Goal: Task Accomplishment & Management: Manage account settings

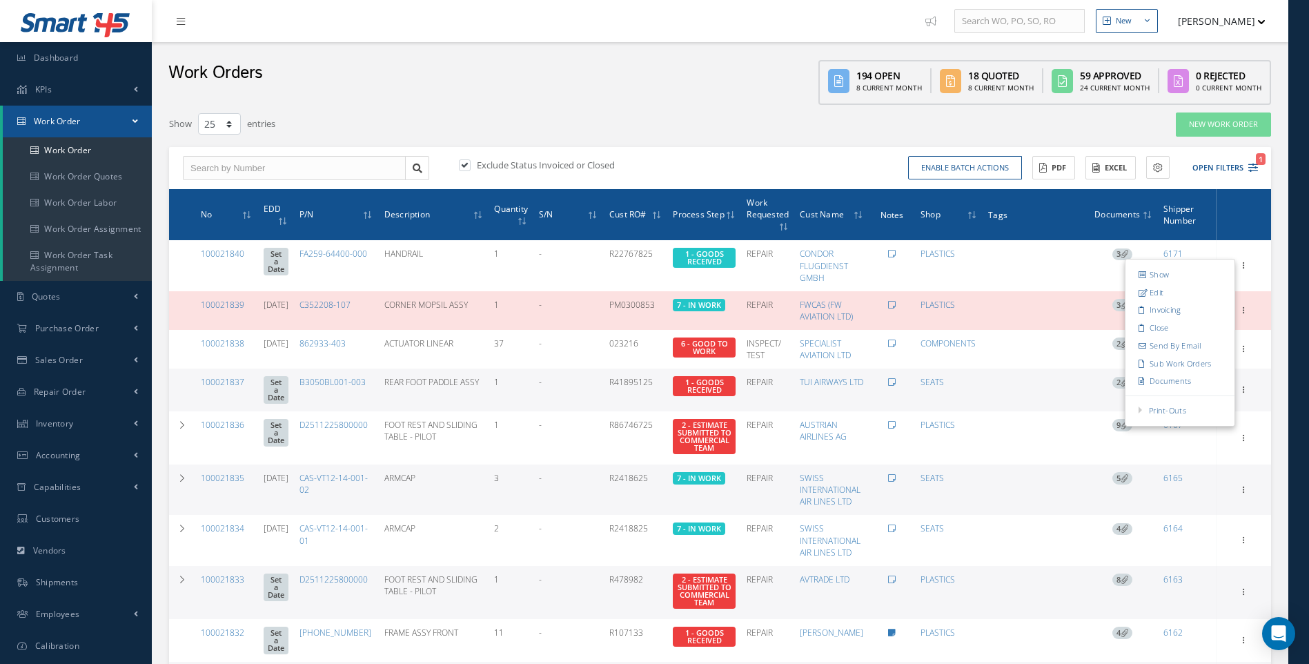
select select "25"
click at [44, 429] on span "Inventory" at bounding box center [55, 424] width 38 height 12
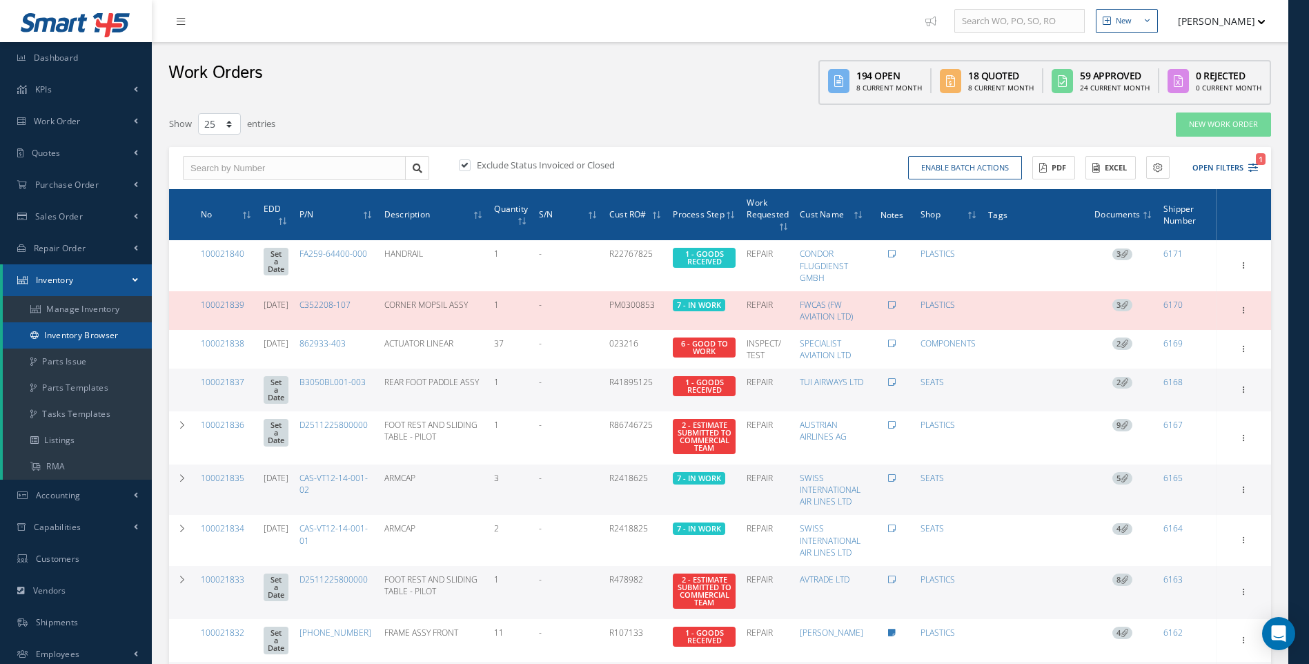
click at [76, 334] on link "Inventory Browser" at bounding box center [77, 335] width 149 height 26
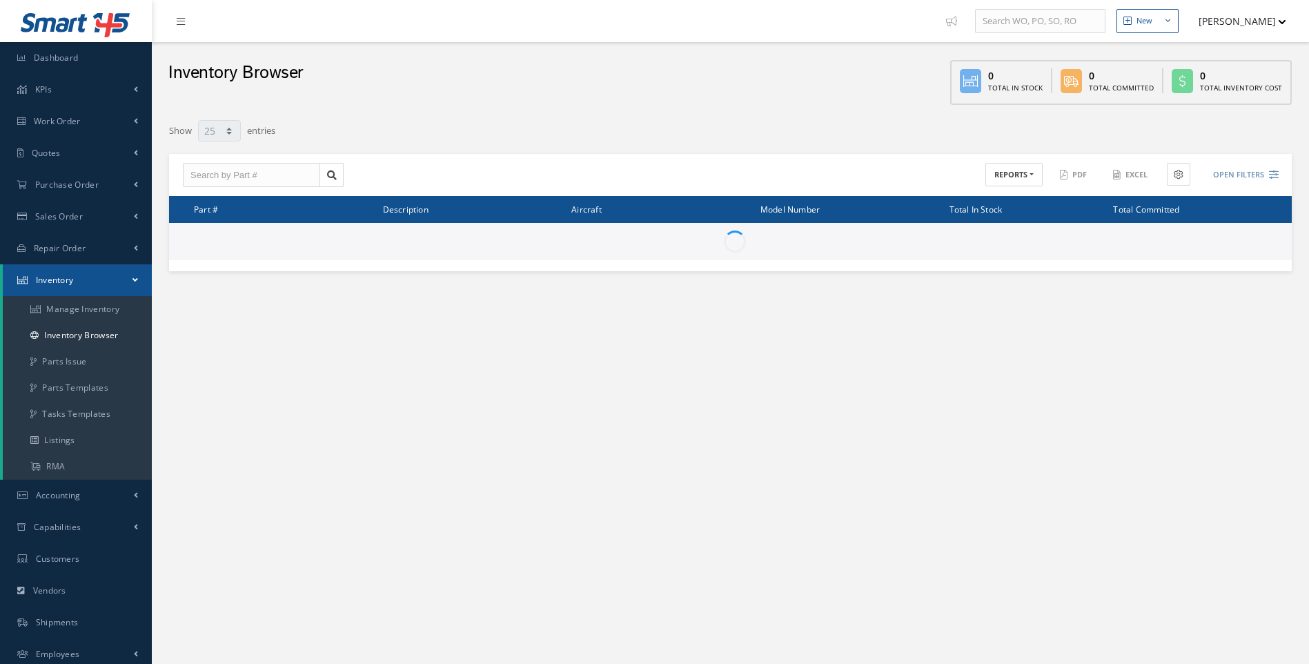
select select "25"
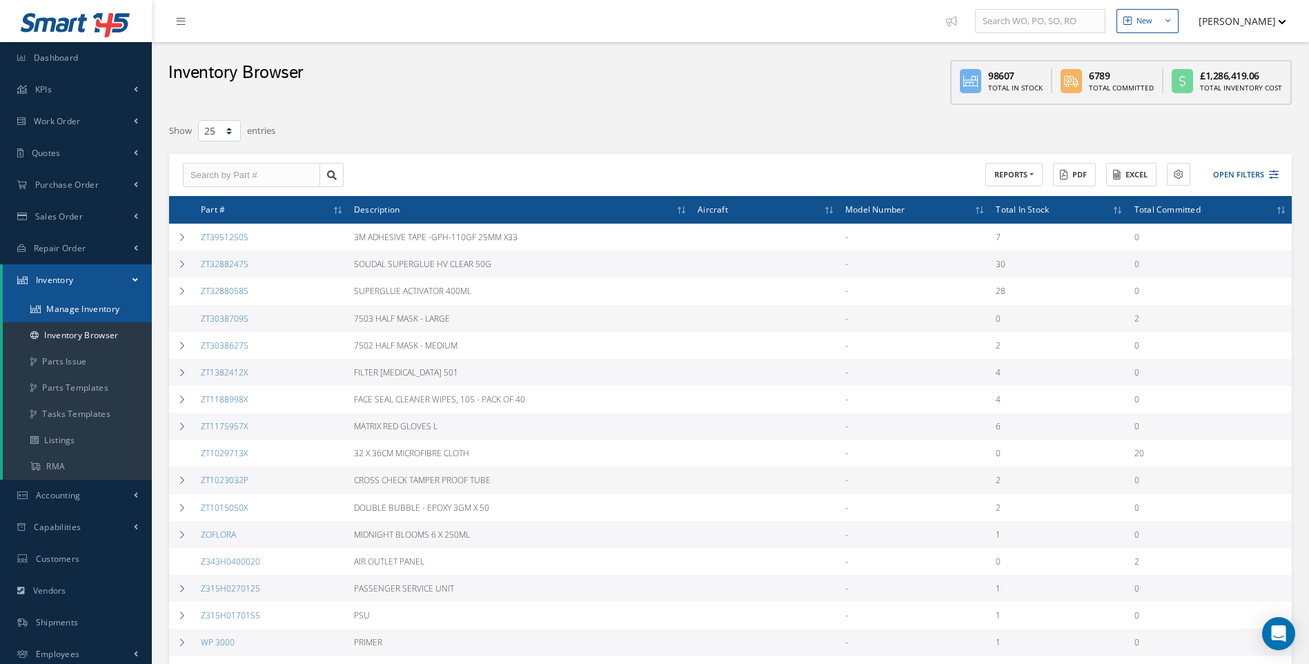
click at [110, 304] on link "Manage Inventory" at bounding box center [77, 309] width 149 height 26
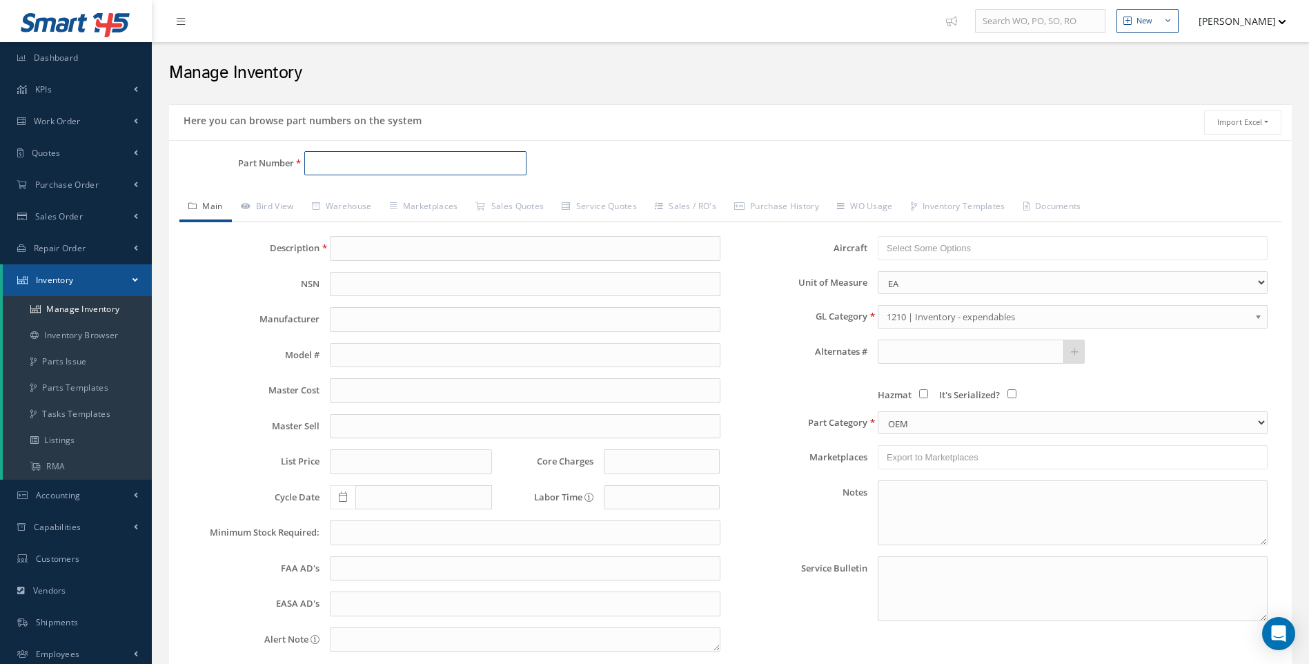
click at [331, 167] on input "Part Number" at bounding box center [415, 163] width 223 height 25
click at [338, 202] on span "AYFQ110001A0001" at bounding box center [370, 199] width 124 height 14
type input "AYFQ110001A0001"
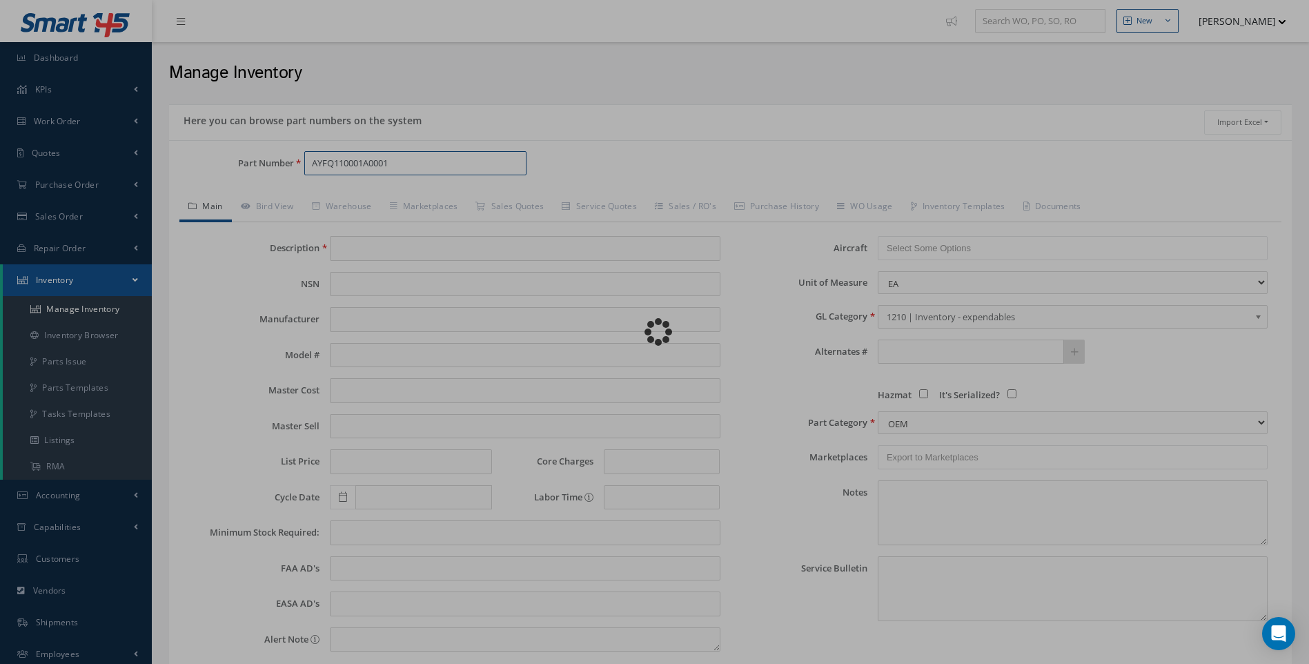
type input "SHROUD"
type input "0.00"
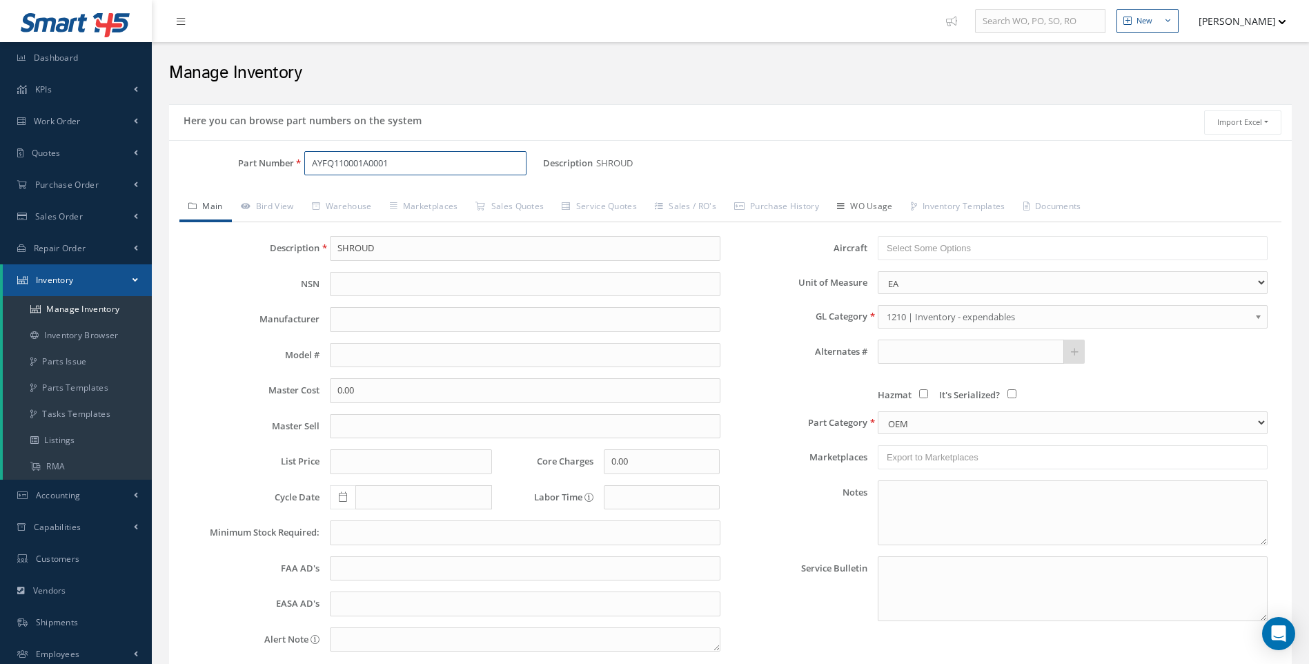
type input "AYFQ110001A0001"
click at [885, 211] on link "WO Usage" at bounding box center [865, 207] width 74 height 29
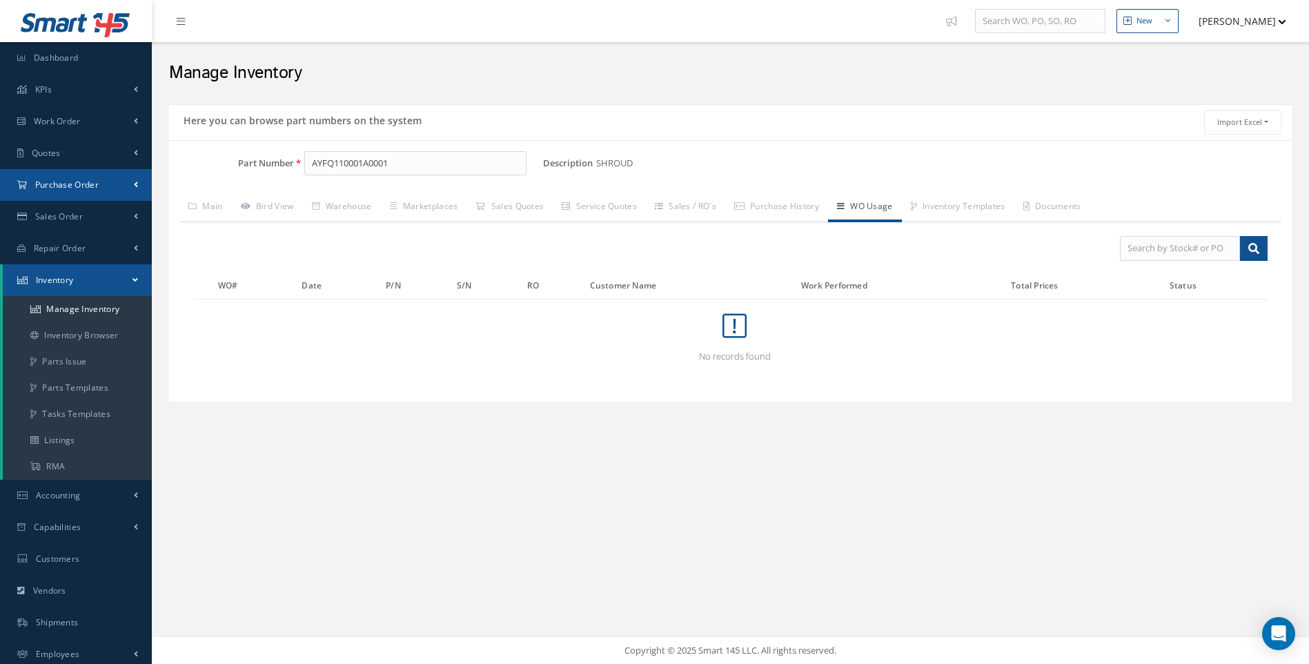
click at [74, 189] on span "Purchase Order" at bounding box center [66, 185] width 63 height 12
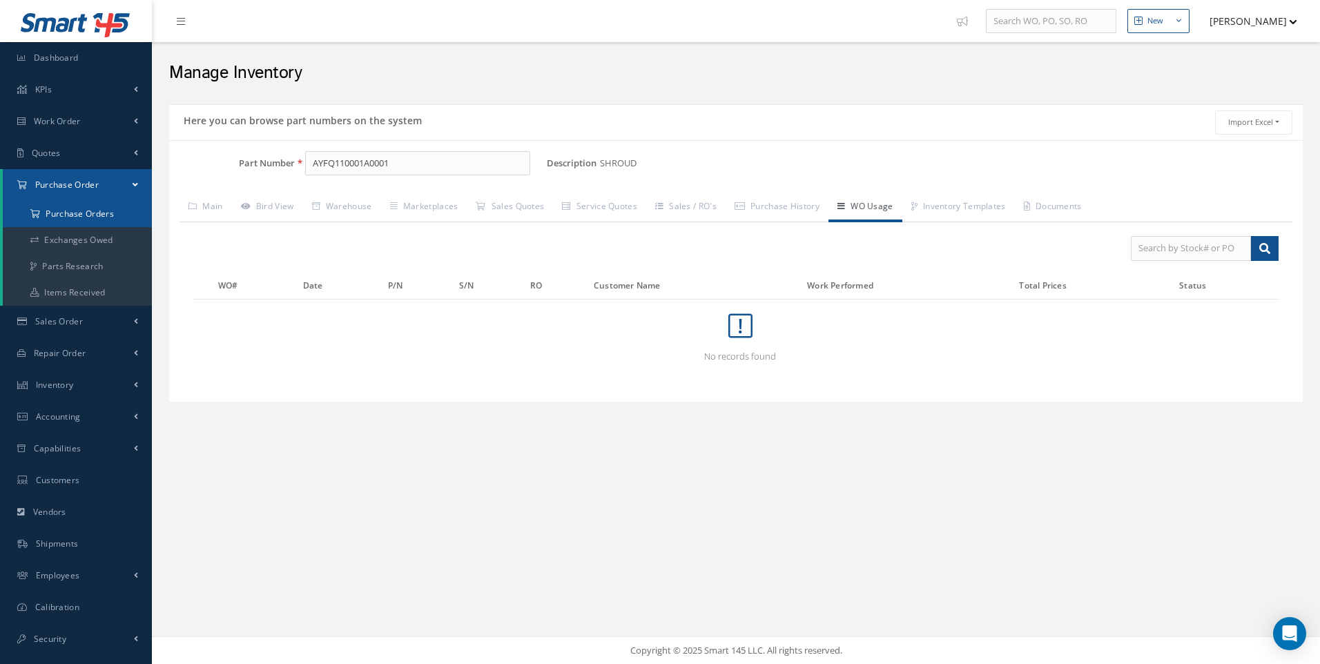
click at [79, 215] on a=1&status_id=2&status_id=3&status_id=5&collapsedFilters"] "Purchase Orders" at bounding box center [77, 214] width 149 height 26
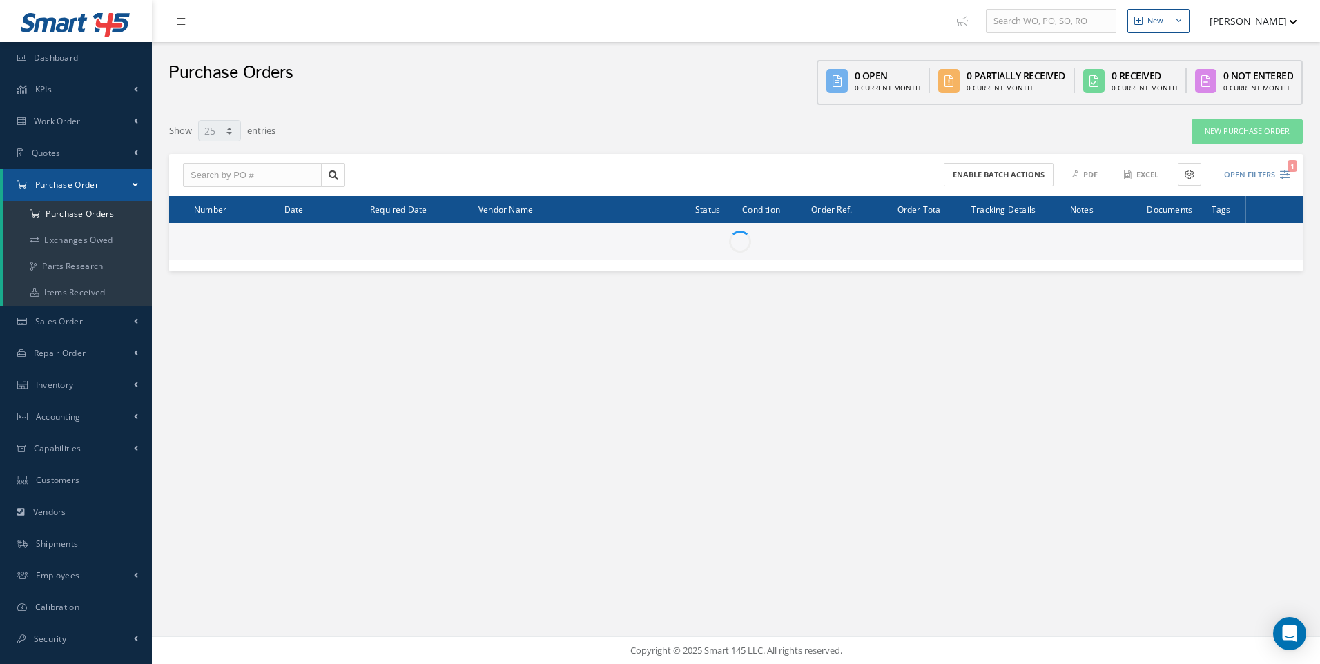
select select "25"
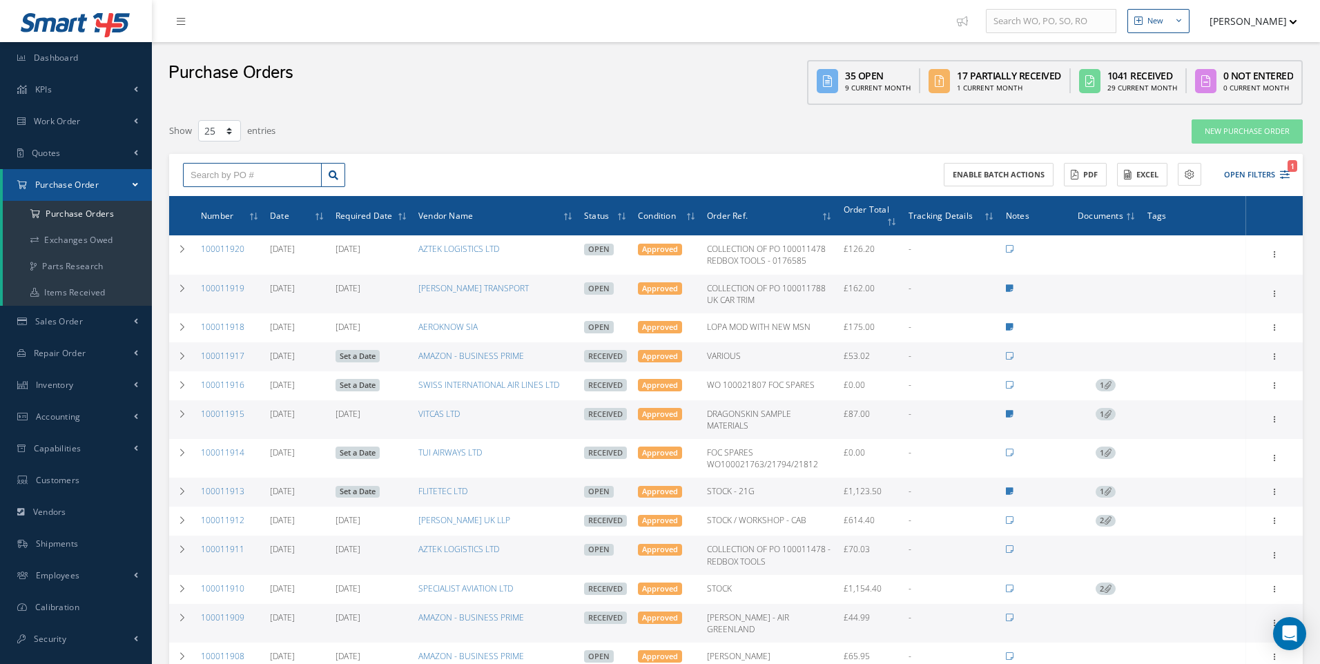
click at [226, 179] on input "text" at bounding box center [252, 175] width 139 height 25
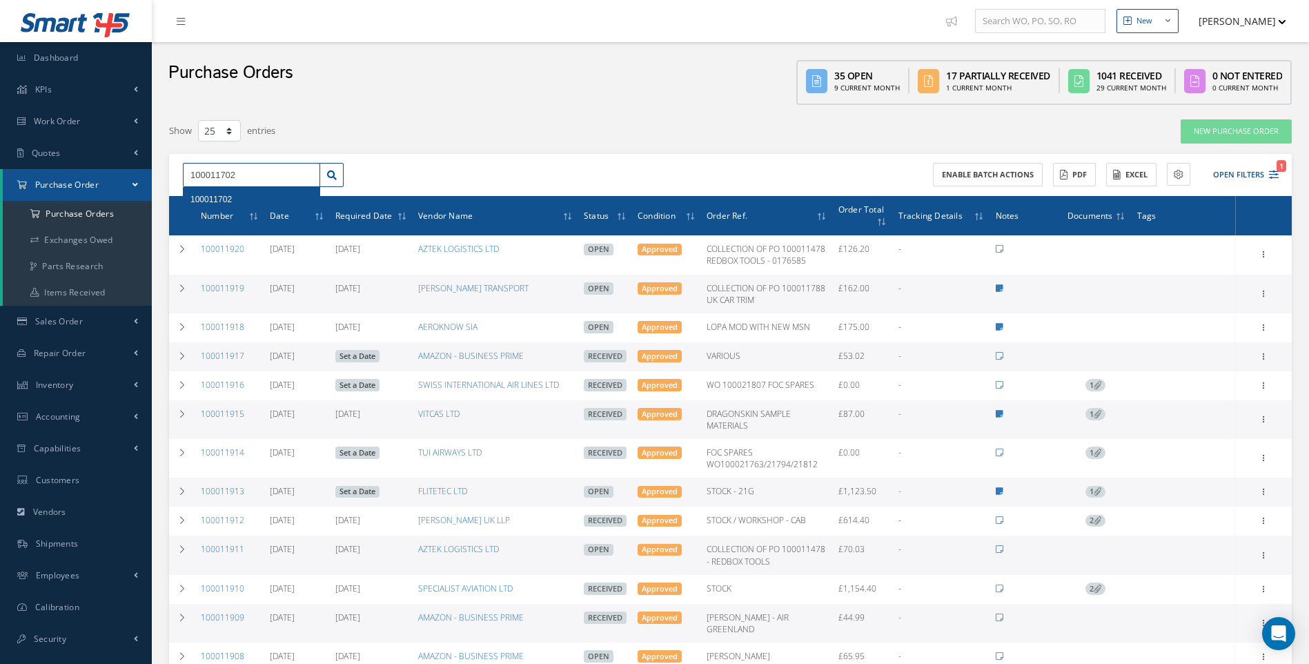
type input "100011702"
click at [219, 194] on div "100011702" at bounding box center [251, 200] width 122 height 14
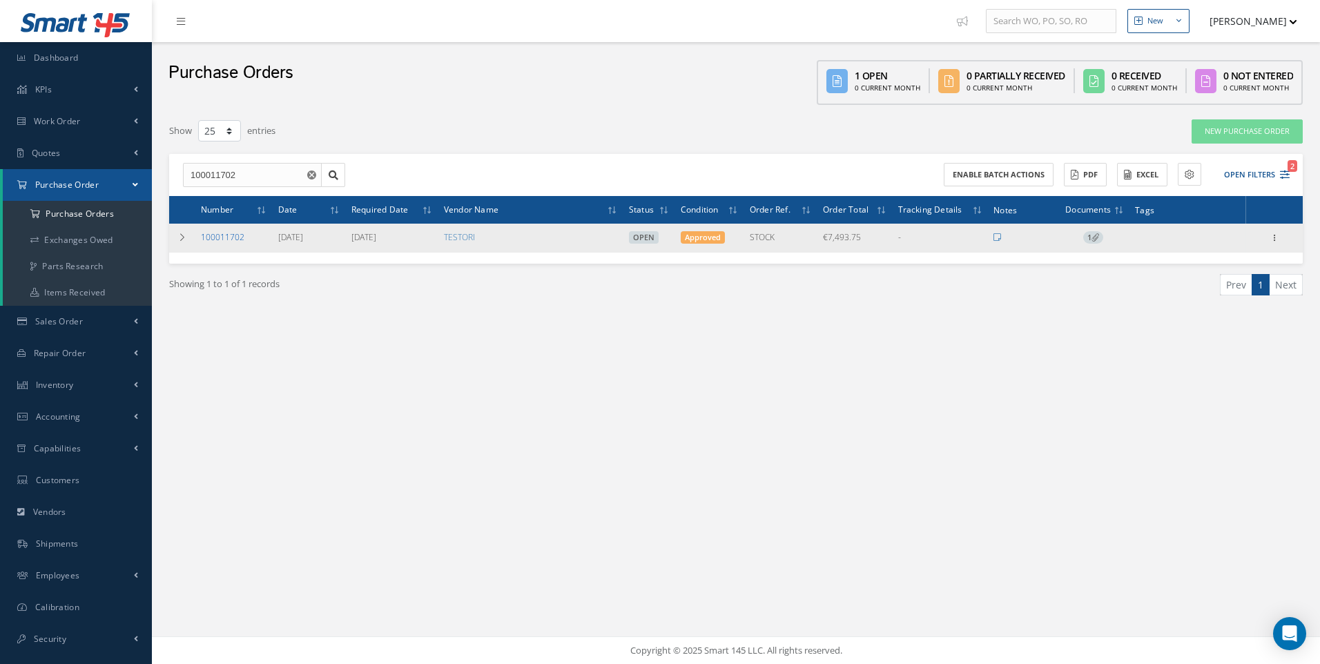
click at [213, 237] on link "100011702" at bounding box center [222, 237] width 43 height 12
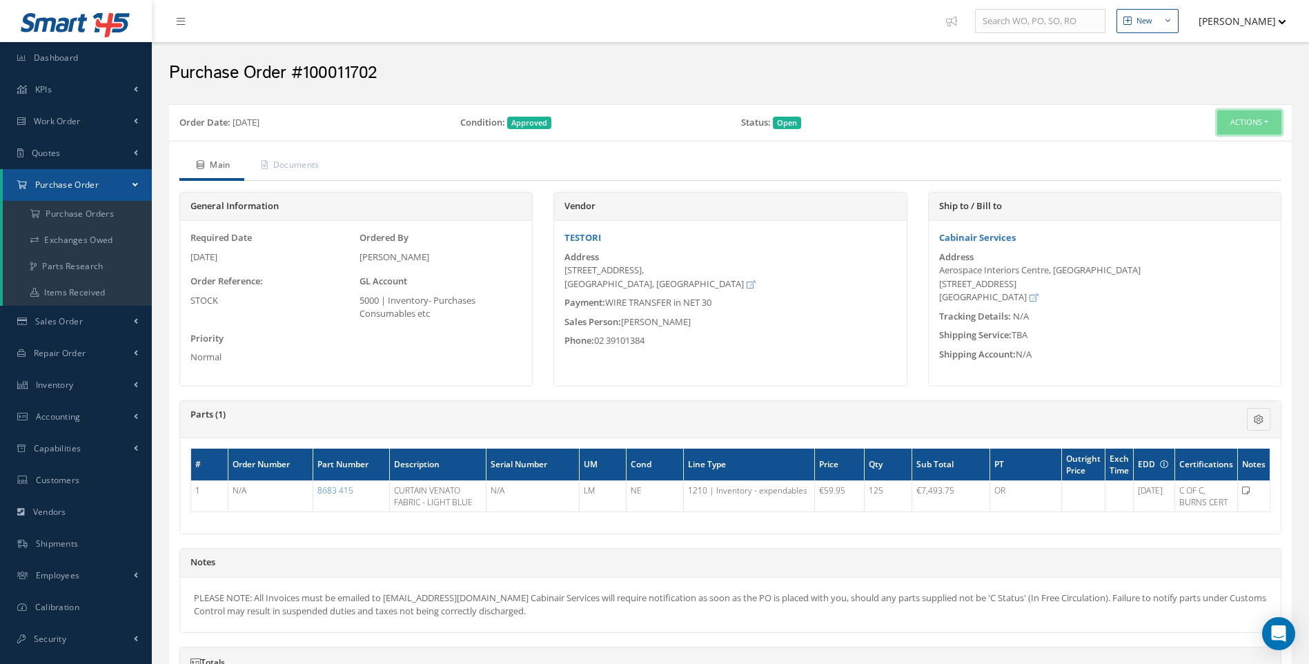
click at [1271, 121] on button "Actions" at bounding box center [1249, 122] width 64 height 24
click at [1224, 149] on link "Receive" at bounding box center [1226, 148] width 110 height 19
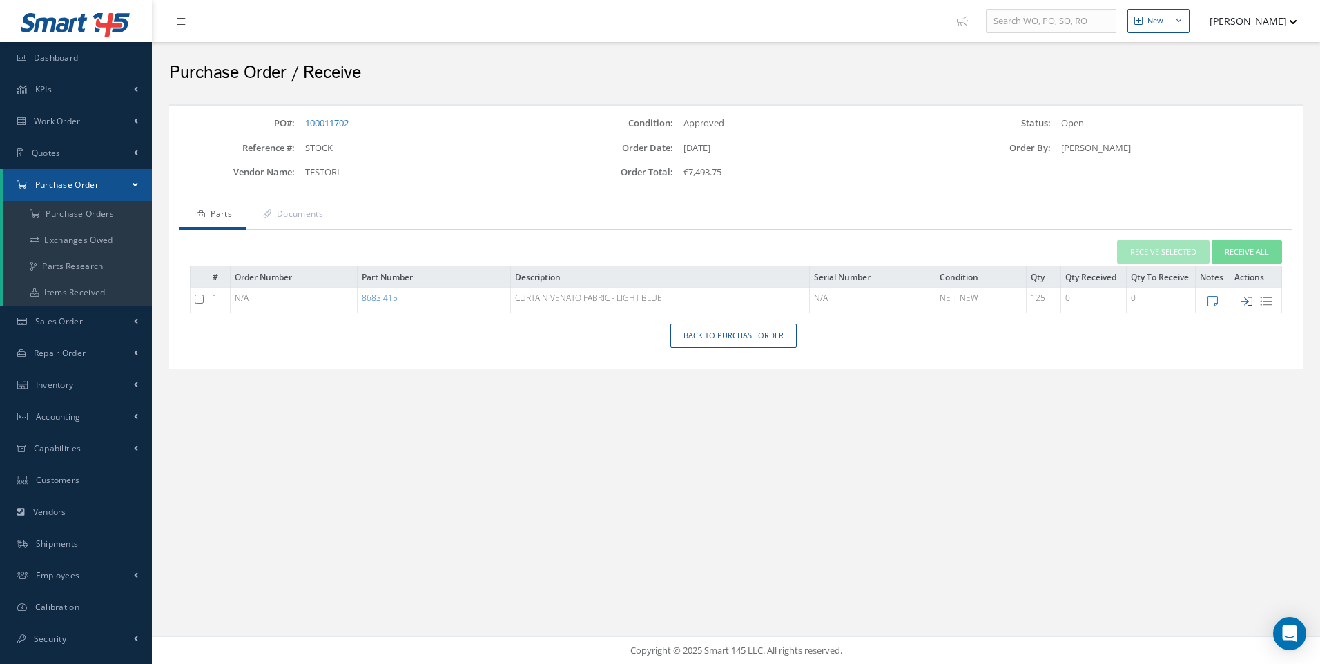
click at [1246, 302] on icon at bounding box center [1246, 301] width 12 height 12
type input "[DATE]"
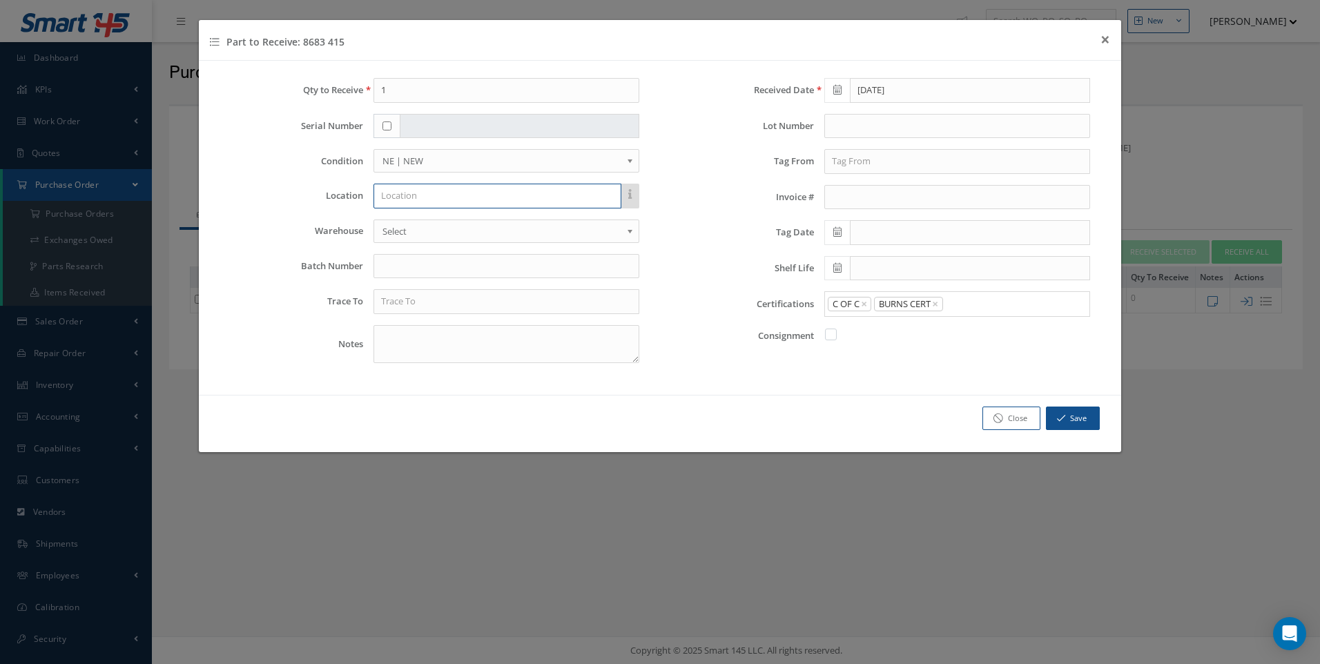
click at [414, 200] on input "text" at bounding box center [497, 196] width 248 height 25
type input "l"
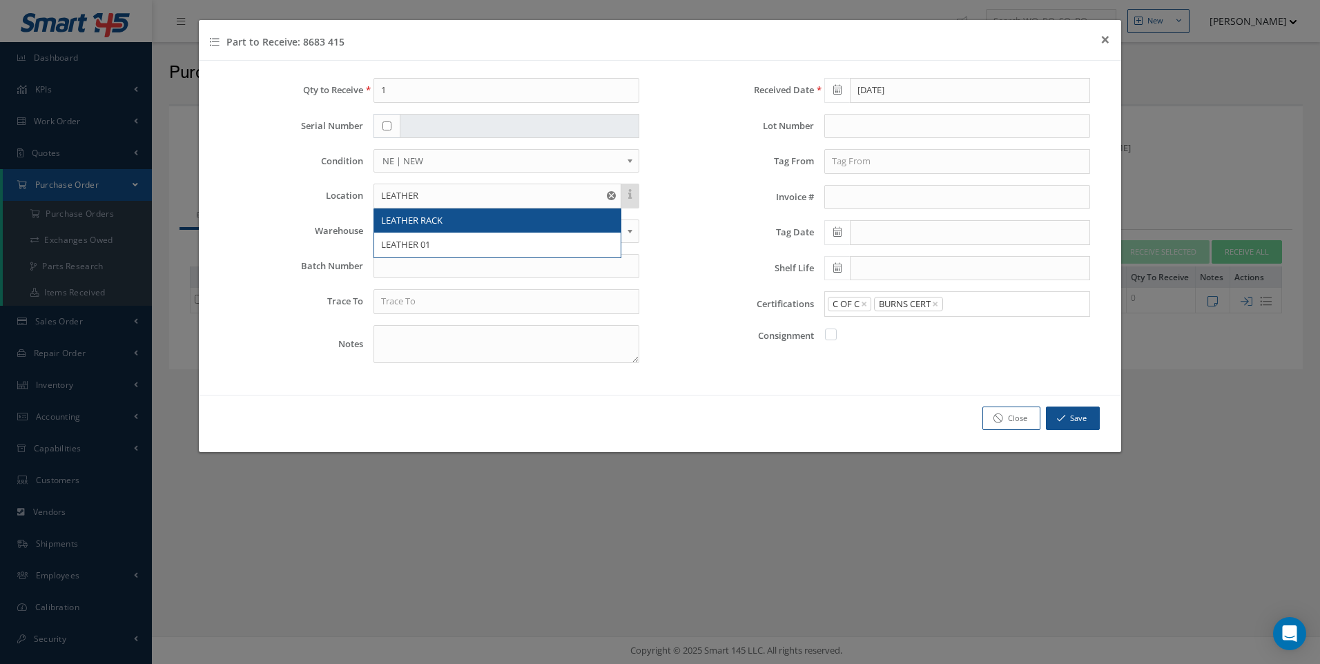
click at [414, 214] on span "LEATHER RACK" at bounding box center [411, 220] width 61 height 12
type input "LEATHER RACK"
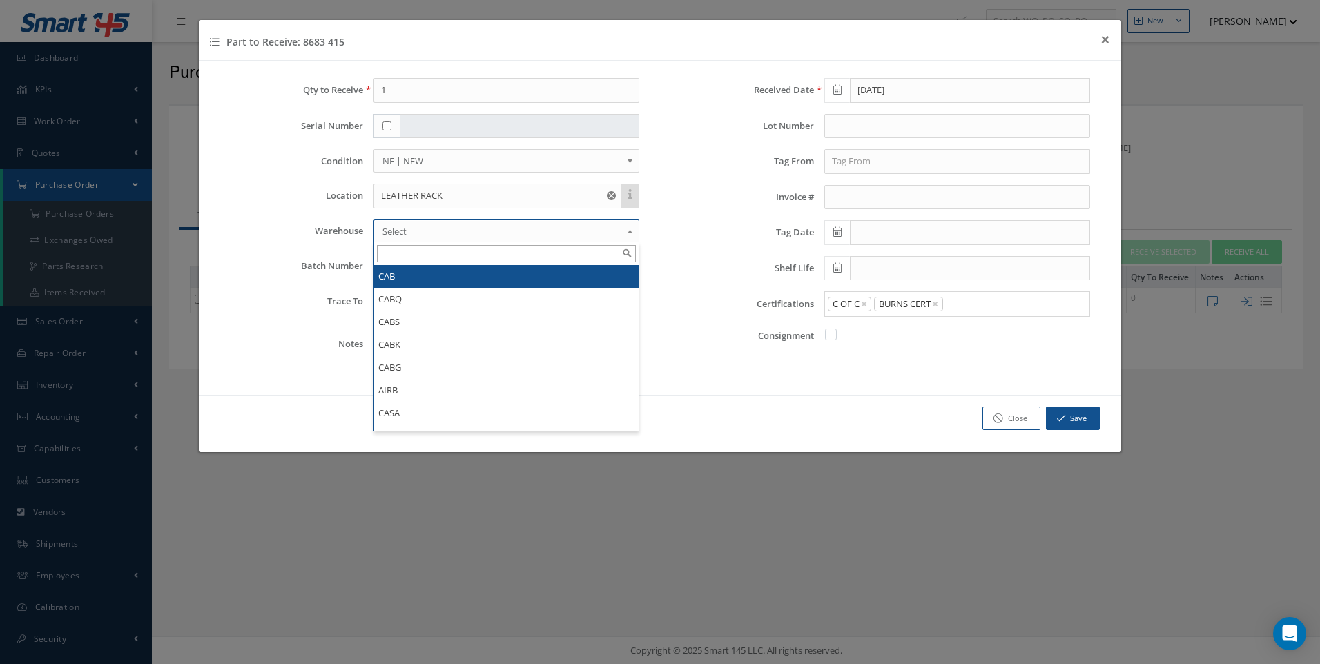
click at [412, 231] on span "Select" at bounding box center [501, 231] width 239 height 17
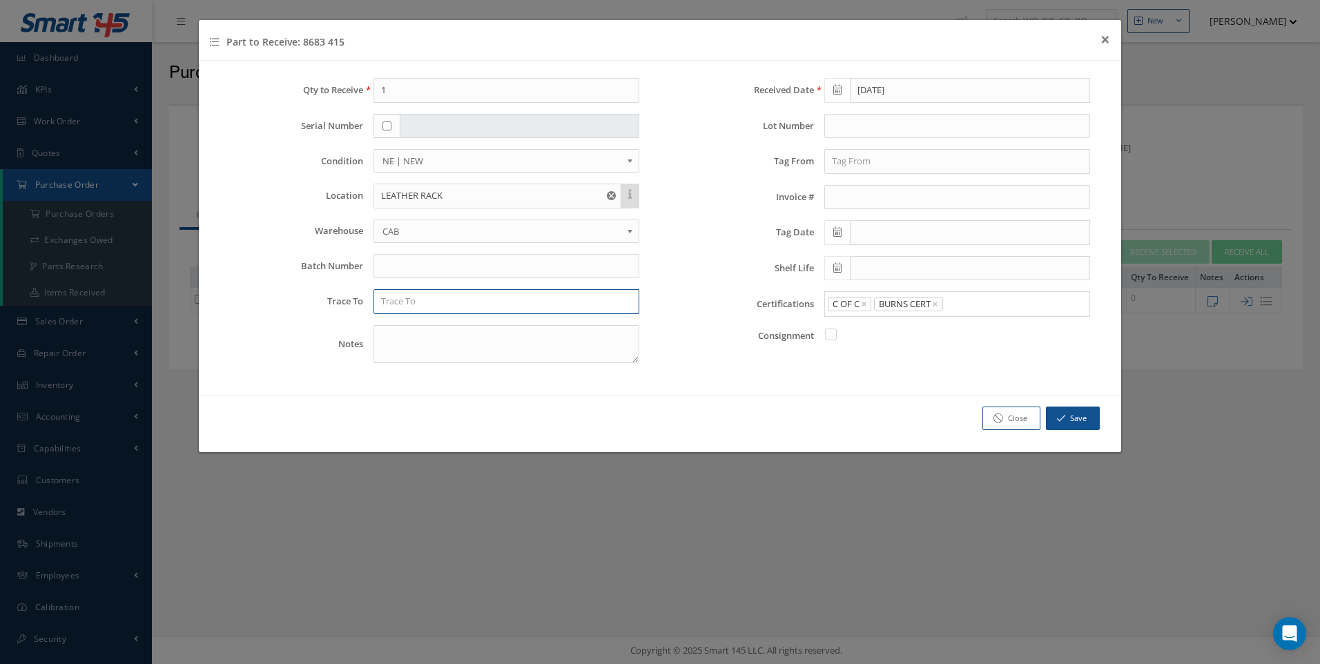
click at [391, 300] on input "text" at bounding box center [506, 301] width 266 height 25
type input "TESTORI"
click at [419, 327] on div "TESTORI" at bounding box center [506, 327] width 251 height 14
click at [853, 160] on input "text" at bounding box center [957, 161] width 266 height 25
click at [842, 180] on span "TESTORI" at bounding box center [849, 185] width 35 height 12
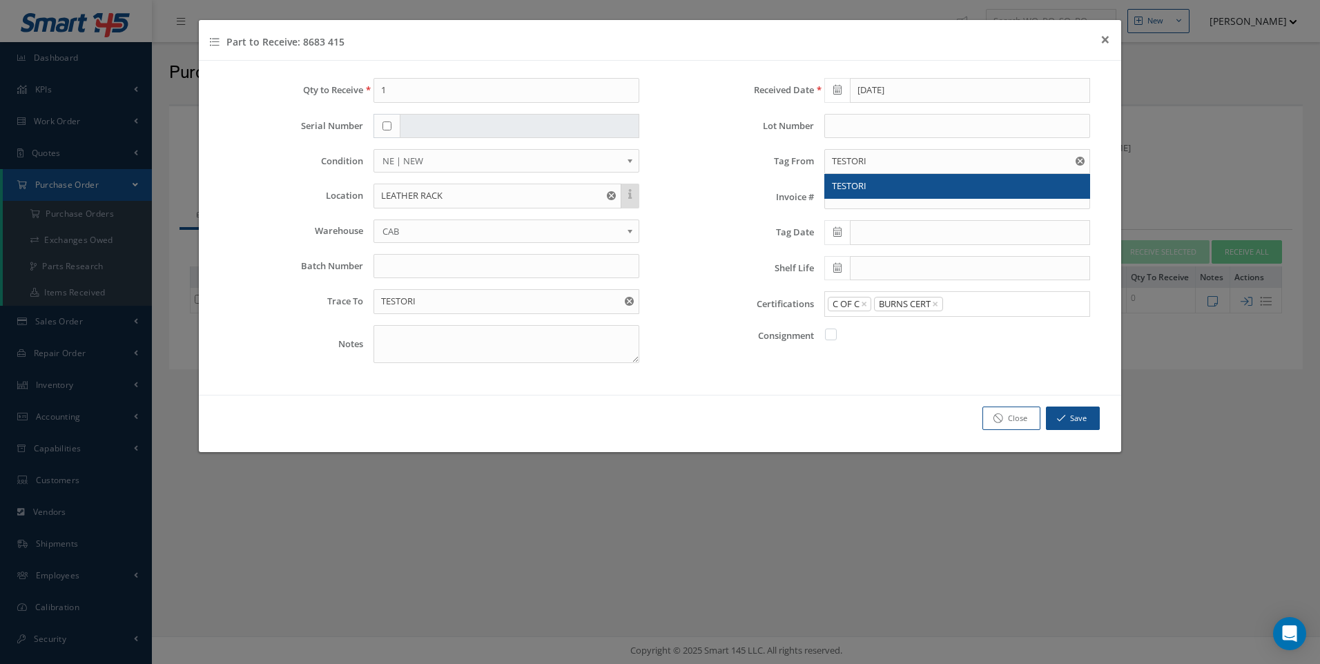
type input "TESTORI"
click at [841, 229] on icon at bounding box center [837, 232] width 8 height 10
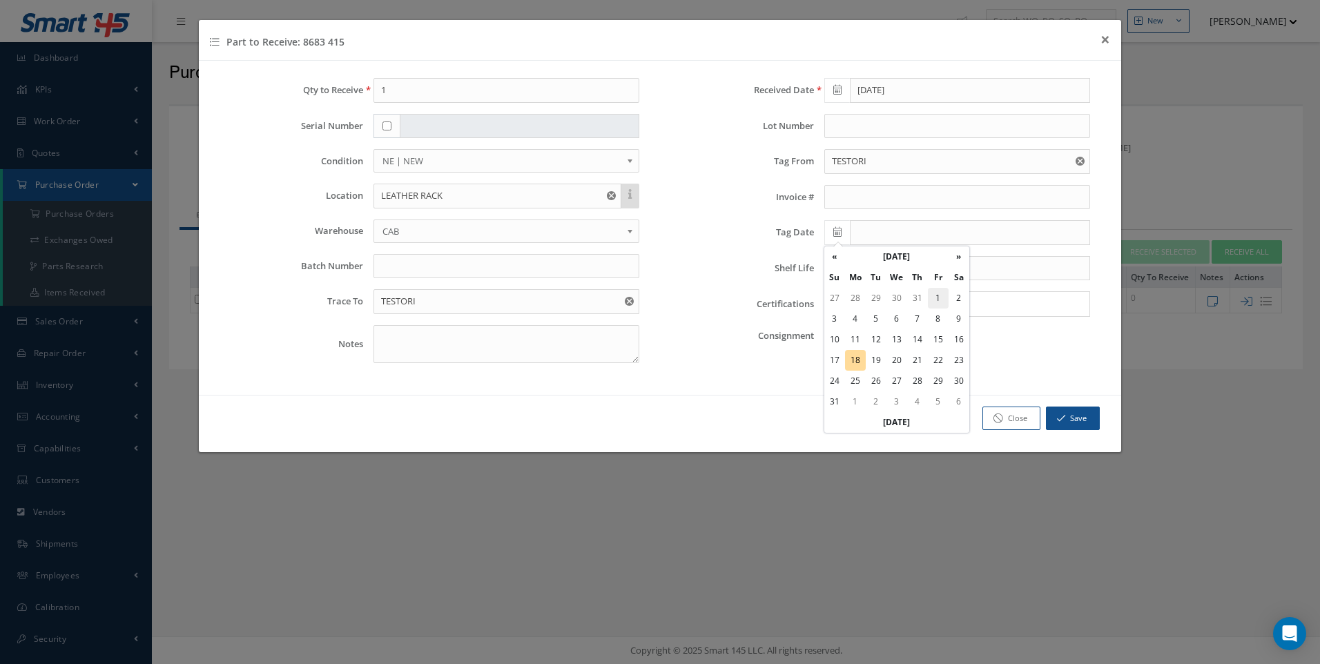
click at [940, 297] on td "1" at bounding box center [938, 298] width 21 height 21
type input "08/01/2025"
click at [1077, 426] on button "Save" at bounding box center [1073, 418] width 54 height 24
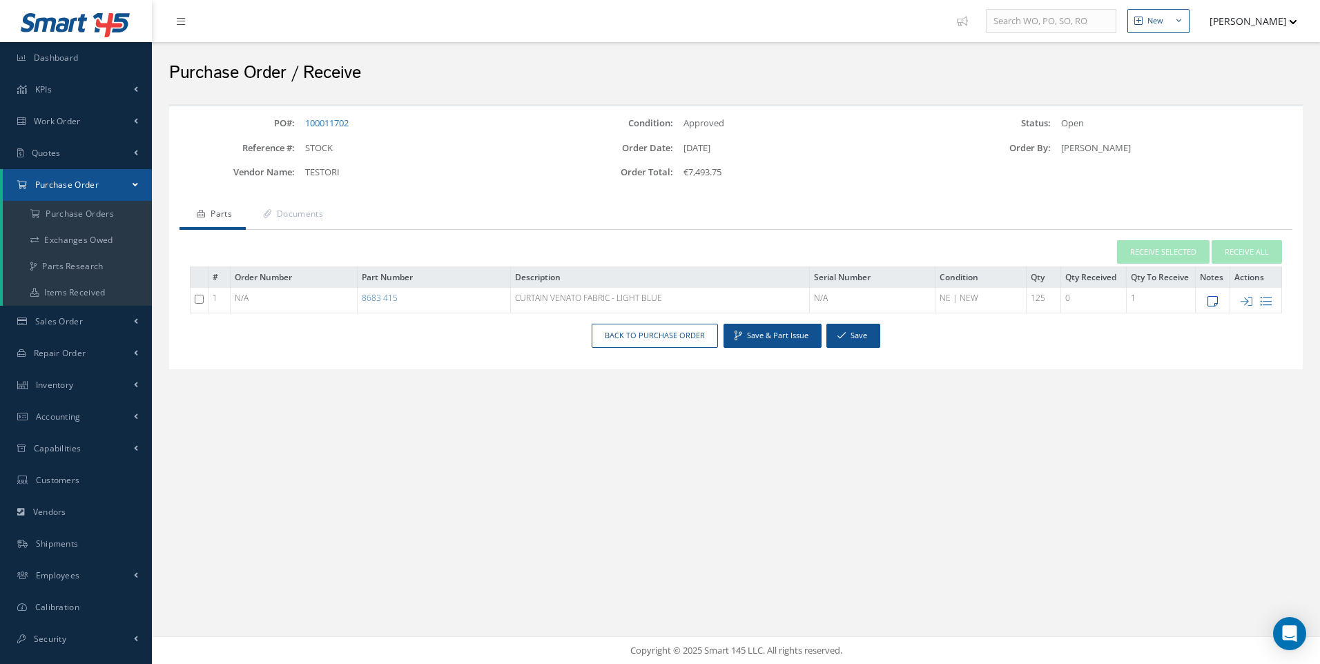
click at [1213, 303] on icon at bounding box center [1212, 301] width 10 height 12
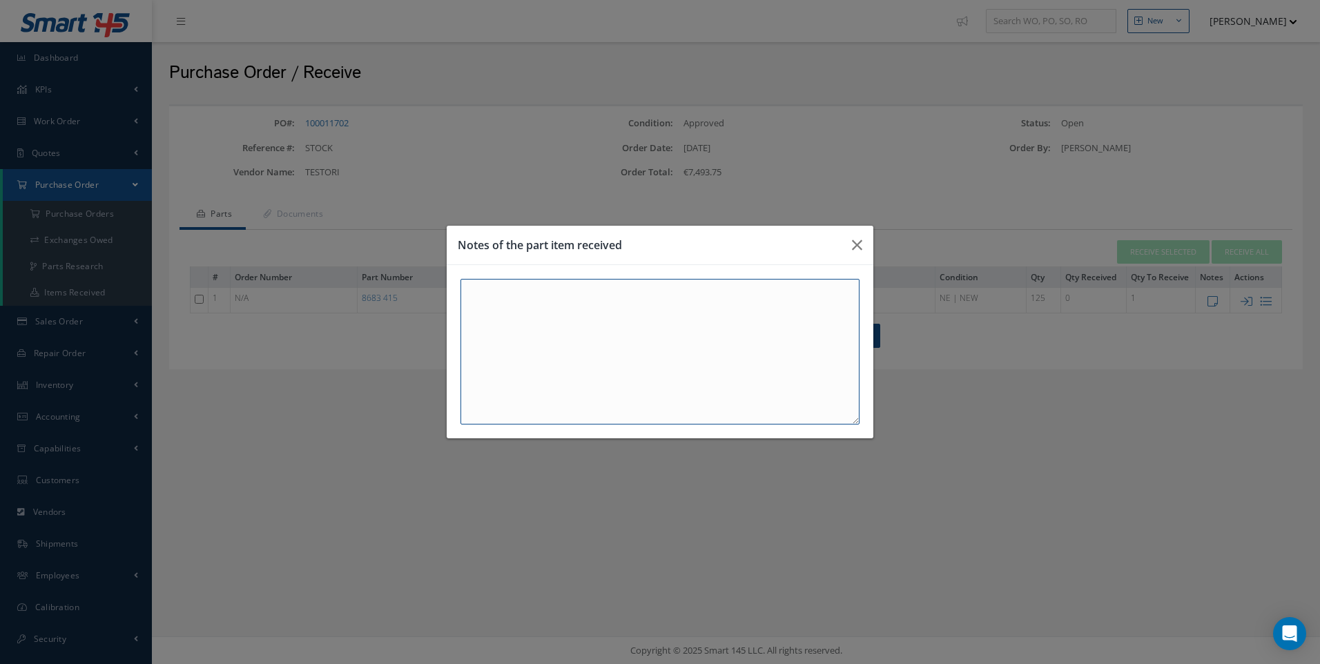
click at [478, 297] on textarea at bounding box center [659, 352] width 399 height 146
drag, startPoint x: 502, startPoint y: 281, endPoint x: 498, endPoint y: 289, distance: 9.3
click at [502, 284] on textarea at bounding box center [659, 352] width 399 height 146
click at [495, 291] on textarea at bounding box center [659, 352] width 399 height 146
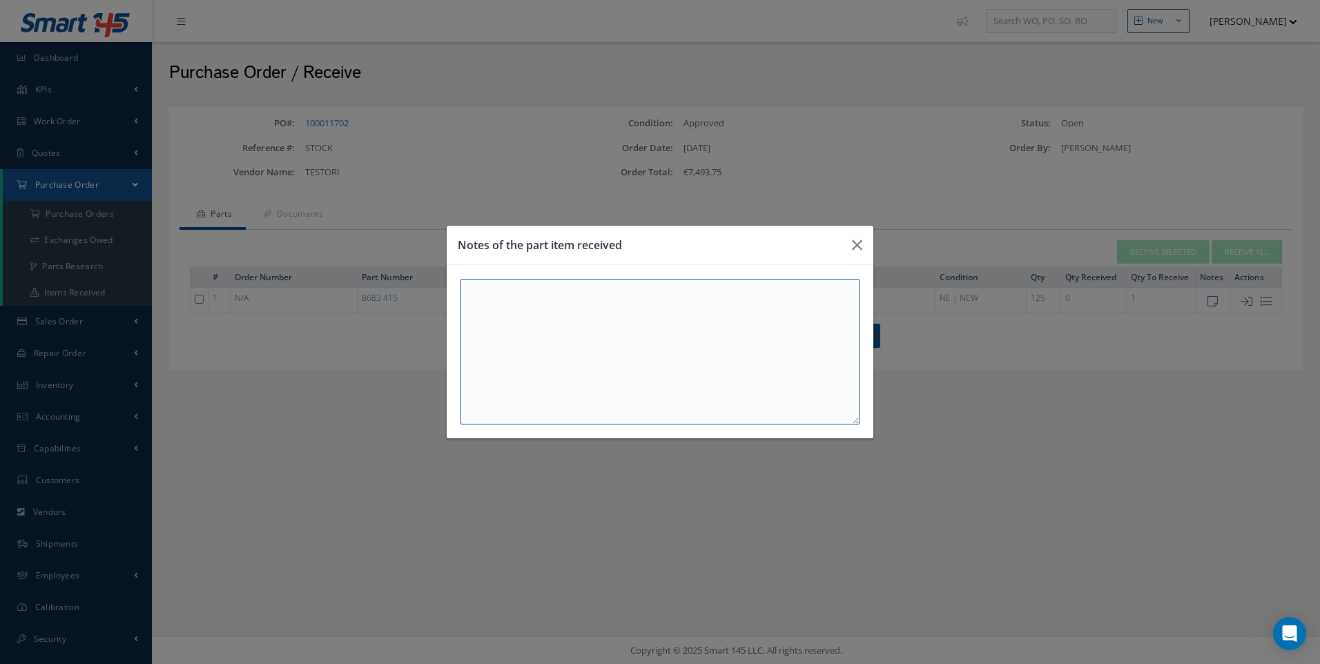
click at [484, 298] on textarea at bounding box center [659, 352] width 399 height 146
drag, startPoint x: 1224, startPoint y: 426, endPoint x: 1158, endPoint y: 412, distance: 67.8
click at [1224, 426] on div "Notes of the part item received" at bounding box center [660, 332] width 1320 height 664
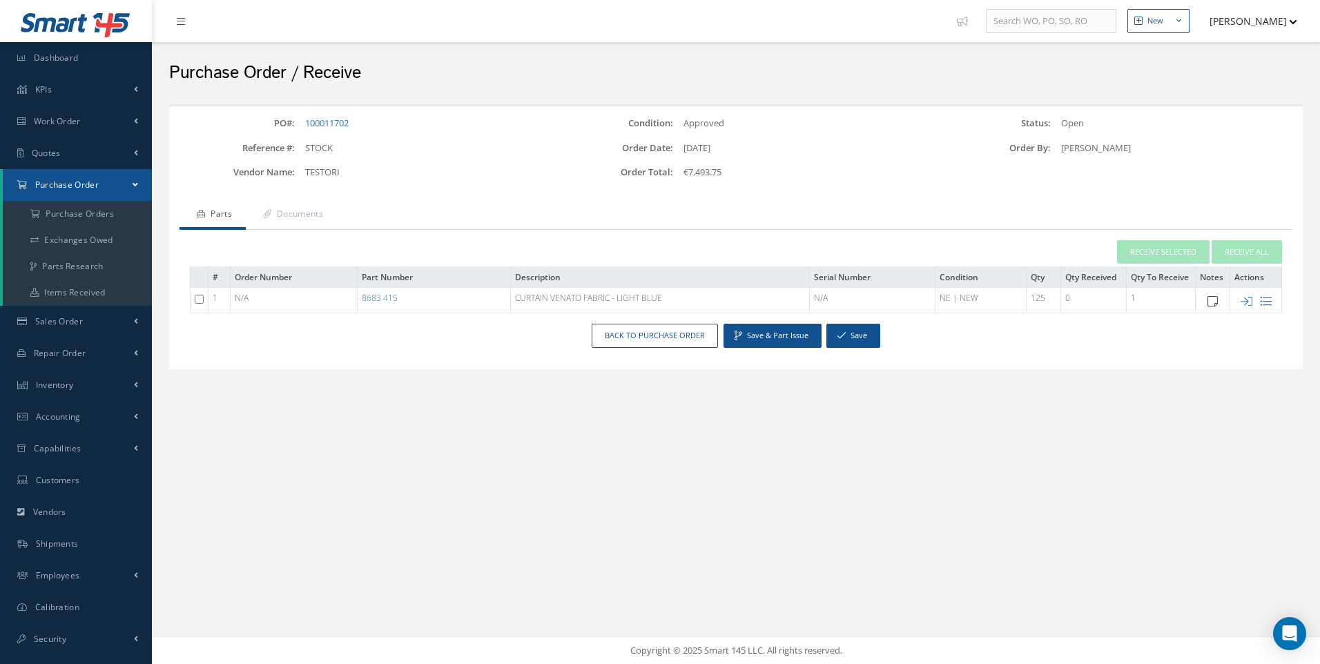
click at [1210, 300] on icon at bounding box center [1212, 301] width 10 height 12
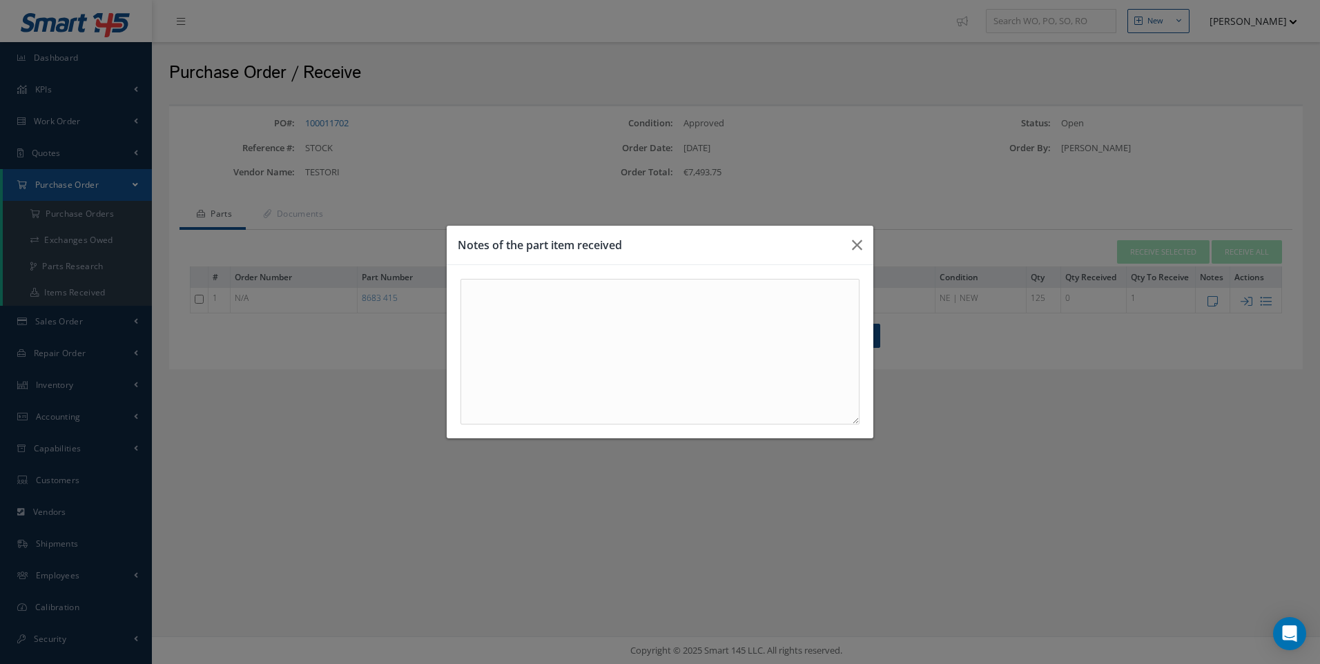
click at [460, 299] on div at bounding box center [660, 351] width 426 height 173
click at [525, 306] on textarea at bounding box center [659, 352] width 399 height 146
click at [859, 244] on icon "button" at bounding box center [857, 245] width 10 height 17
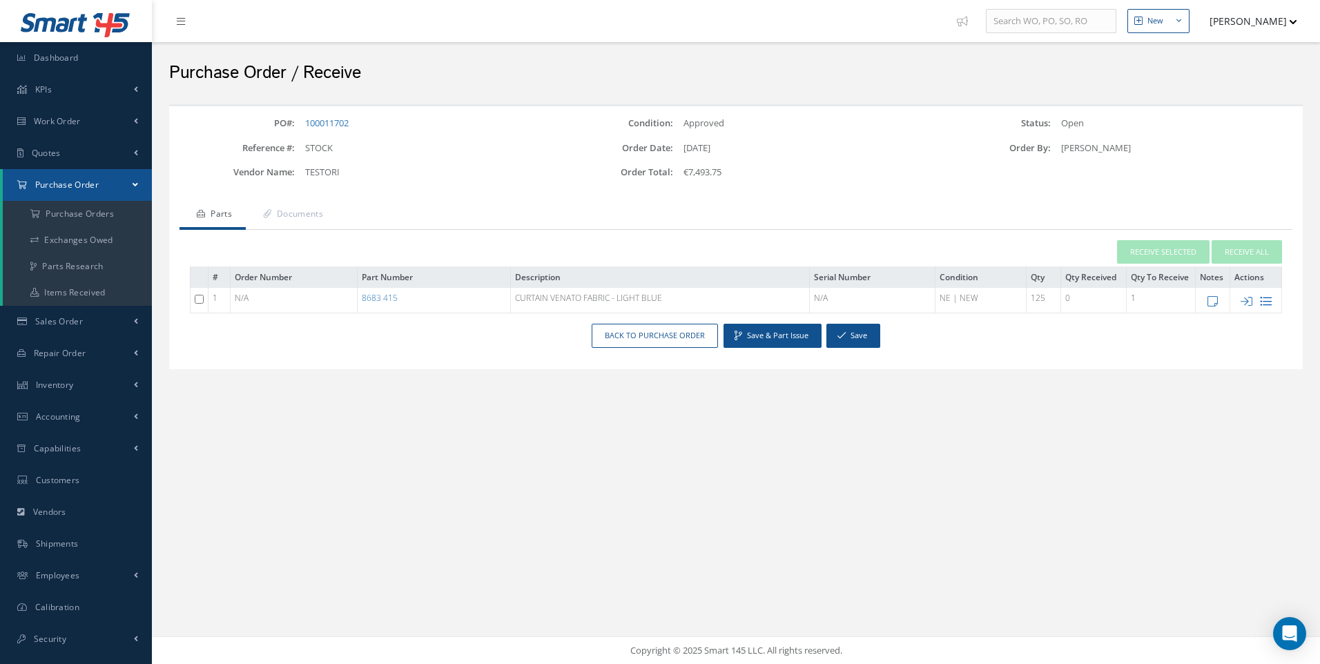
click at [1265, 302] on icon at bounding box center [1265, 301] width 12 height 12
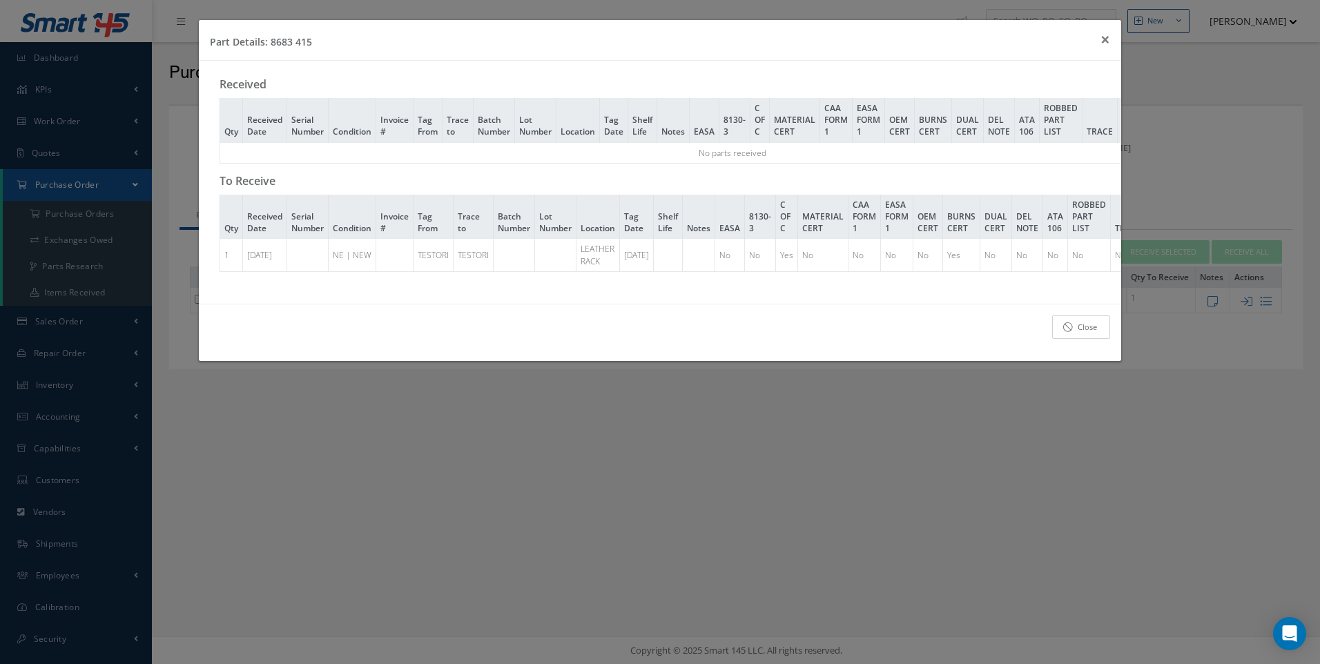
click at [1082, 335] on link "Close" at bounding box center [1081, 327] width 58 height 24
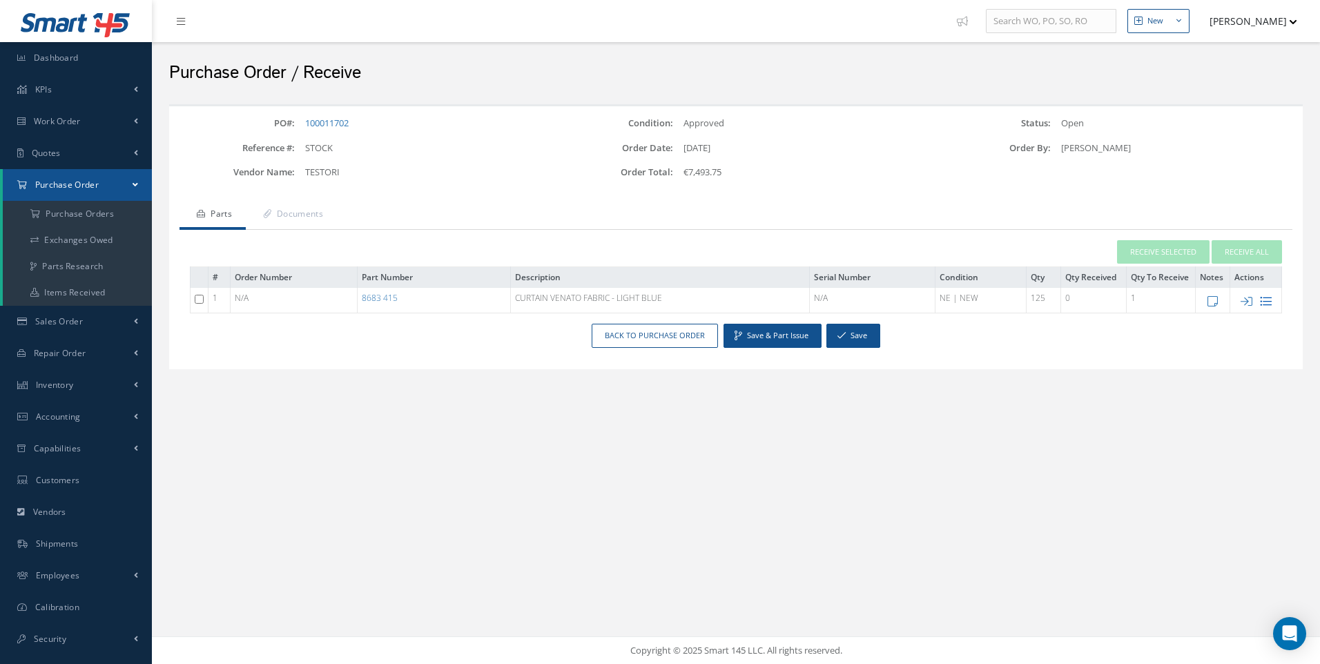
click at [1266, 299] on icon at bounding box center [1265, 301] width 12 height 12
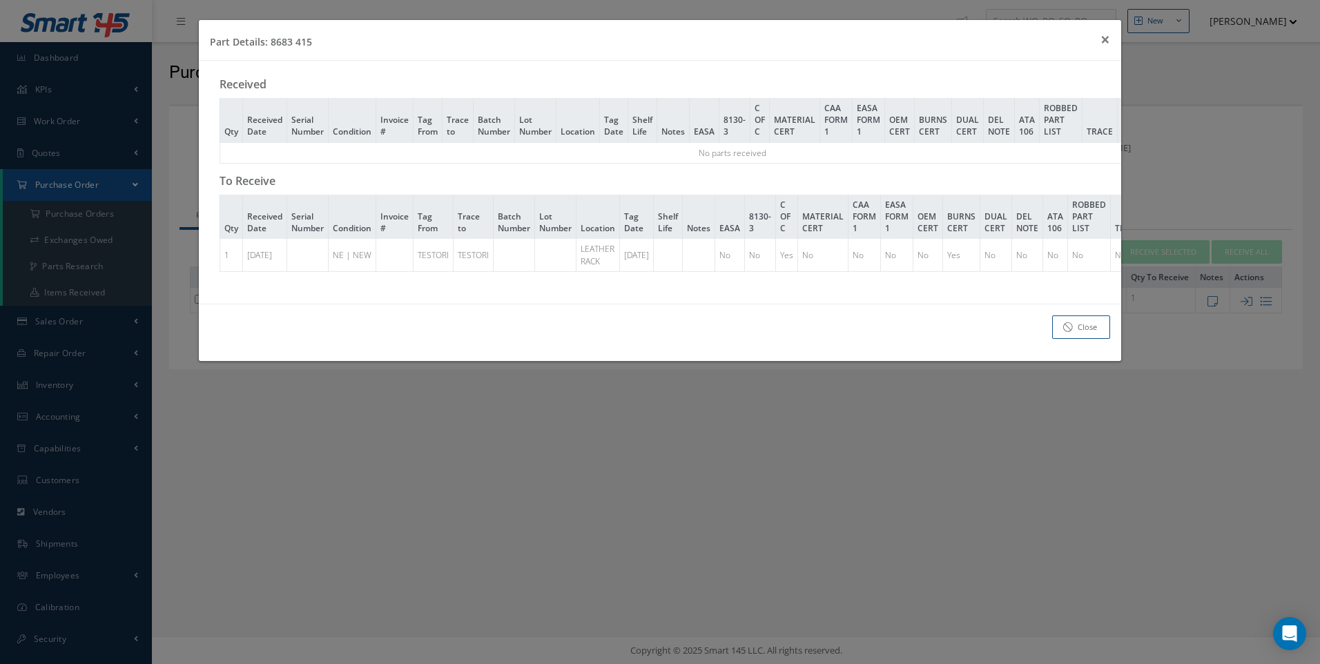
scroll to position [0, 259]
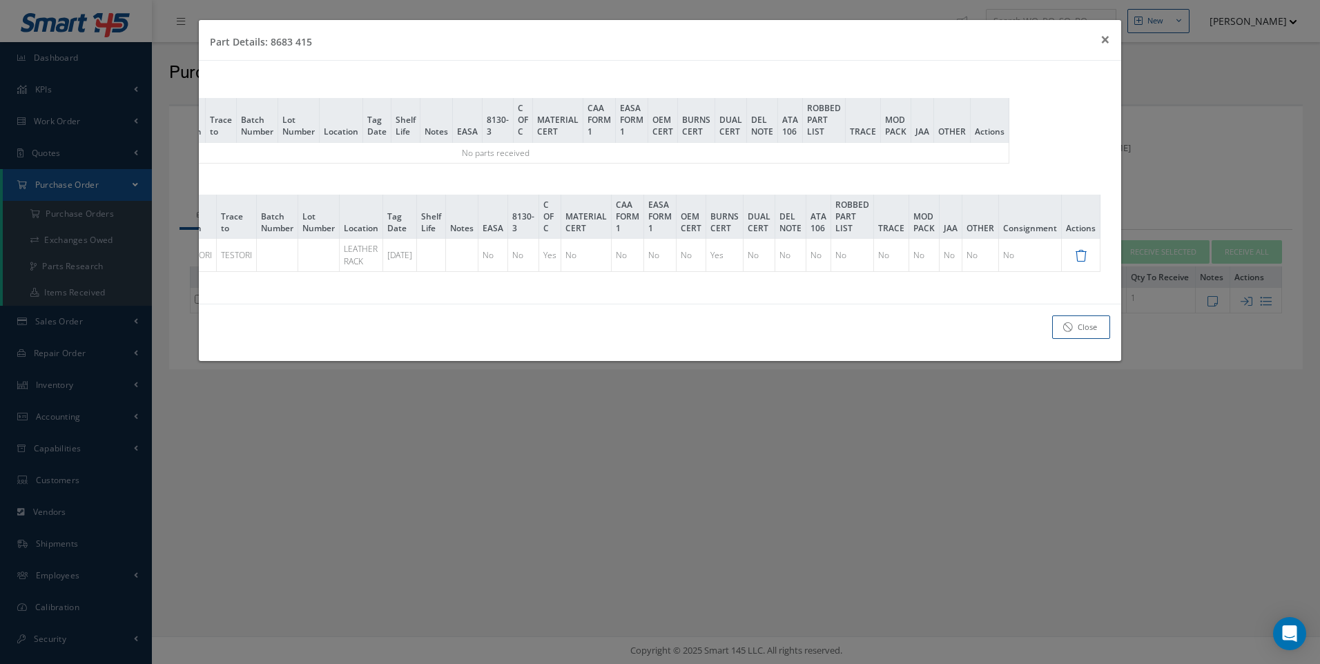
click at [1083, 255] on icon at bounding box center [1081, 256] width 12 height 12
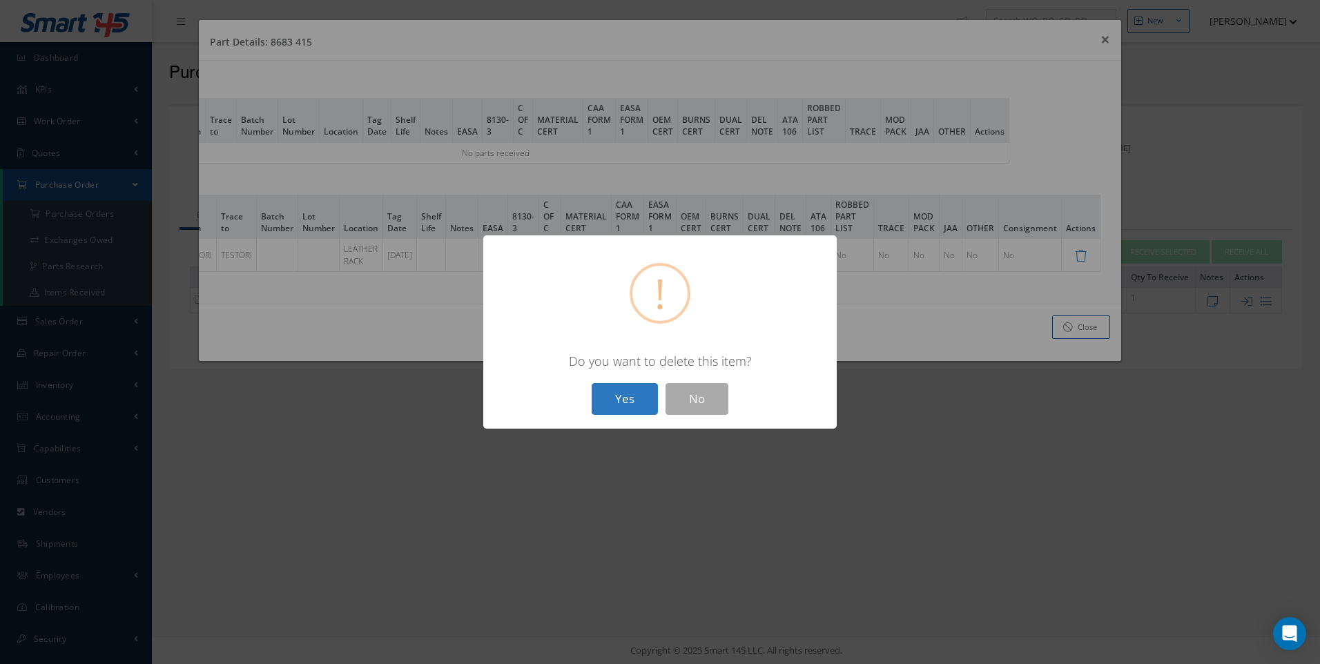
click at [640, 395] on button "Yes" at bounding box center [624, 399] width 66 height 32
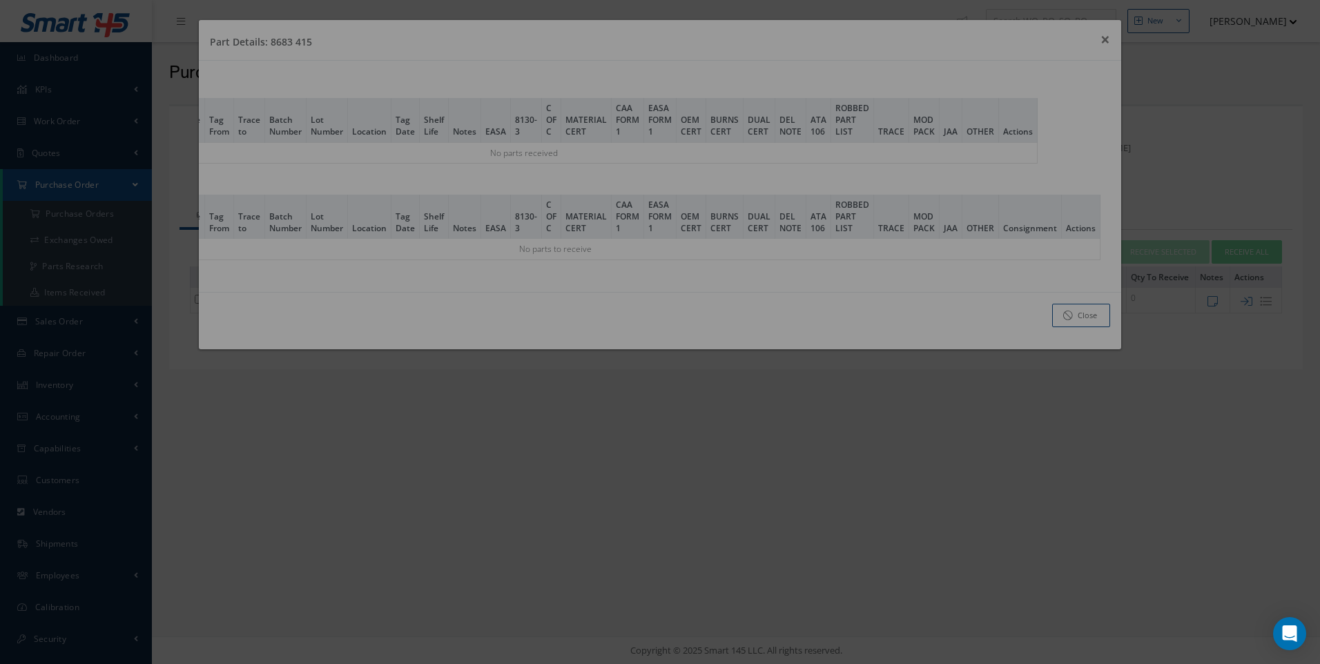
scroll to position [0, 206]
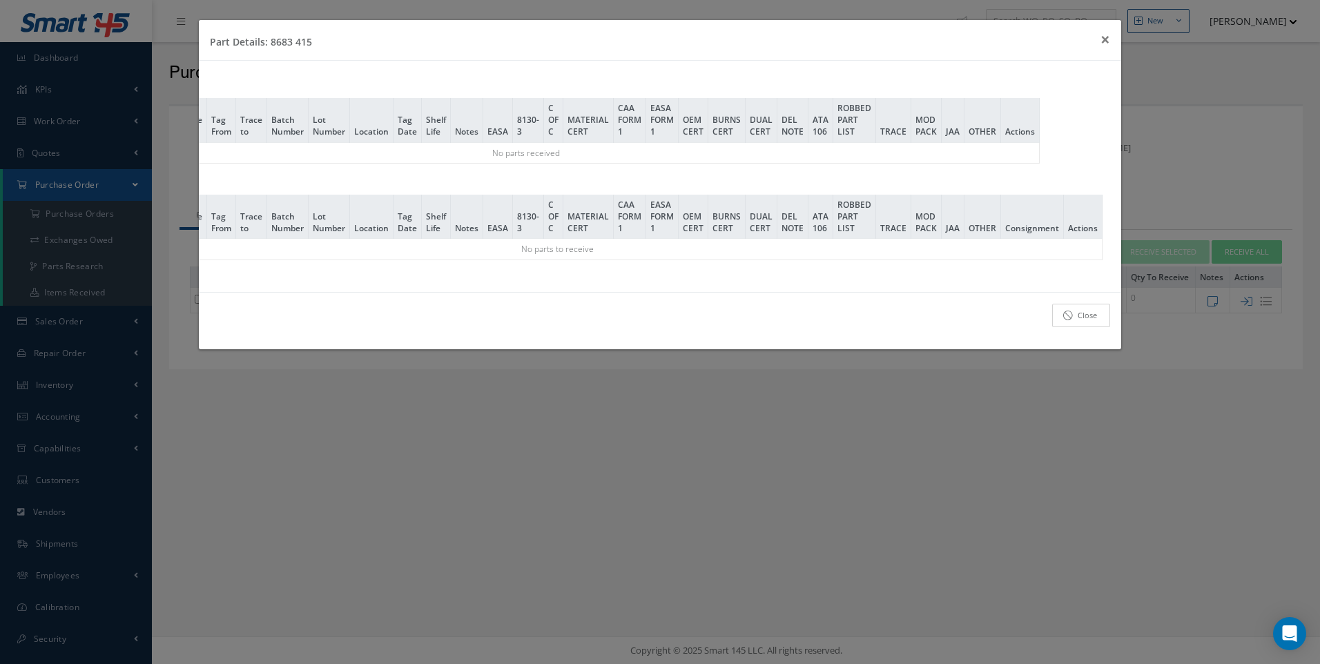
click at [1068, 320] on icon at bounding box center [1068, 316] width 10 height 10
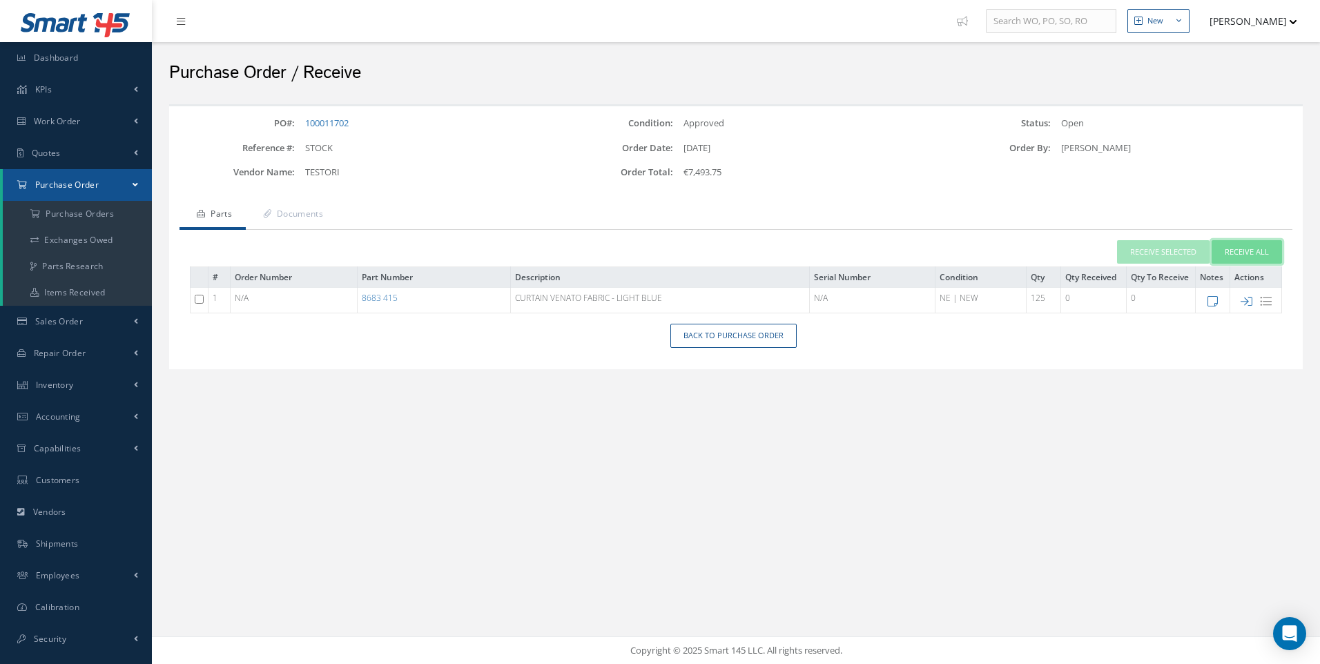
click at [1246, 251] on button "Receive All" at bounding box center [1246, 252] width 70 height 24
type input "[DATE]"
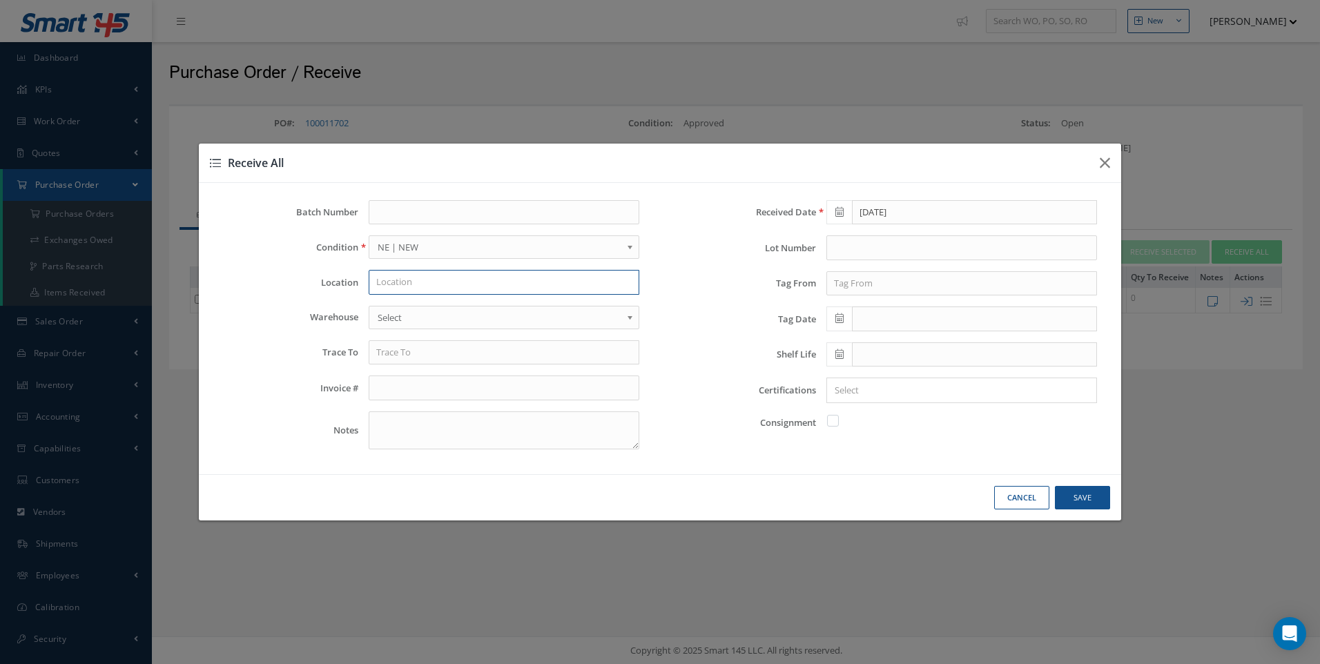
click at [398, 282] on input "text" at bounding box center [504, 282] width 271 height 25
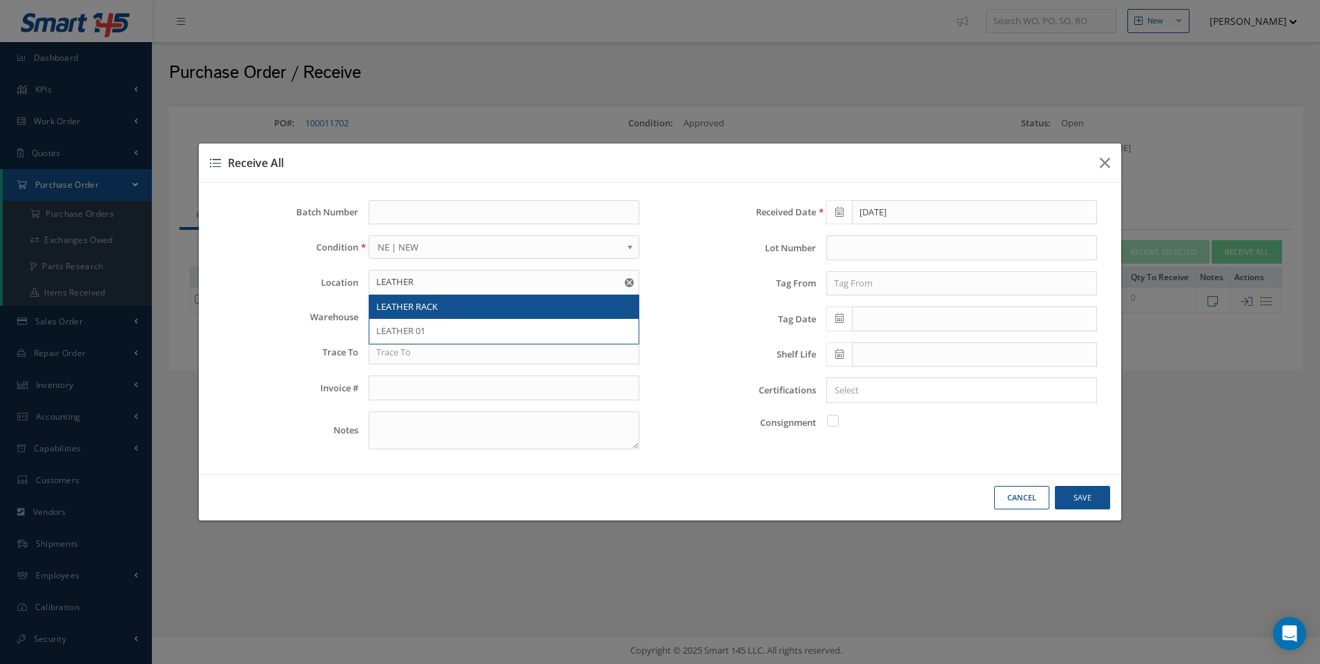
click at [414, 310] on span "LEATHER RACK" at bounding box center [406, 306] width 61 height 12
type input "LEATHER RACK"
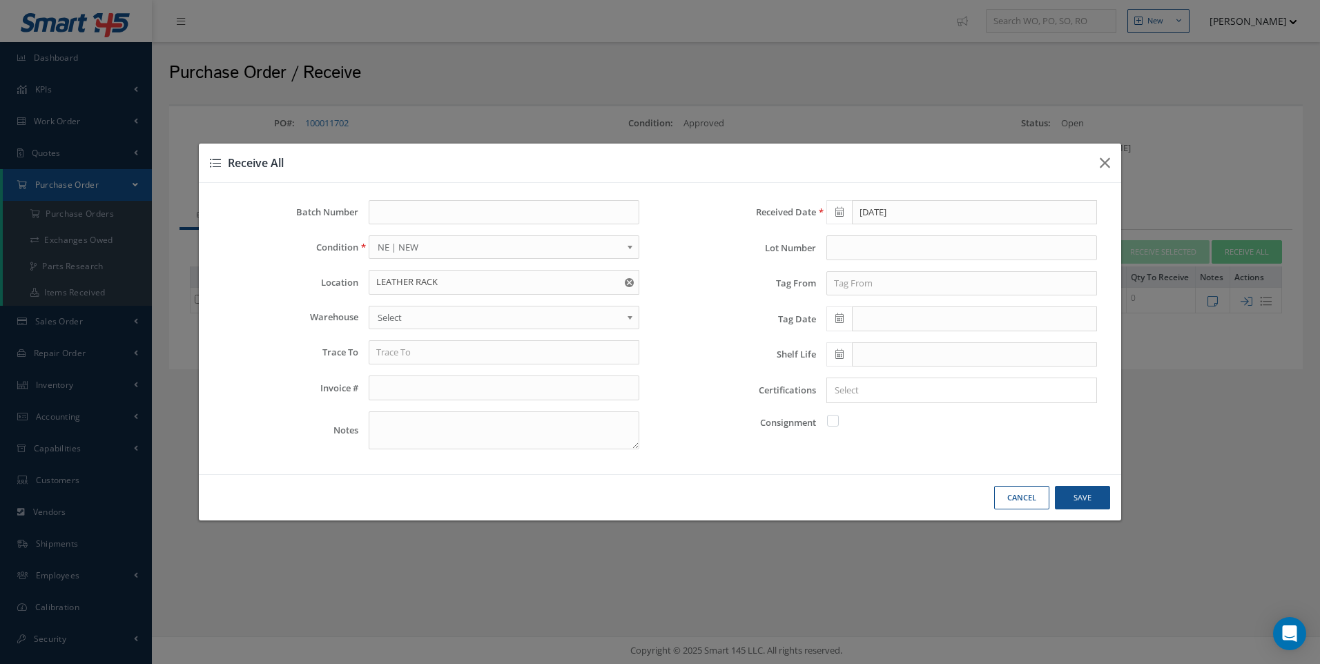
click at [392, 319] on span "Select" at bounding box center [499, 317] width 244 height 17
click at [402, 353] on input "text" at bounding box center [504, 352] width 271 height 25
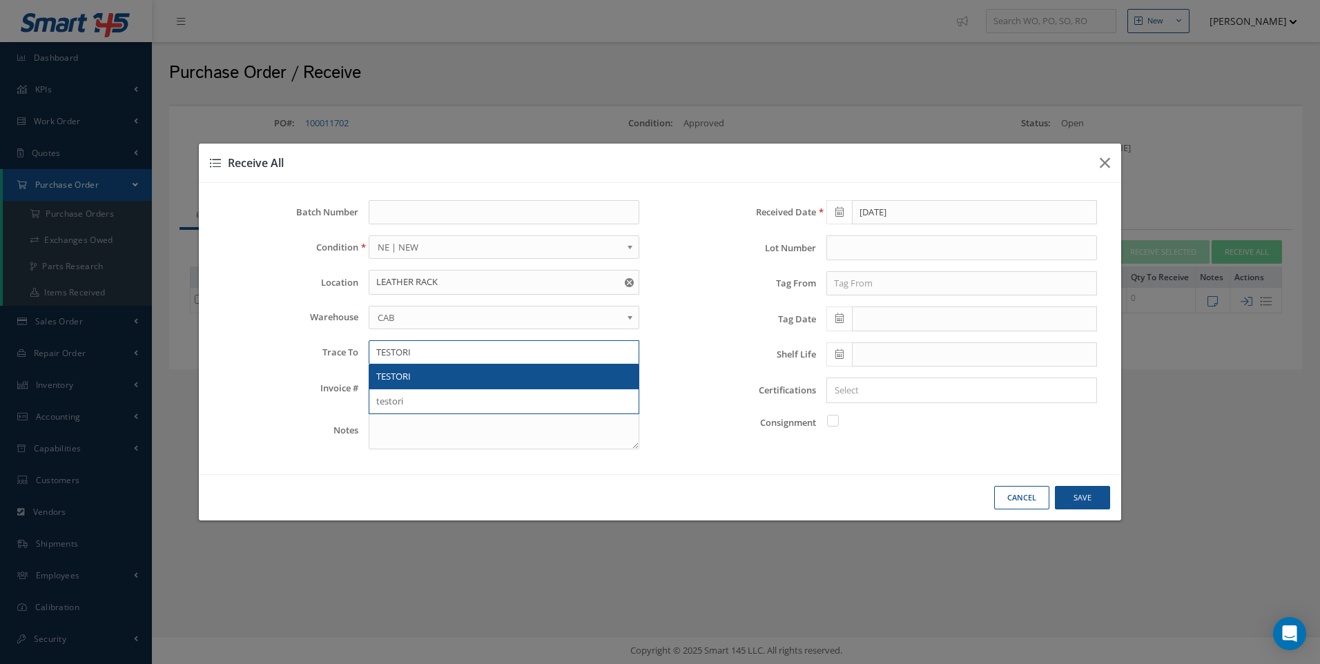
type input "TESTORI"
click at [394, 373] on span "TESTORI" at bounding box center [393, 376] width 35 height 12
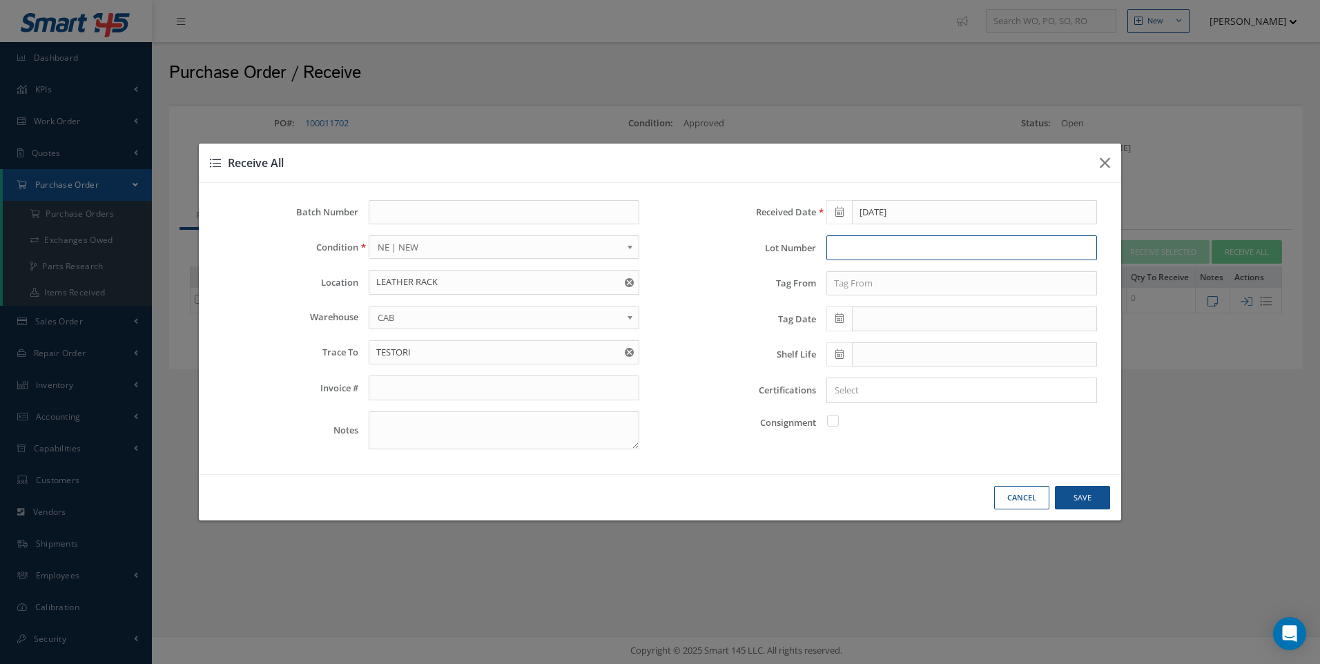
click at [854, 246] on input "text" at bounding box center [961, 247] width 271 height 25
click at [835, 277] on input "text" at bounding box center [961, 283] width 271 height 25
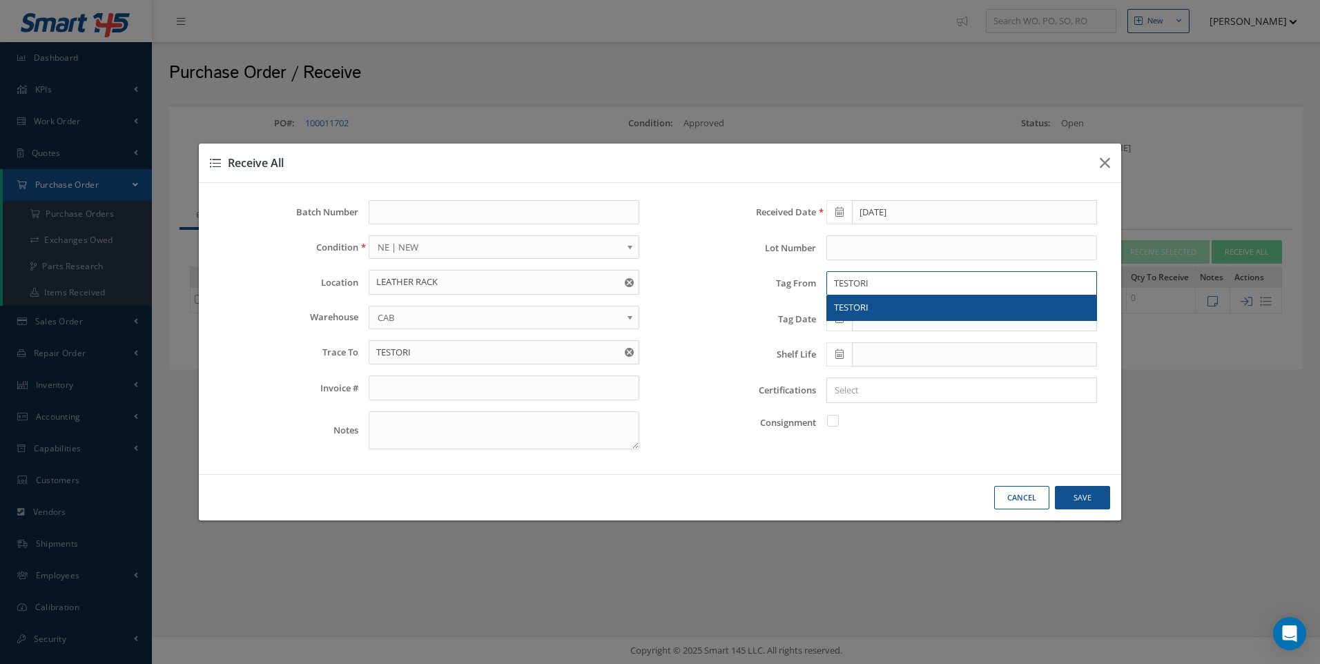
type input "TESTORI"
click at [847, 302] on span "TESTORI" at bounding box center [851, 307] width 35 height 12
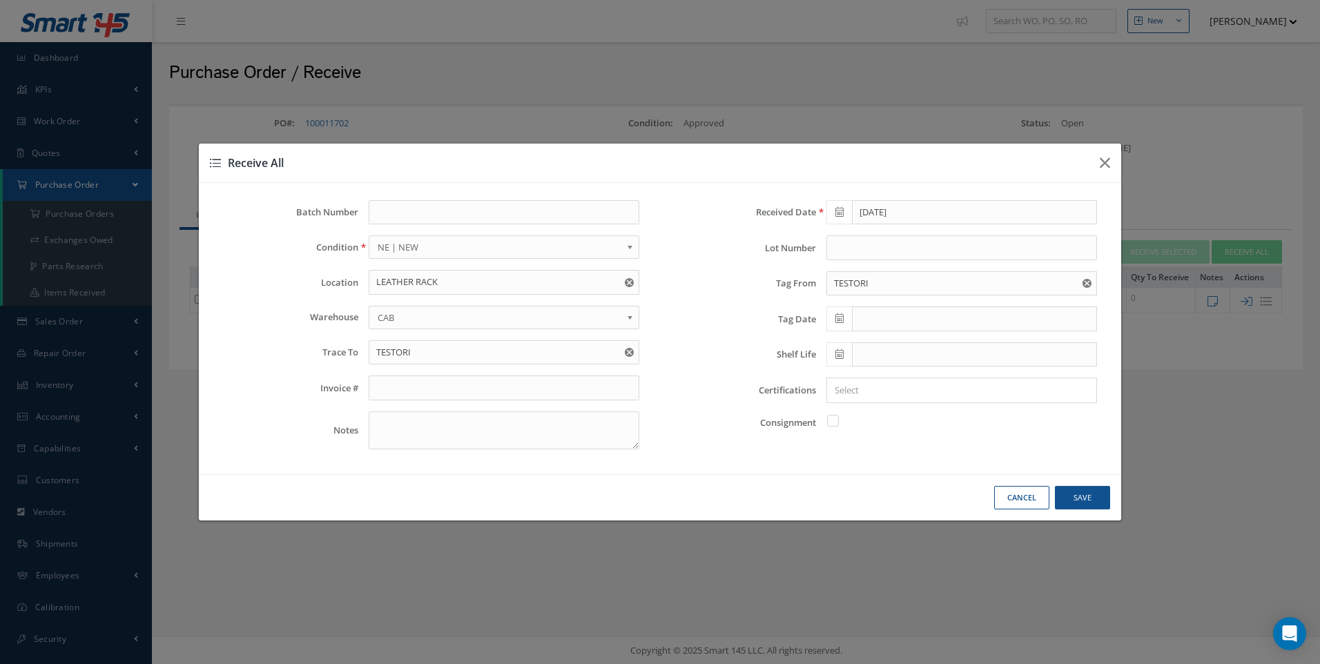
click at [845, 318] on span at bounding box center [839, 318] width 26 height 25
click at [933, 379] on td "1" at bounding box center [940, 384] width 21 height 21
type input "08/01/2025"
click at [856, 391] on input "Search for option" at bounding box center [958, 390] width 260 height 14
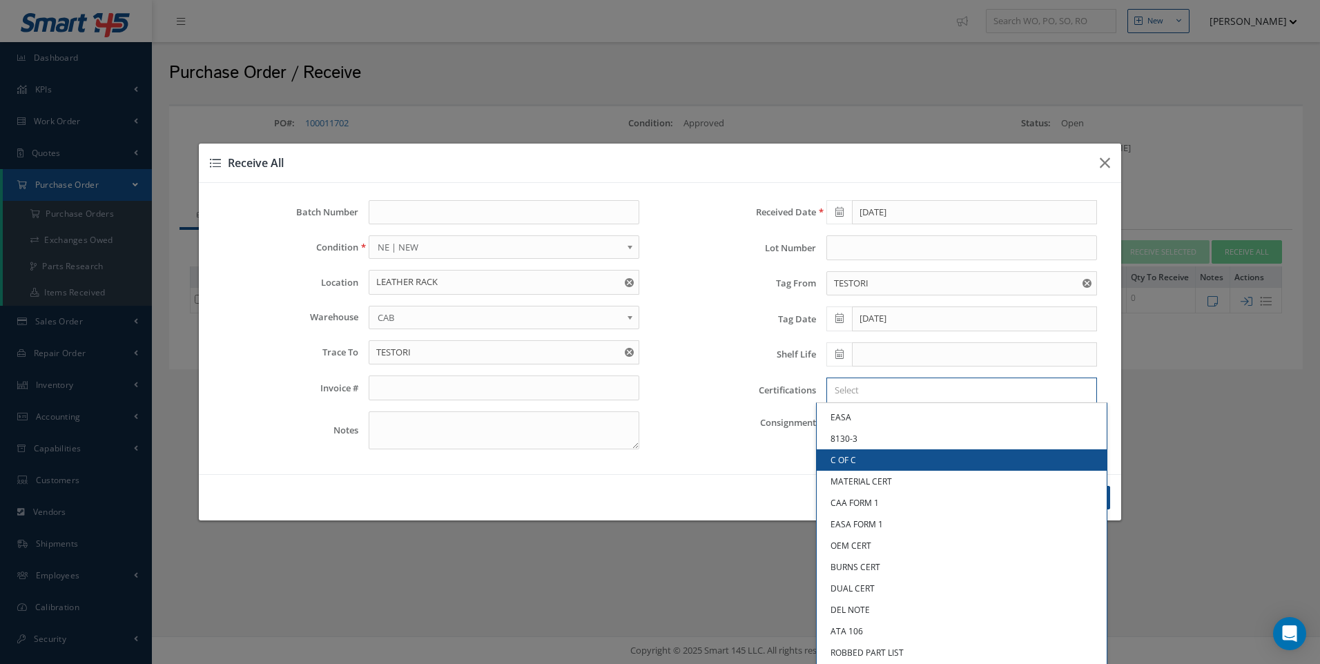
click at [845, 453] on link "C OF C" at bounding box center [961, 459] width 290 height 21
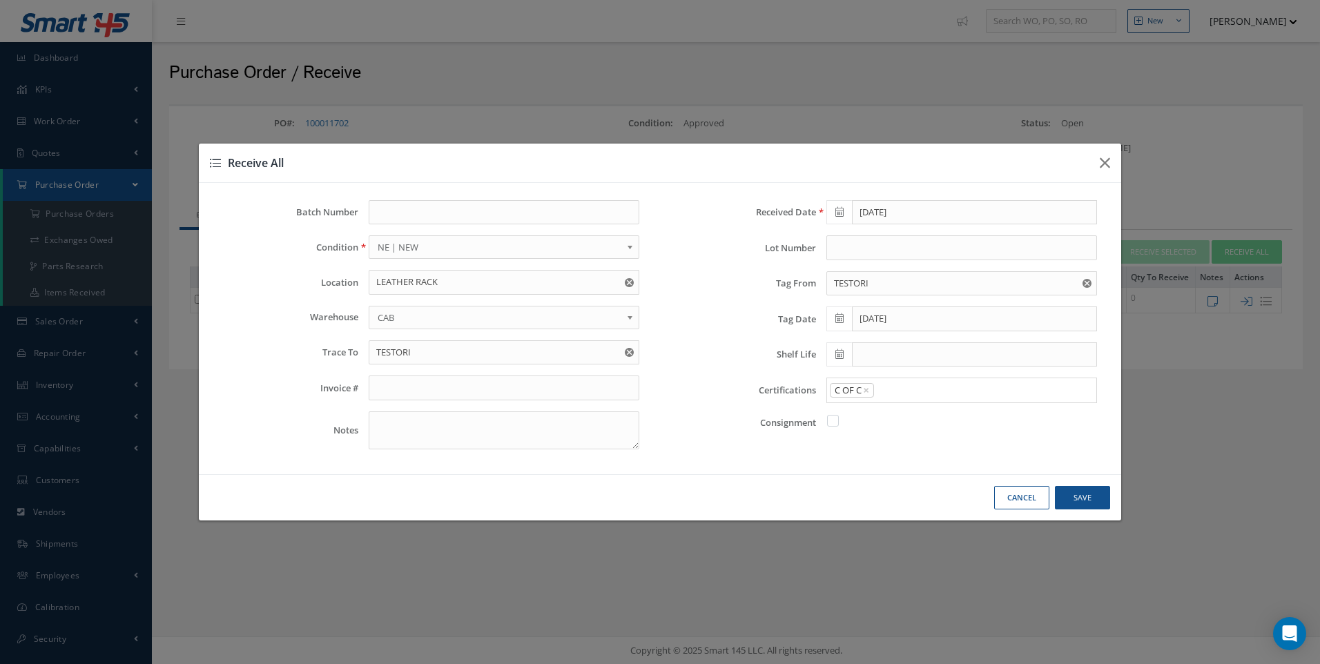
click at [894, 389] on input "Search for option" at bounding box center [981, 390] width 213 height 14
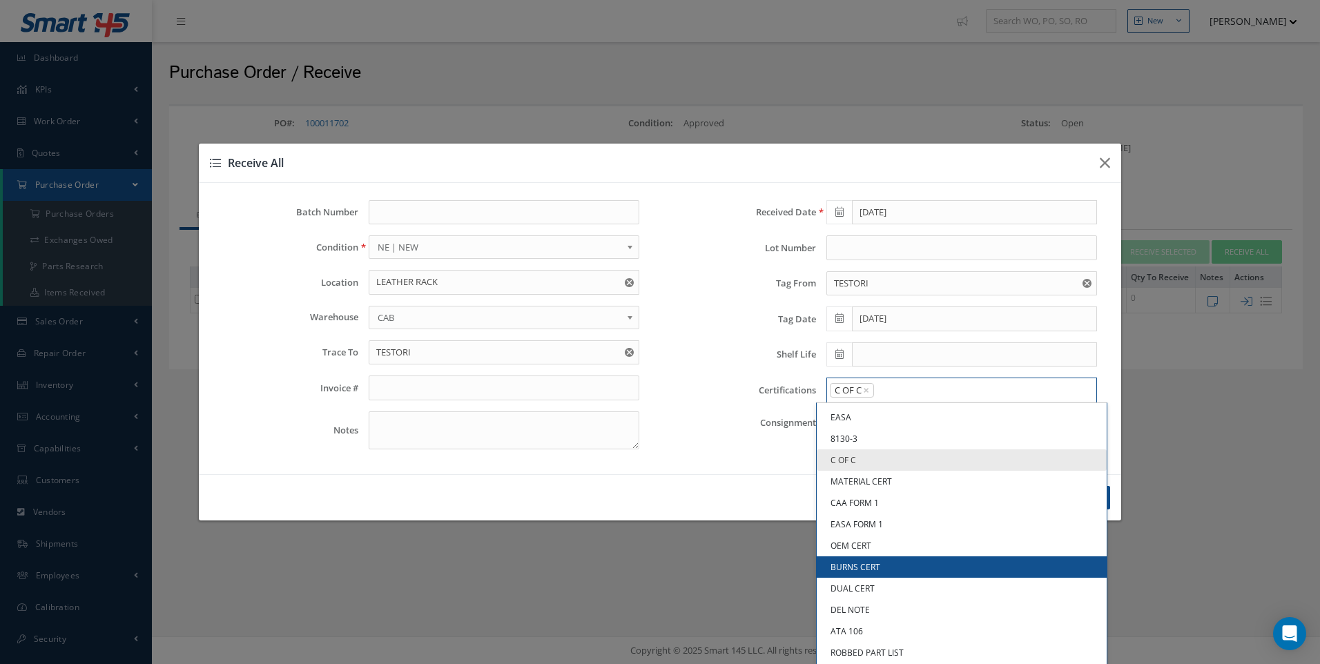
click at [859, 561] on link "BURNS CERT" at bounding box center [961, 566] width 290 height 21
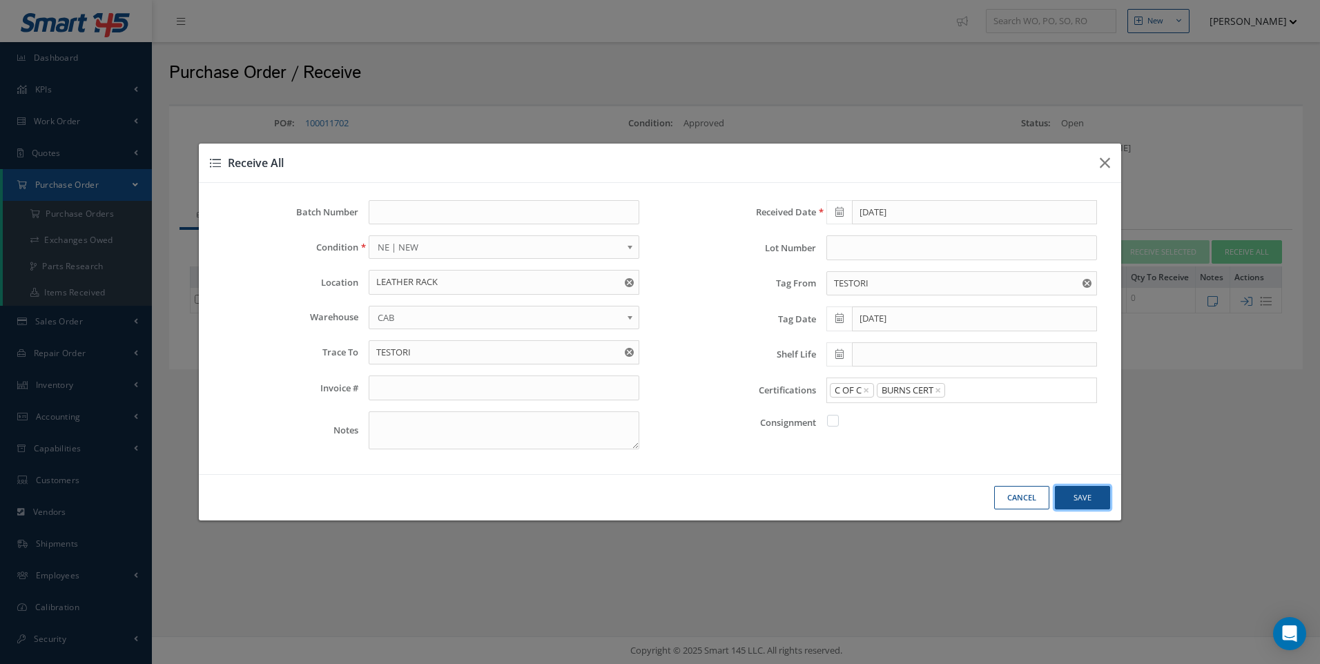
click at [0, 0] on button "Save" at bounding box center [0, 0] width 0 height 0
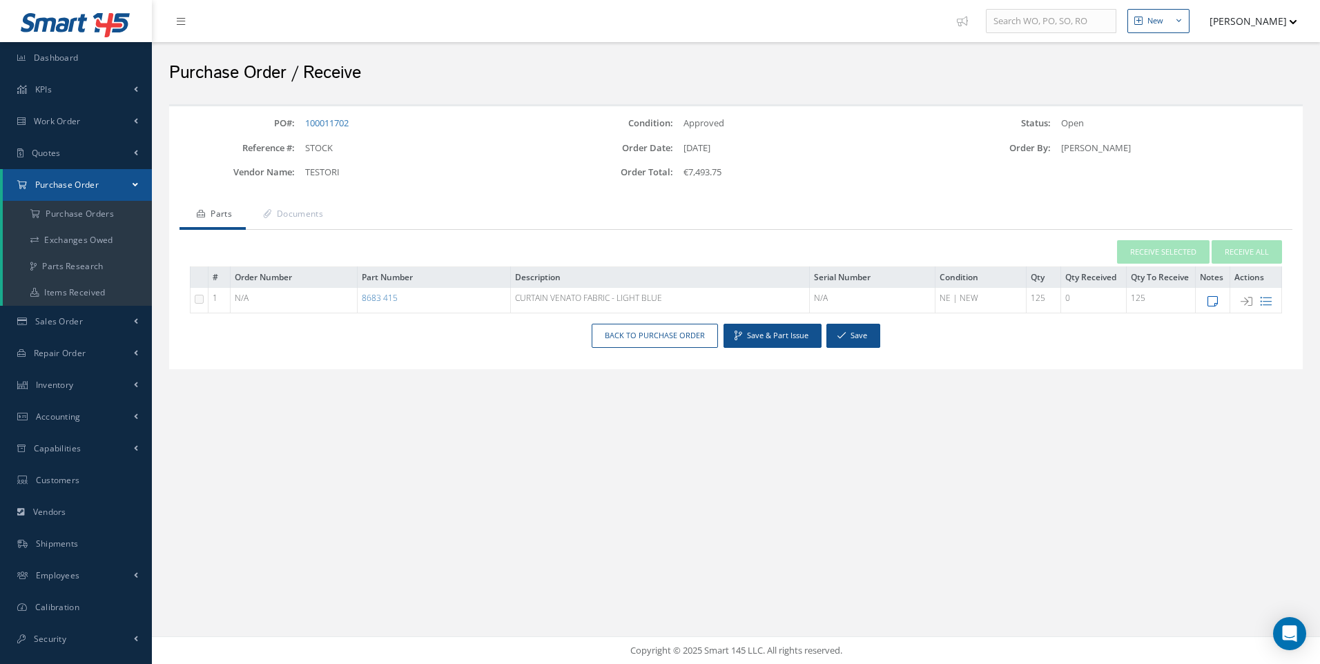
click at [1216, 299] on icon at bounding box center [1212, 301] width 10 height 12
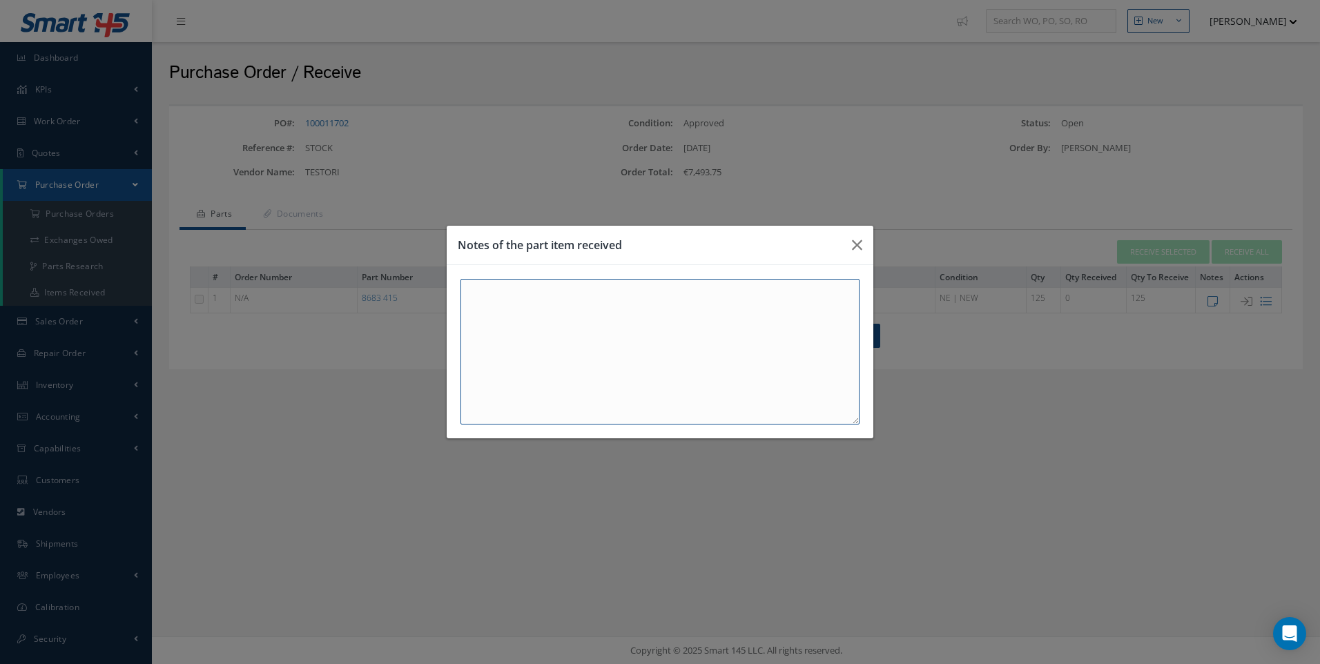
click at [515, 296] on textarea at bounding box center [659, 352] width 399 height 146
click at [856, 247] on icon "button" at bounding box center [857, 245] width 10 height 17
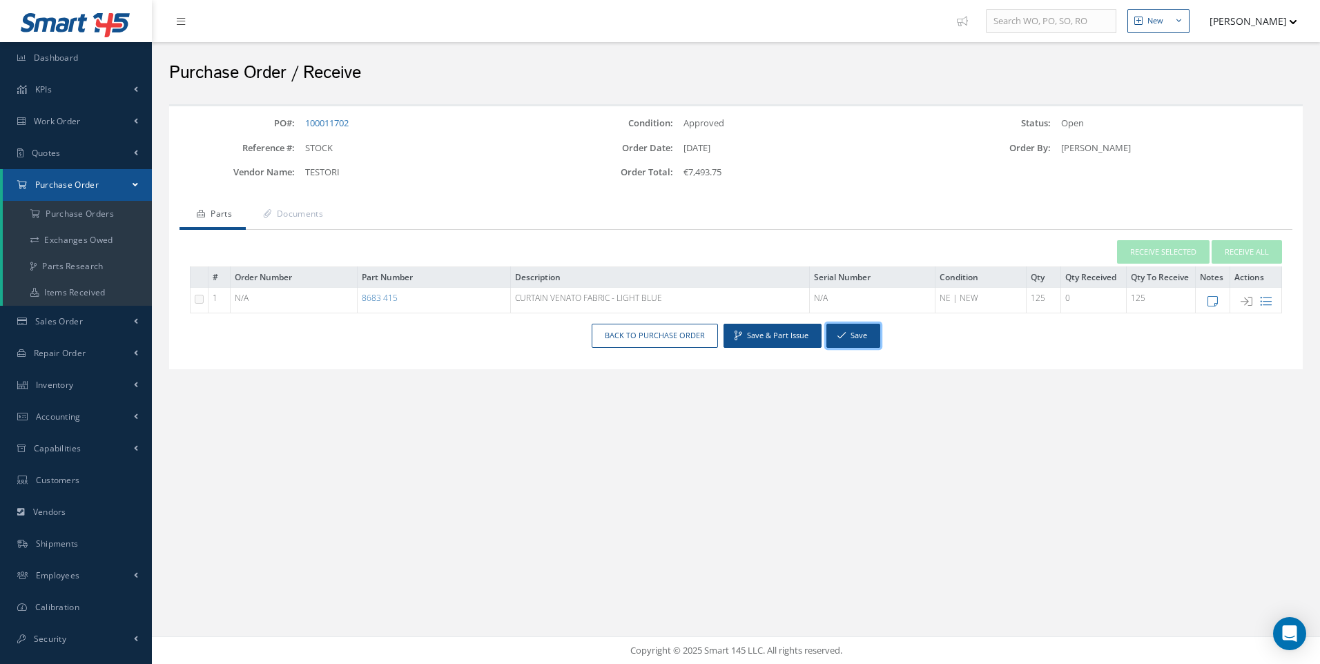
click at [854, 334] on button "Save" at bounding box center [853, 336] width 54 height 24
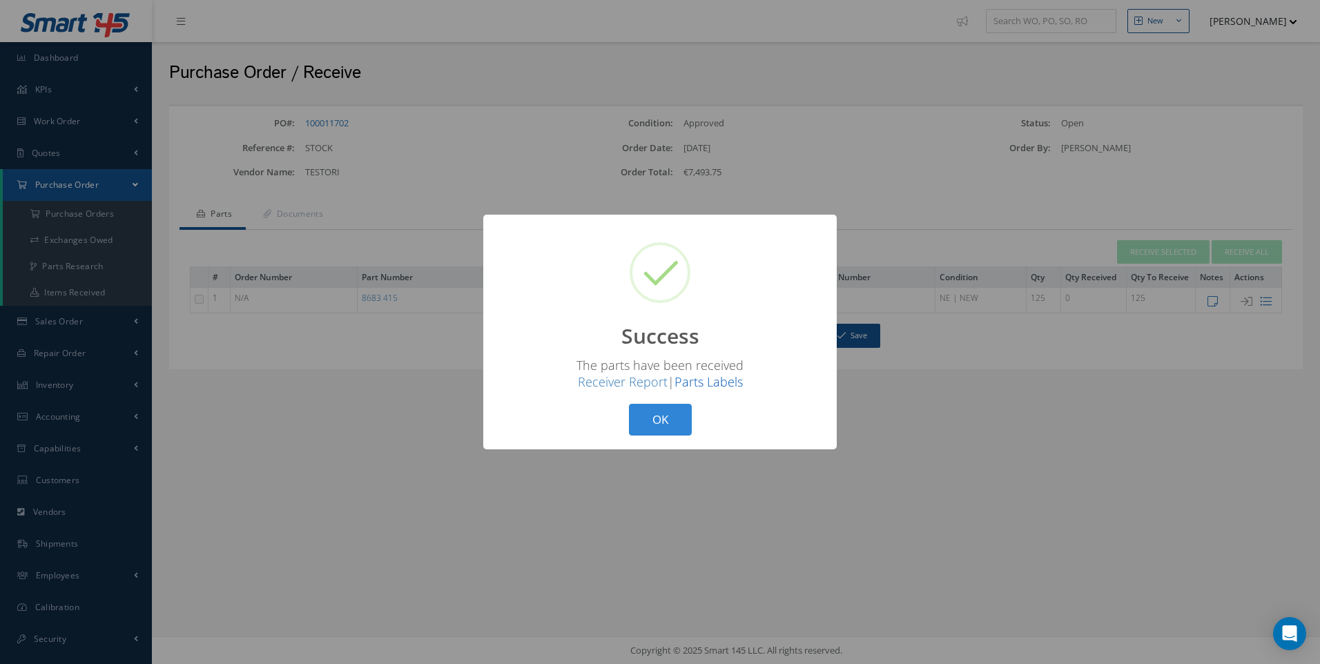
click at [725, 385] on link "Parts Labels" at bounding box center [708, 381] width 68 height 17
click at [669, 415] on button "OK" at bounding box center [660, 420] width 63 height 32
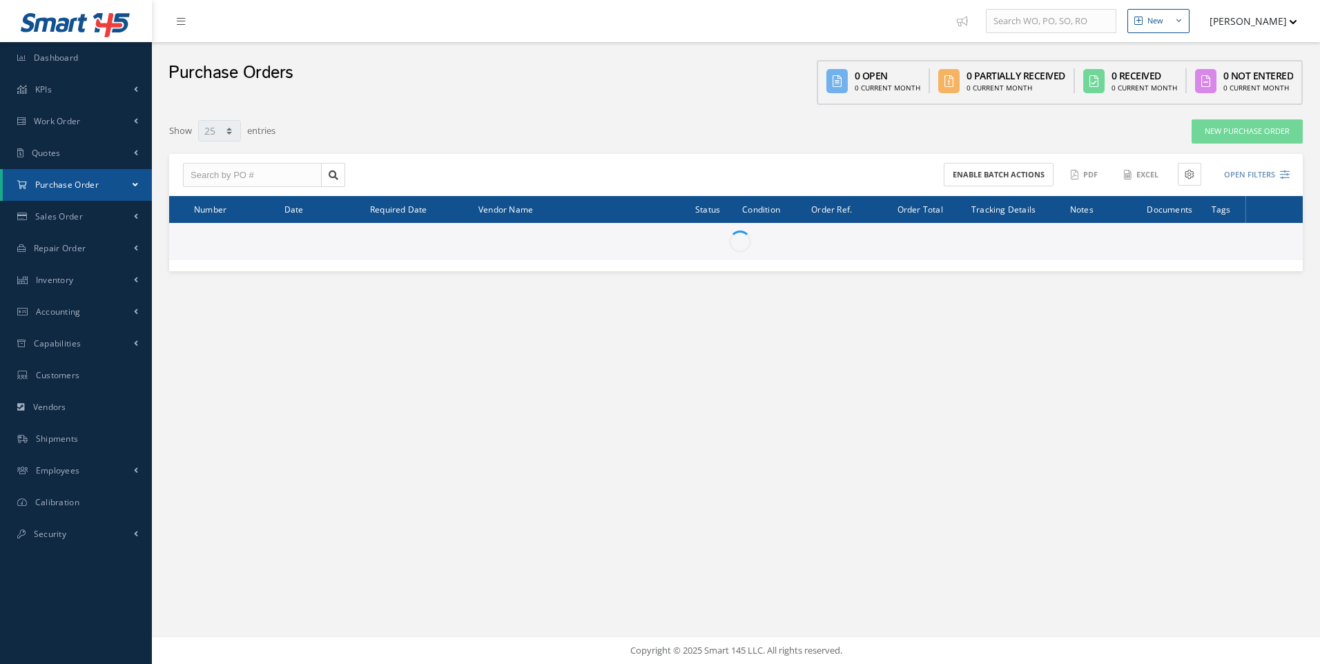
select select "25"
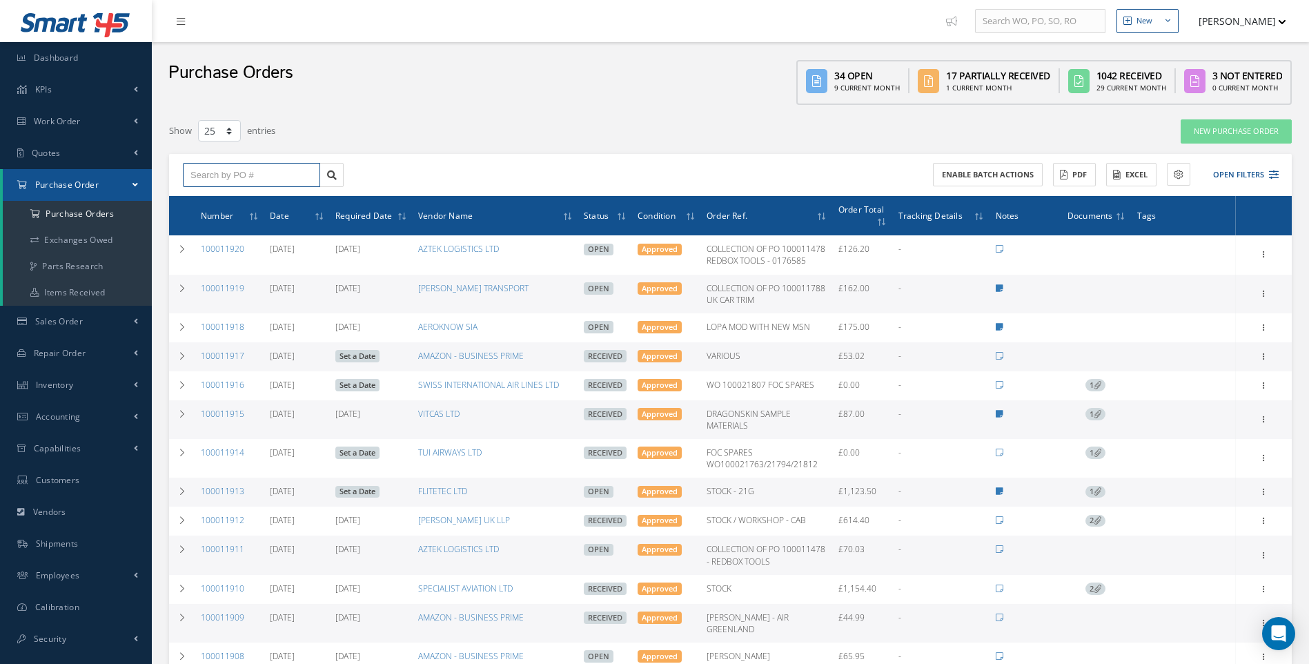
click at [244, 174] on input "text" at bounding box center [251, 175] width 137 height 25
type input "100011702"
click at [226, 198] on span "100011702" at bounding box center [210, 200] width 41 height 10
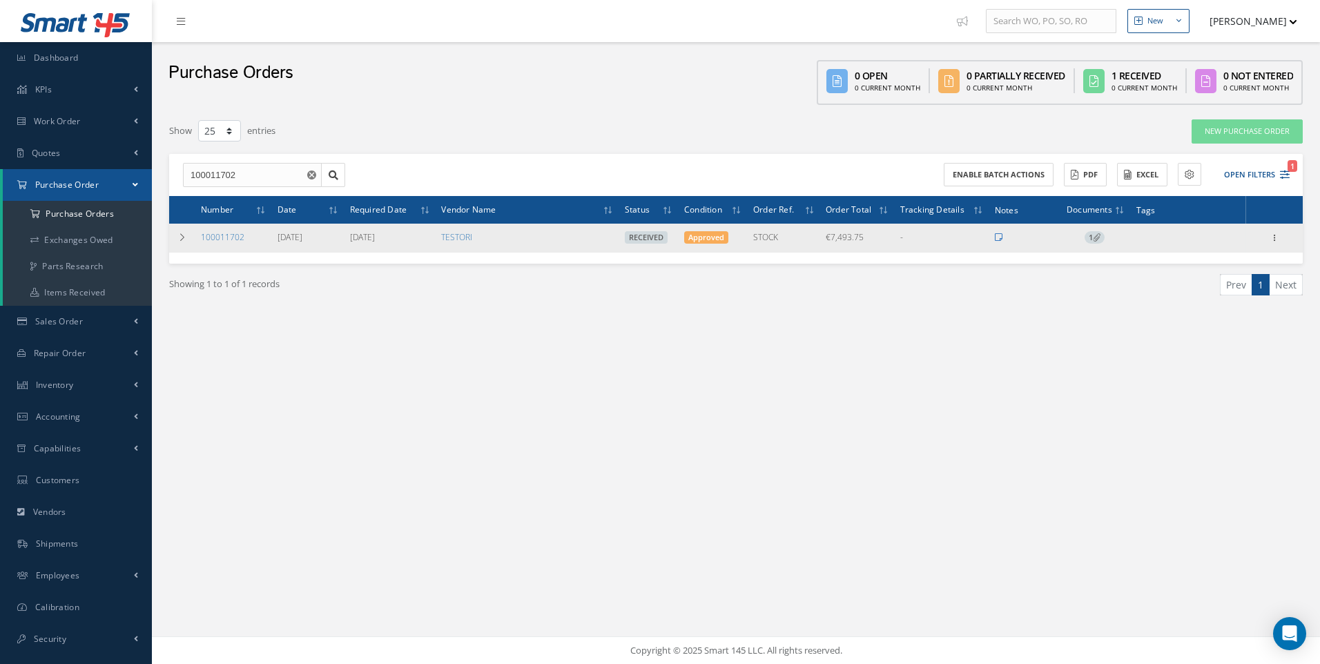
click at [998, 234] on icon at bounding box center [998, 237] width 8 height 8
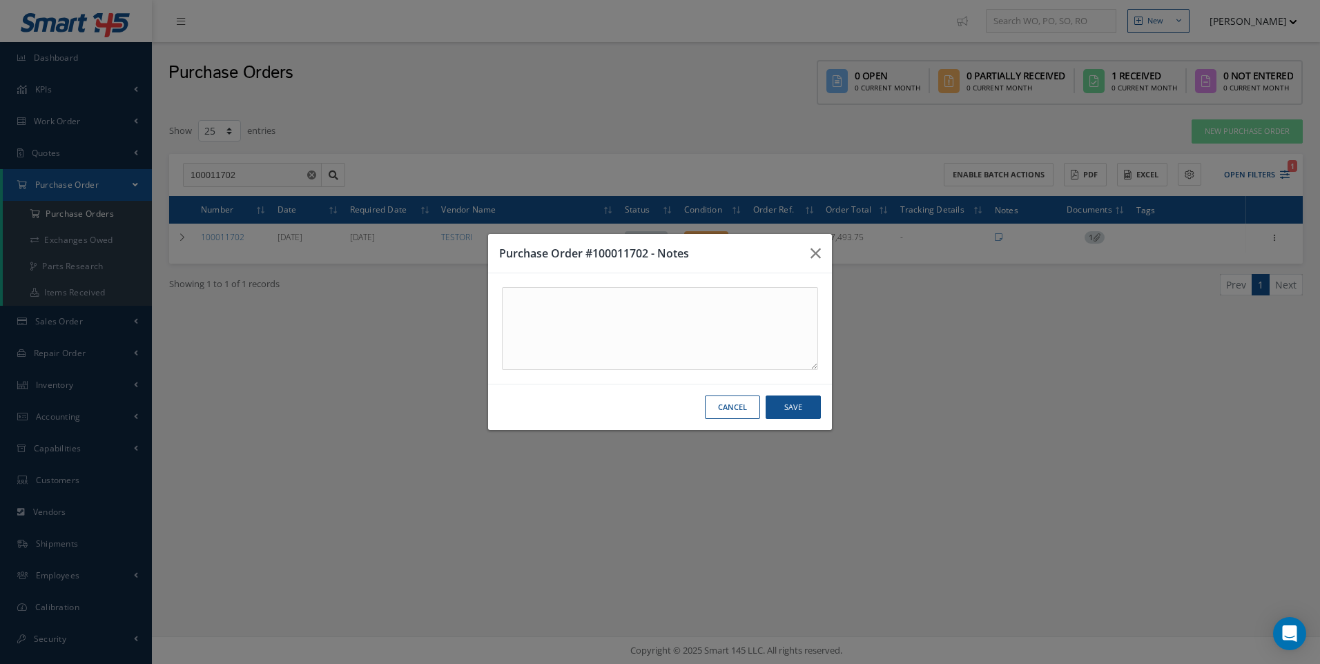
click at [734, 411] on button "Cancel" at bounding box center [732, 407] width 55 height 24
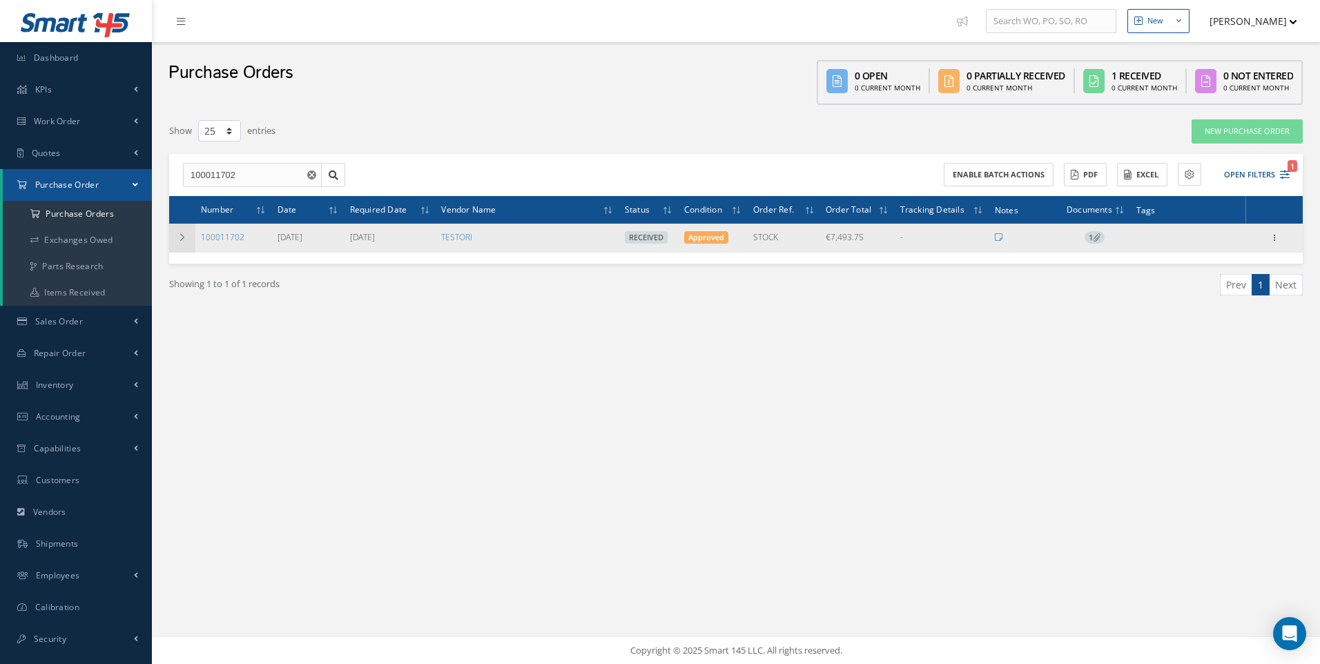
click at [183, 231] on td at bounding box center [182, 238] width 26 height 29
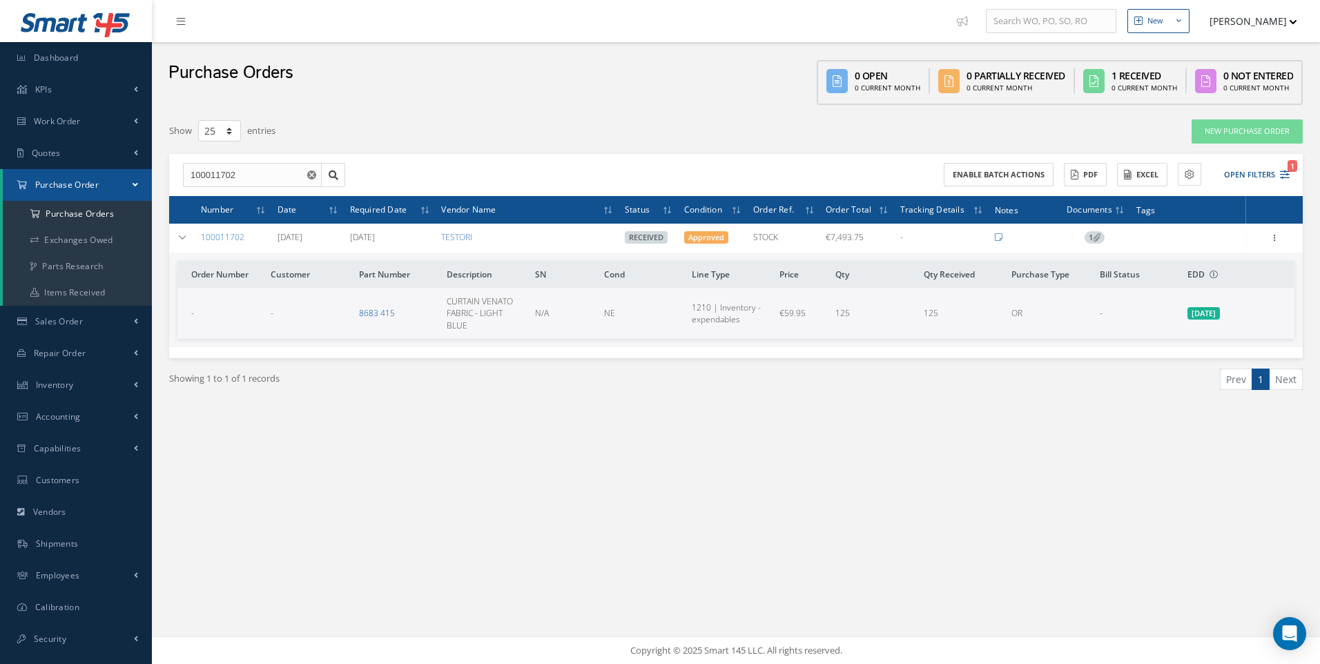
click at [373, 315] on link "8683 415" at bounding box center [377, 313] width 36 height 12
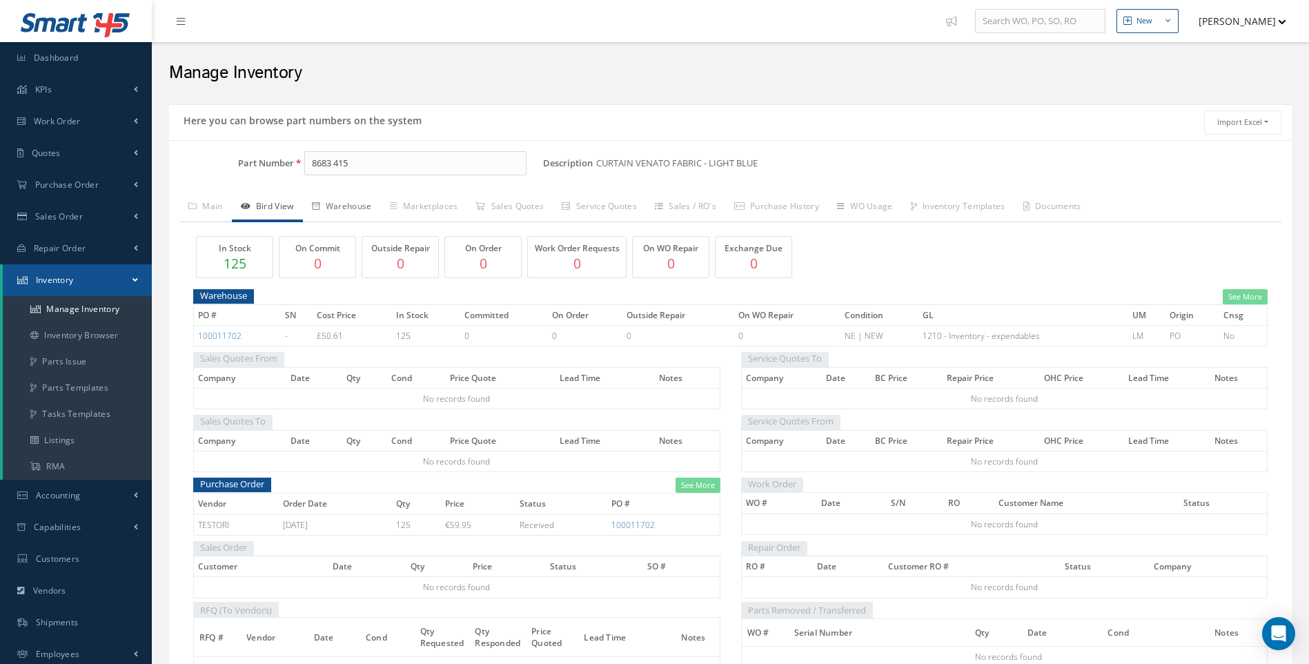
click at [357, 213] on link "Warehouse" at bounding box center [342, 207] width 78 height 29
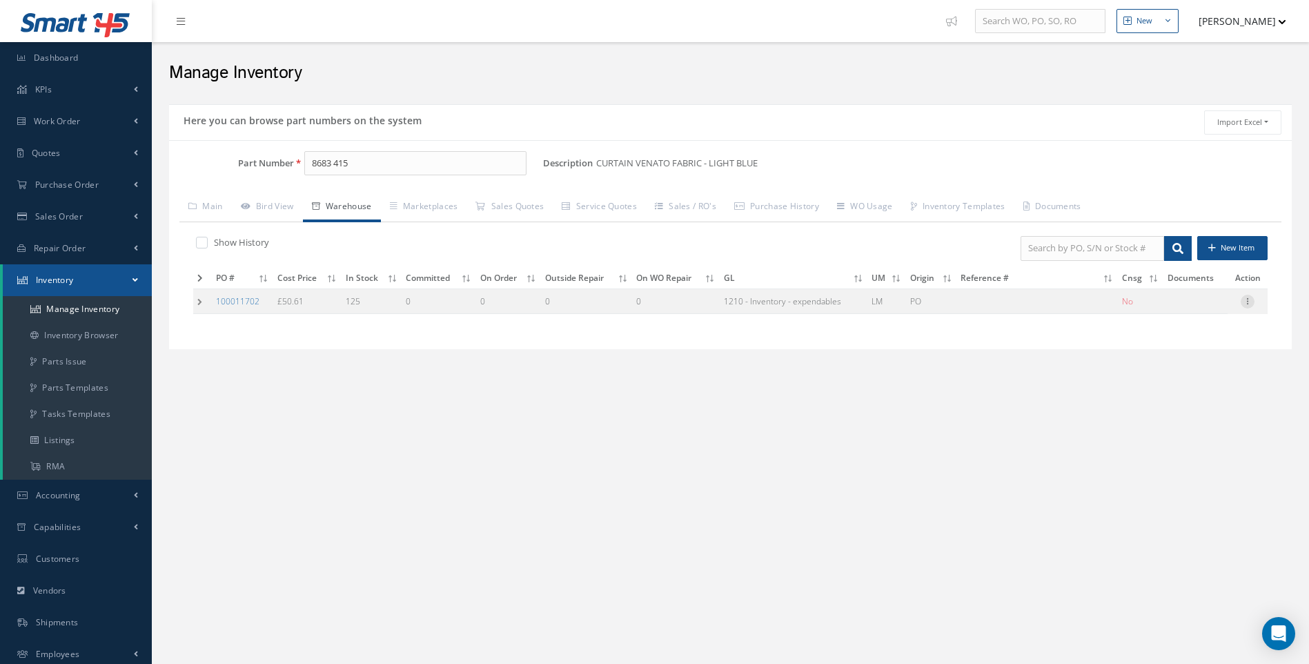
click at [1247, 300] on icon at bounding box center [1248, 300] width 14 height 11
click at [1164, 308] on link "Edit" at bounding box center [1184, 311] width 109 height 18
type input "50.61"
type input "[DATE]"
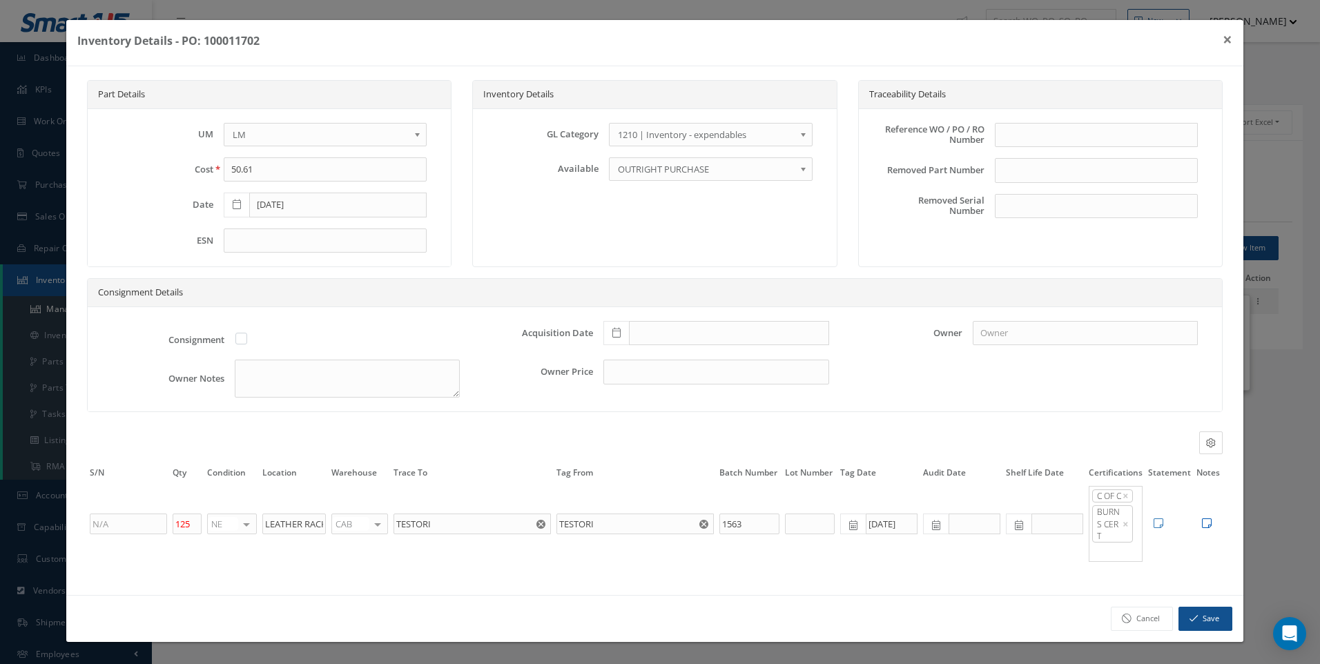
click at [1201, 528] on icon at bounding box center [1206, 523] width 10 height 11
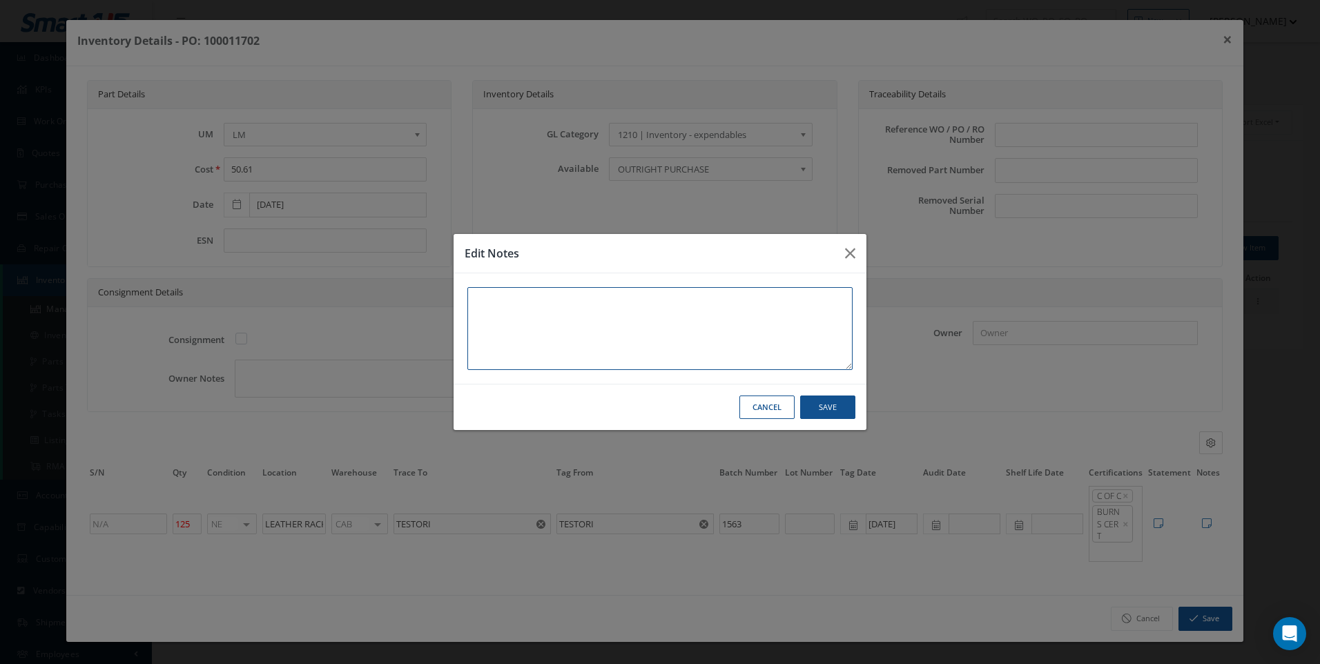
click at [515, 305] on textarea at bounding box center [659, 328] width 385 height 83
type textarea "3"
type textarea "3 X"
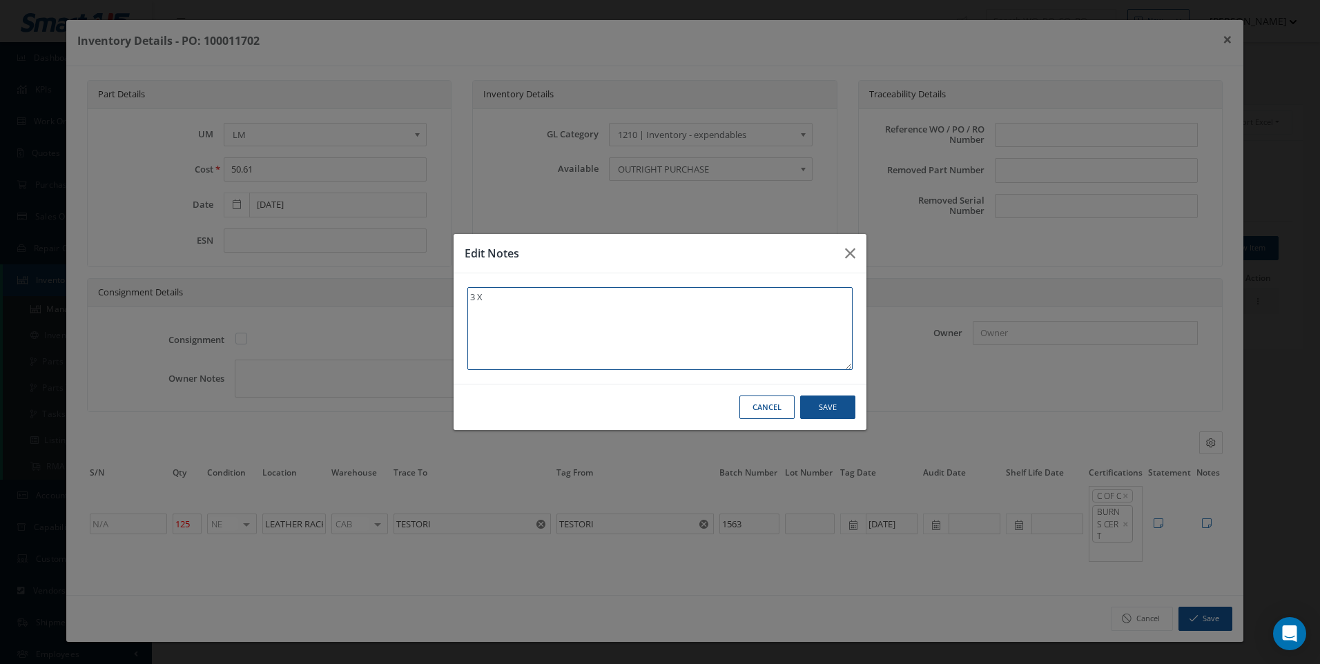
type textarea "3 X R"
type textarea "3 X RO"
type textarea "3 X ROL"
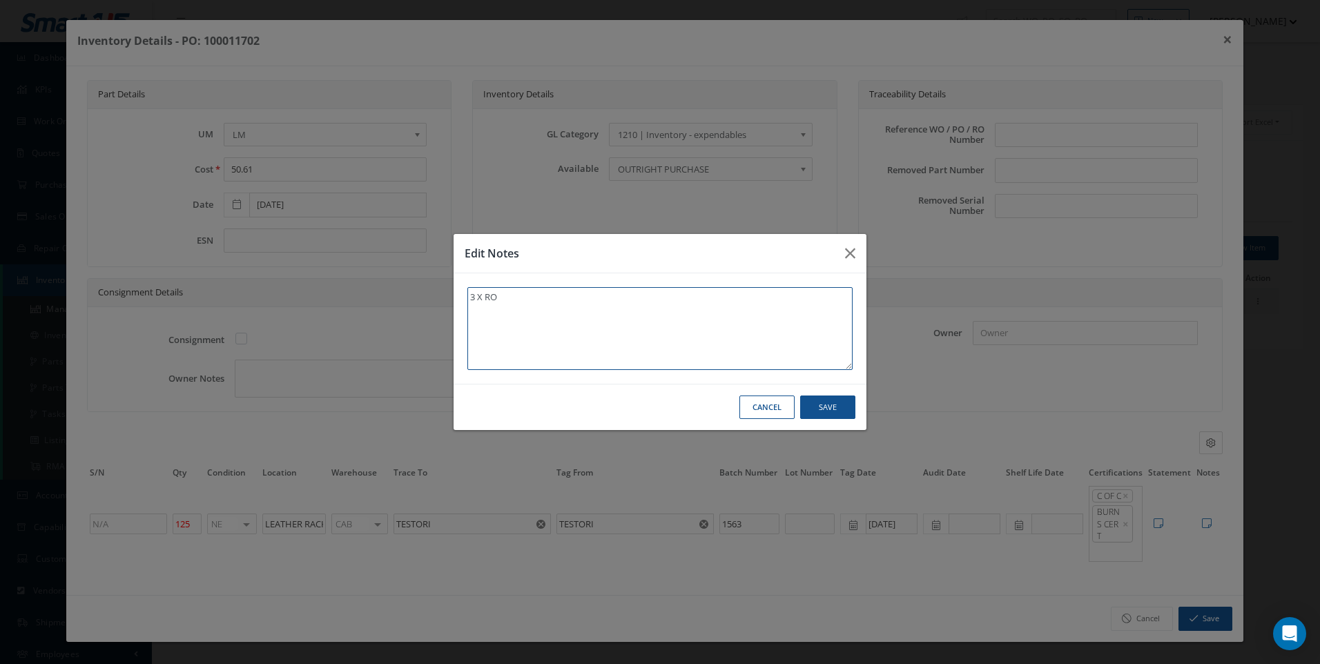
type textarea "3 X ROL"
type textarea "3 X ROLL"
type textarea "3 X ROLLS"
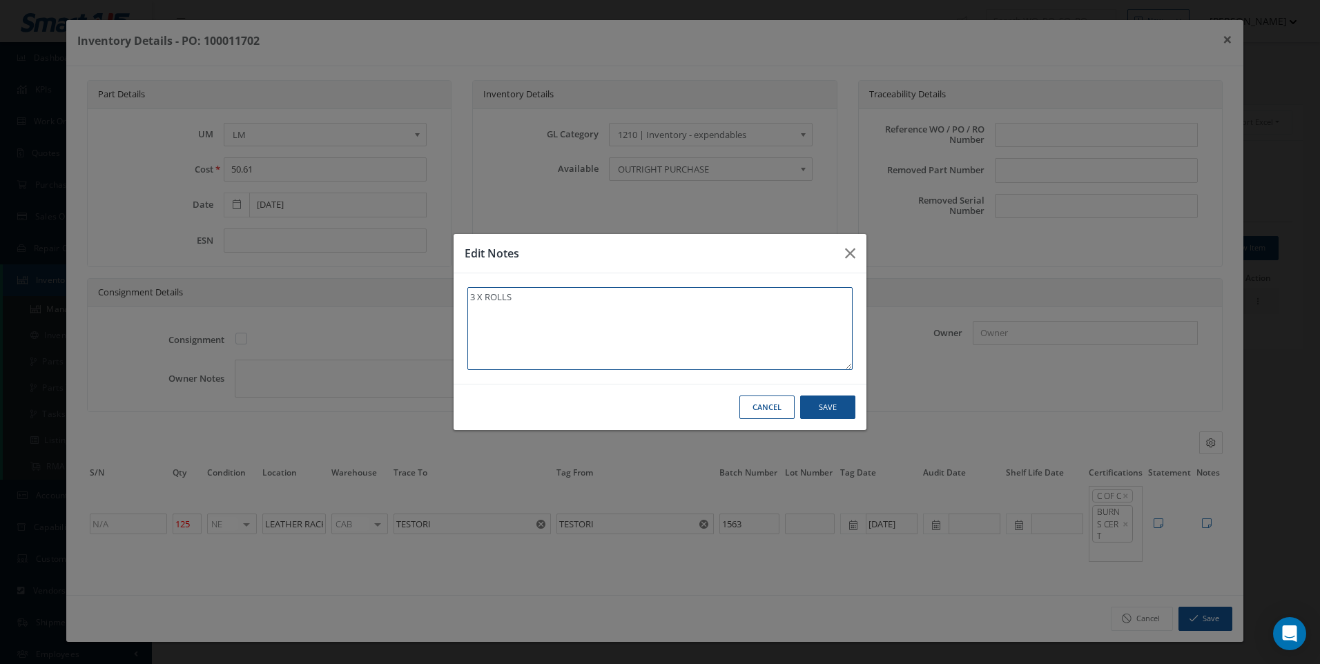
type textarea "3 X ROLLS ("
type textarea "3 X ROLLS (5"
type textarea "3 X ROLLS (50"
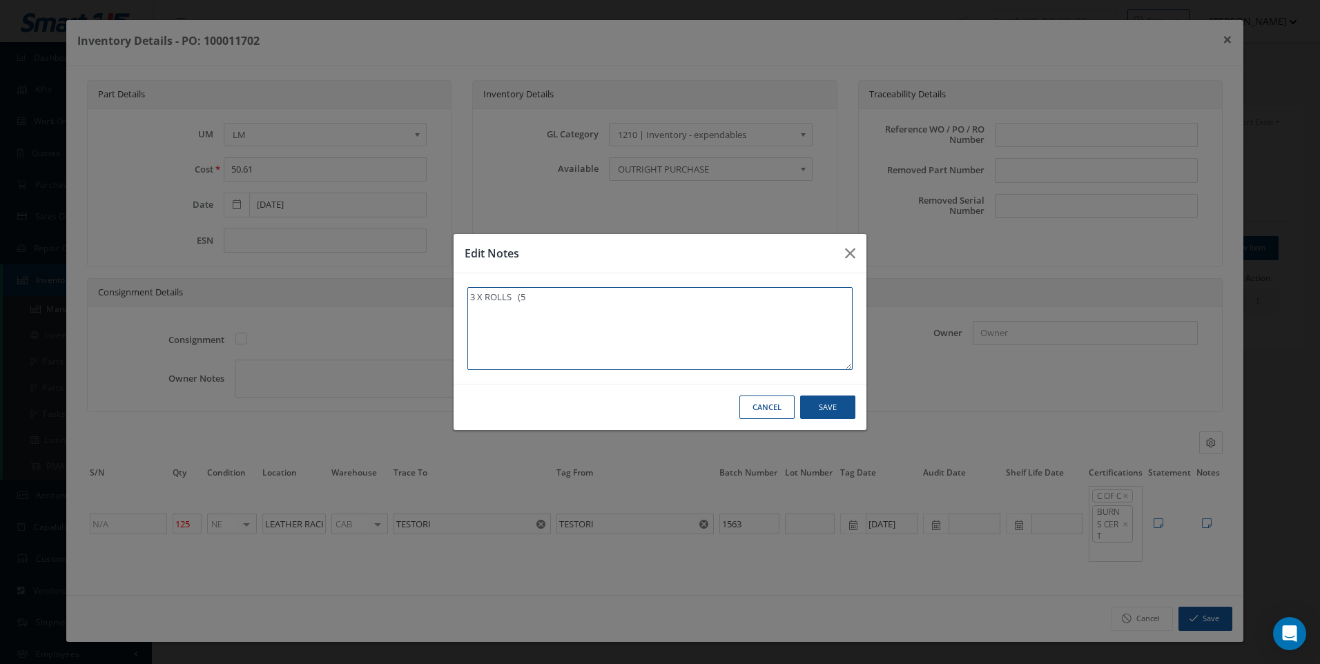
type textarea "3 X ROLLS (50"
type textarea "3 X ROLLS (50/"
type textarea "3 X ROLLS (50/3"
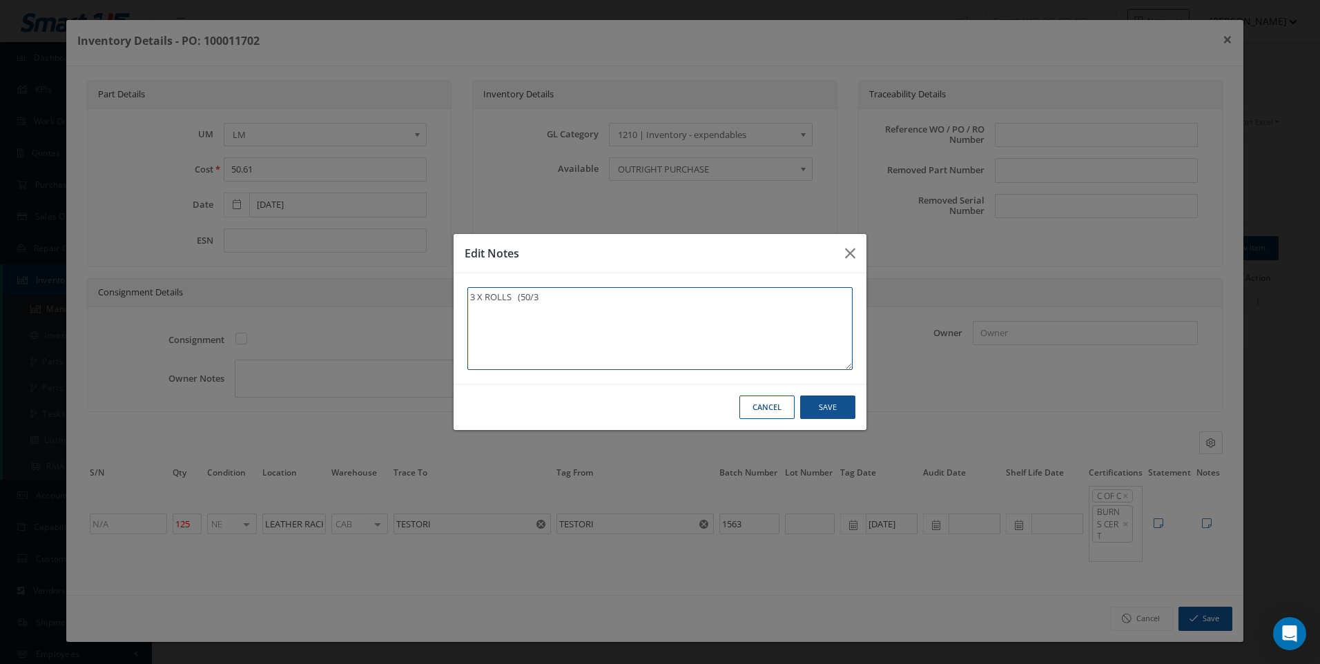
type textarea "3 X ROLLS (50/37"
type textarea "3 X ROLLS (50/37/"
type textarea "3 X ROLLS (50/37/3"
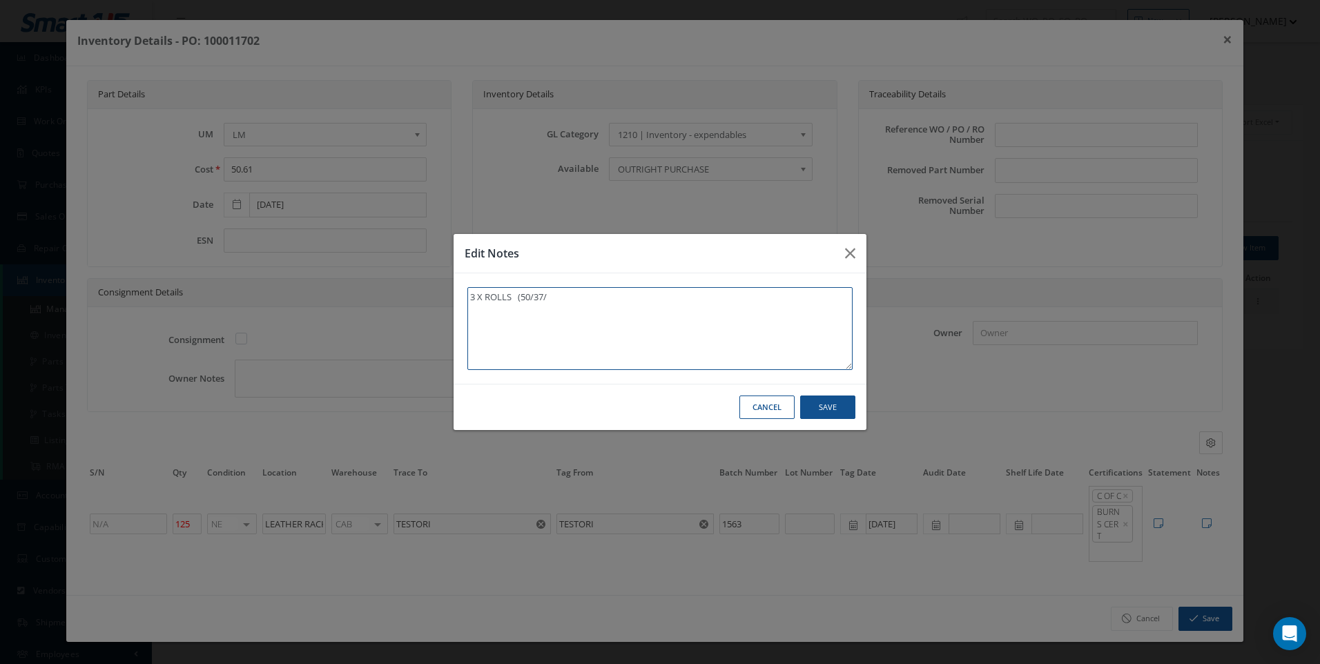
type textarea "3 X ROLLS (50/37/3"
type textarea "3 X ROLLS (50/37/38"
type textarea "3 X ROLLS (50/37/38 L"
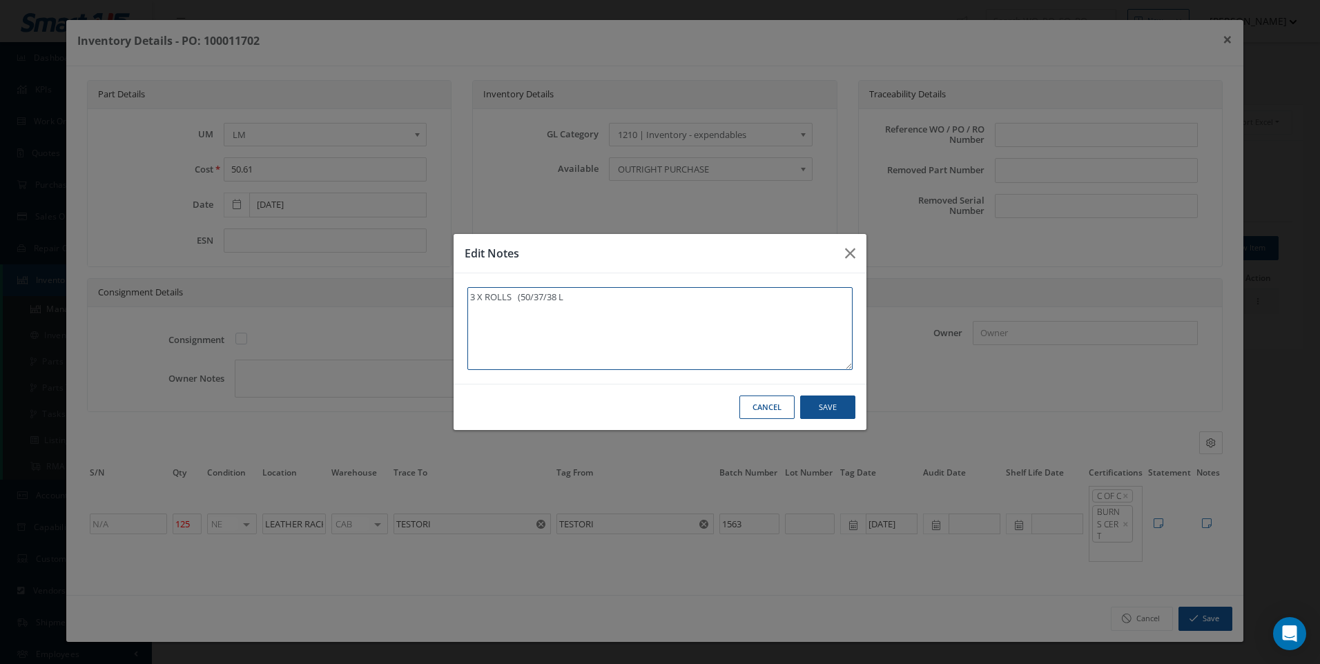
type textarea "3 X ROLLS (50/37/38 LM"
type textarea "3 X ROLLS (50/37/38 LM)"
click at [0, 0] on button "Save" at bounding box center [0, 0] width 0 height 0
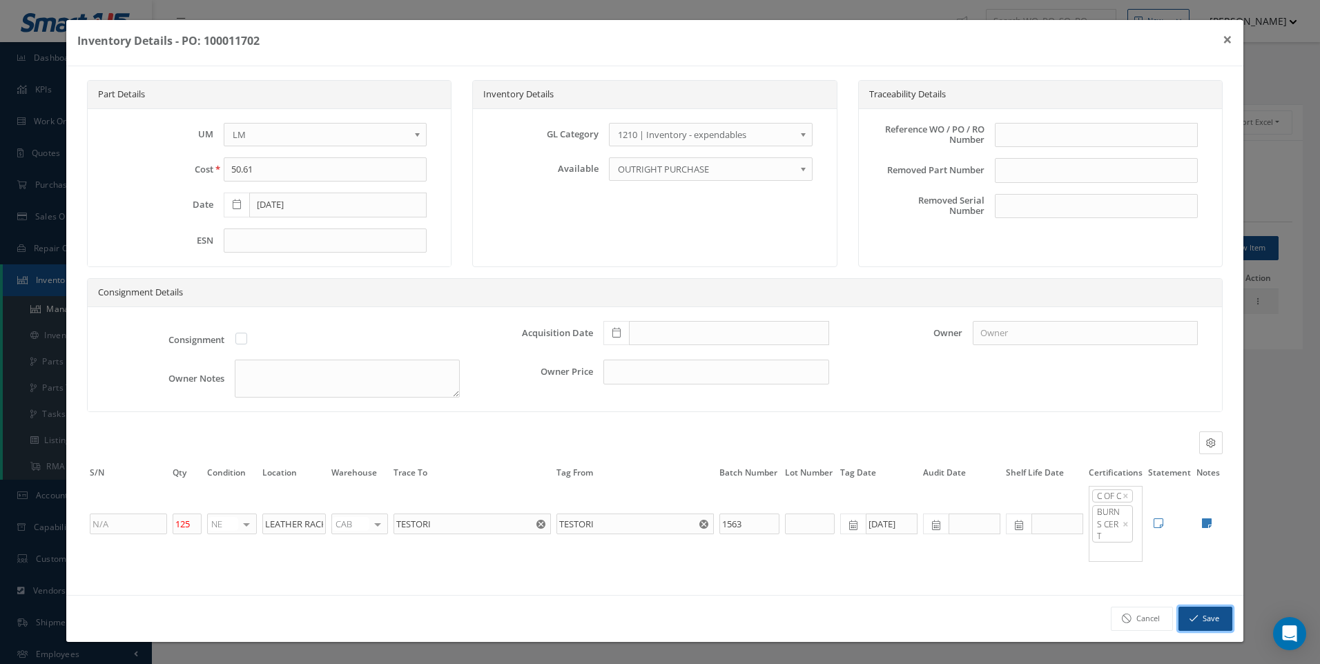
drag, startPoint x: 1195, startPoint y: 631, endPoint x: 984, endPoint y: 493, distance: 252.3
click at [1194, 631] on button "Save" at bounding box center [1205, 619] width 54 height 24
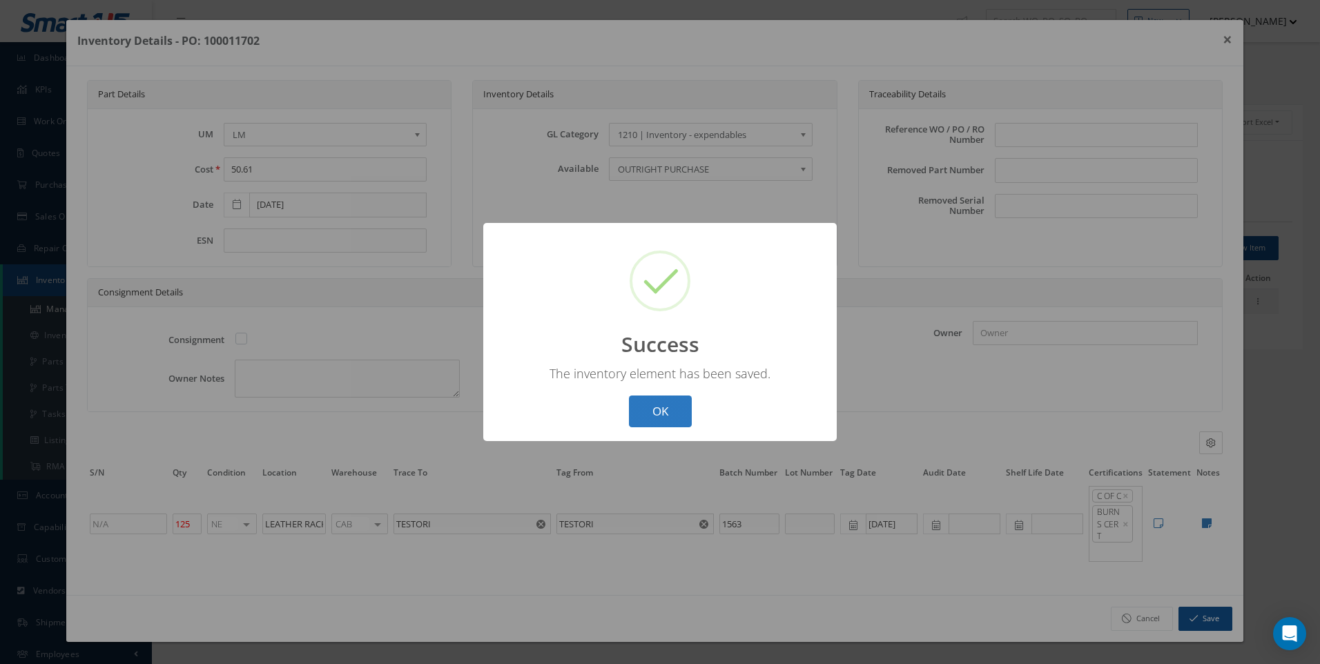
click at [665, 409] on button "OK" at bounding box center [660, 411] width 63 height 32
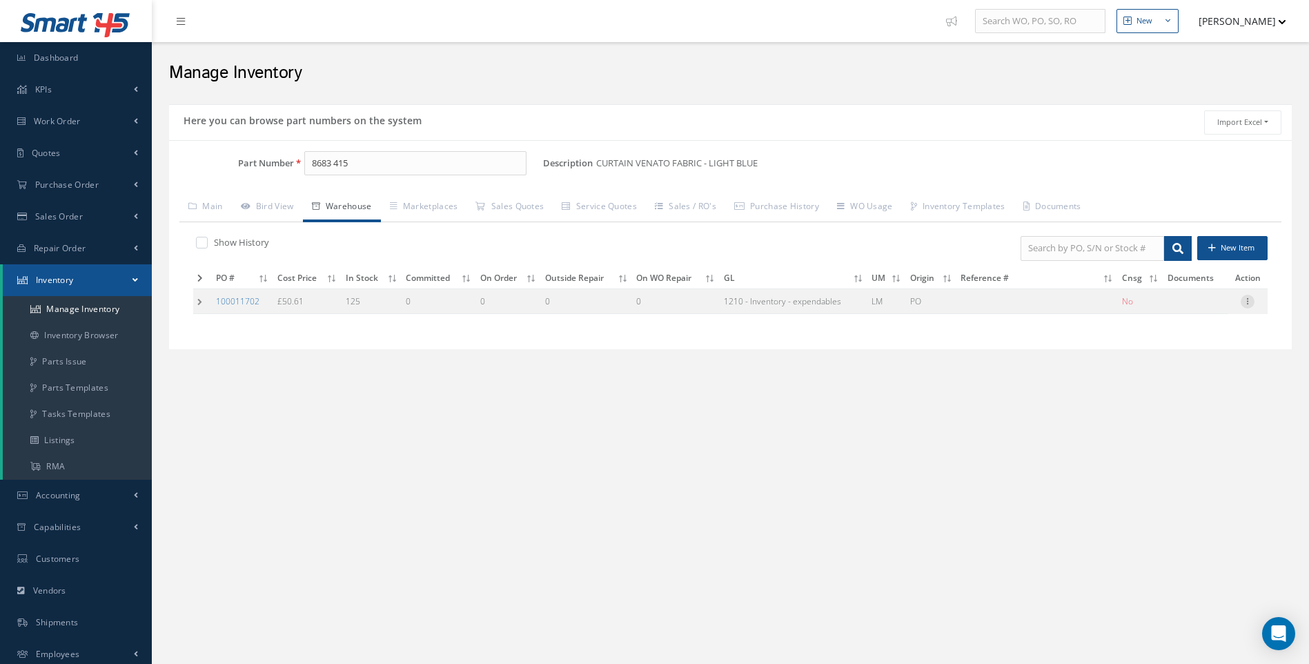
click at [1248, 303] on icon at bounding box center [1248, 300] width 14 height 11
click at [1164, 358] on link "Label" at bounding box center [1184, 357] width 109 height 18
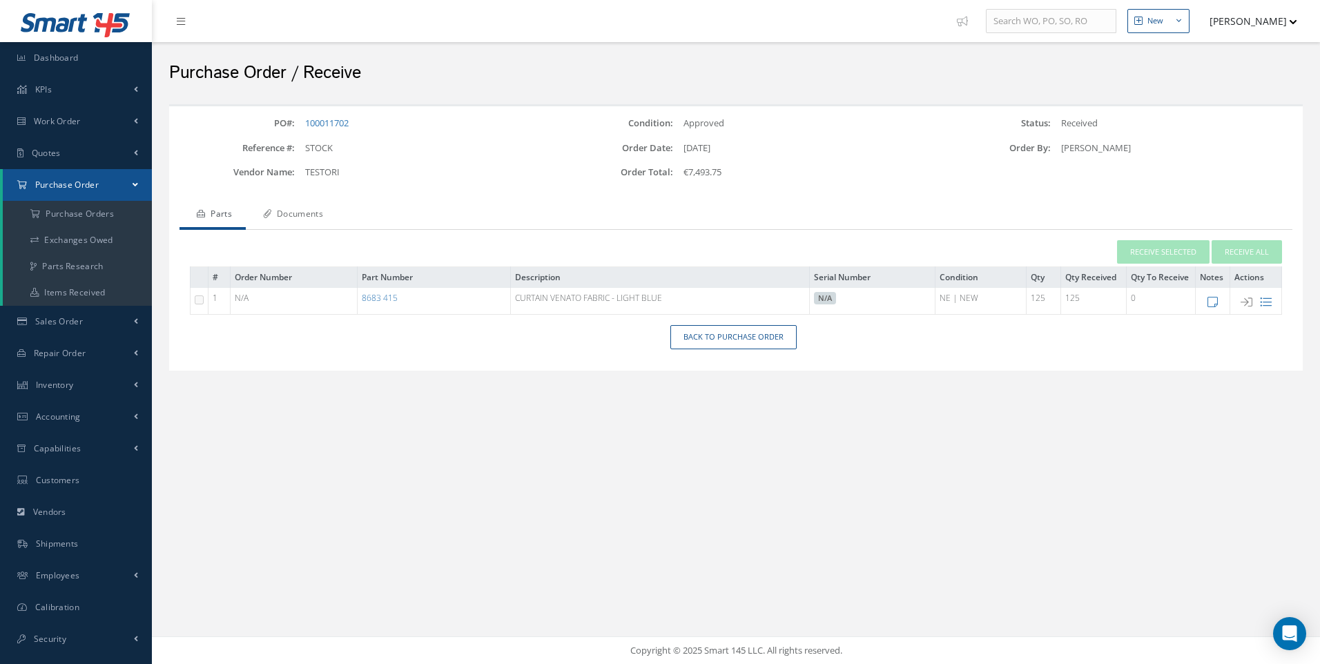
click at [309, 217] on link "Documents" at bounding box center [291, 215] width 91 height 29
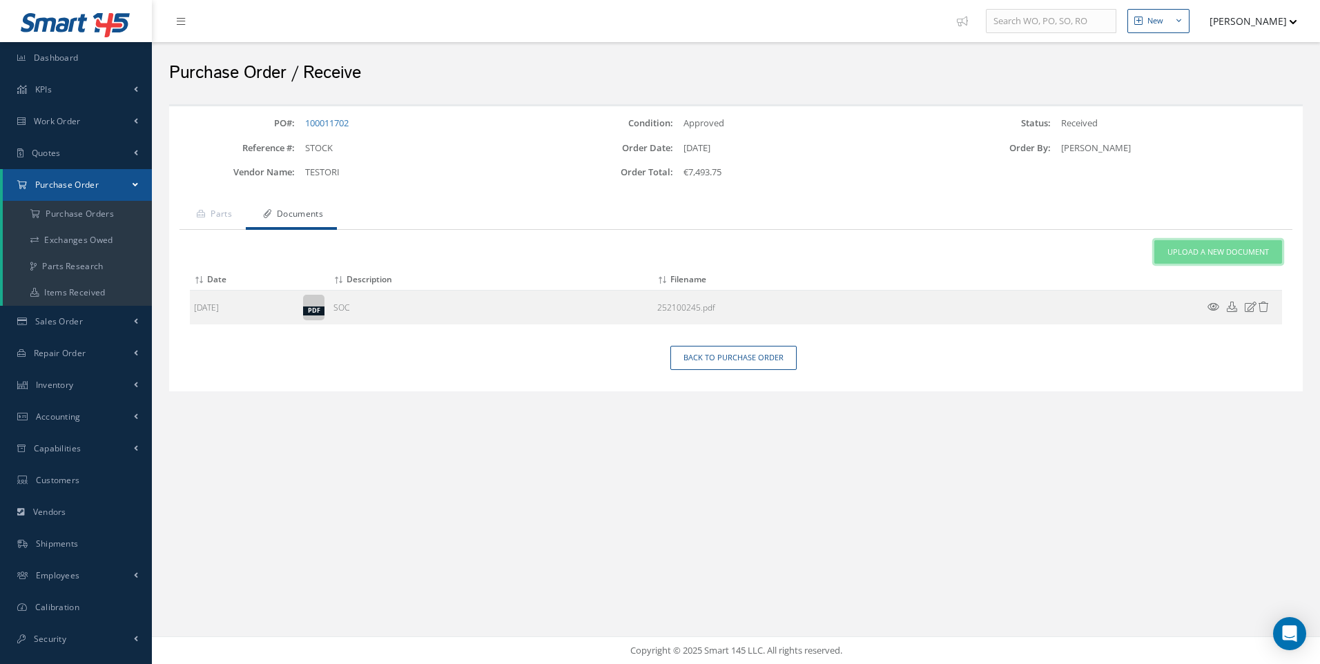
click at [1211, 244] on link "Upload a New Document" at bounding box center [1218, 252] width 128 height 24
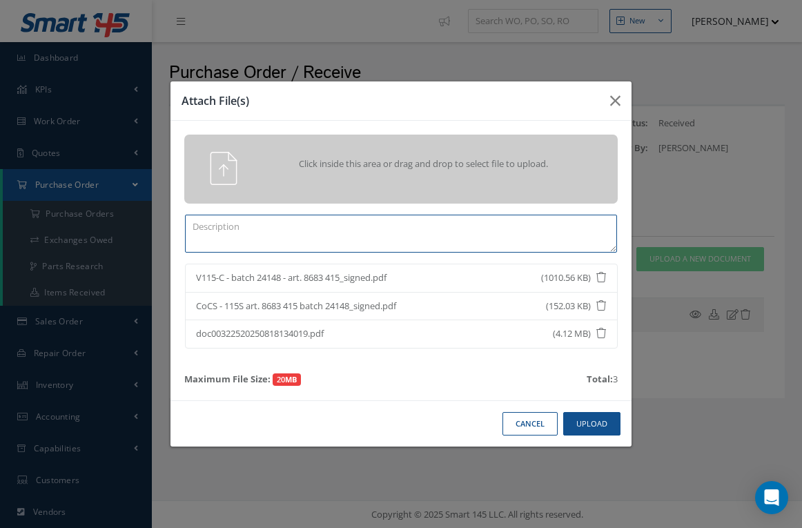
click at [227, 236] on textarea at bounding box center [401, 234] width 432 height 38
type textarea "DOCS"
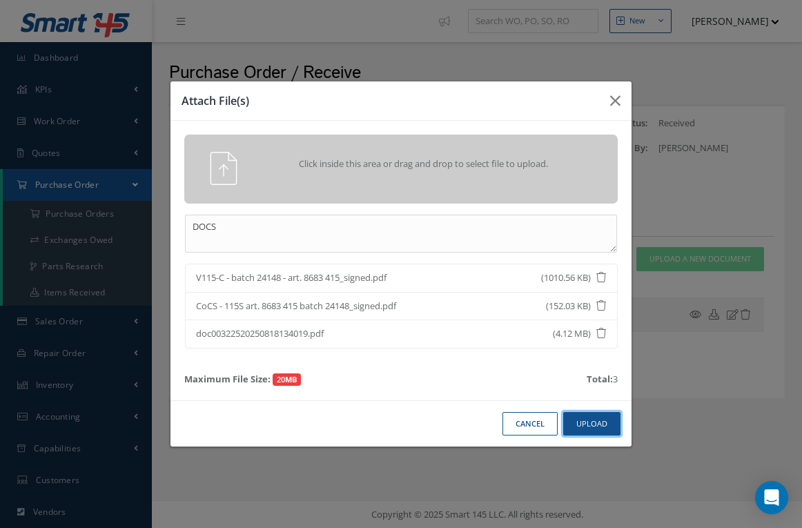
click at [587, 420] on button "Upload" at bounding box center [591, 424] width 57 height 24
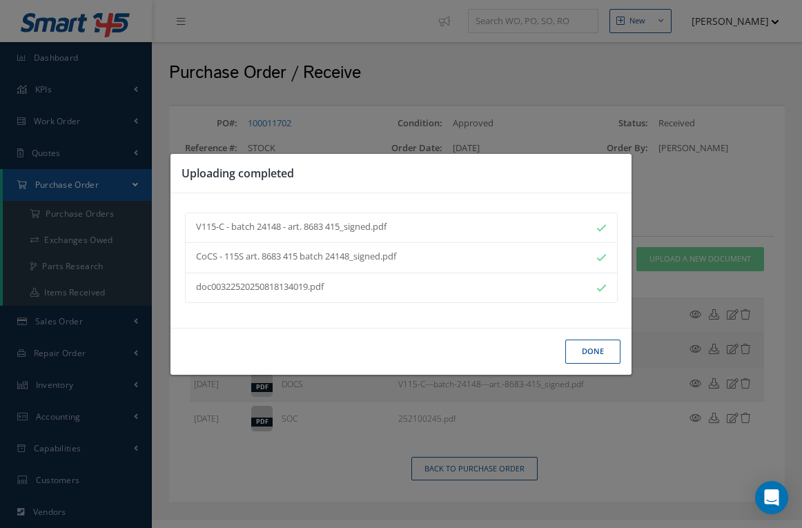
click at [587, 348] on button "Done" at bounding box center [592, 352] width 55 height 24
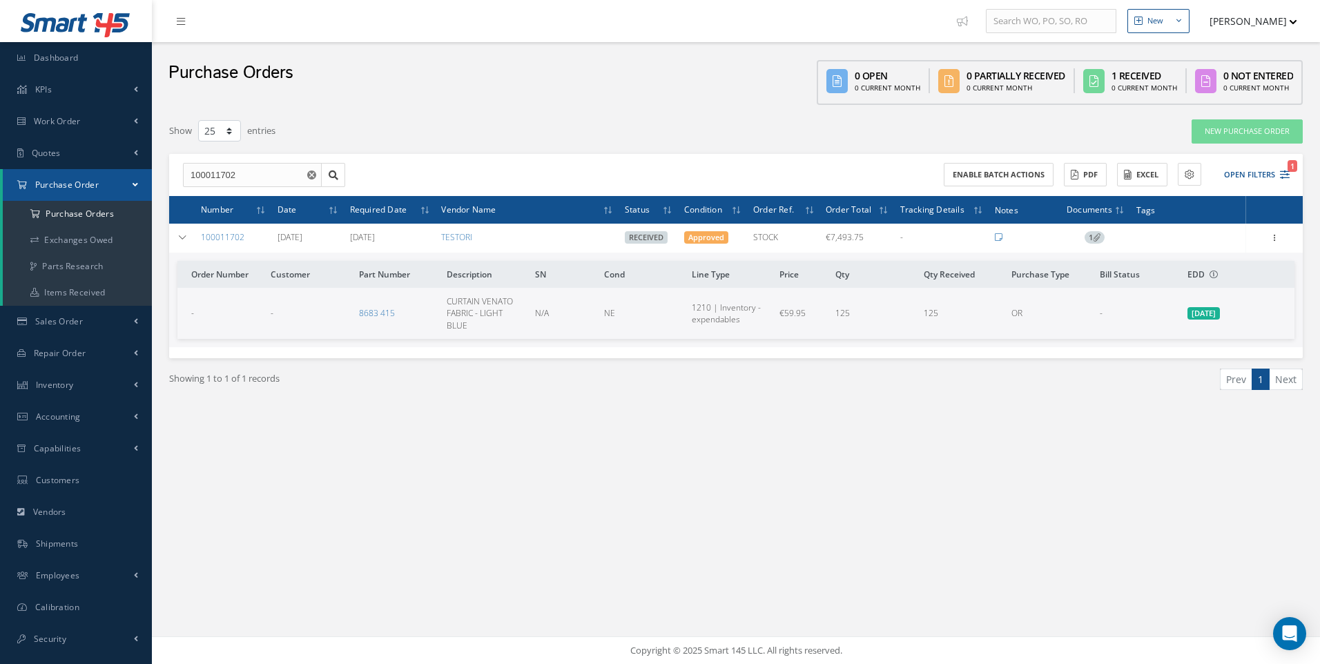
select select "25"
drag, startPoint x: 0, startPoint y: 0, endPoint x: 61, endPoint y: 118, distance: 133.0
click at [61, 118] on span "Work Order" at bounding box center [57, 121] width 47 height 12
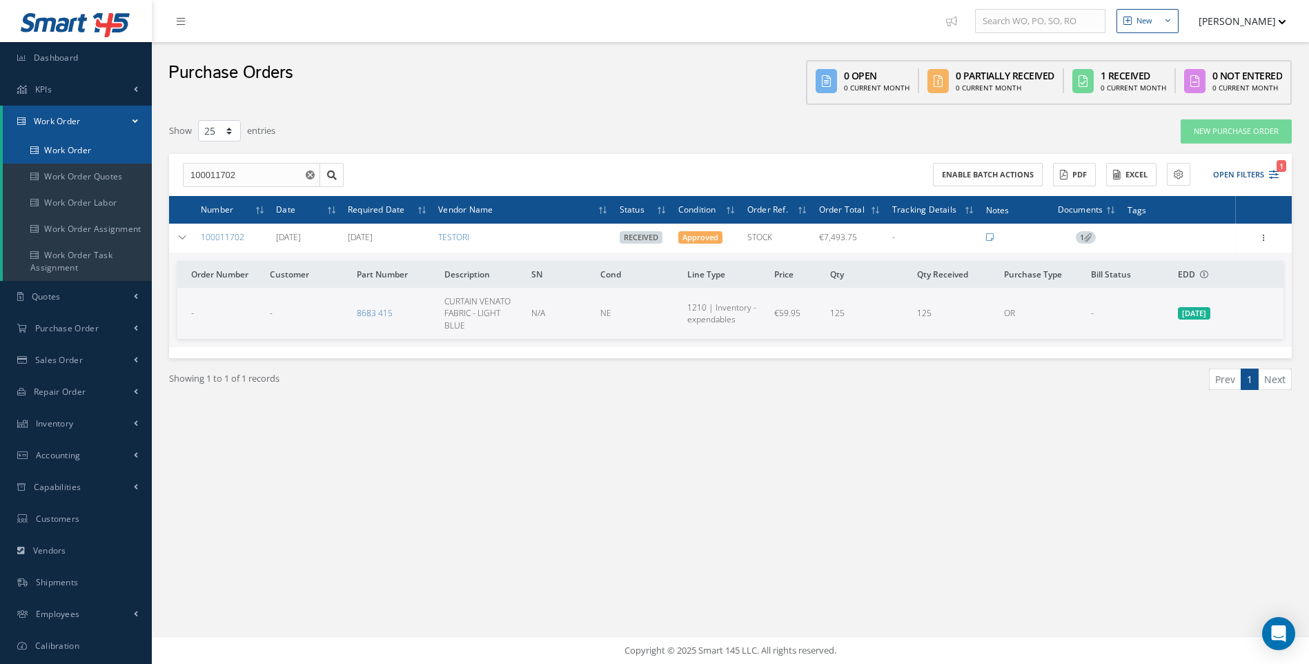
click at [61, 146] on link "Work Order" at bounding box center [77, 150] width 149 height 26
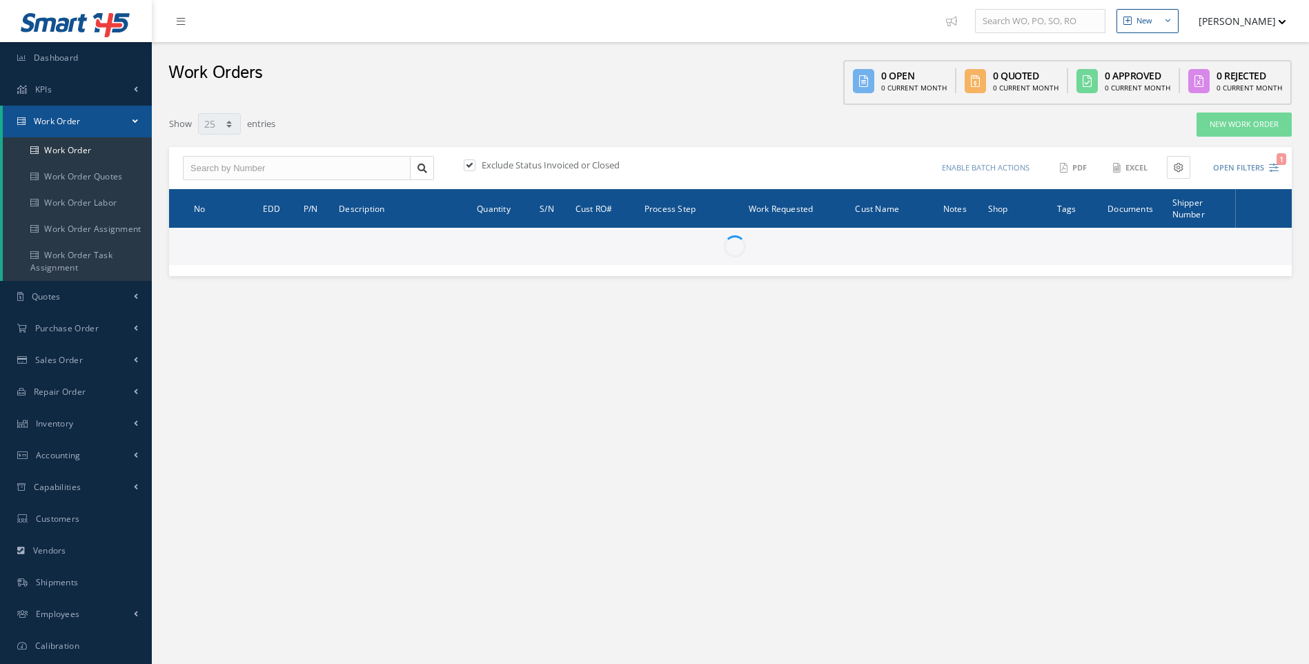
select select "25"
drag, startPoint x: 191, startPoint y: 165, endPoint x: 182, endPoint y: 161, distance: 10.5
click at [191, 165] on input "text" at bounding box center [297, 168] width 228 height 25
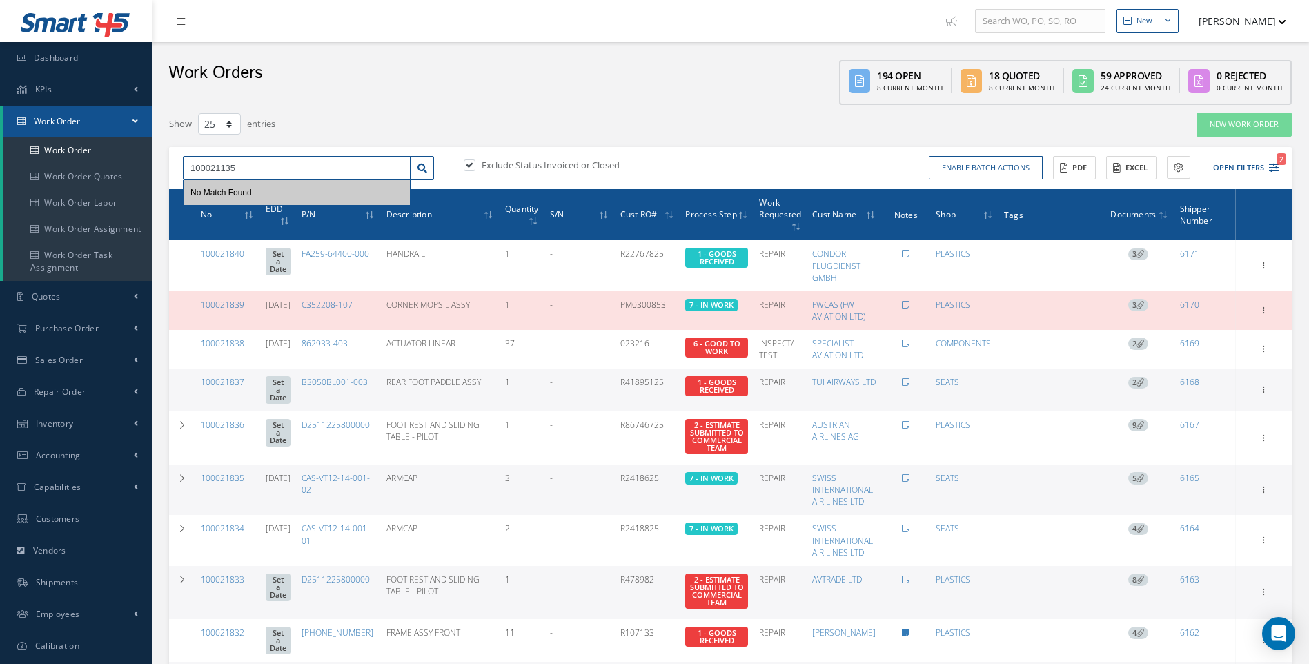
drag, startPoint x: 190, startPoint y: 167, endPoint x: 178, endPoint y: 169, distance: 11.9
click at [178, 169] on div "100021135 No Match Found" at bounding box center [309, 168] width 272 height 25
click at [235, 166] on input "100021135" at bounding box center [297, 168] width 228 height 25
click at [230, 195] on span "100021135" at bounding box center [210, 193] width 41 height 10
type input "100021135"
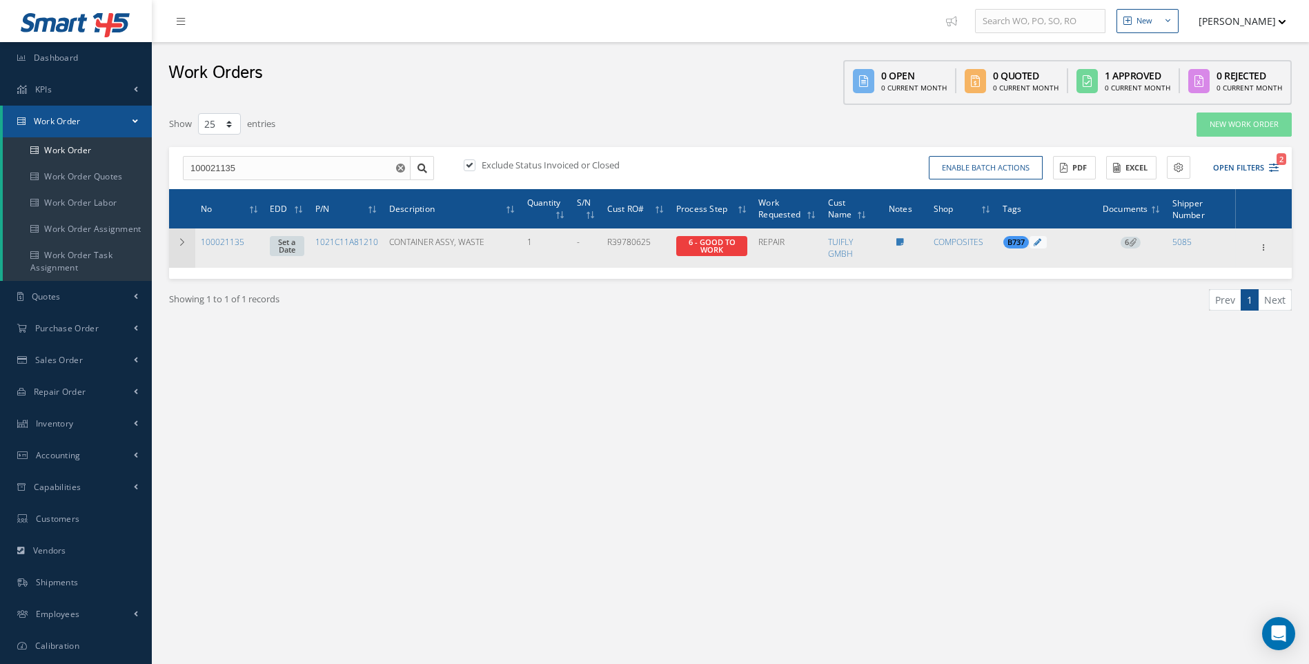
click at [185, 244] on icon at bounding box center [182, 242] width 10 height 8
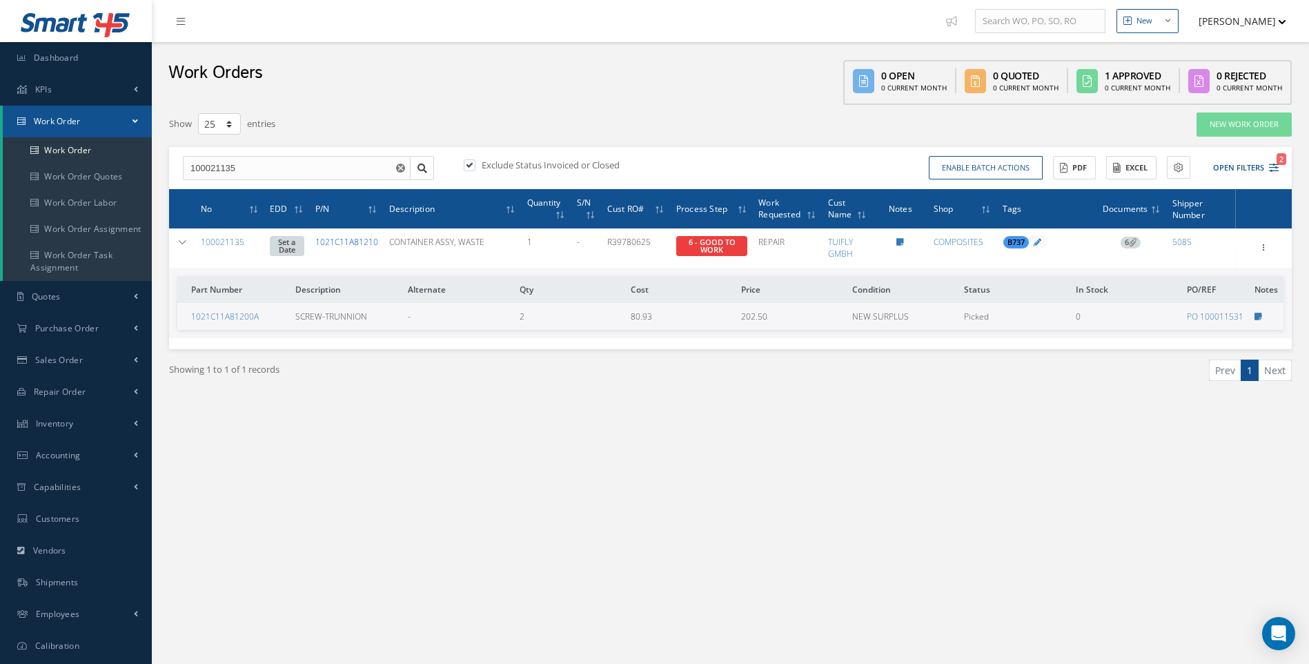
click at [351, 238] on link "1021C11A81210" at bounding box center [346, 242] width 63 height 12
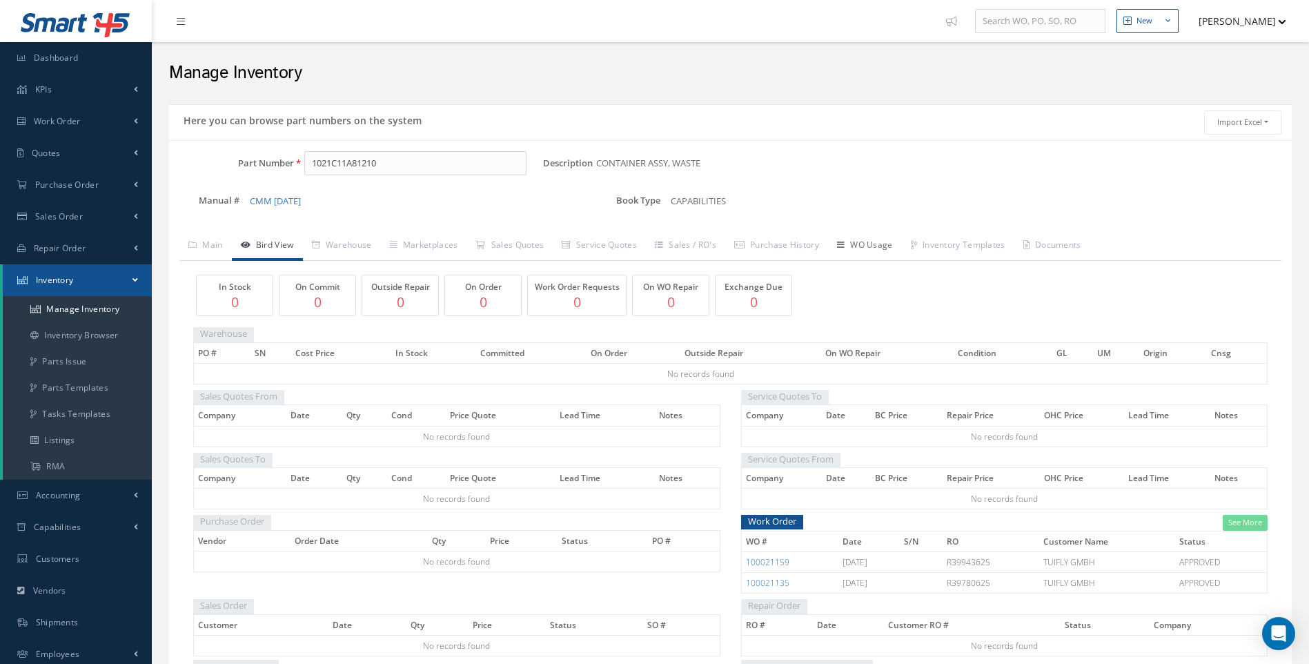
click at [896, 242] on link "WO Usage" at bounding box center [865, 246] width 74 height 29
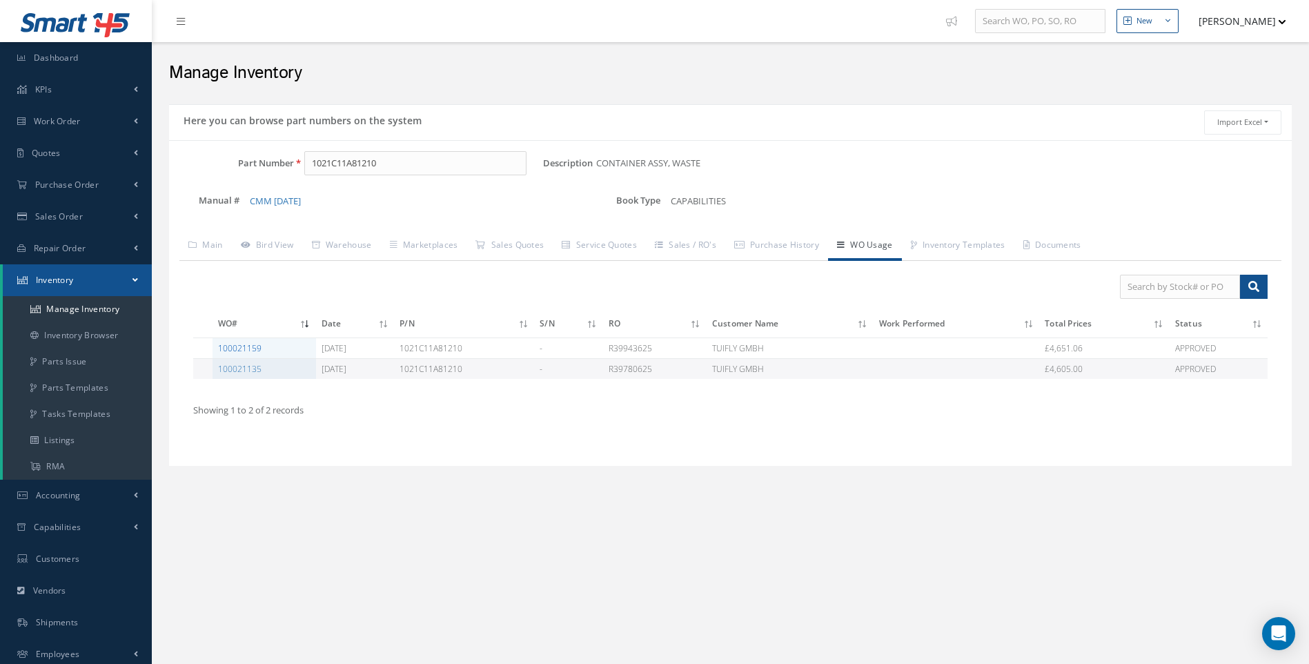
click at [239, 346] on link "100021159" at bounding box center [239, 348] width 43 height 12
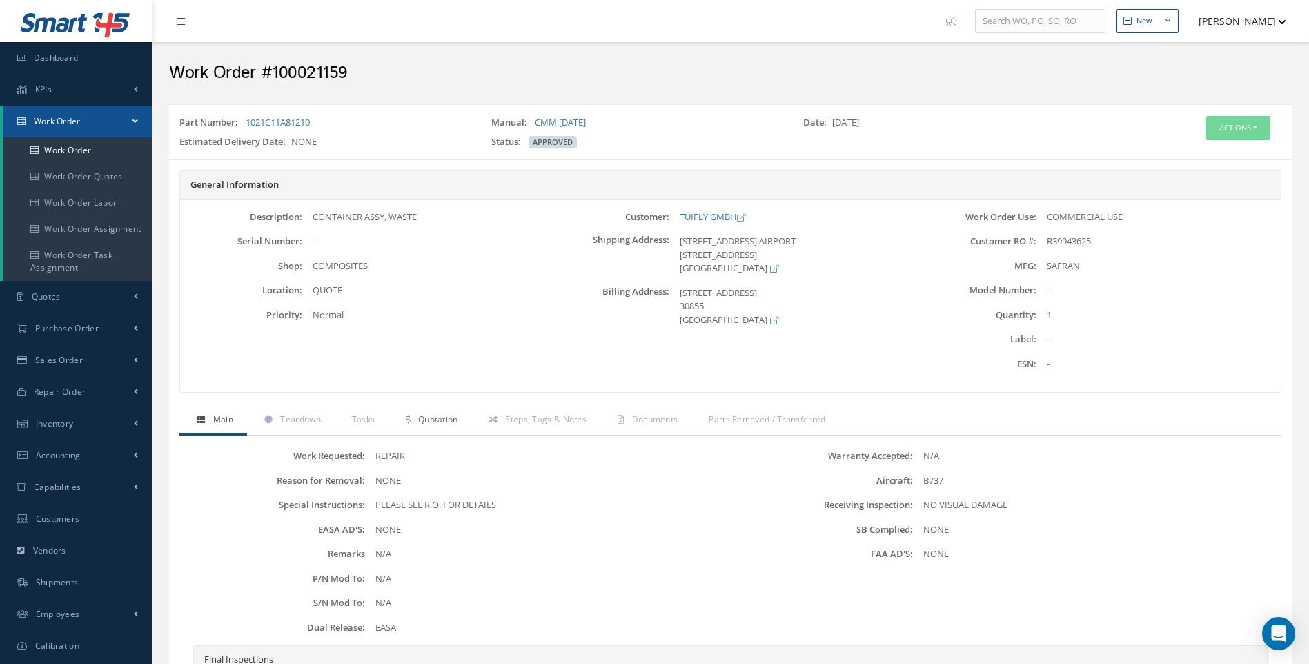
click at [422, 415] on span "Quotation" at bounding box center [438, 419] width 40 height 12
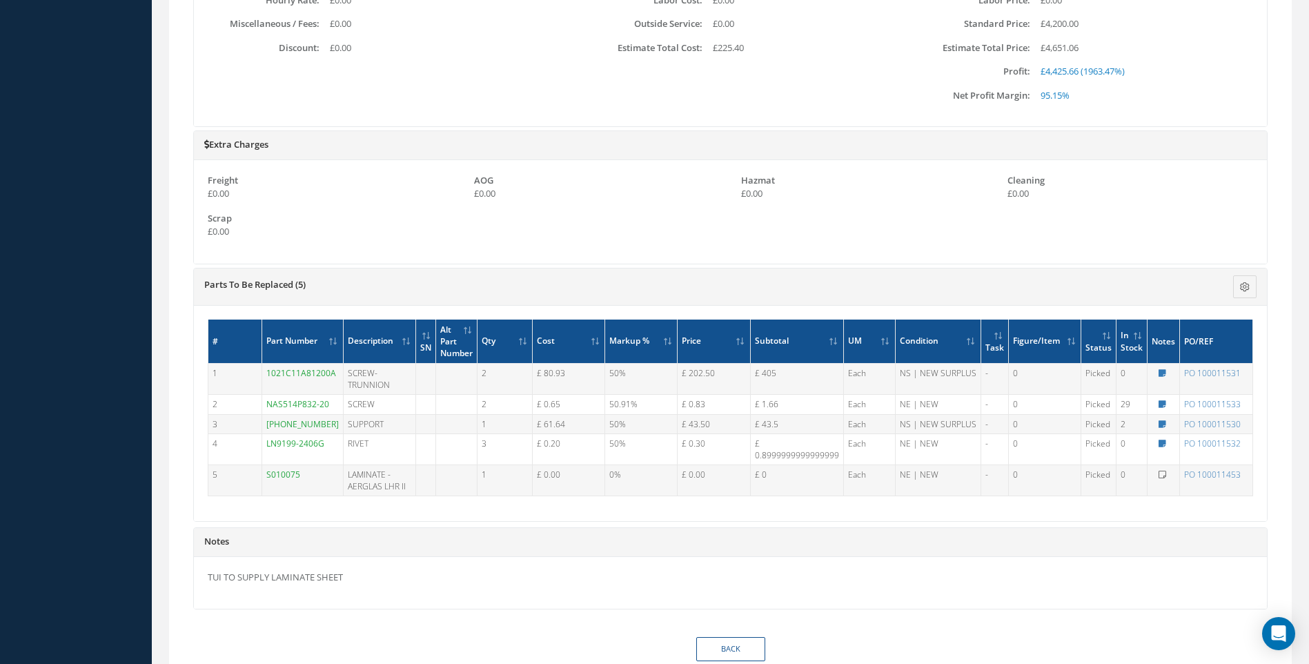
scroll to position [939, 0]
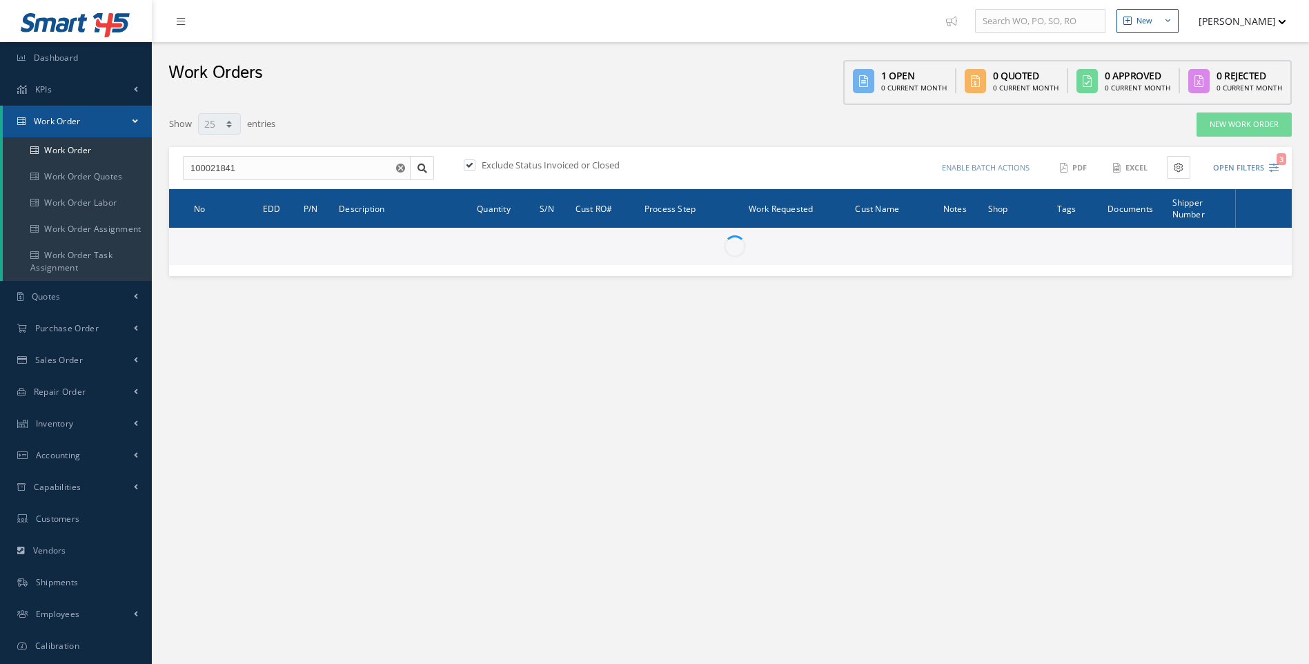
select select "25"
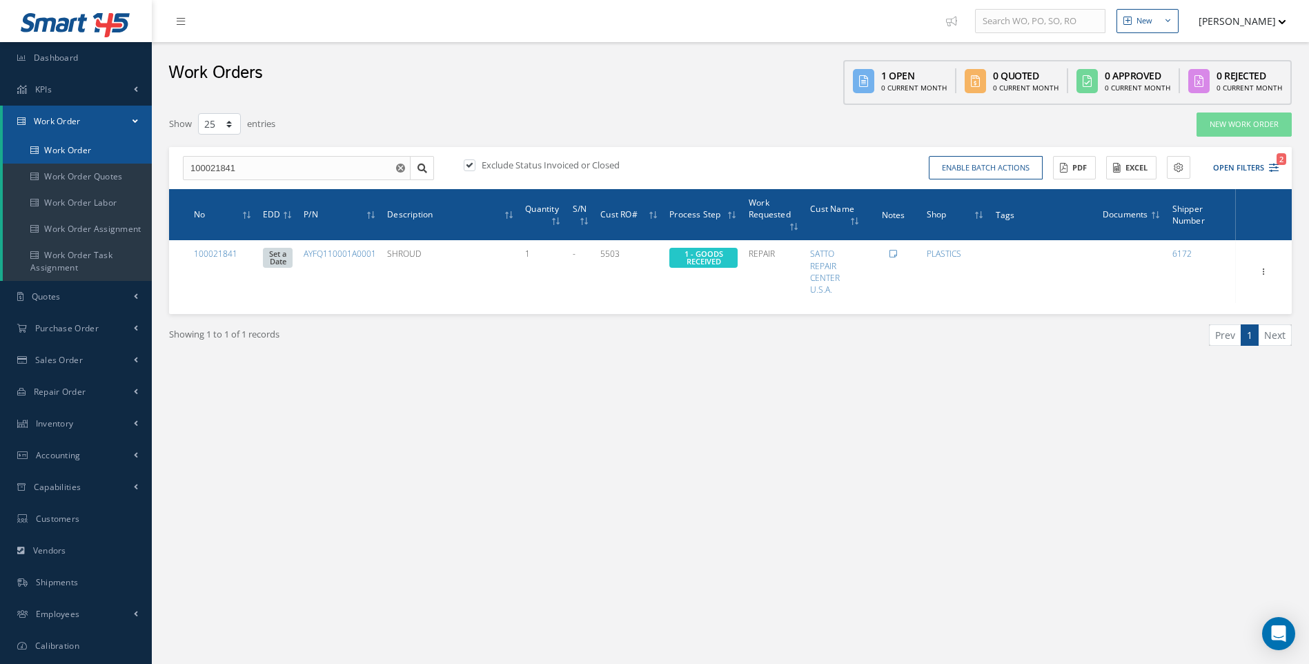
click at [70, 150] on link "Work Order" at bounding box center [77, 150] width 149 height 26
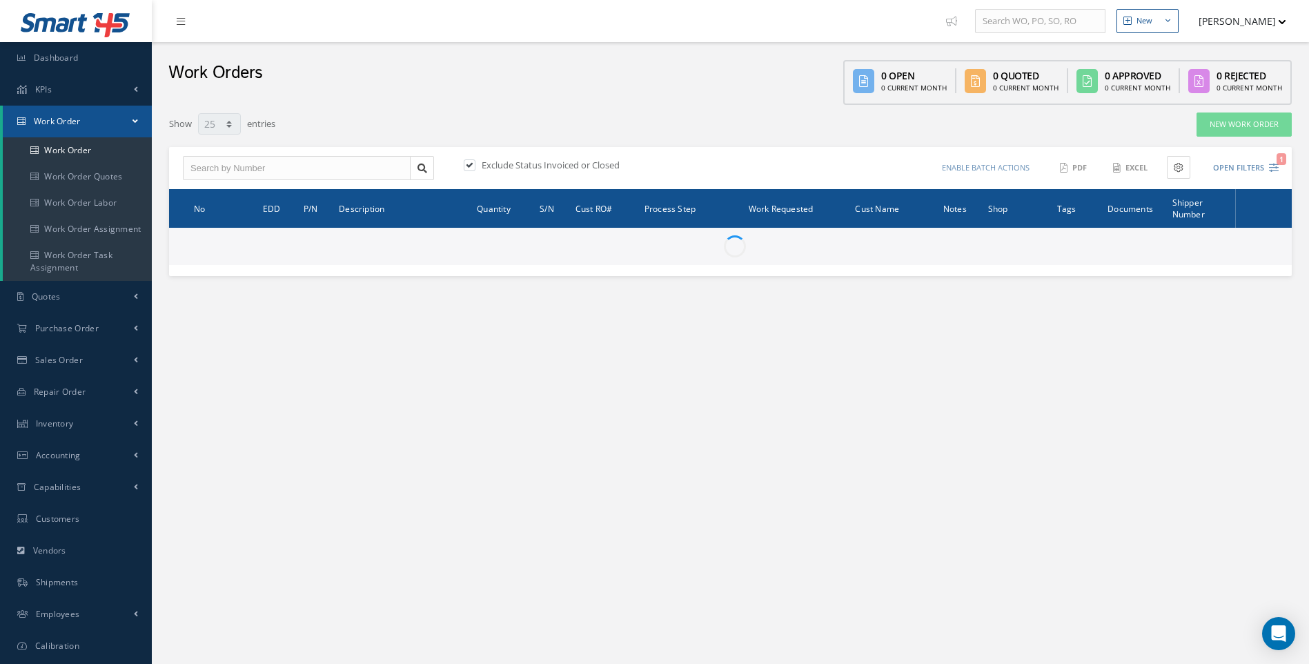
select select "25"
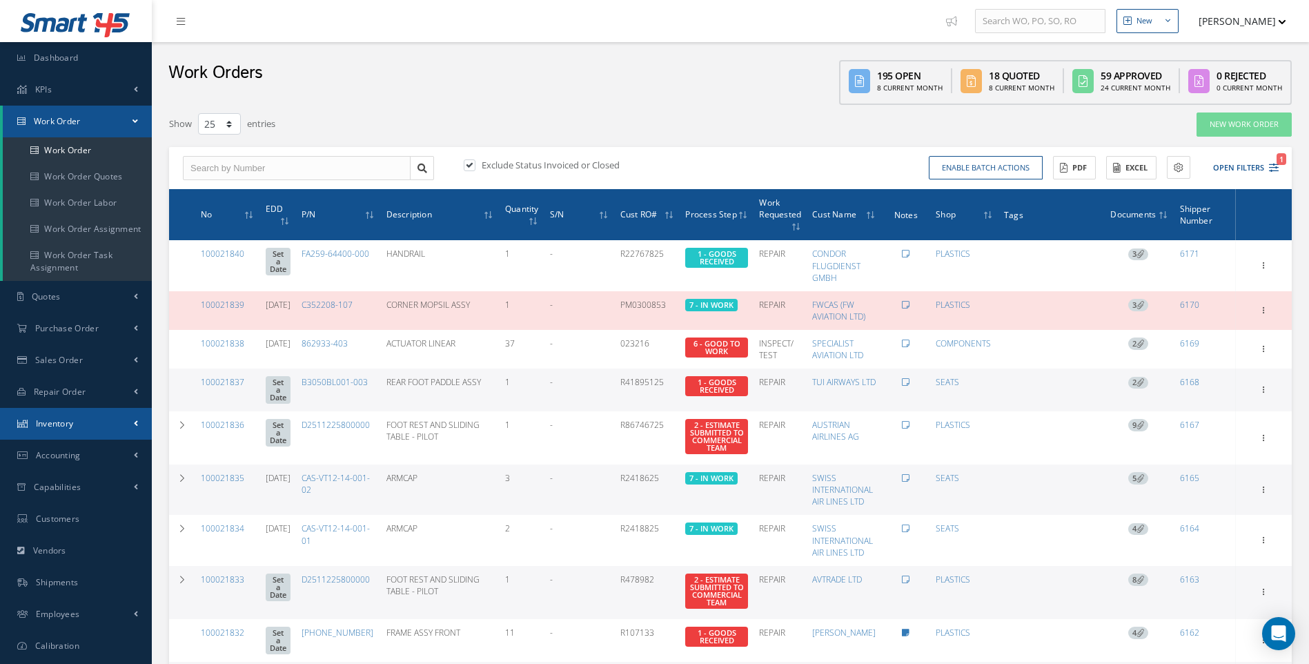
click at [52, 420] on span "Inventory" at bounding box center [55, 424] width 38 height 12
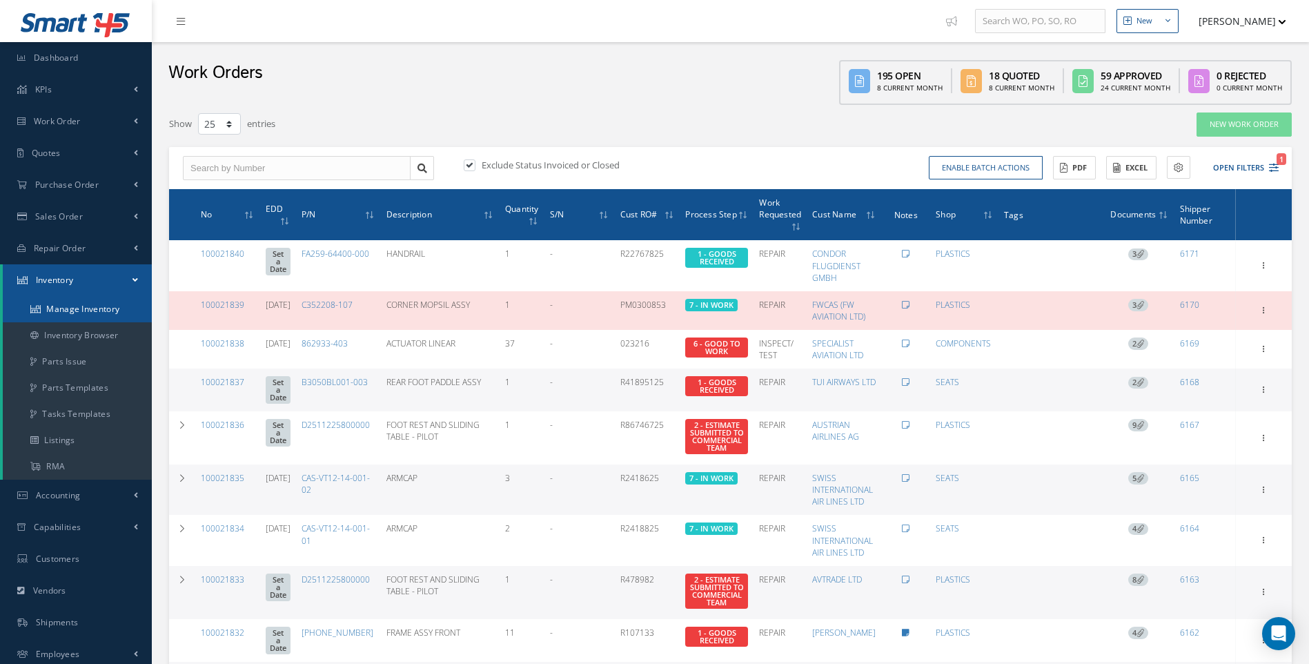
click at [66, 308] on link "Manage Inventory" at bounding box center [77, 309] width 149 height 26
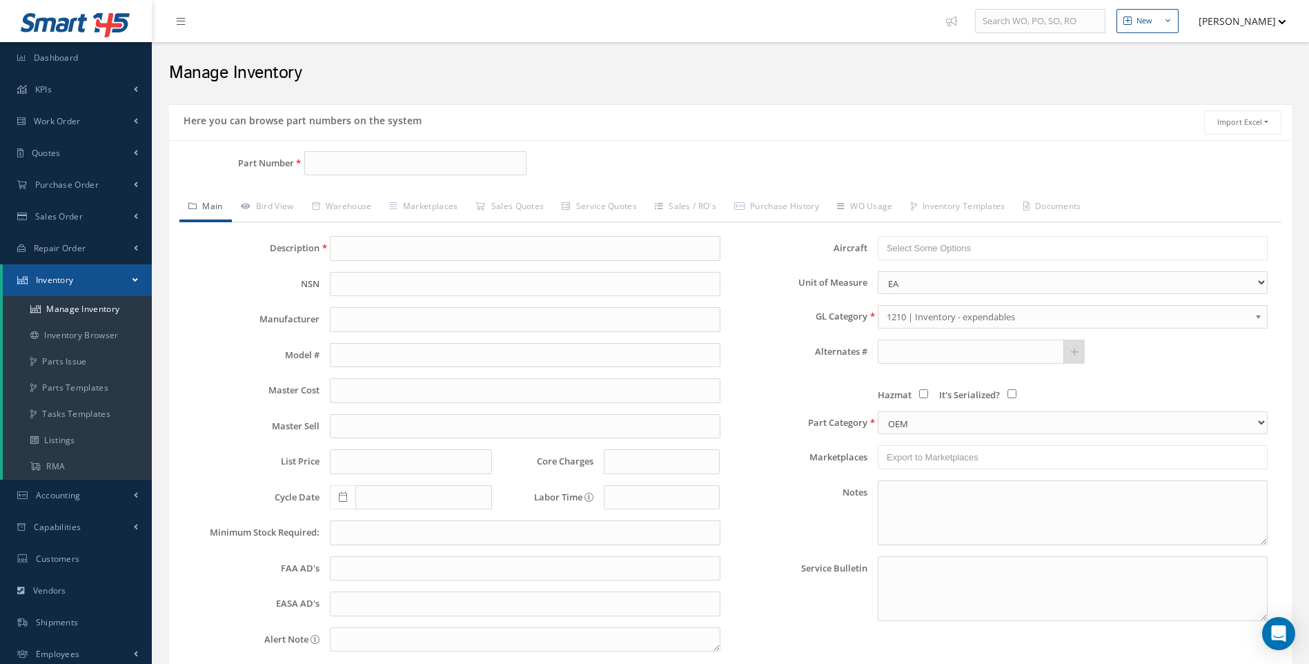
click at [350, 158] on input "Part Number" at bounding box center [415, 163] width 223 height 25
click at [328, 198] on span "G387163A1" at bounding box center [370, 199] width 124 height 14
type input "G387163A1"
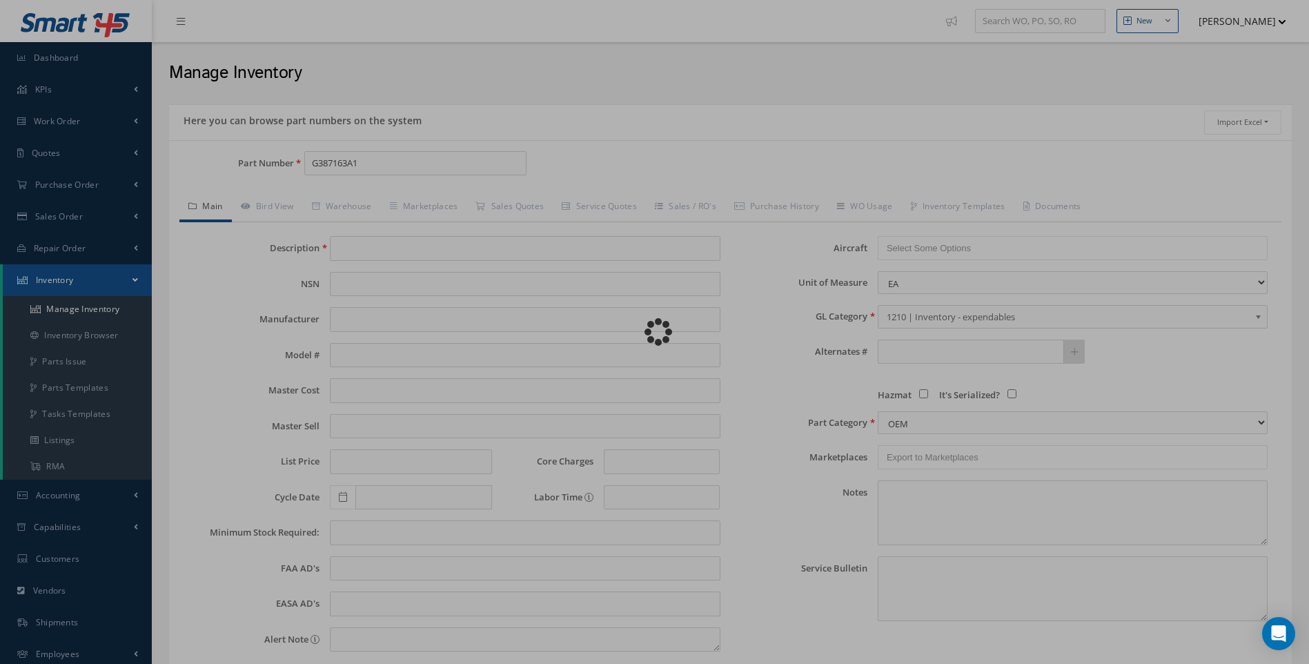
type input "TOILET SHROUD"
type input "0.00"
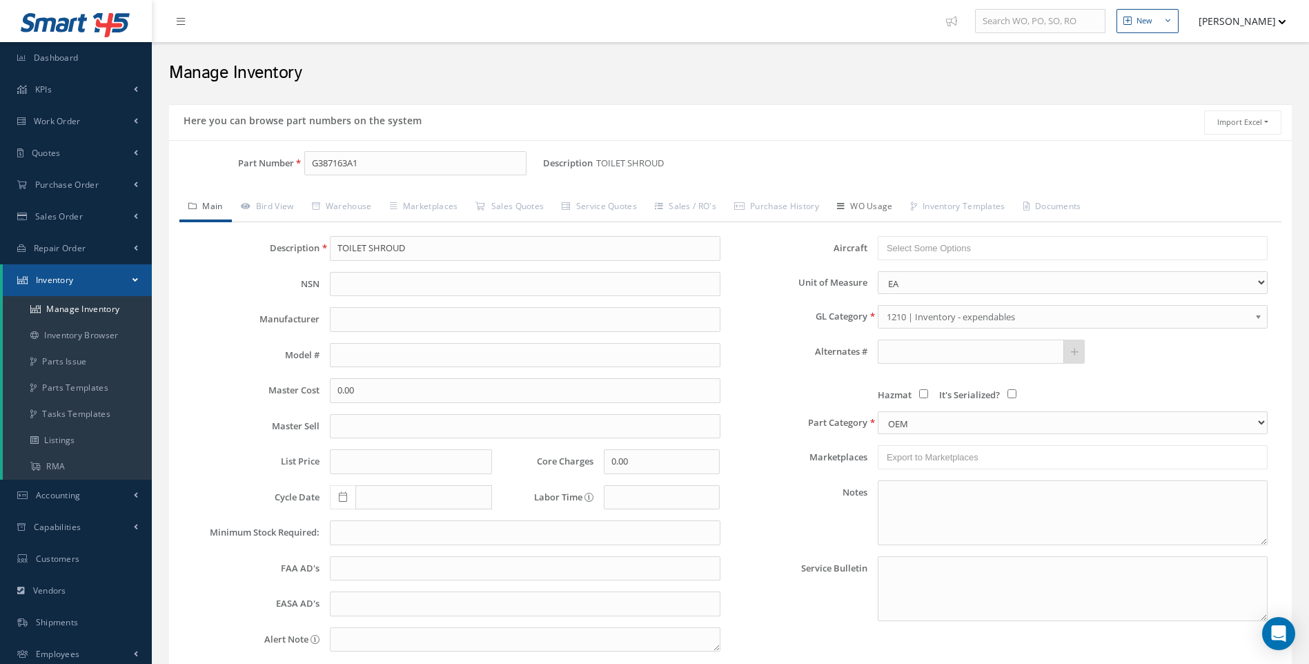
type input "G387163A1"
click at [881, 209] on link "WO Usage" at bounding box center [865, 207] width 74 height 29
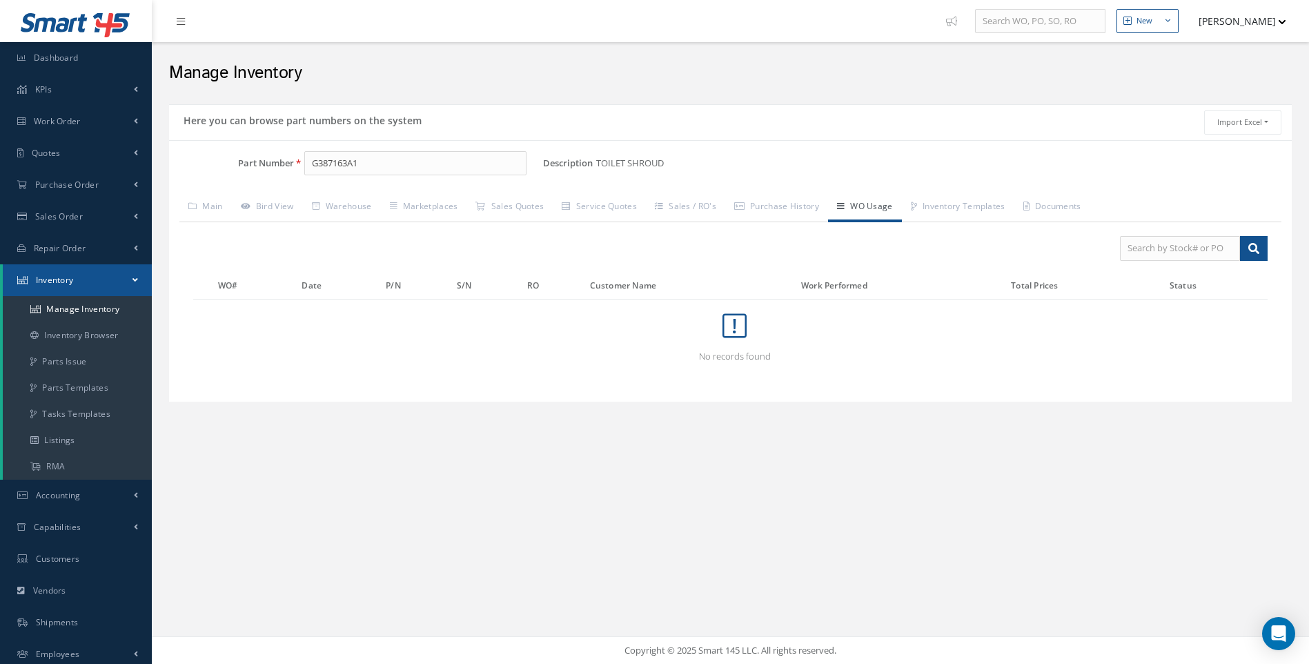
click at [1070, 69] on h2 "Manage Inventory" at bounding box center [730, 73] width 1123 height 21
click at [60, 618] on span "Shipments" at bounding box center [57, 622] width 43 height 12
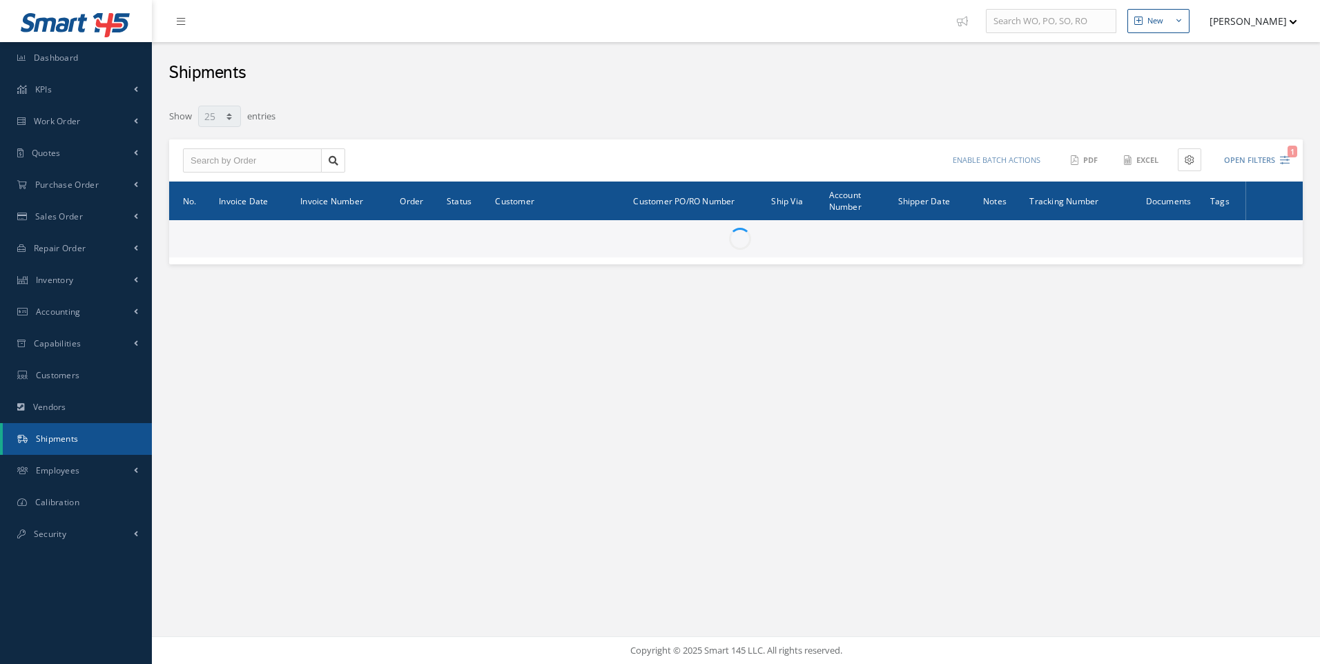
select select "25"
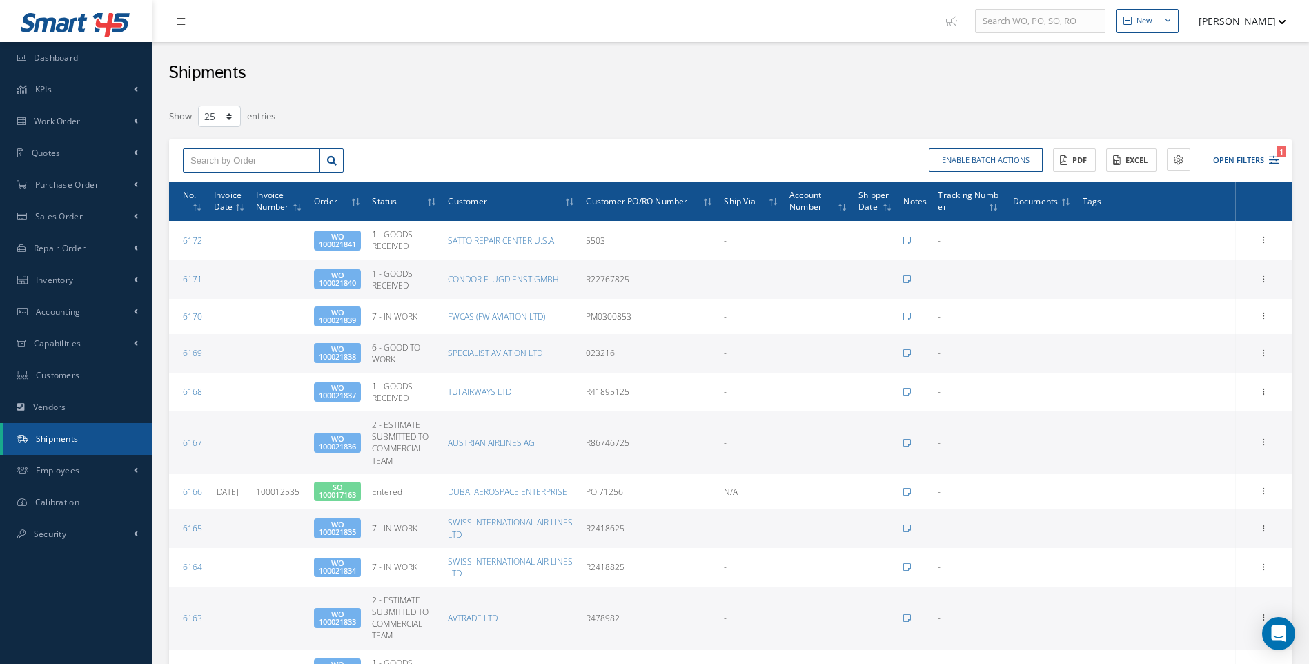
click at [228, 160] on input "text" at bounding box center [251, 160] width 137 height 25
type input "100021786"
click at [225, 184] on span "100021786" at bounding box center [210, 185] width 41 height 10
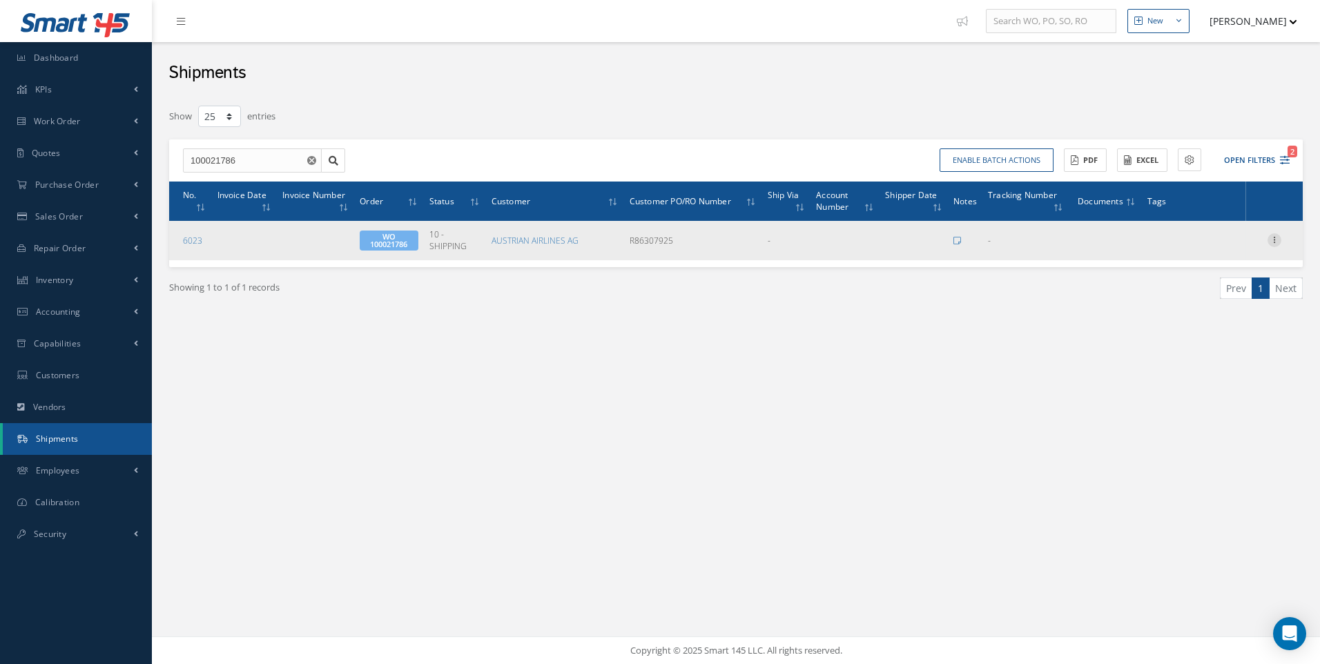
click at [1275, 238] on icon at bounding box center [1274, 238] width 14 height 11
click at [1197, 253] on link "Edit" at bounding box center [1210, 249] width 109 height 18
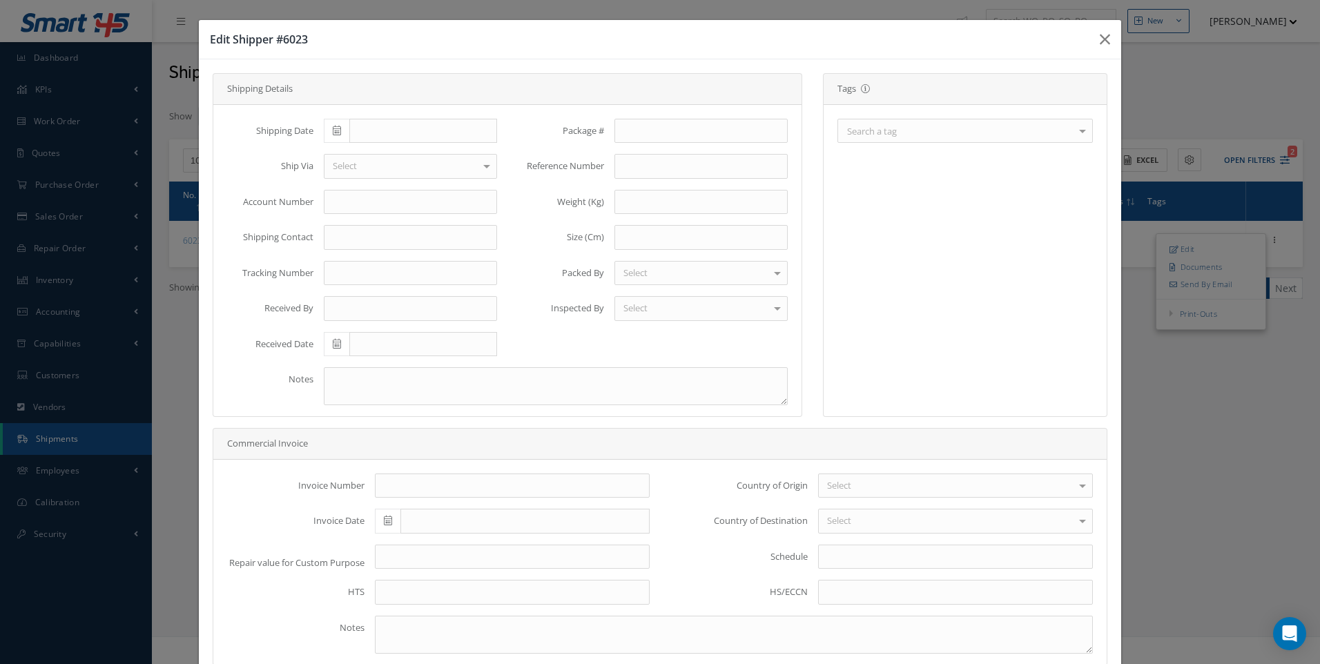
click at [918, 133] on div "Search a tag" at bounding box center [964, 131] width 255 height 24
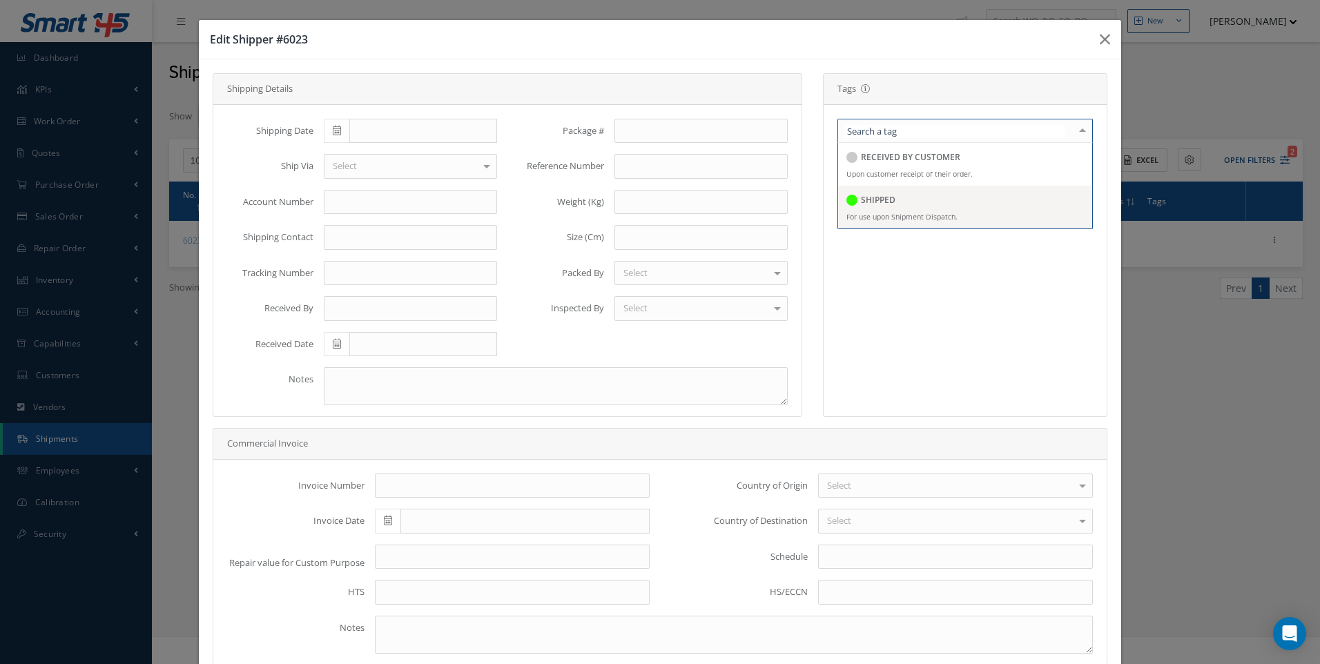
click at [863, 196] on h5 "SHIPPED" at bounding box center [878, 200] width 35 height 10
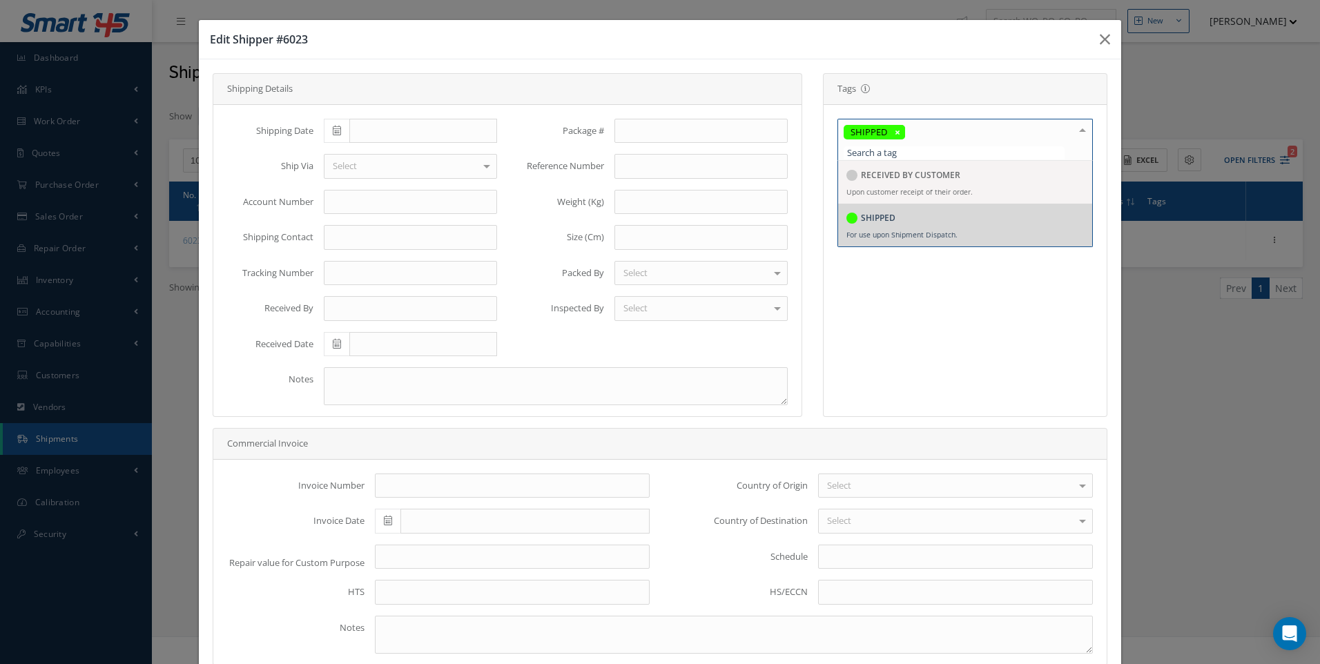
click at [333, 130] on icon at bounding box center [337, 131] width 8 height 10
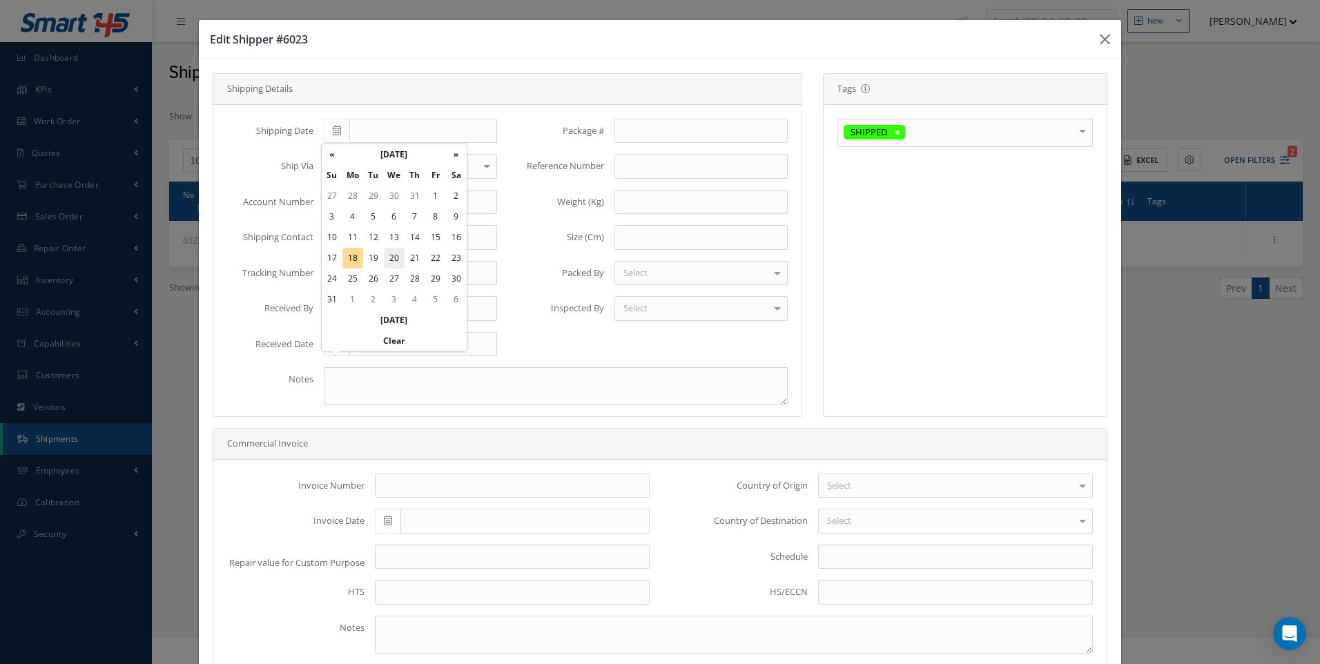
click at [395, 252] on td "20" at bounding box center [394, 258] width 21 height 21
type input "08/20/2025"
click at [380, 155] on div at bounding box center [410, 166] width 173 height 25
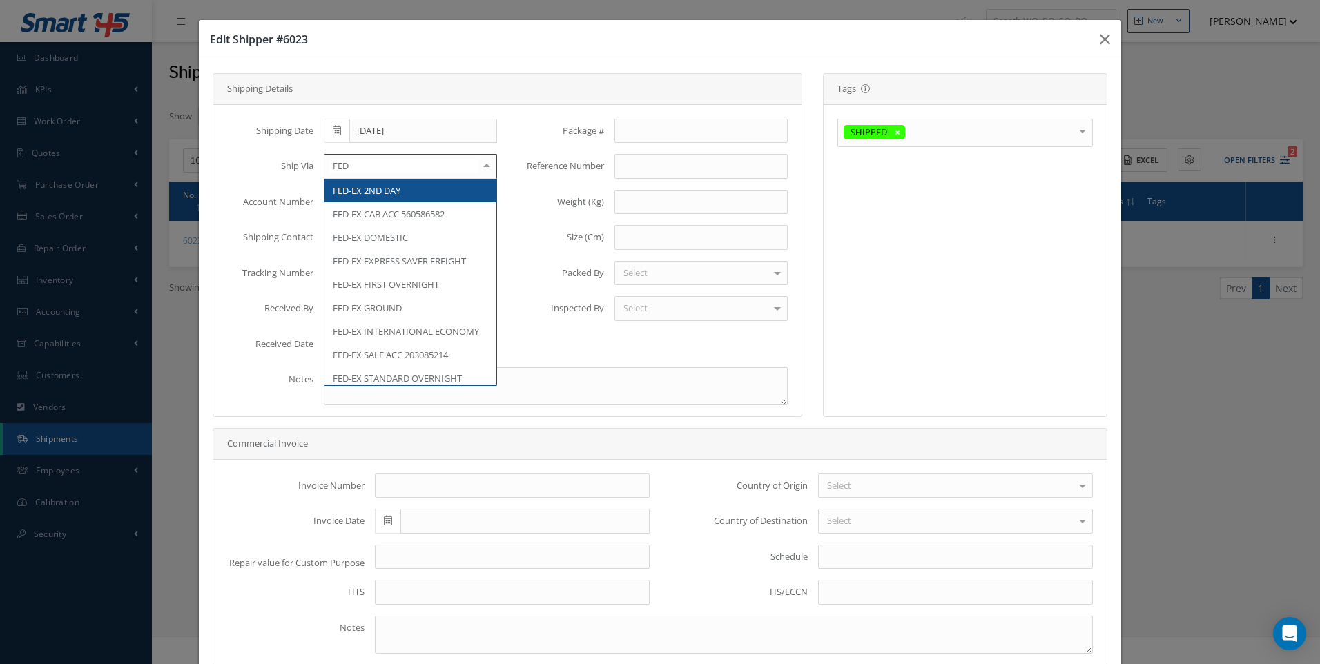
type input "FEDE"
click at [380, 187] on span "FEDEX INTERNATIONAL PRIORITY" at bounding box center [402, 190] width 138 height 12
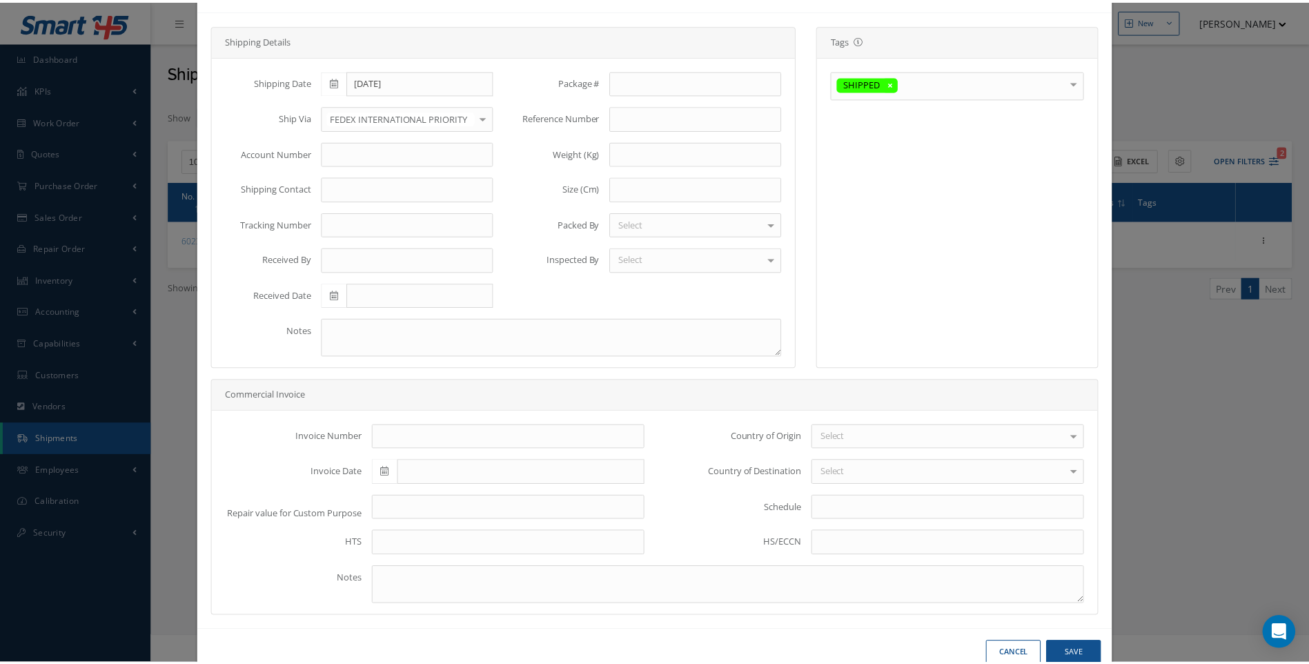
scroll to position [82, 0]
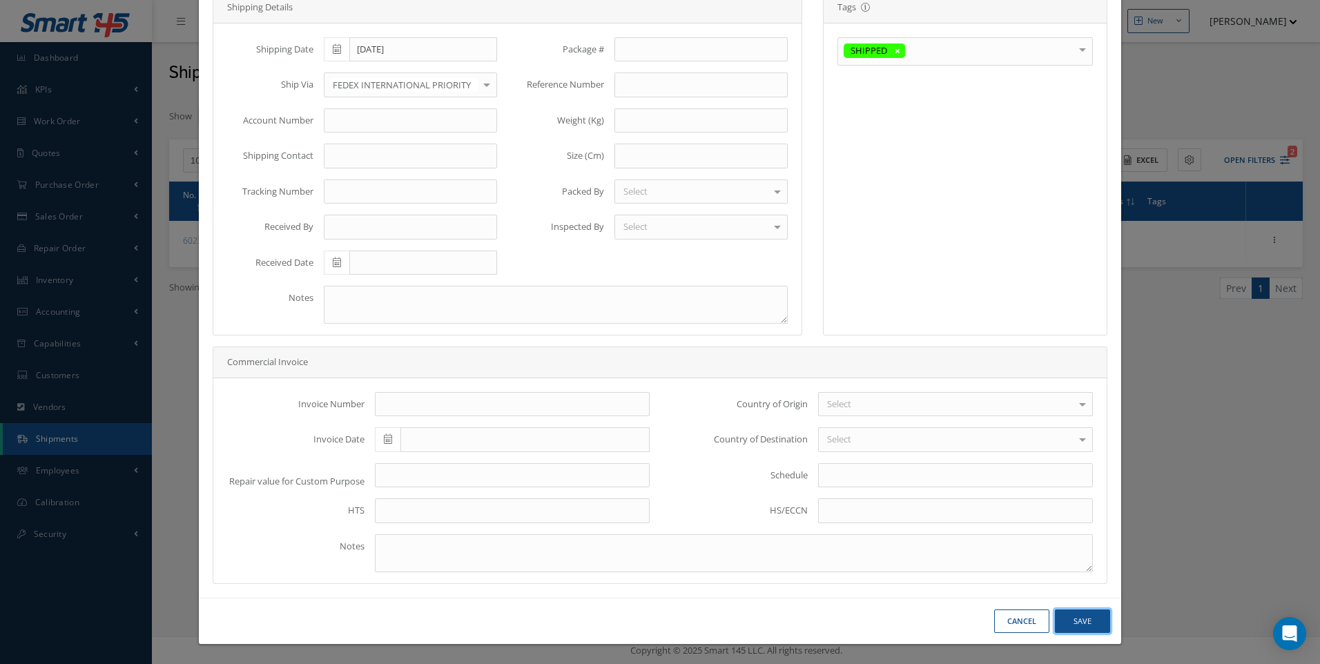
click at [1068, 619] on button "Save" at bounding box center [1082, 621] width 55 height 24
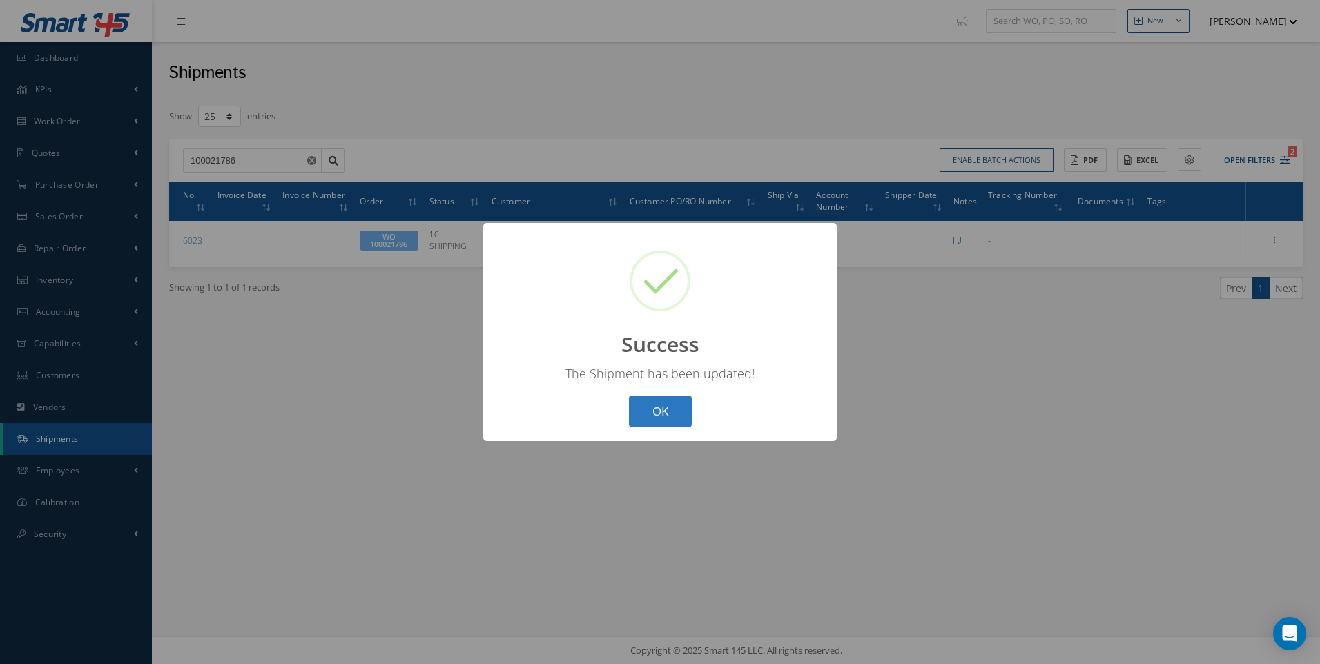
click at [664, 413] on button "OK" at bounding box center [660, 411] width 63 height 32
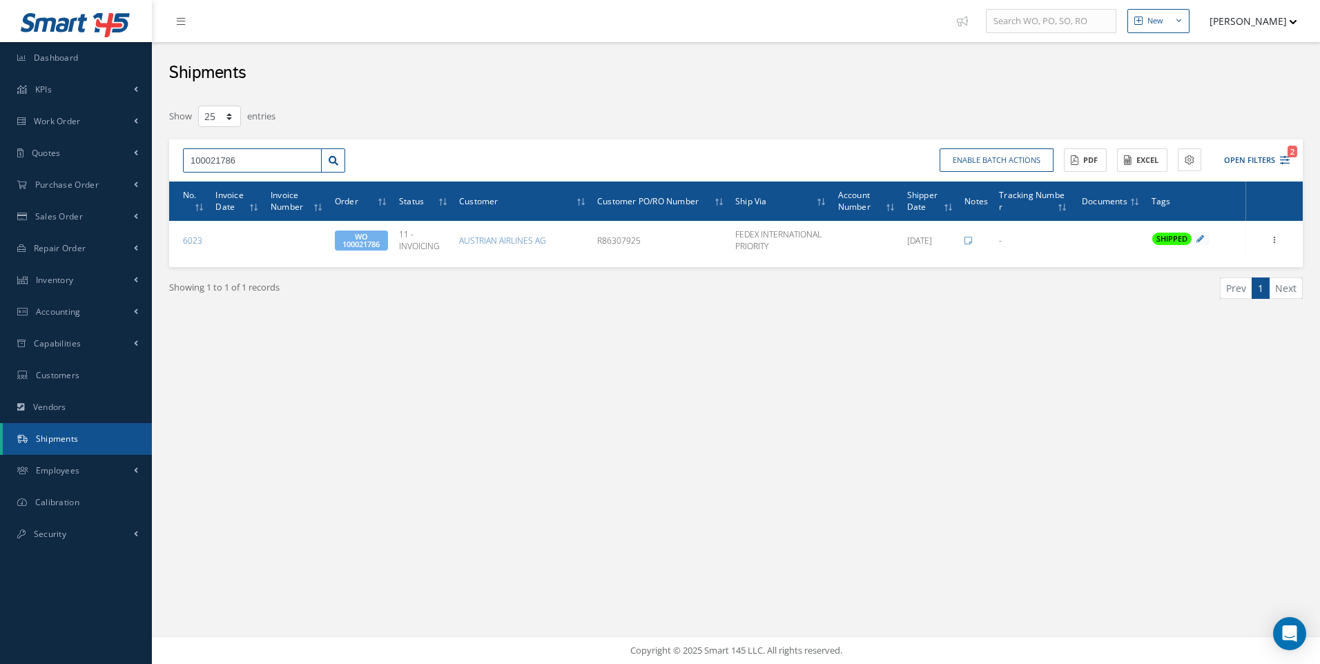
drag, startPoint x: 259, startPoint y: 155, endPoint x: 154, endPoint y: 166, distance: 106.1
click at [154, 166] on div "New New Work Order New Purchase Order New Customer Quote New Sales Order New Re…" at bounding box center [736, 332] width 1168 height 664
type input "100021814"
drag, startPoint x: 211, startPoint y: 179, endPoint x: 235, endPoint y: 189, distance: 26.3
click at [214, 179] on div "100021814" at bounding box center [252, 185] width 124 height 14
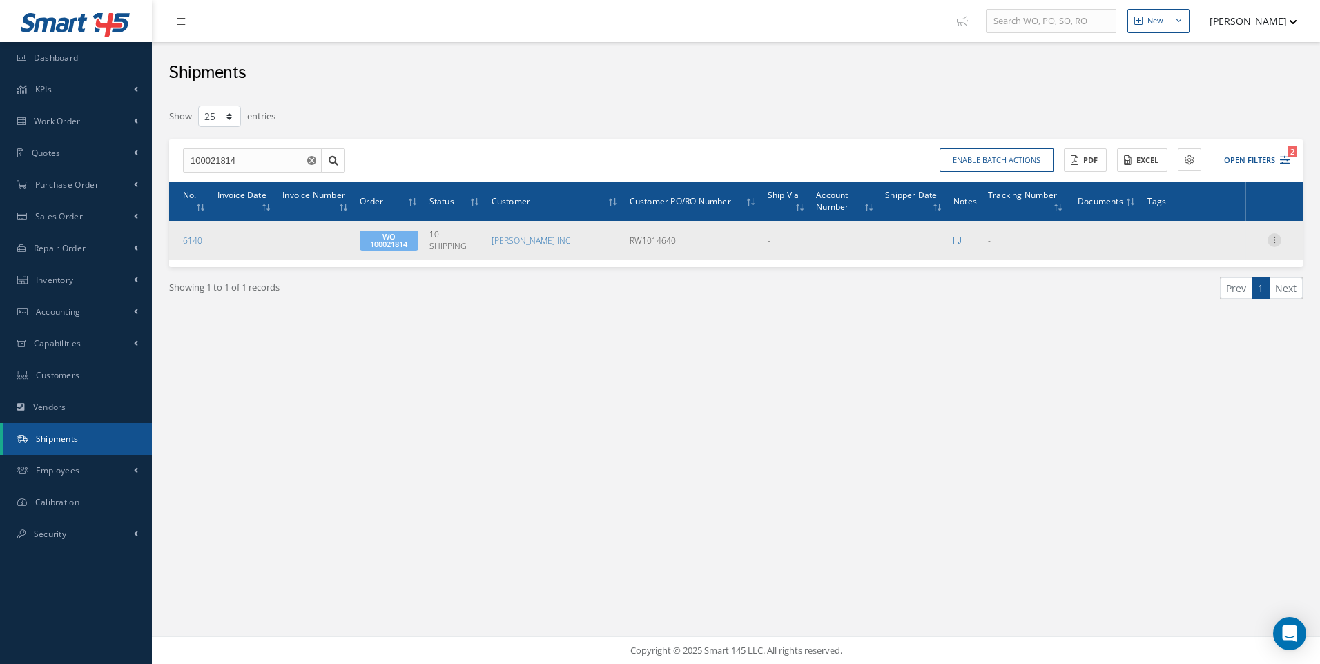
click at [1277, 237] on icon at bounding box center [1274, 238] width 14 height 11
click at [1193, 249] on link "Edit" at bounding box center [1210, 249] width 109 height 18
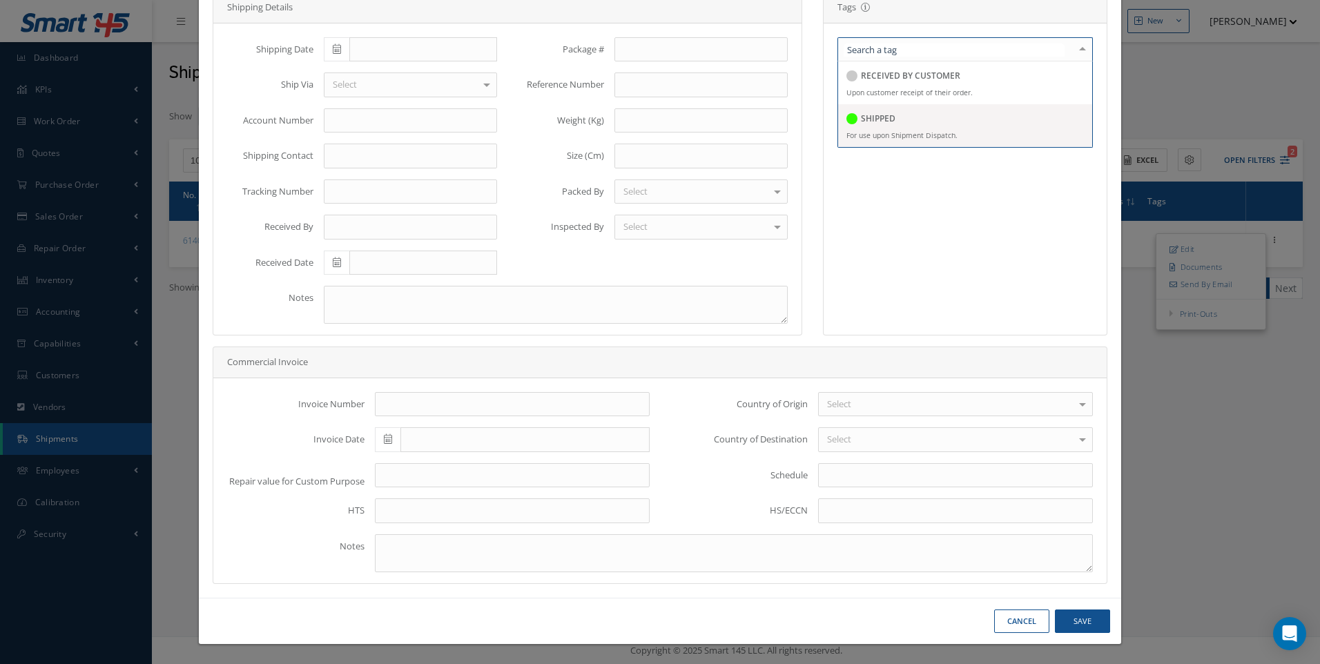
click at [866, 126] on div "SHIPPED" at bounding box center [870, 119] width 49 height 19
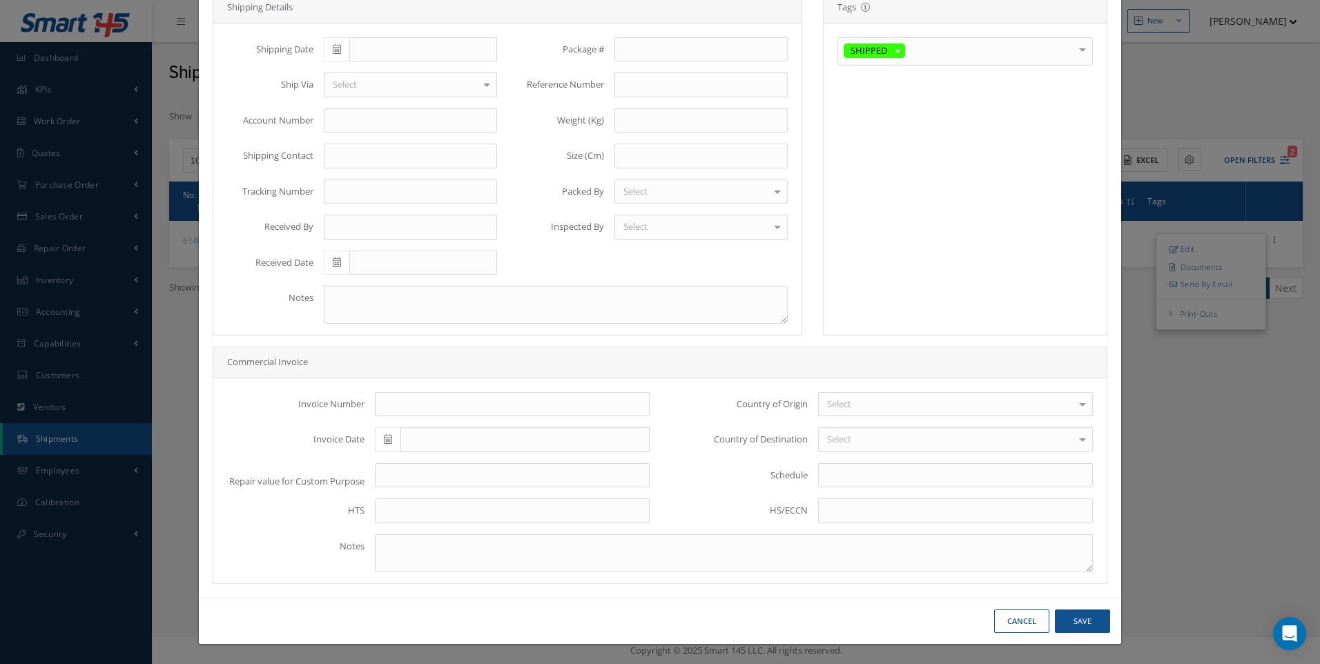
click at [342, 48] on span at bounding box center [337, 49] width 26 height 25
click at [349, 174] on td "18" at bounding box center [352, 176] width 21 height 21
type input "[DATE]"
type input "FEDEX"
click at [410, 106] on span "FEDEX INTERNATIONAL PRIORITY" at bounding box center [402, 109] width 138 height 12
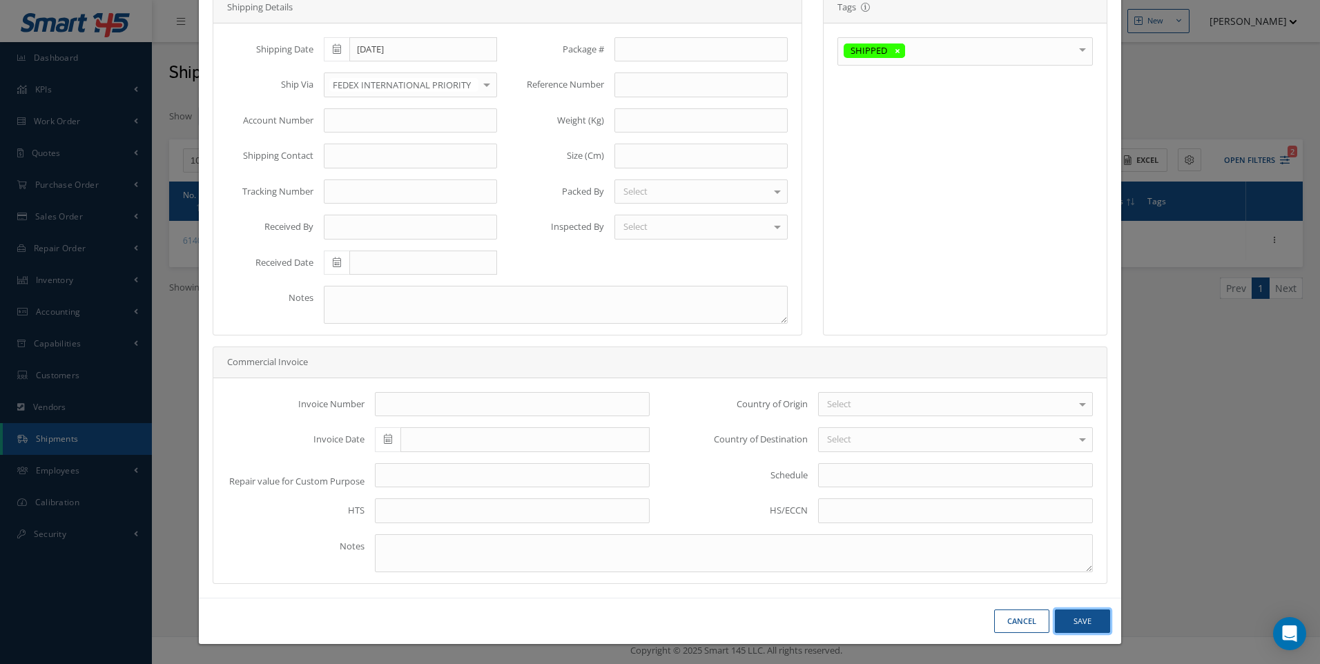
click at [1066, 620] on button "Save" at bounding box center [1082, 621] width 55 height 24
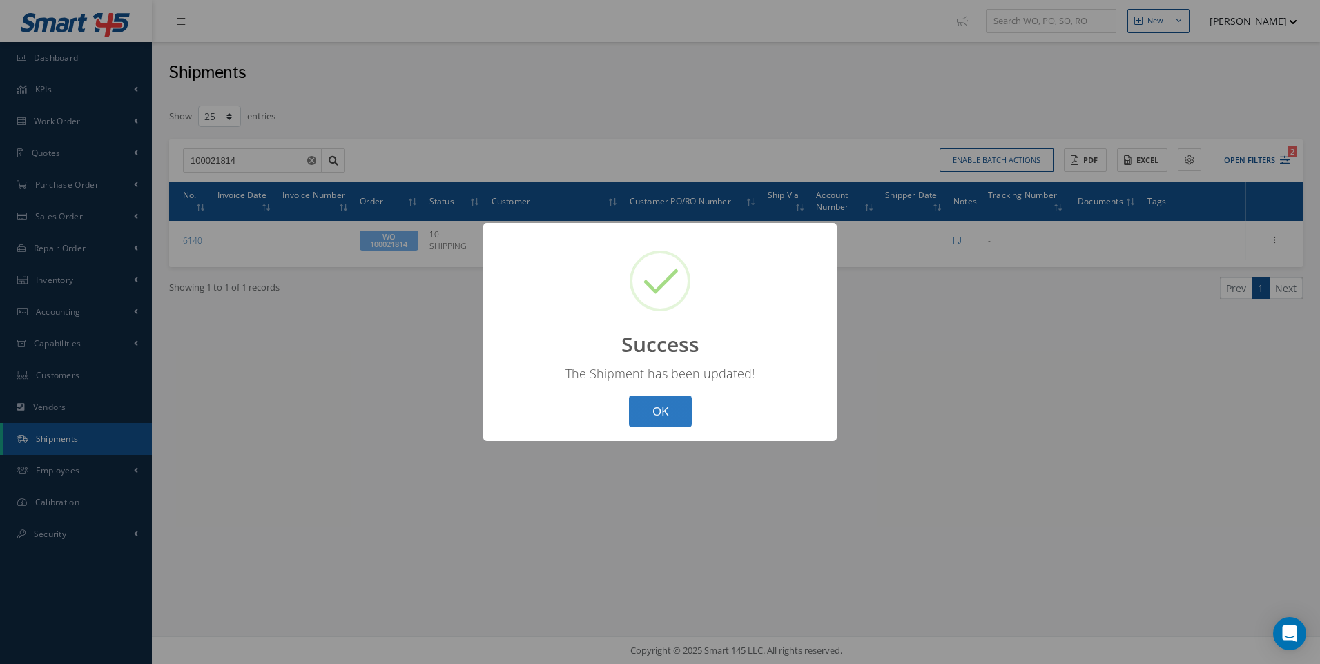
click at [663, 410] on button "OK" at bounding box center [660, 411] width 63 height 32
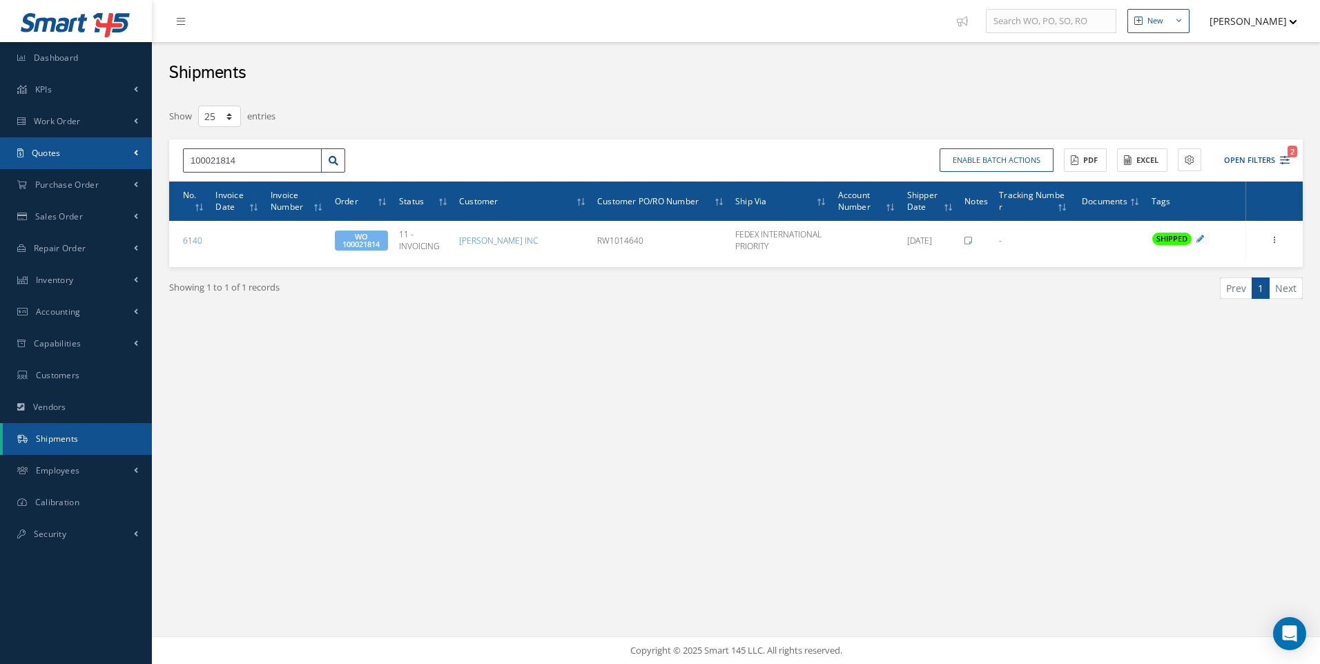
drag, startPoint x: 207, startPoint y: 164, endPoint x: 139, endPoint y: 164, distance: 68.3
click at [139, 164] on div "Smart 145 Dashboard KPIs Work Order Work Order Work Order Work Order Quotes Wor…" at bounding box center [660, 332] width 1320 height 664
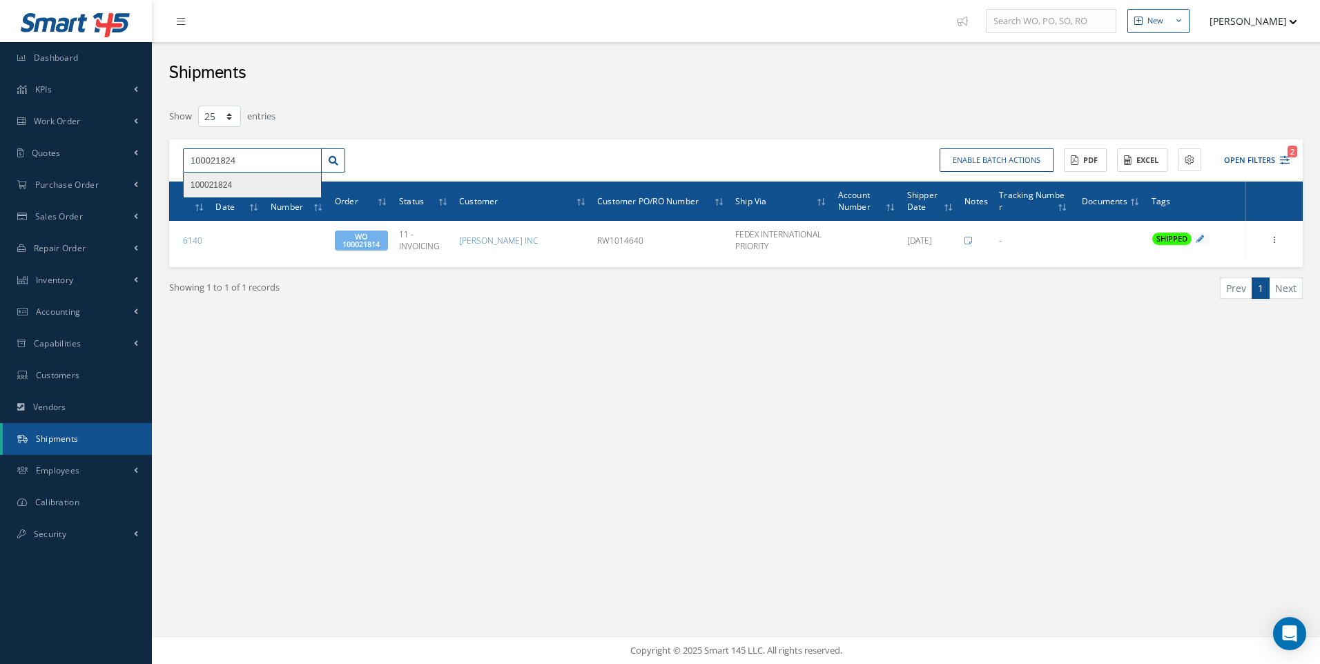
type input "100021824"
click at [224, 186] on span "100021824" at bounding box center [210, 185] width 41 height 10
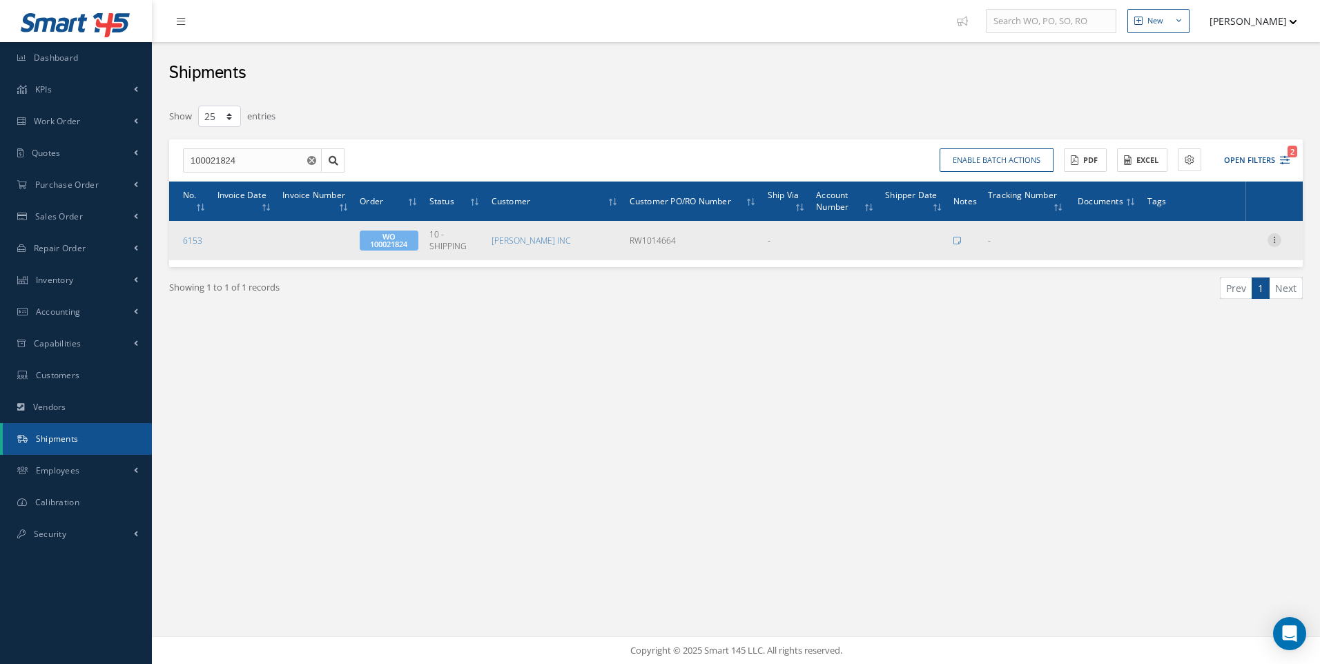
click at [1273, 237] on icon at bounding box center [1274, 238] width 14 height 11
click at [1190, 246] on link "Edit" at bounding box center [1210, 249] width 109 height 18
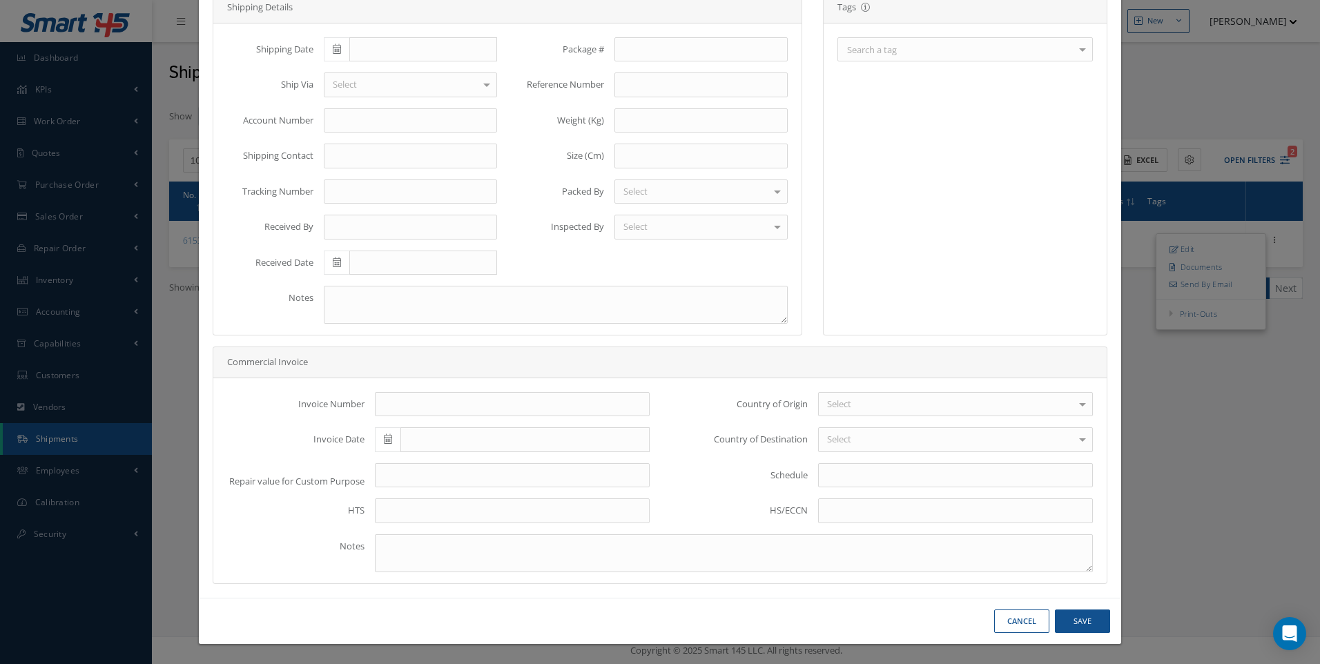
click at [1062, 41] on div "Search a tag" at bounding box center [964, 49] width 255 height 24
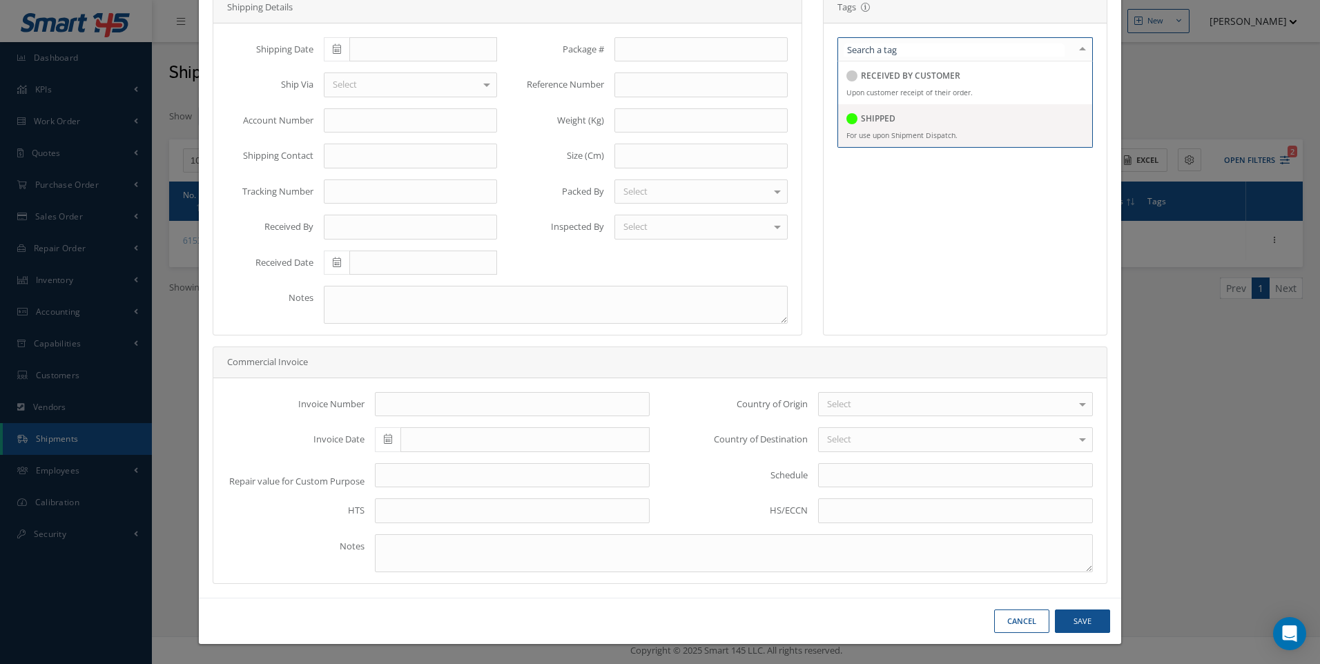
click at [864, 116] on h5 "SHIPPED" at bounding box center [878, 119] width 35 height 10
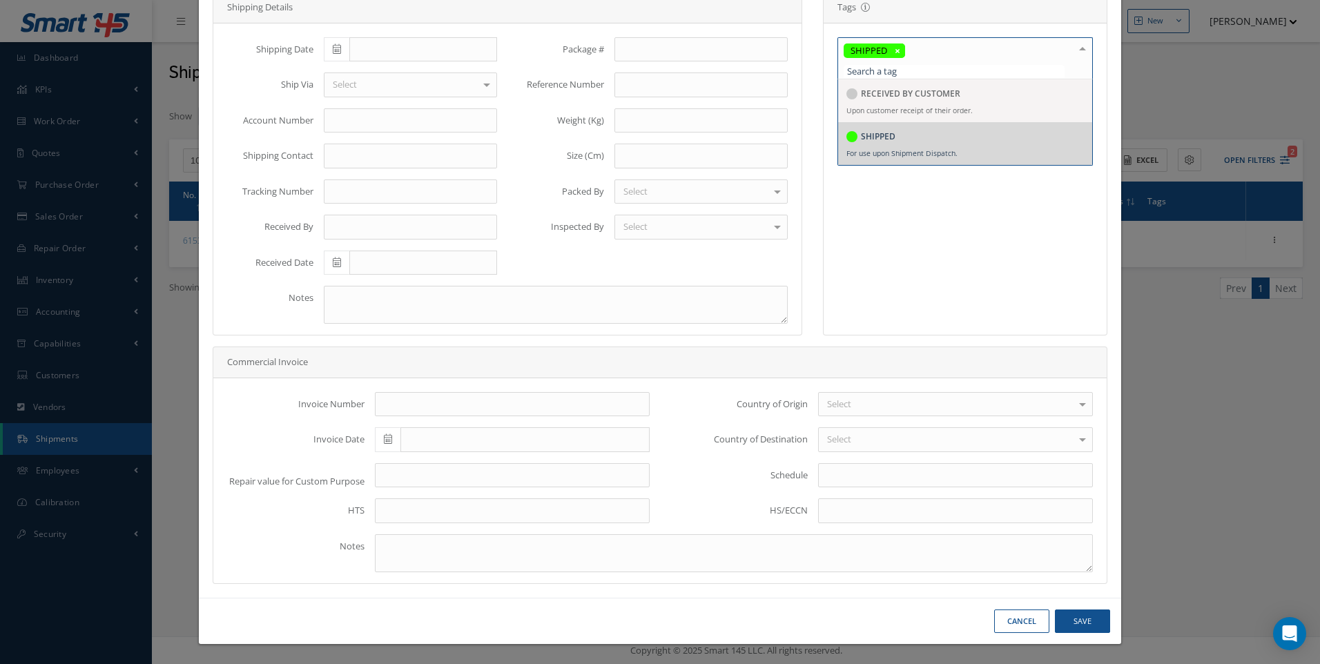
click at [336, 51] on icon at bounding box center [337, 49] width 8 height 10
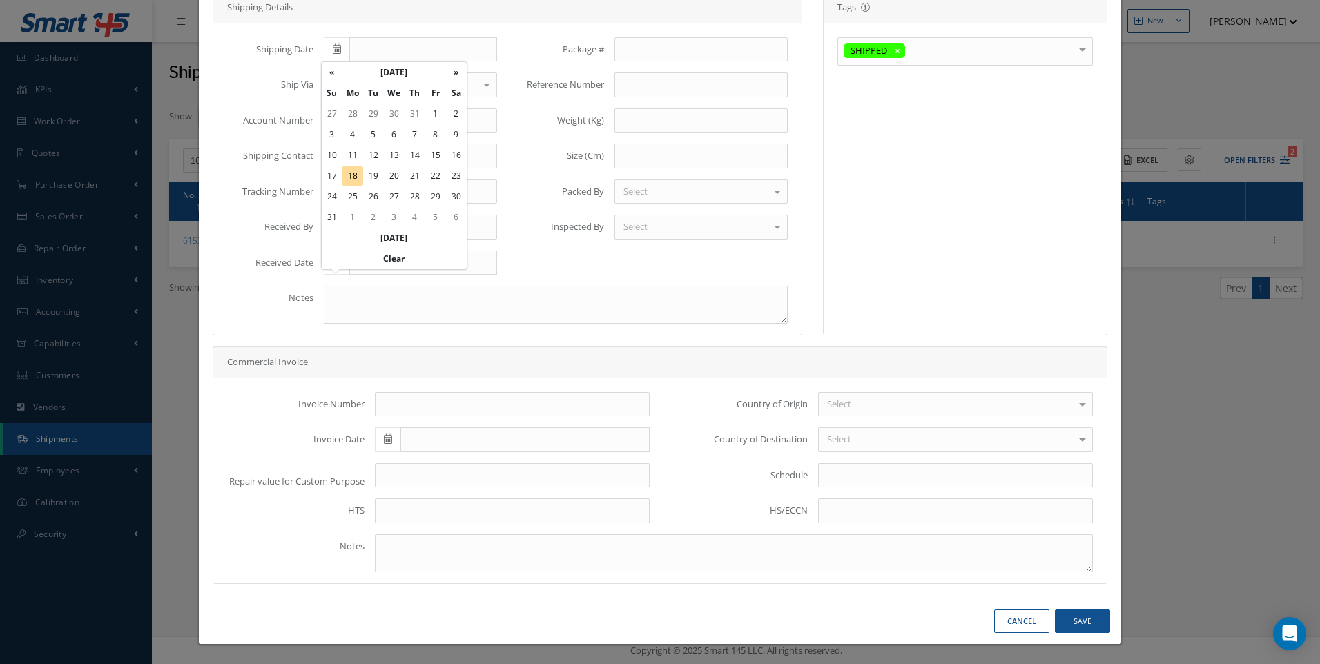
click at [350, 169] on td "18" at bounding box center [352, 176] width 21 height 21
type input "[DATE]"
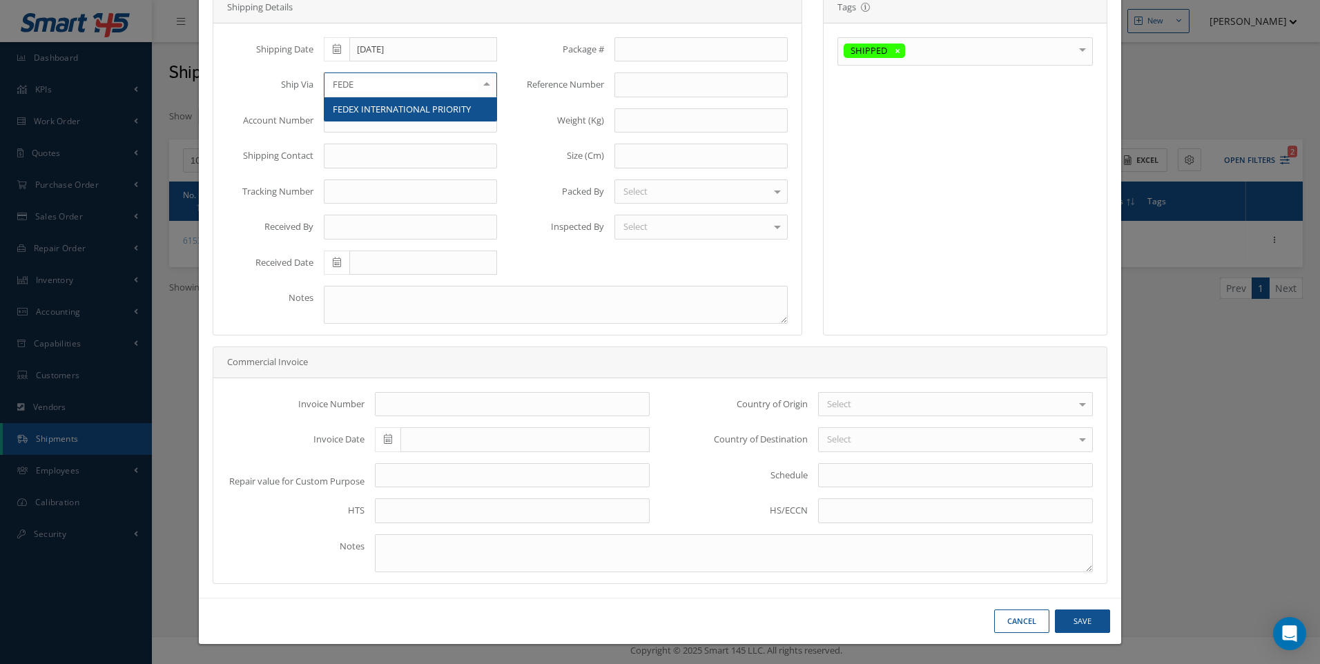
type input "FEDEX"
click at [366, 108] on span "FEDEX INTERNATIONAL PRIORITY" at bounding box center [402, 109] width 138 height 12
drag, startPoint x: 411, startPoint y: 41, endPoint x: 411, endPoint y: 59, distance: 18.6
click at [411, 44] on input "[DATE]" at bounding box center [423, 49] width 148 height 25
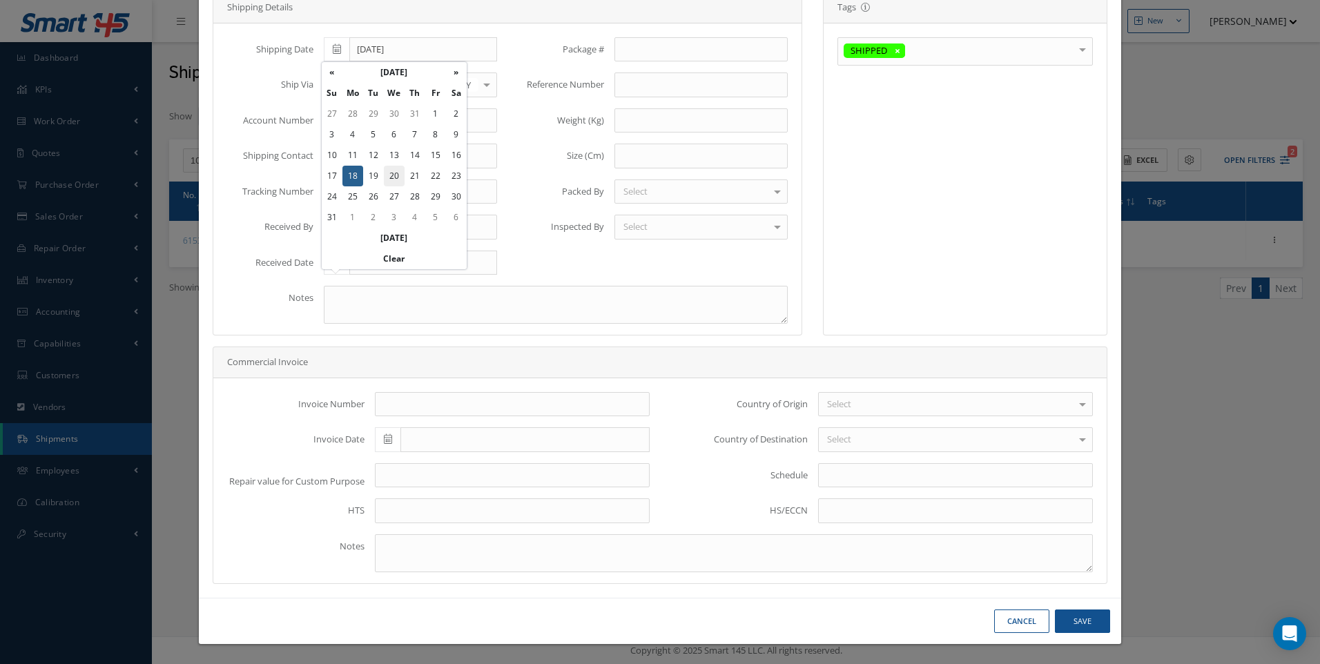
click at [389, 177] on td "20" at bounding box center [394, 176] width 21 height 21
type input "08/20/2025"
click at [1081, 628] on button "Save" at bounding box center [1082, 621] width 55 height 24
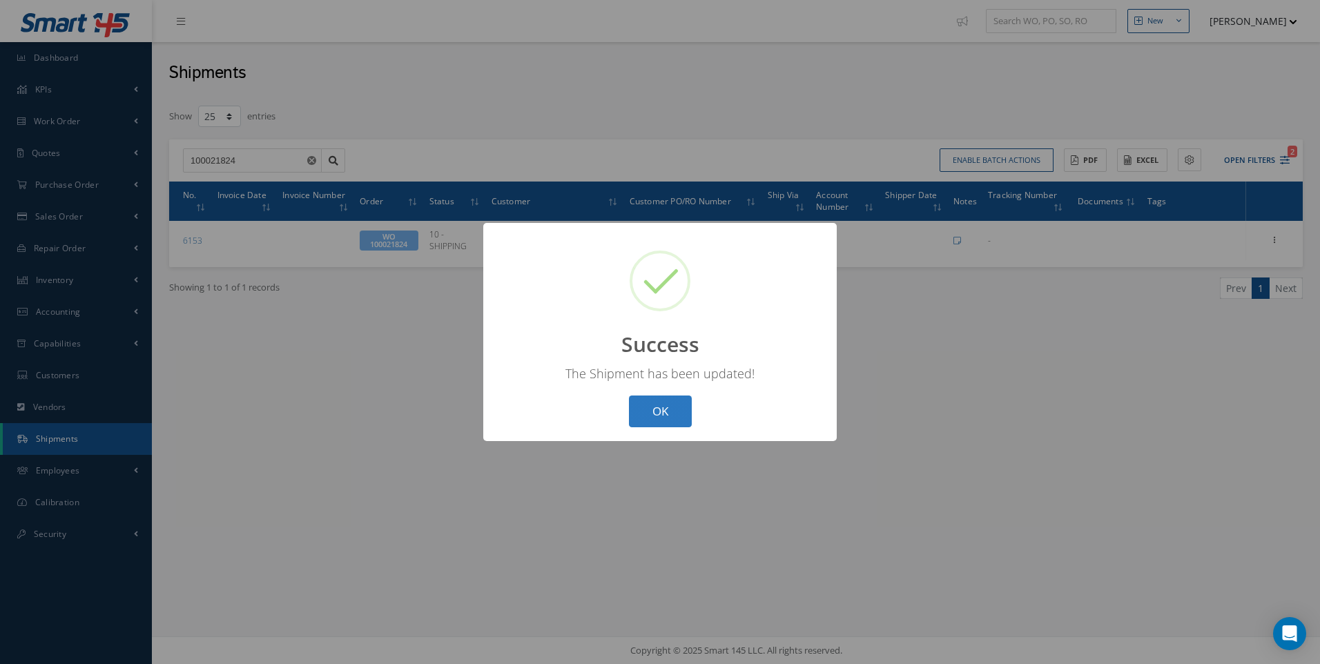
click at [661, 412] on button "OK" at bounding box center [660, 411] width 63 height 32
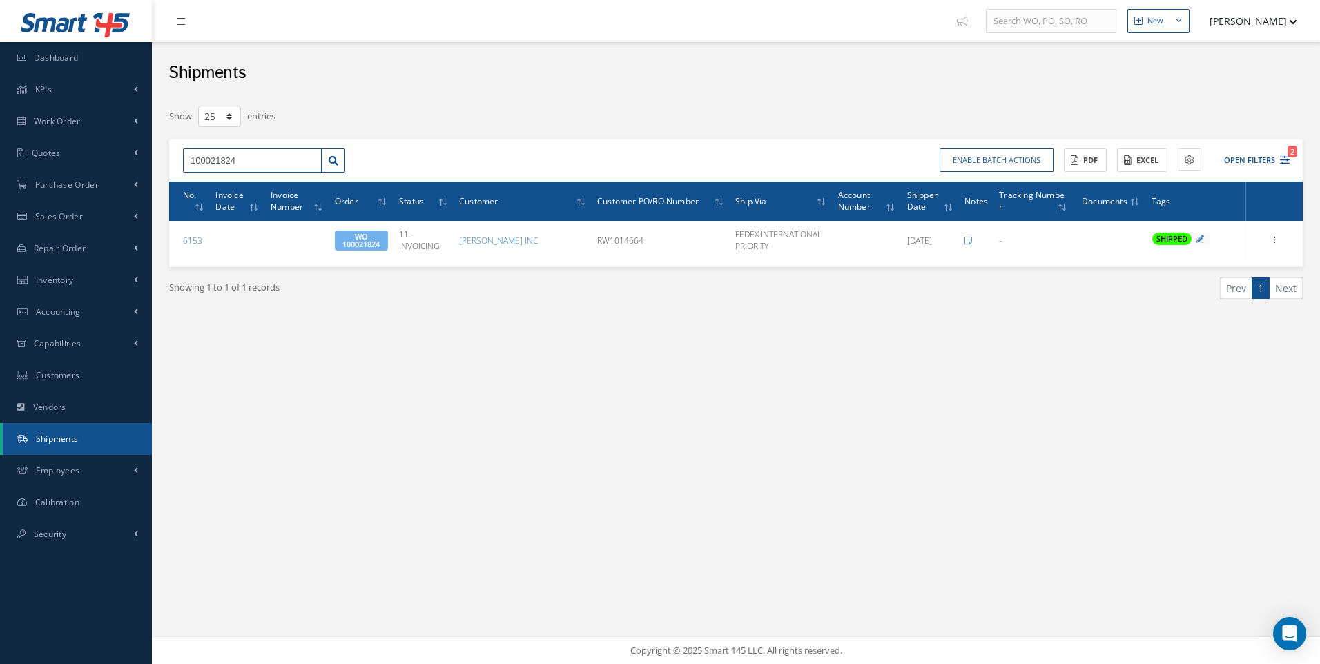
drag, startPoint x: 249, startPoint y: 163, endPoint x: 156, endPoint y: 159, distance: 93.3
click at [186, 163] on input "100021824" at bounding box center [252, 160] width 139 height 25
type input "100021814"
click at [212, 180] on span "100021814" at bounding box center [210, 185] width 41 height 10
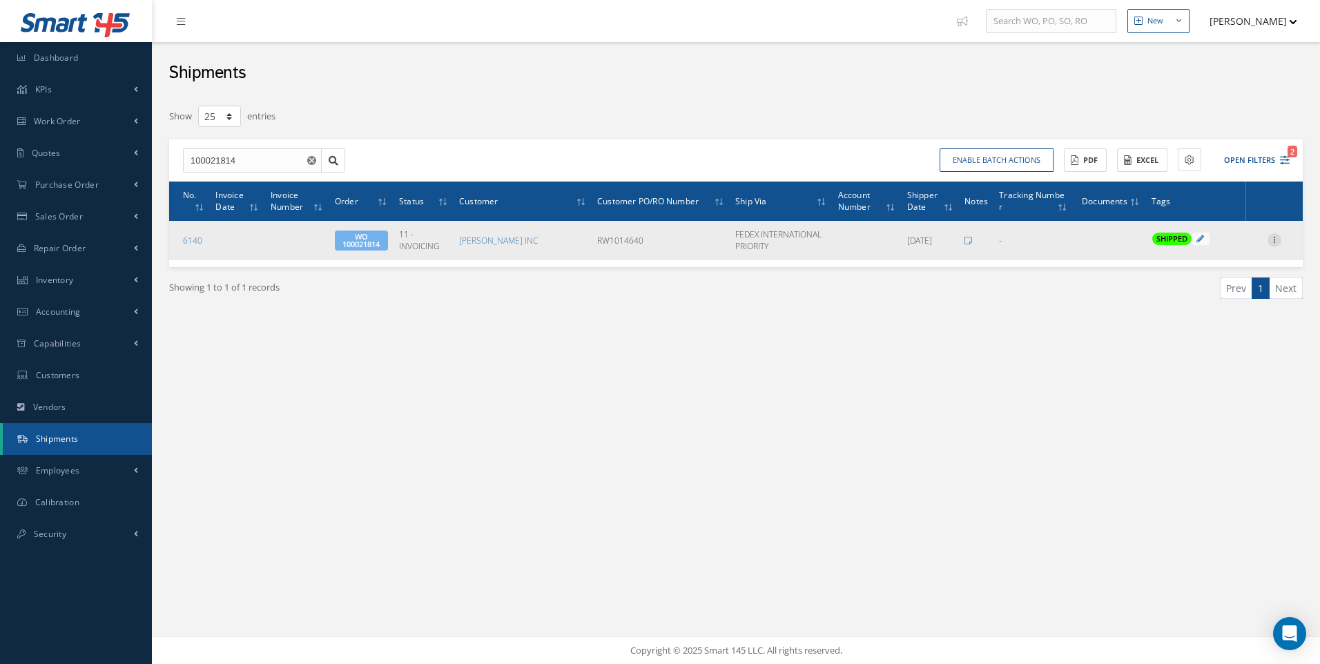
click at [1277, 239] on icon at bounding box center [1274, 238] width 14 height 11
click at [1192, 248] on link "Edit" at bounding box center [1210, 249] width 109 height 18
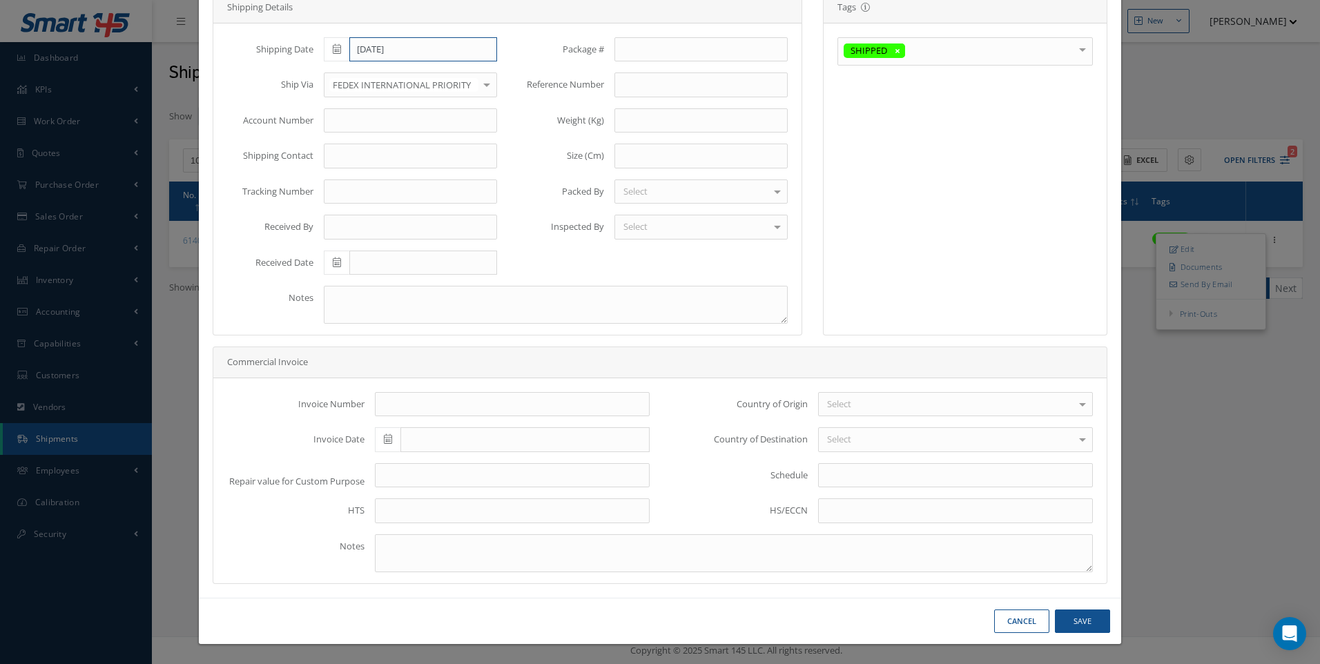
click at [404, 50] on input "[DATE]" at bounding box center [423, 49] width 148 height 25
click at [390, 173] on td "20" at bounding box center [394, 176] width 21 height 21
type input "08/20/2025"
click at [1080, 621] on button "Save" at bounding box center [1082, 621] width 55 height 24
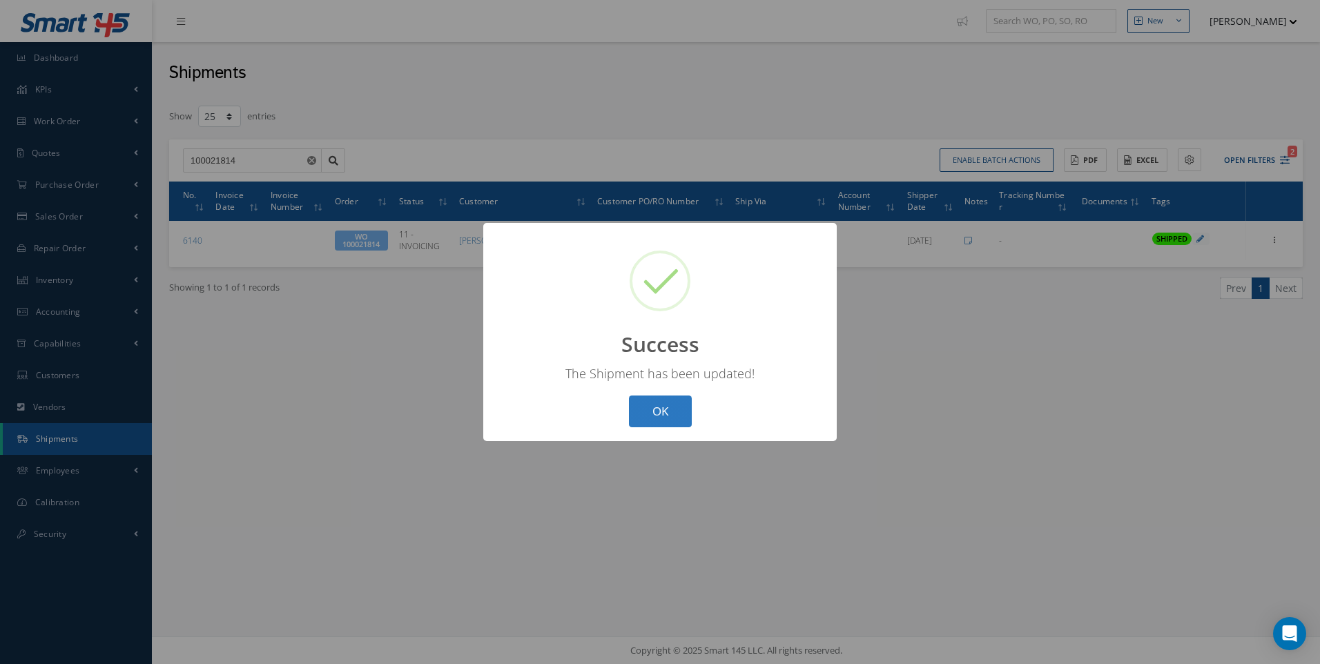
click at [640, 405] on button "OK" at bounding box center [660, 411] width 63 height 32
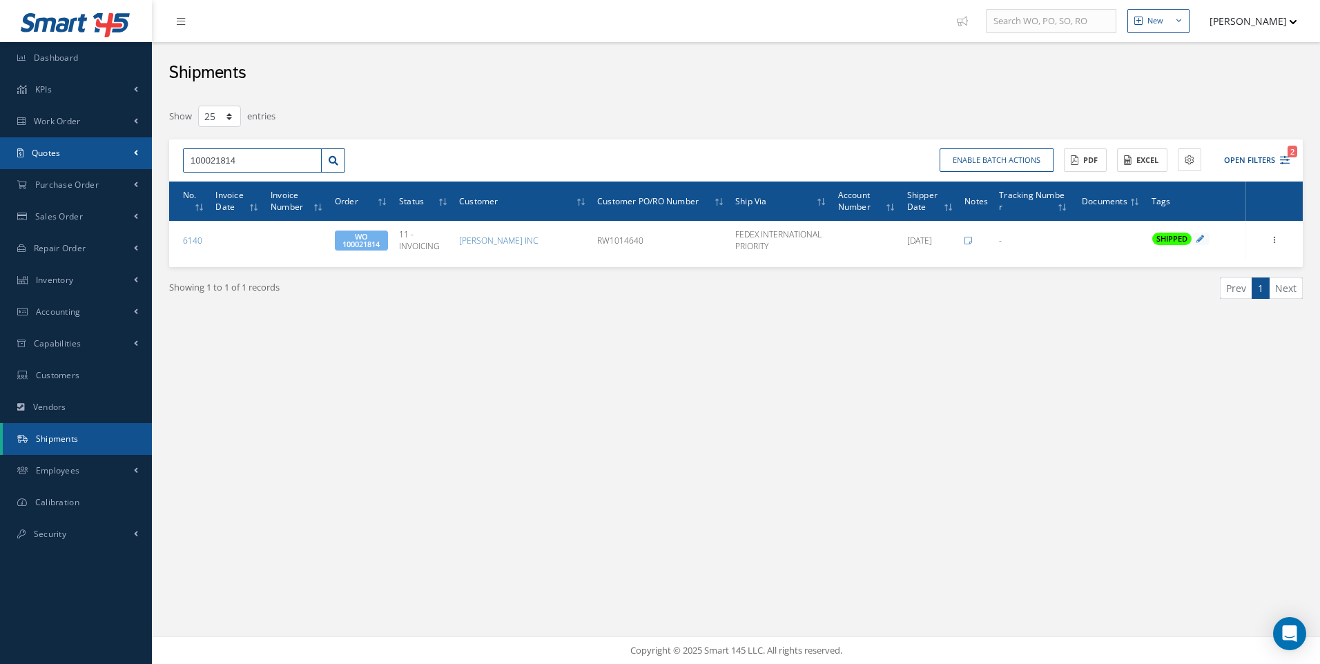
drag, startPoint x: 237, startPoint y: 150, endPoint x: 146, endPoint y: 151, distance: 91.8
click at [148, 151] on div "Smart 145 Dashboard KPIs Work Order Work Order Work Order Work Order Quotes Wor…" at bounding box center [660, 332] width 1320 height 664
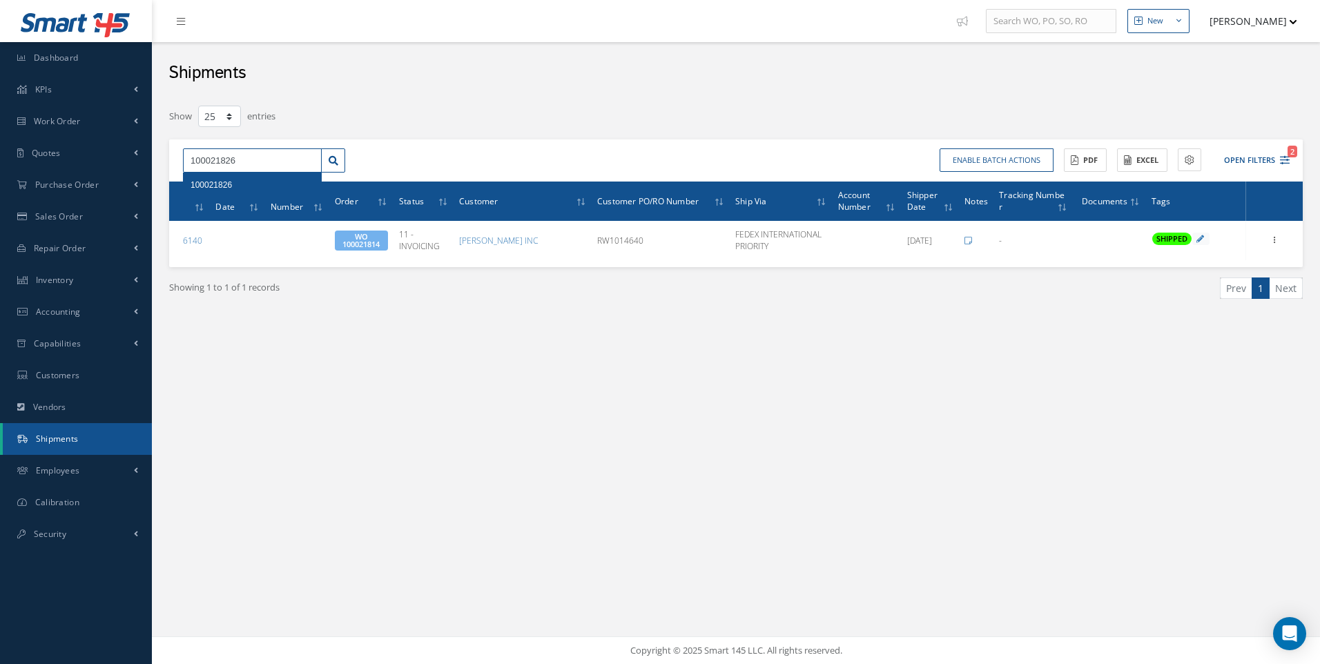
type input "100021826"
click at [219, 190] on div "100021826" at bounding box center [252, 185] width 124 height 14
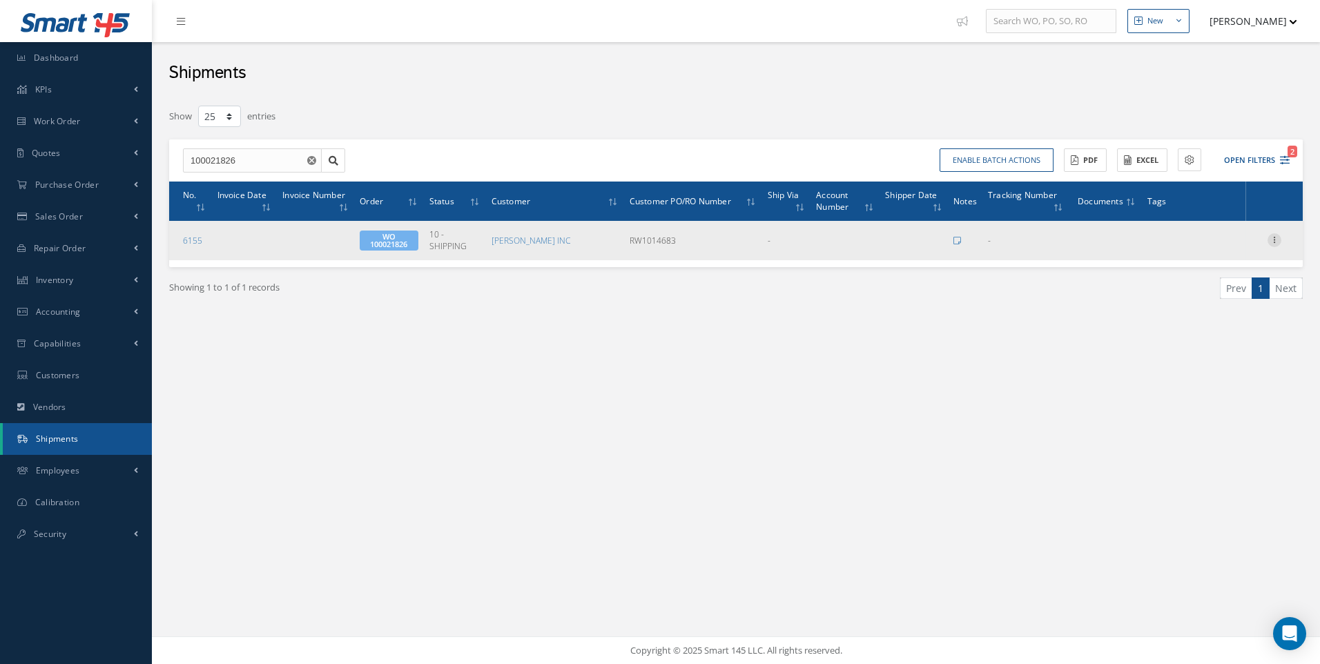
click at [1273, 241] on icon at bounding box center [1274, 238] width 14 height 11
click at [1186, 243] on link "Edit" at bounding box center [1210, 249] width 109 height 18
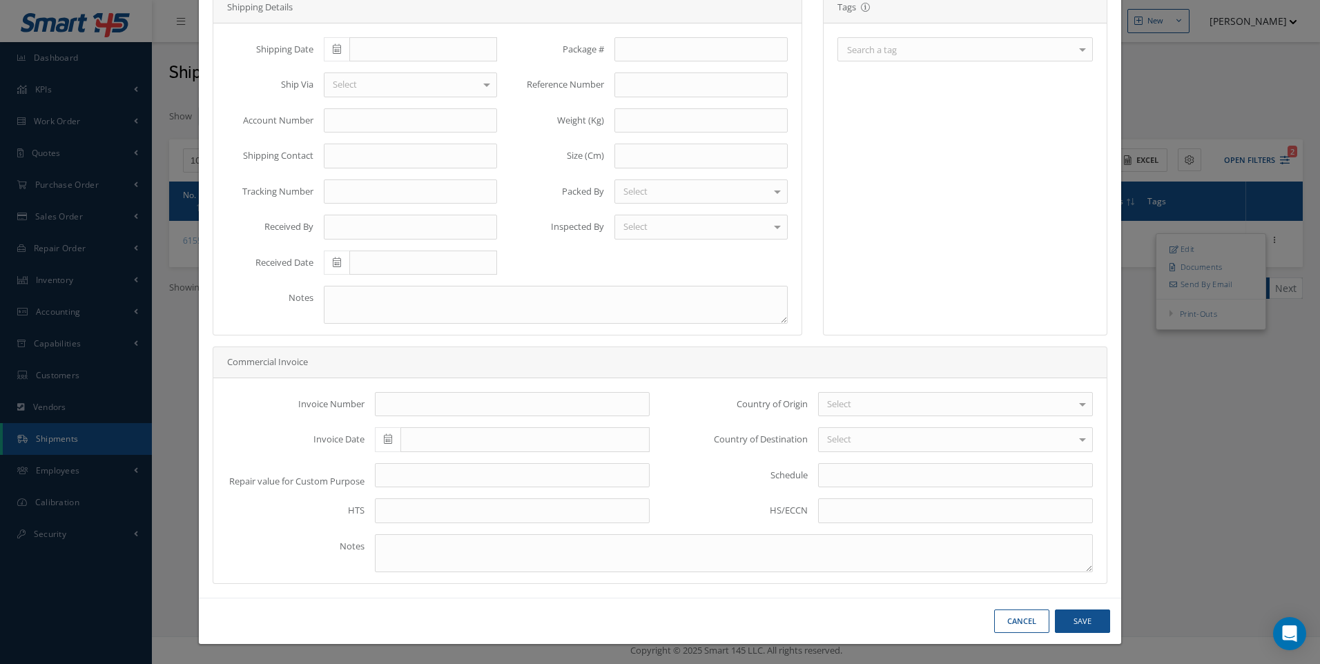
click at [959, 52] on div "Search a tag" at bounding box center [964, 49] width 255 height 24
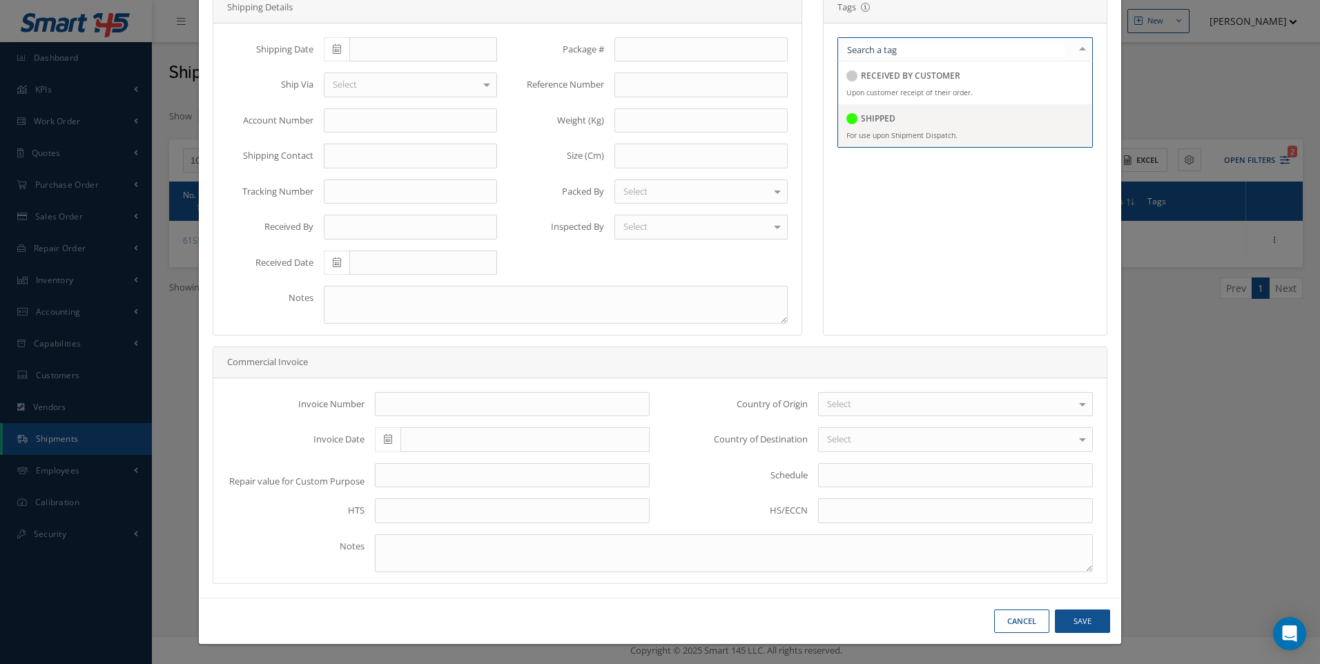
click at [867, 114] on h5 "SHIPPED" at bounding box center [878, 119] width 35 height 10
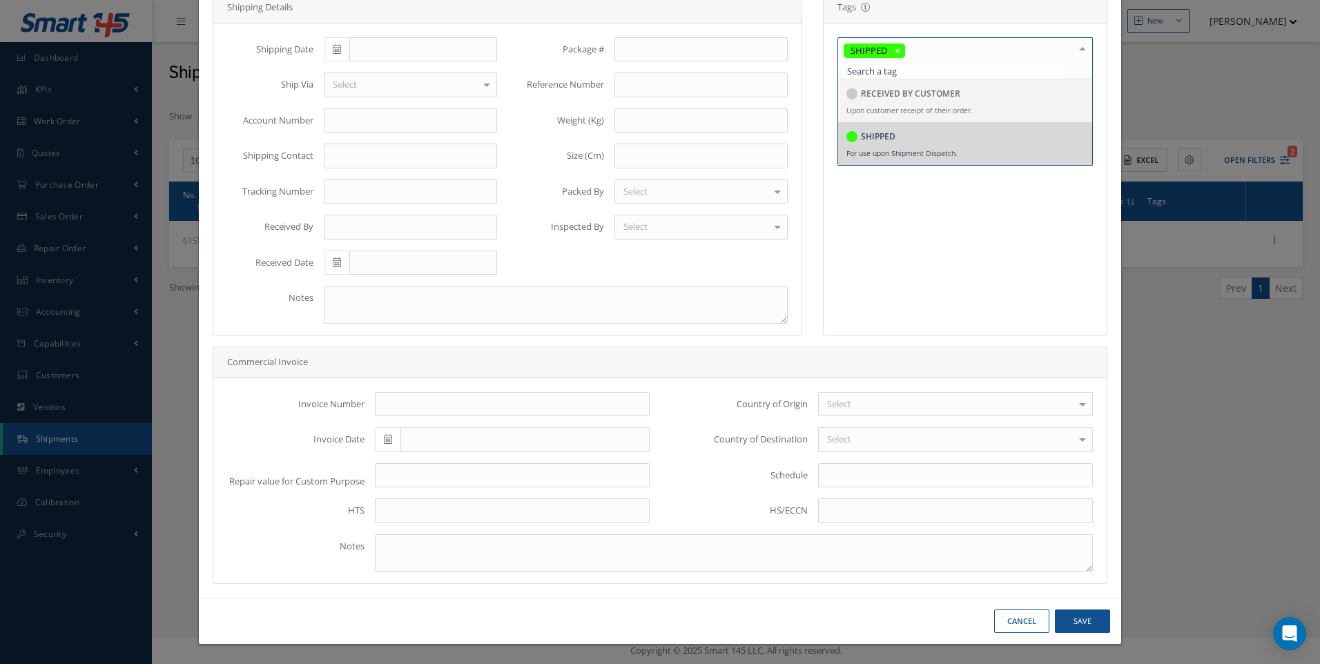
click at [333, 41] on span at bounding box center [337, 49] width 26 height 25
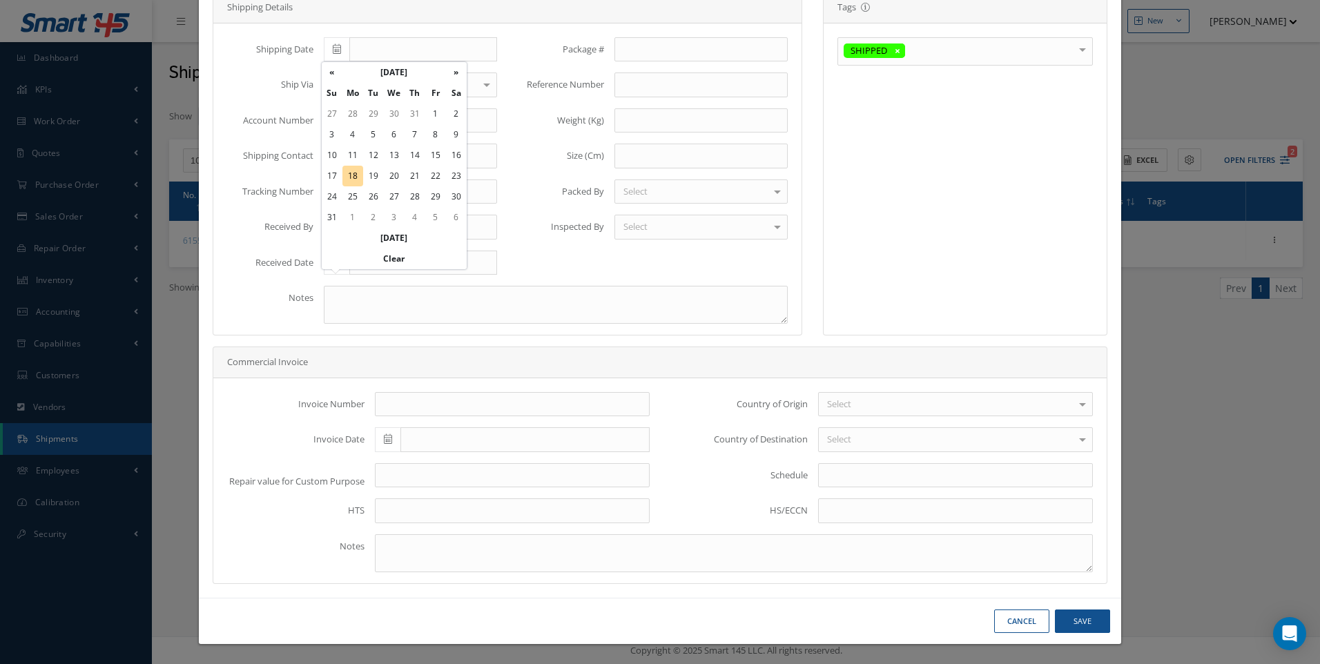
click at [390, 173] on td "20" at bounding box center [394, 176] width 21 height 21
type input "08/20/2025"
click at [382, 81] on div "Select" at bounding box center [410, 84] width 173 height 25
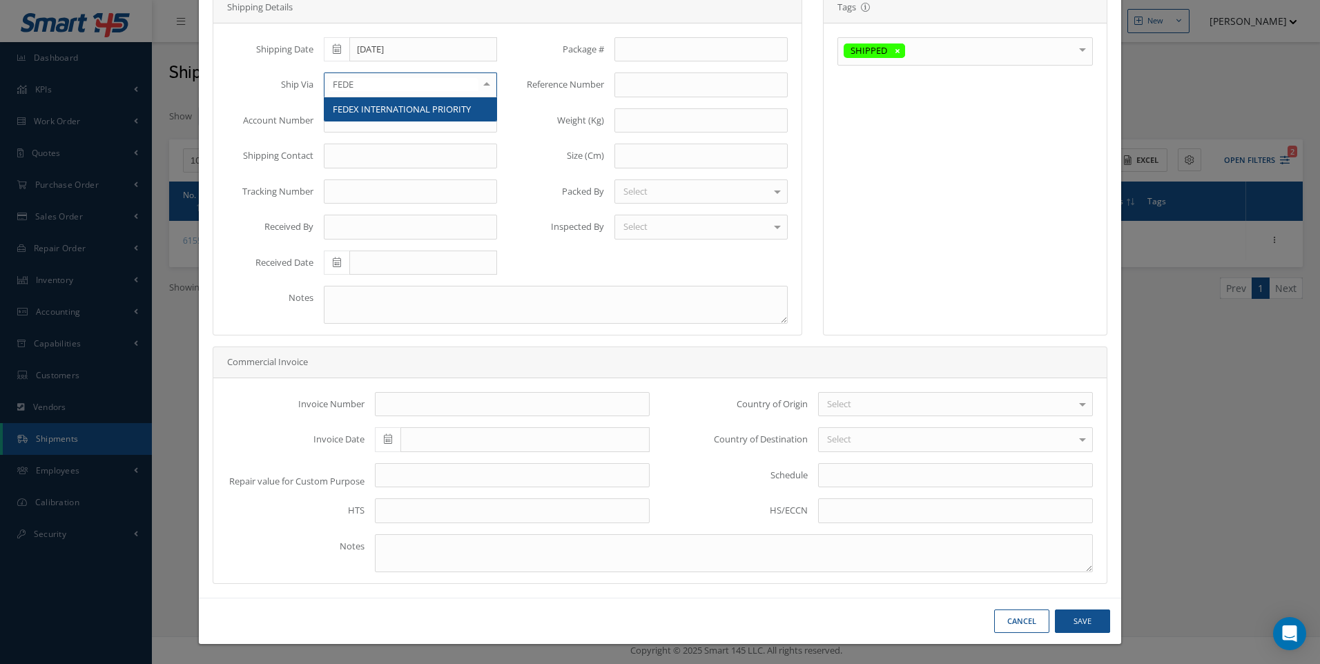
type input "FEDEX"
click at [411, 111] on span "FEDEX INTERNATIONAL PRIORITY" at bounding box center [402, 109] width 138 height 12
drag, startPoint x: 1103, startPoint y: 627, endPoint x: 1086, endPoint y: 621, distance: 17.7
click at [0, 0] on div "Cancel Save" at bounding box center [0, 0] width 0 height 0
click at [1078, 620] on button "Save" at bounding box center [1082, 621] width 55 height 24
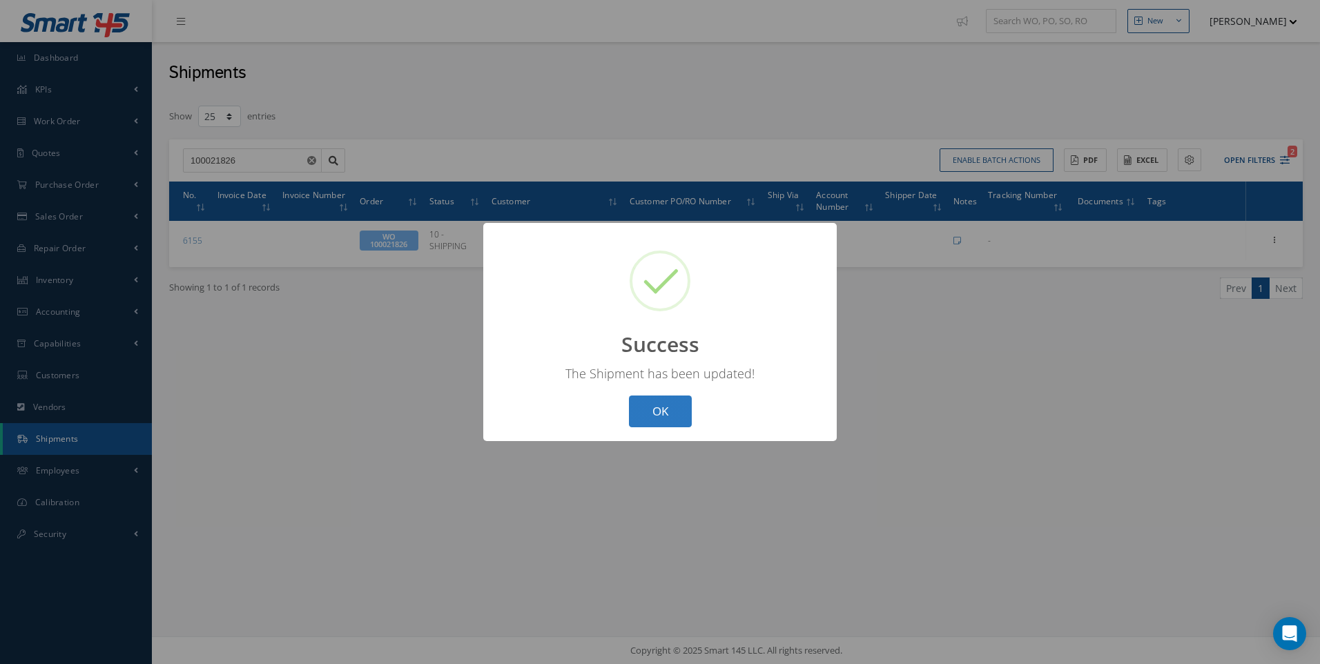
click at [687, 408] on button "OK" at bounding box center [660, 411] width 63 height 32
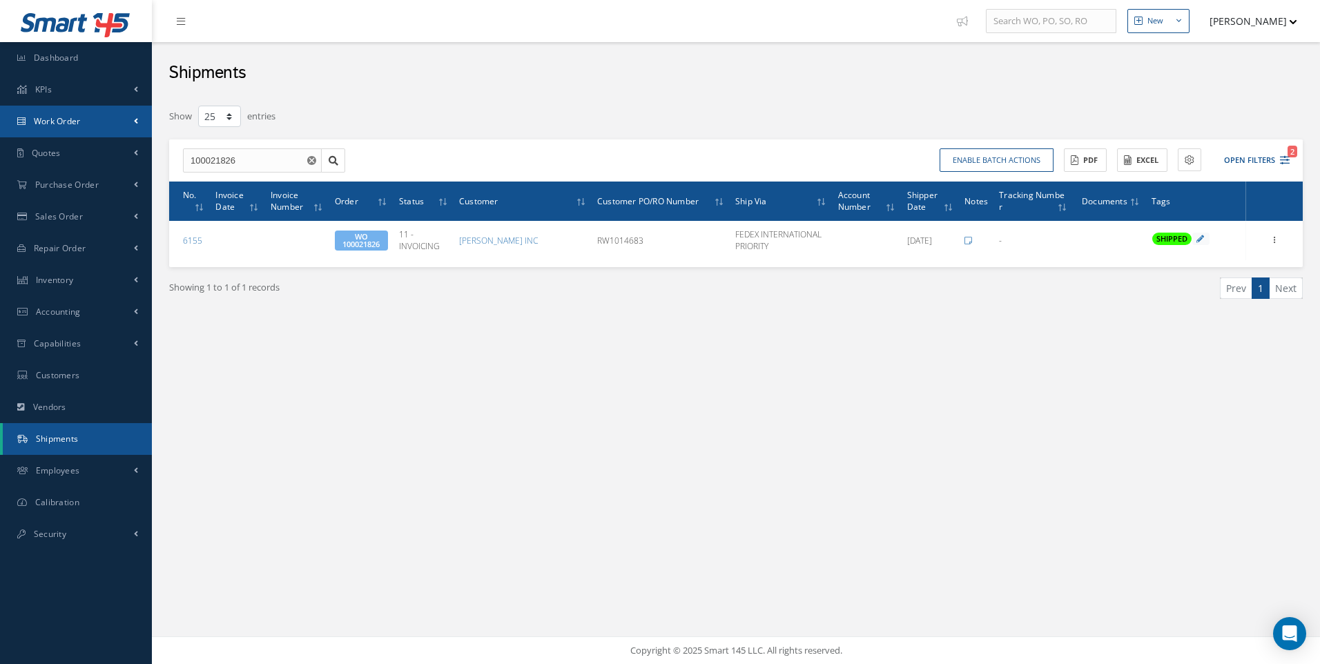
click at [60, 119] on span "Work Order" at bounding box center [57, 121] width 47 height 12
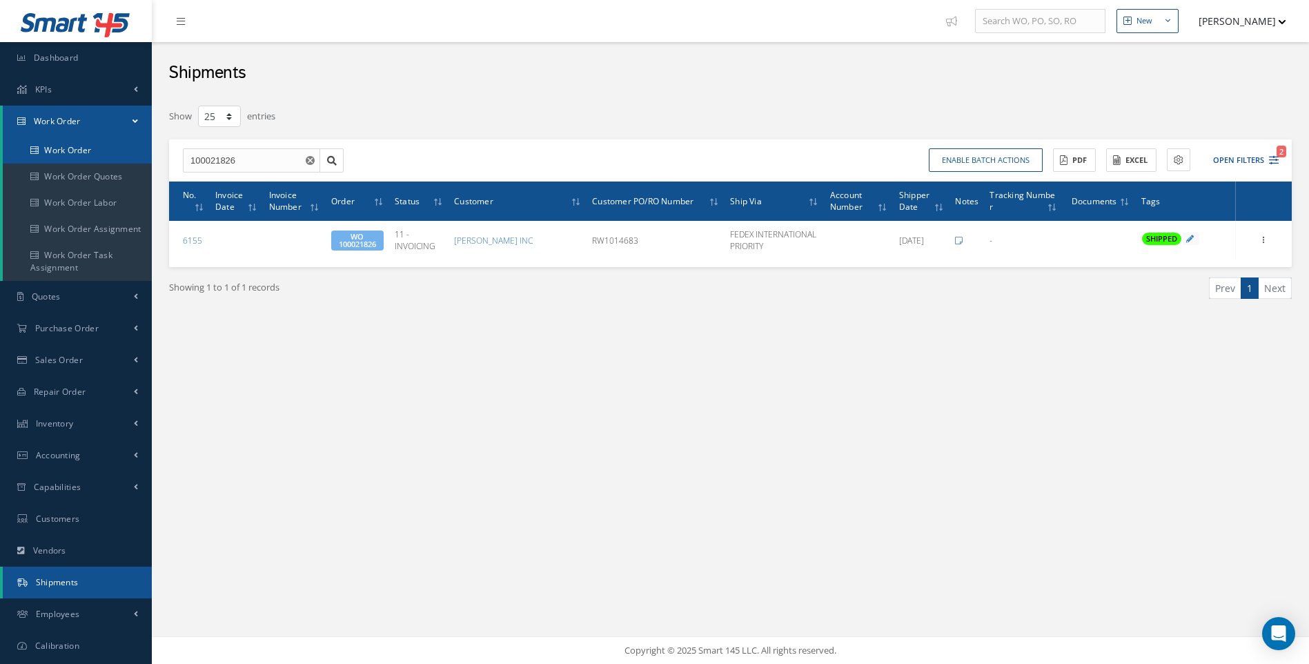
click at [63, 149] on link "Work Order" at bounding box center [77, 150] width 149 height 26
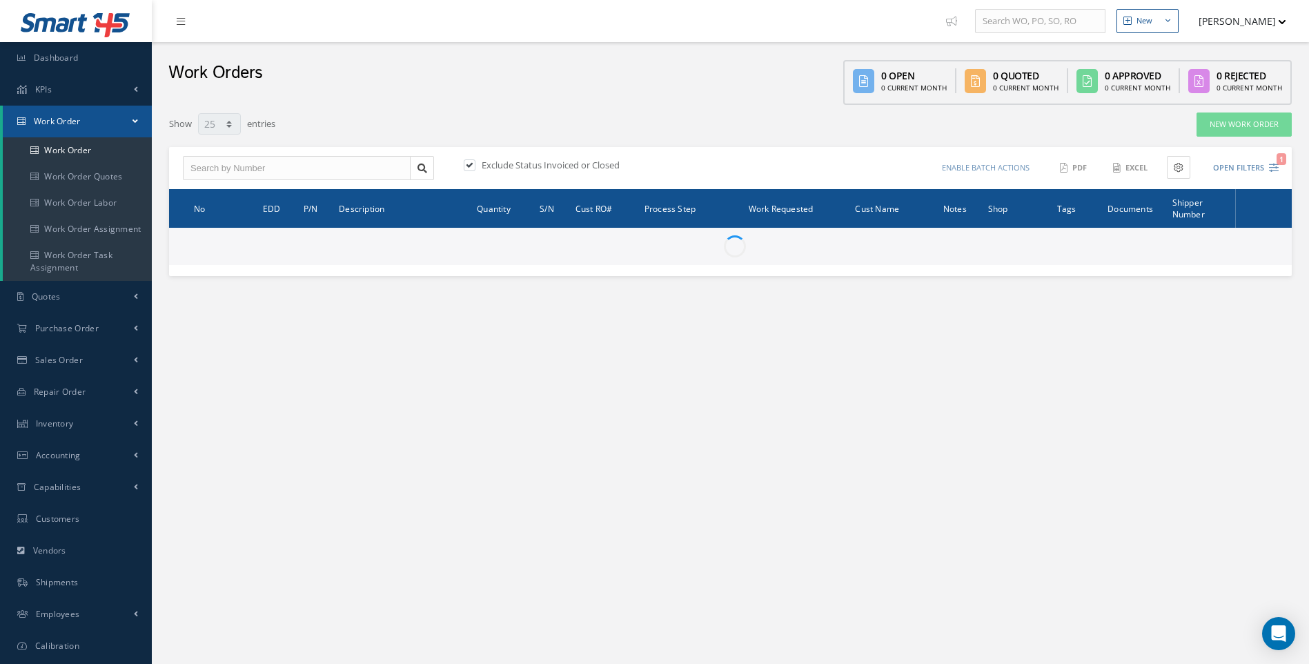
select select "25"
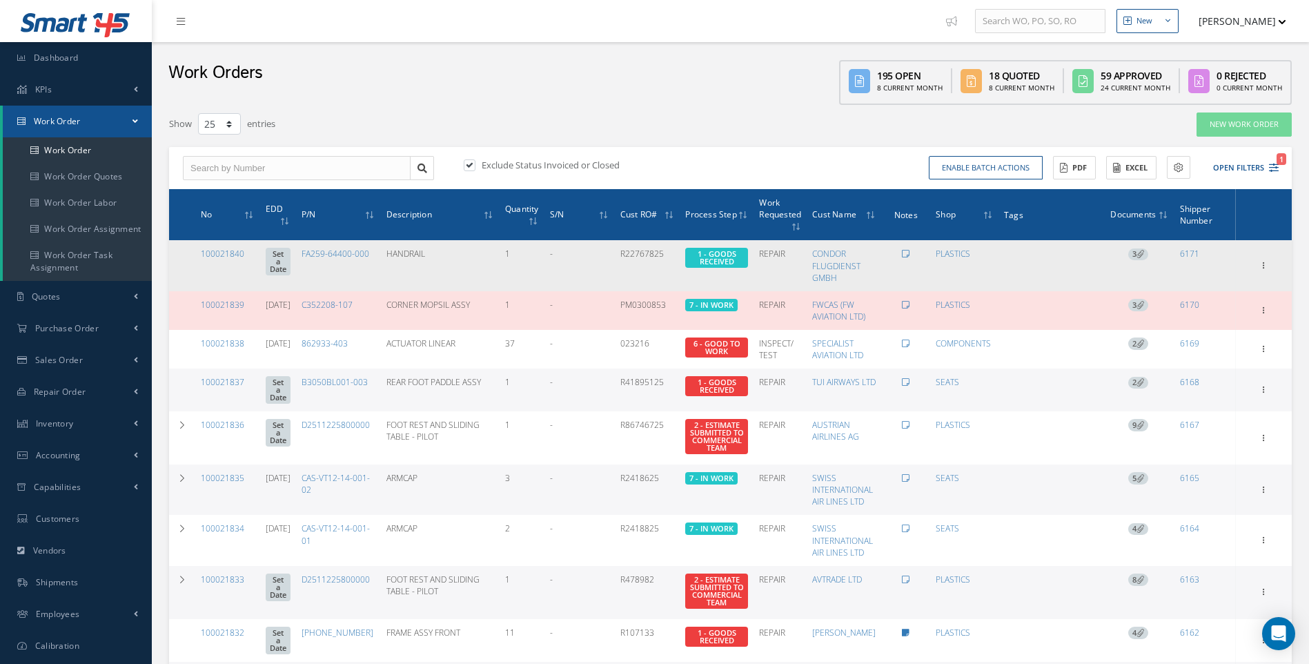
click at [1135, 249] on span "3" at bounding box center [1138, 254] width 20 height 12
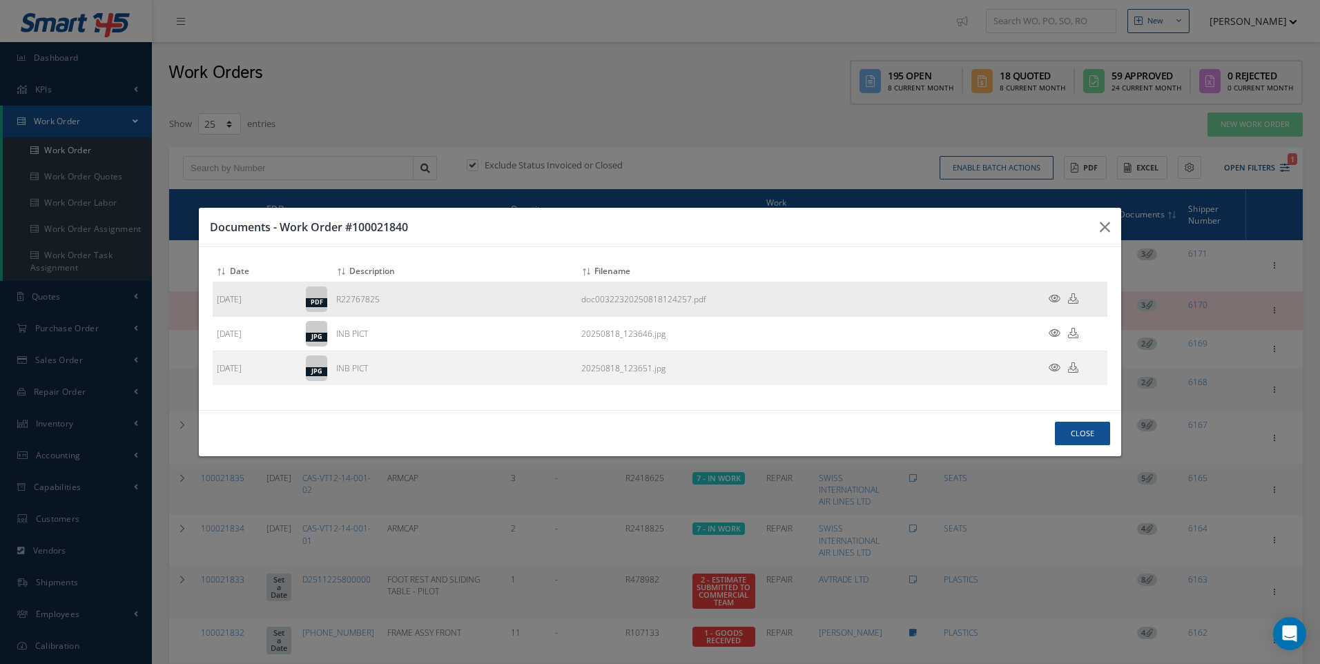
click at [1055, 300] on icon at bounding box center [1054, 298] width 12 height 10
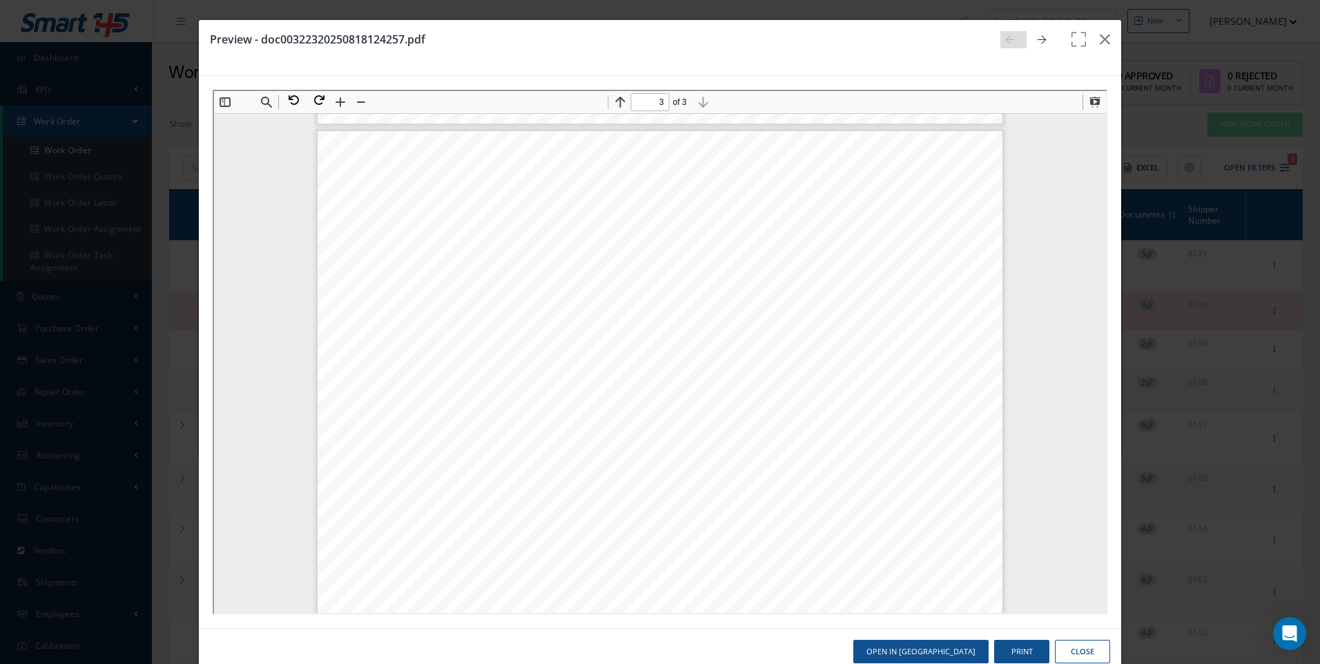
scroll to position [1940, 0]
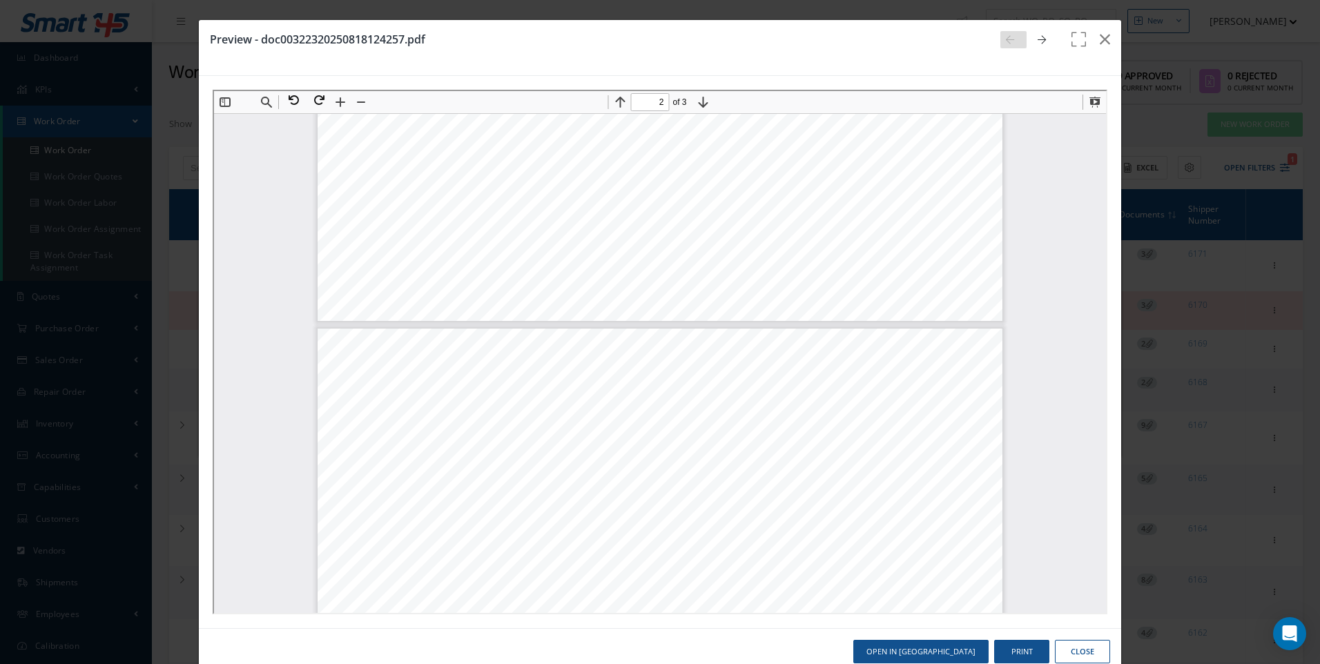
type input "1"
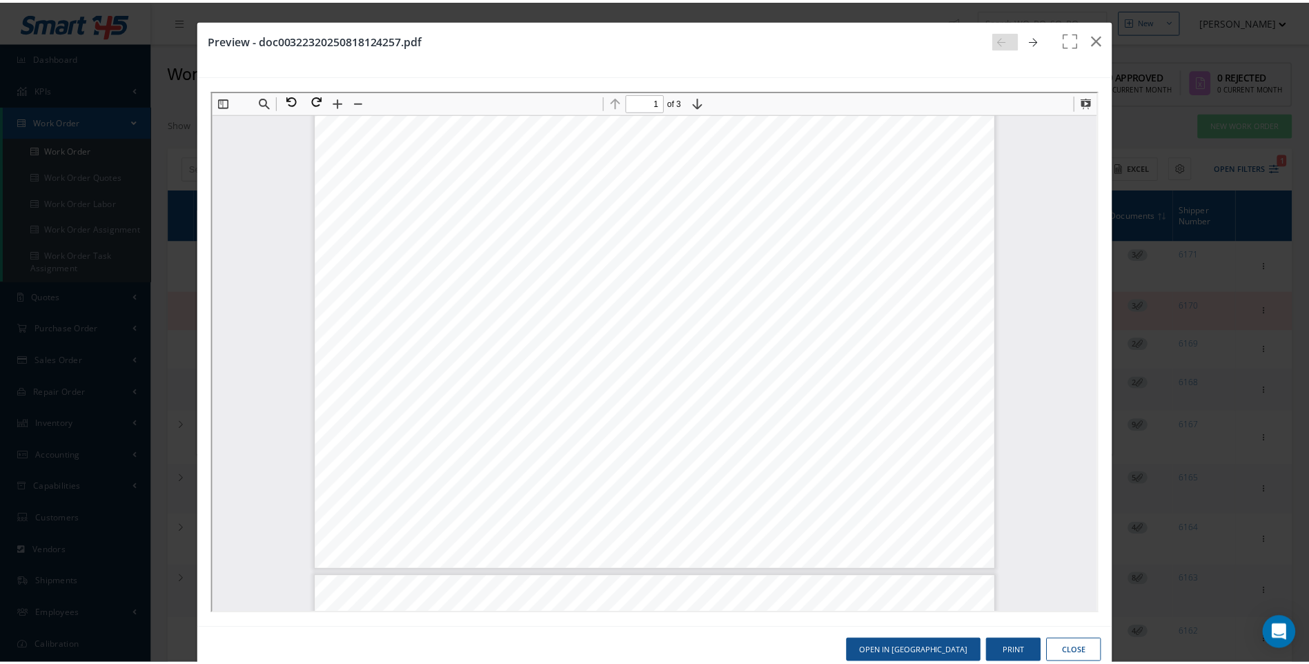
scroll to position [284, 0]
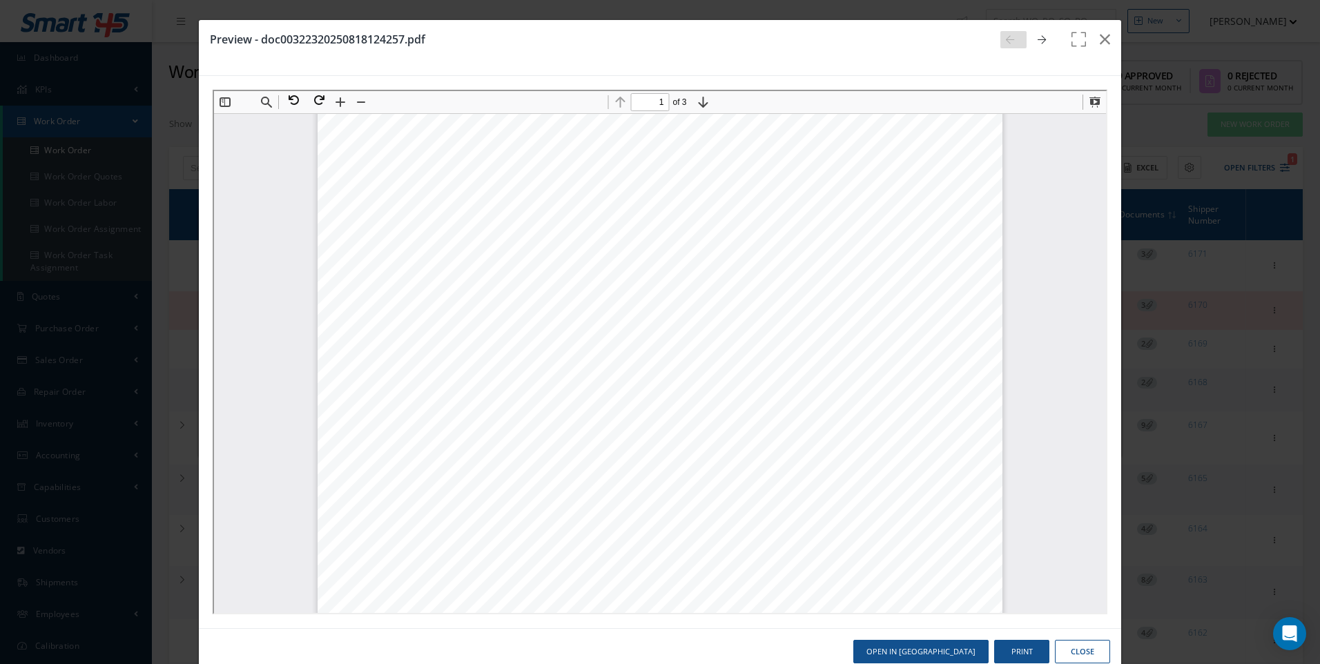
click at [1056, 643] on button "Close" at bounding box center [1082, 652] width 55 height 24
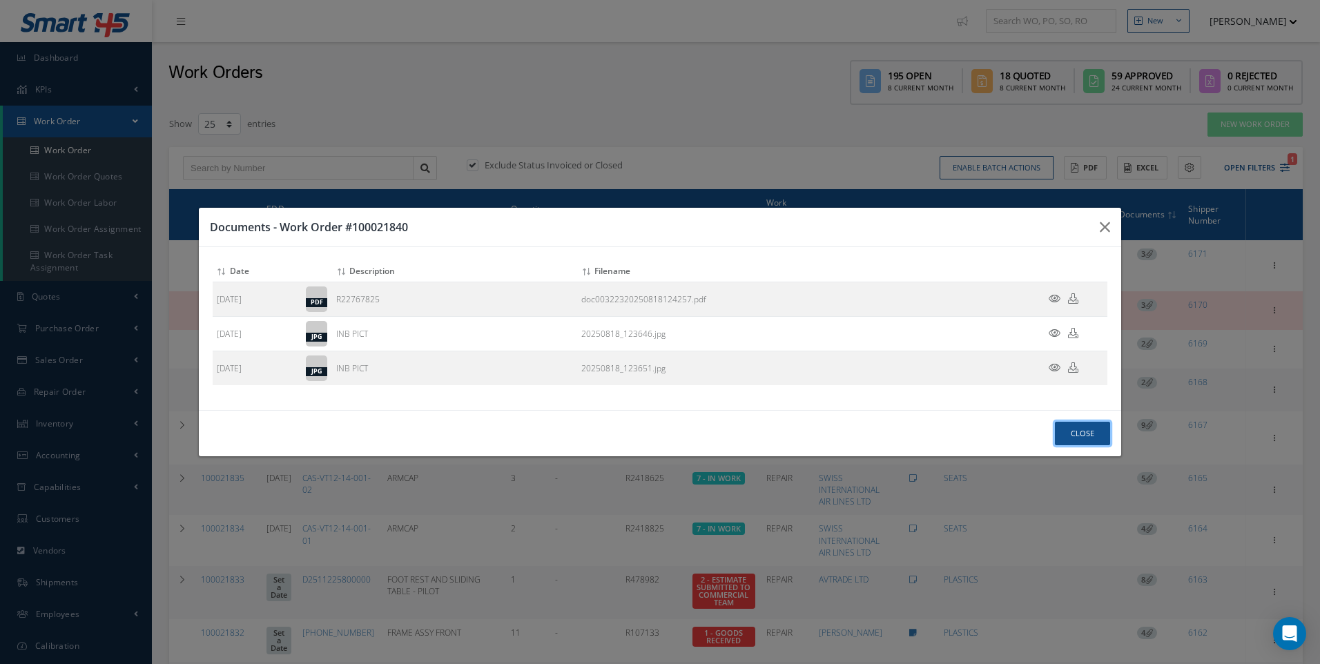
click at [1081, 433] on button "Close" at bounding box center [1082, 434] width 55 height 24
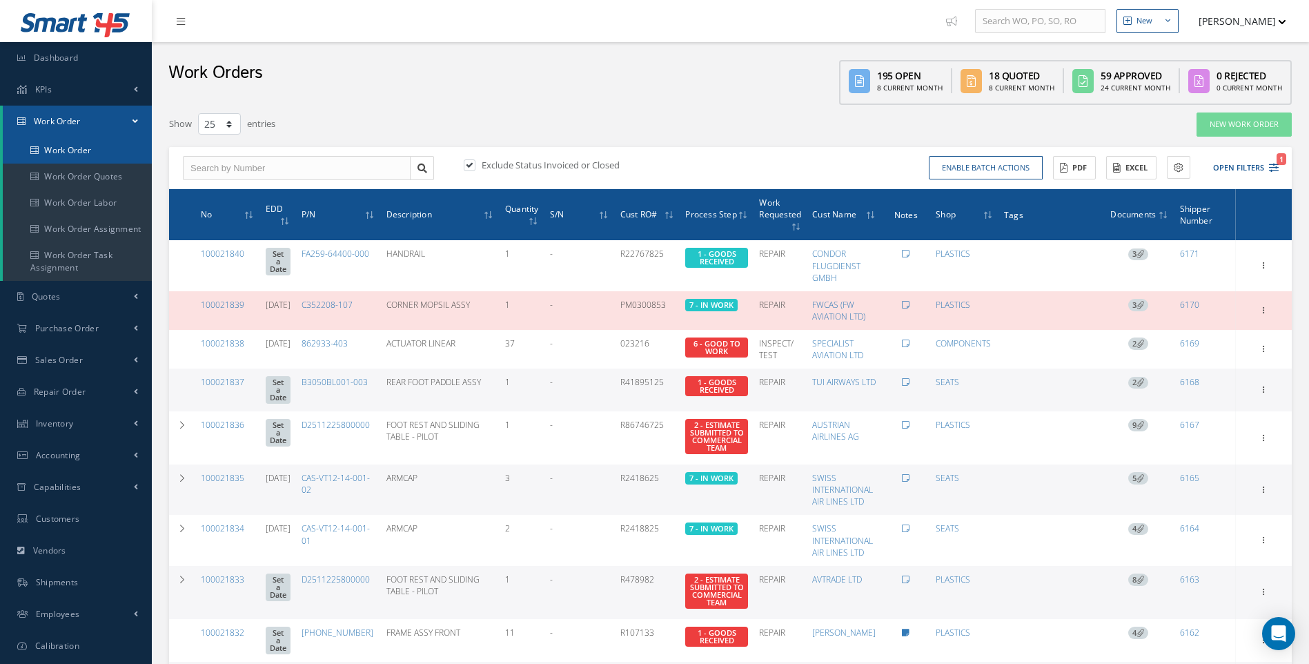
click at [85, 151] on link "Work Order" at bounding box center [77, 150] width 149 height 26
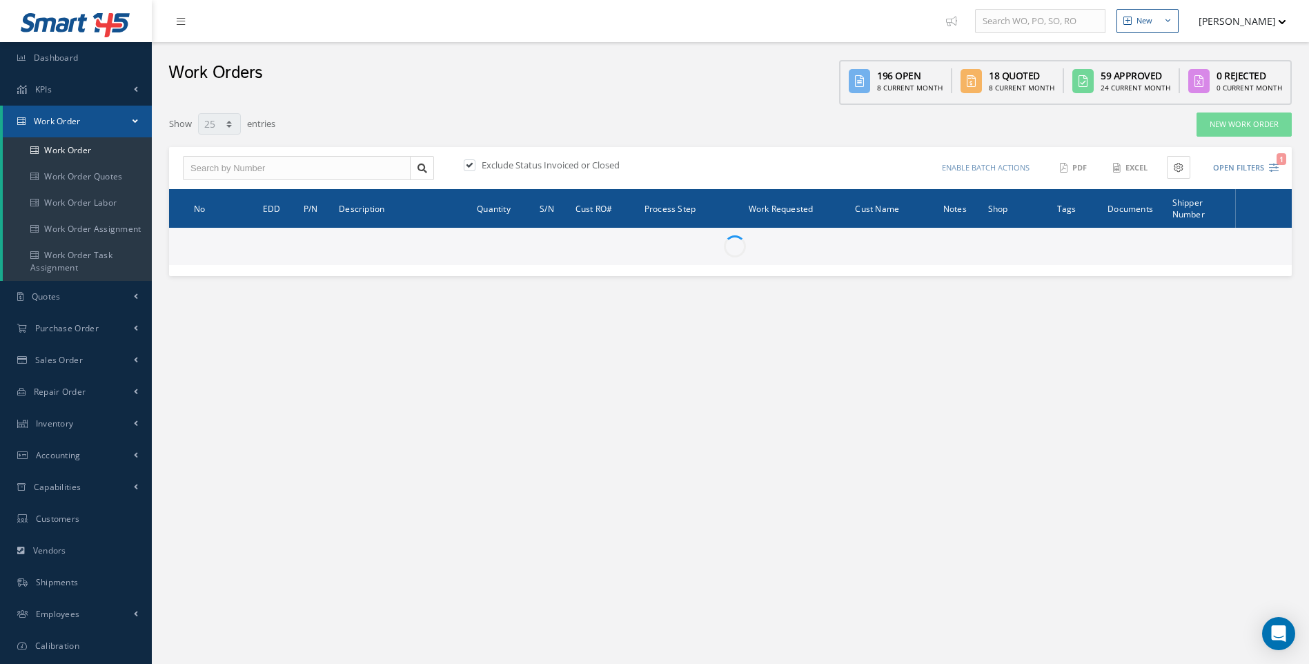
select select "25"
type input "All Work Request"
type input "All Work Performed"
type input "All Status"
type input "WO Part Status"
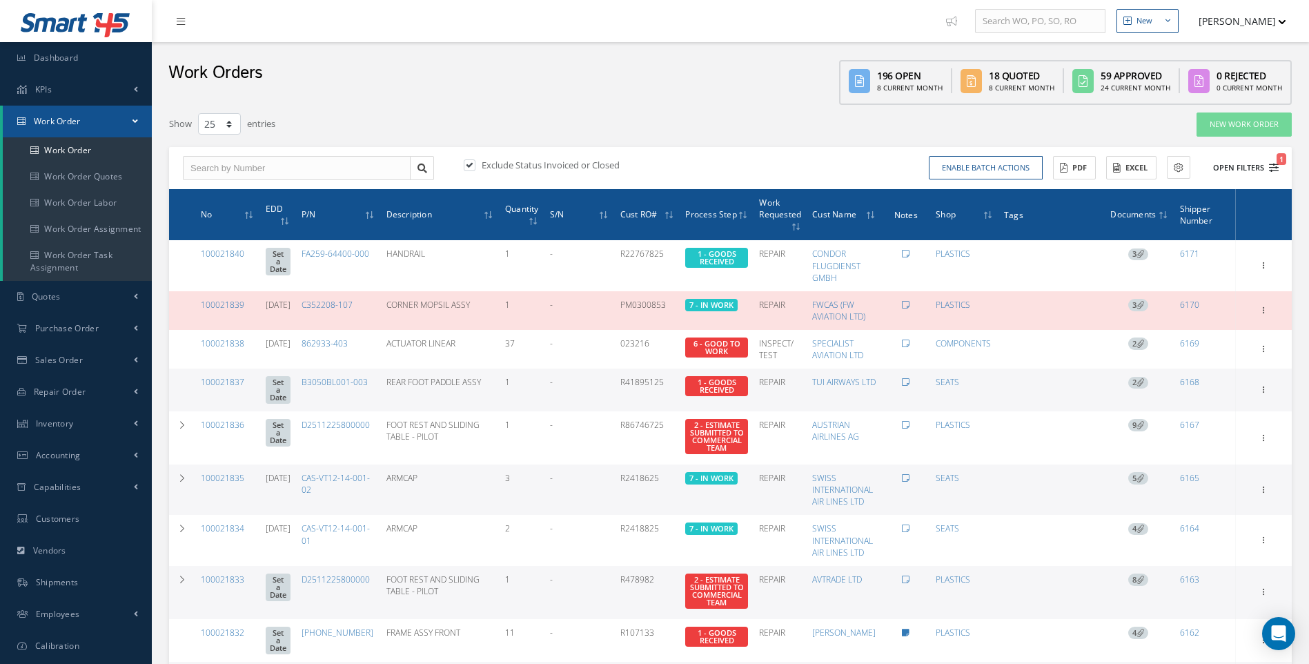
click at [1277, 169] on icon "1" at bounding box center [1274, 168] width 10 height 10
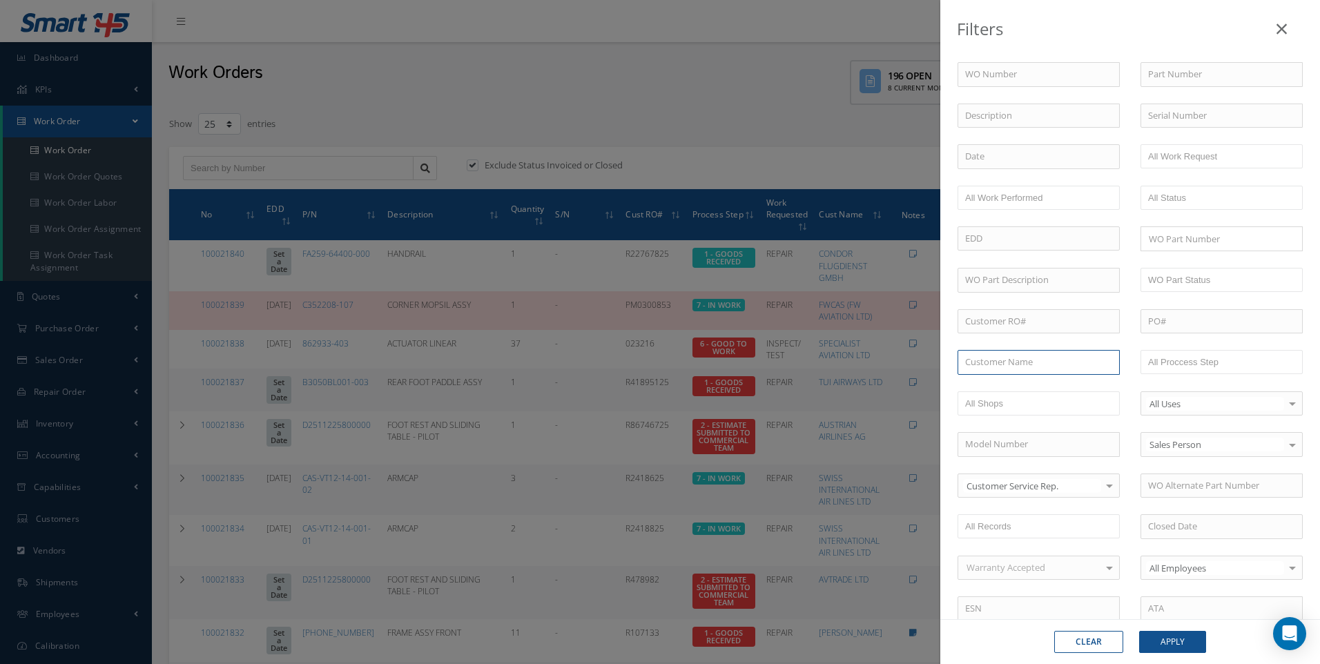
click at [997, 364] on input "text" at bounding box center [1038, 362] width 162 height 25
click at [1005, 386] on span "SATTO REPAIR CENTER U.S.A." at bounding box center [1024, 386] width 118 height 12
type input "SATTO REPAIR CENTER U.S.A."
click at [1167, 635] on button "Apply" at bounding box center [1172, 642] width 67 height 22
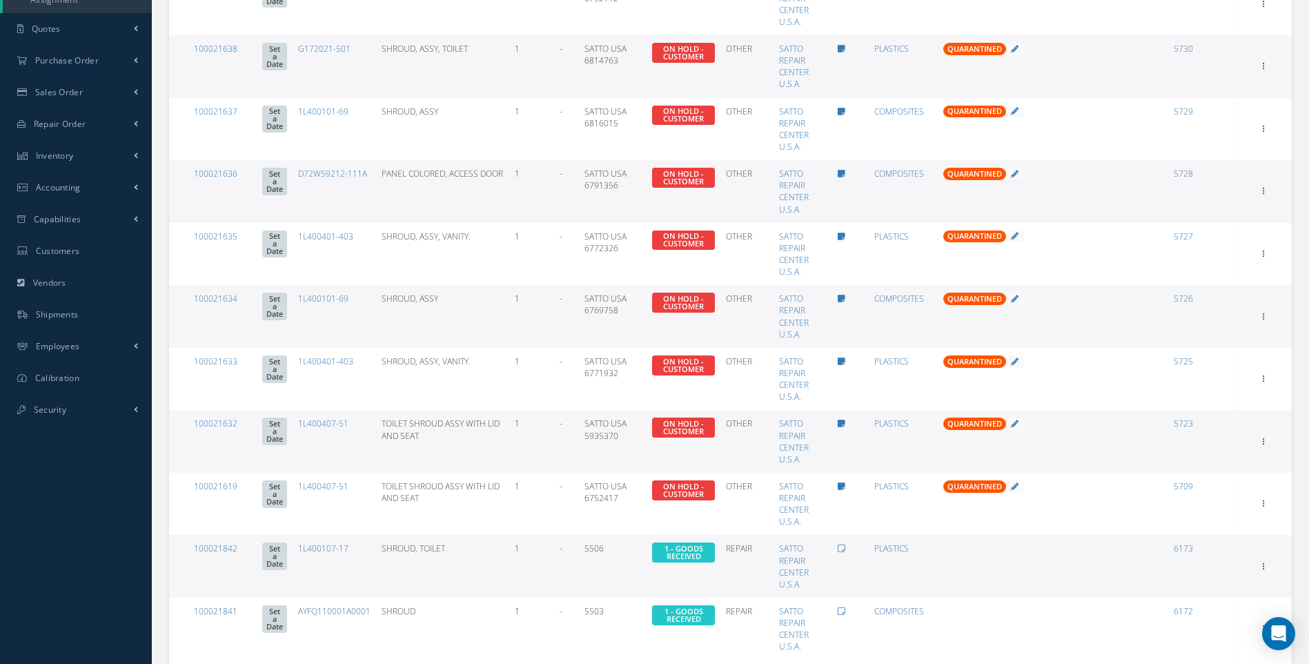
scroll to position [370, 0]
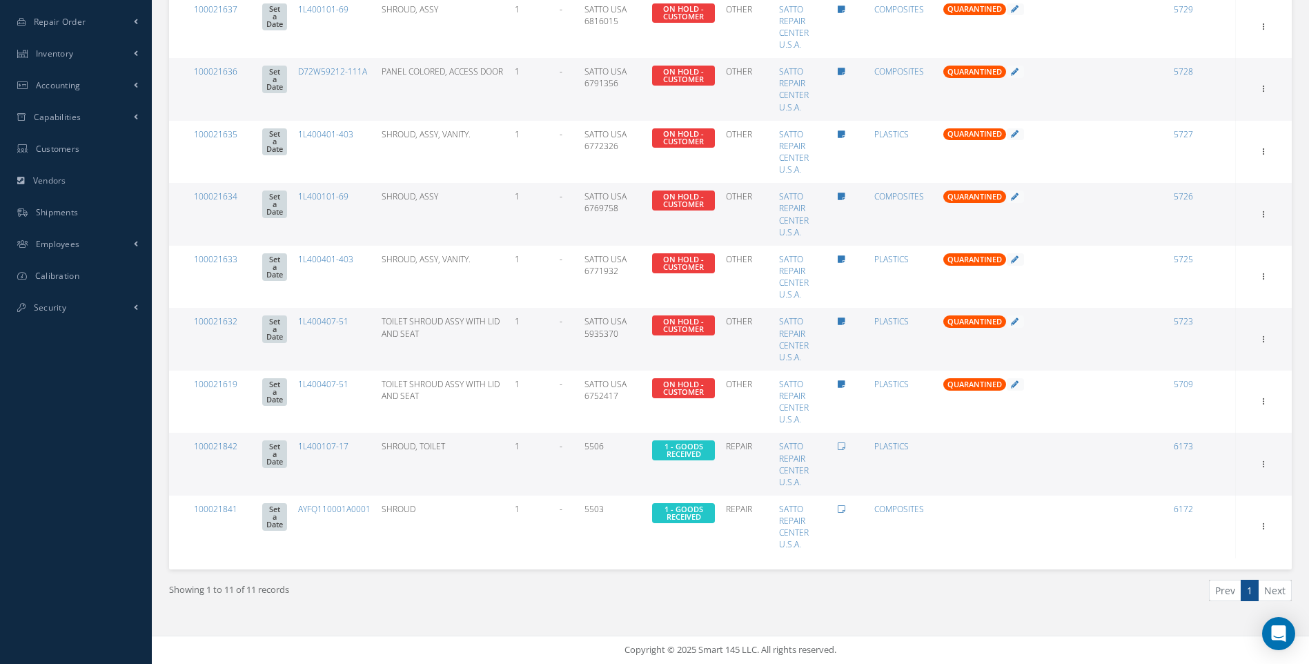
click at [1275, 588] on li "Next" at bounding box center [1275, 590] width 33 height 21
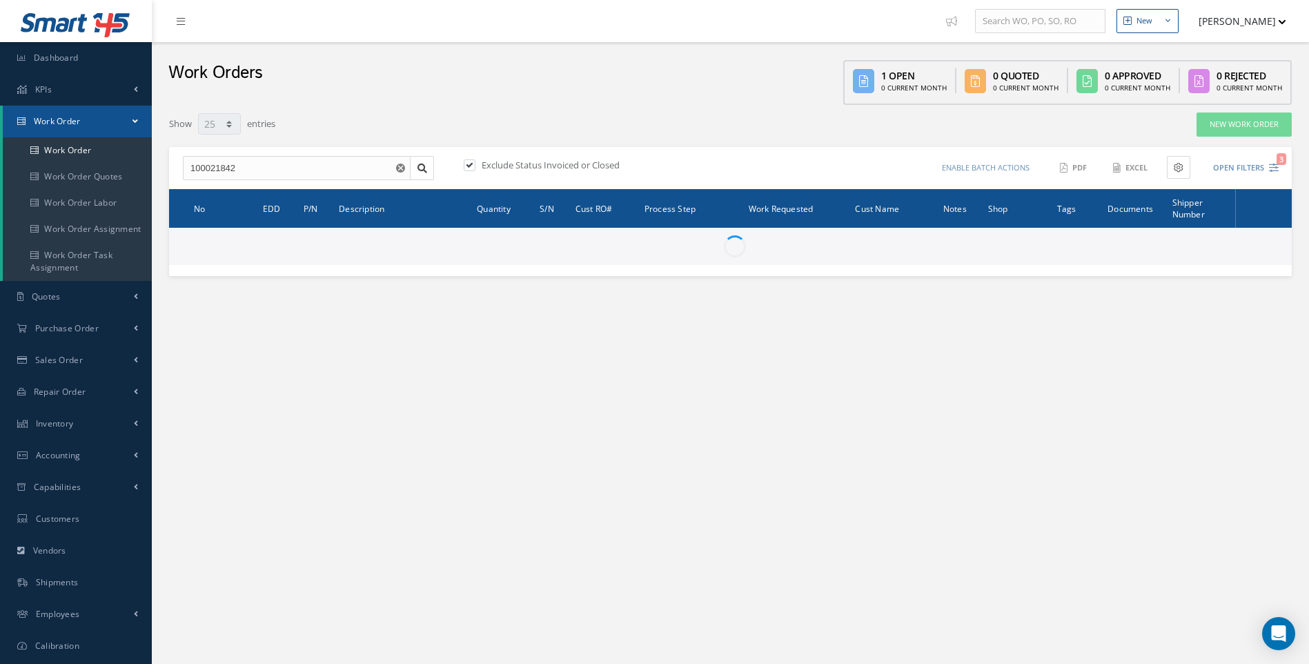
select select "25"
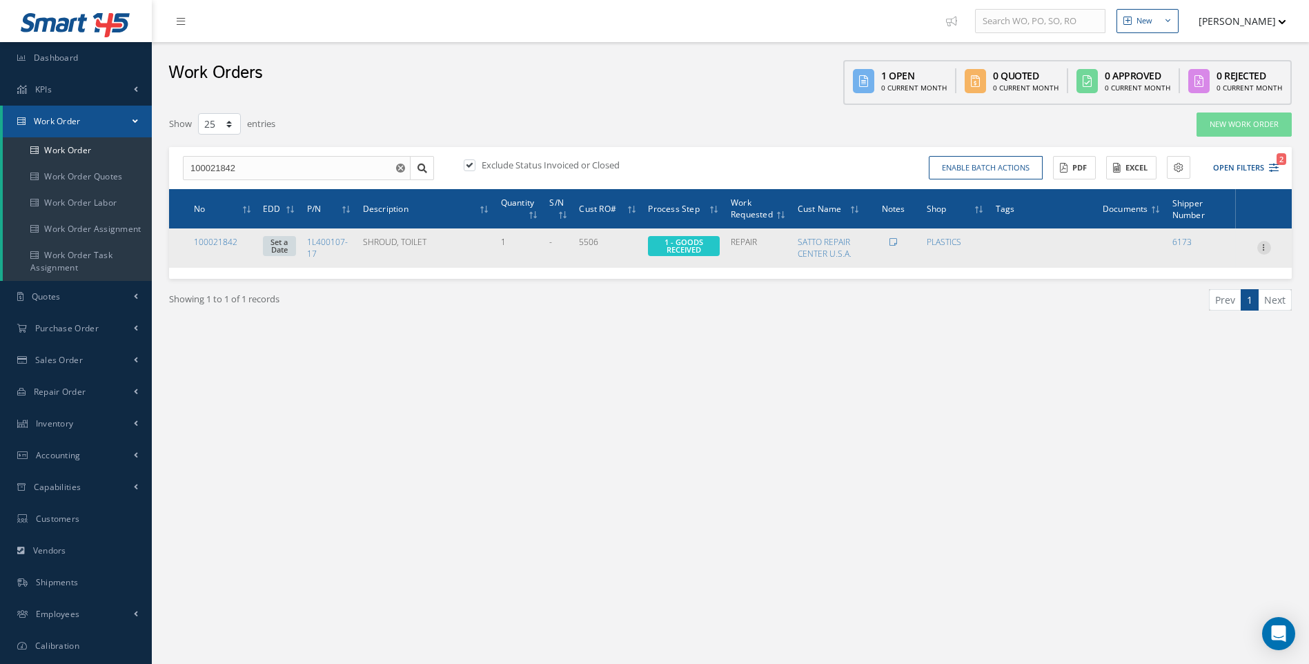
click at [1263, 250] on icon at bounding box center [1264, 246] width 14 height 11
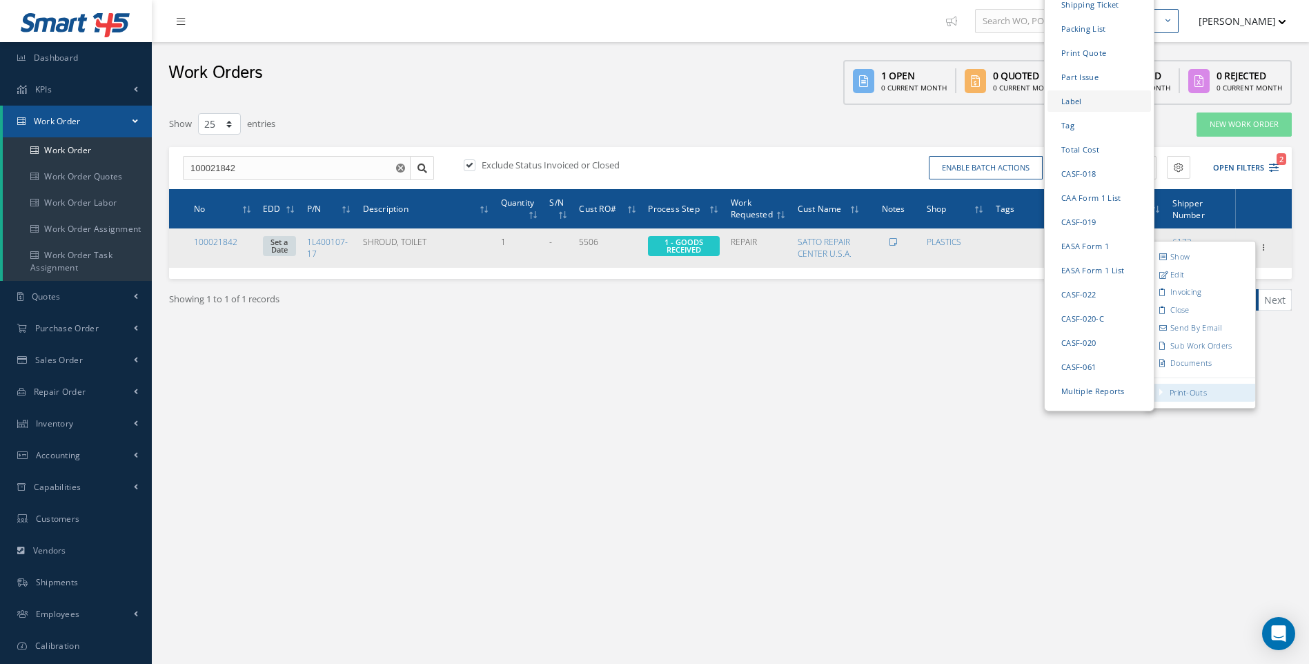
click at [1075, 90] on link "Label" at bounding box center [1100, 100] width 104 height 21
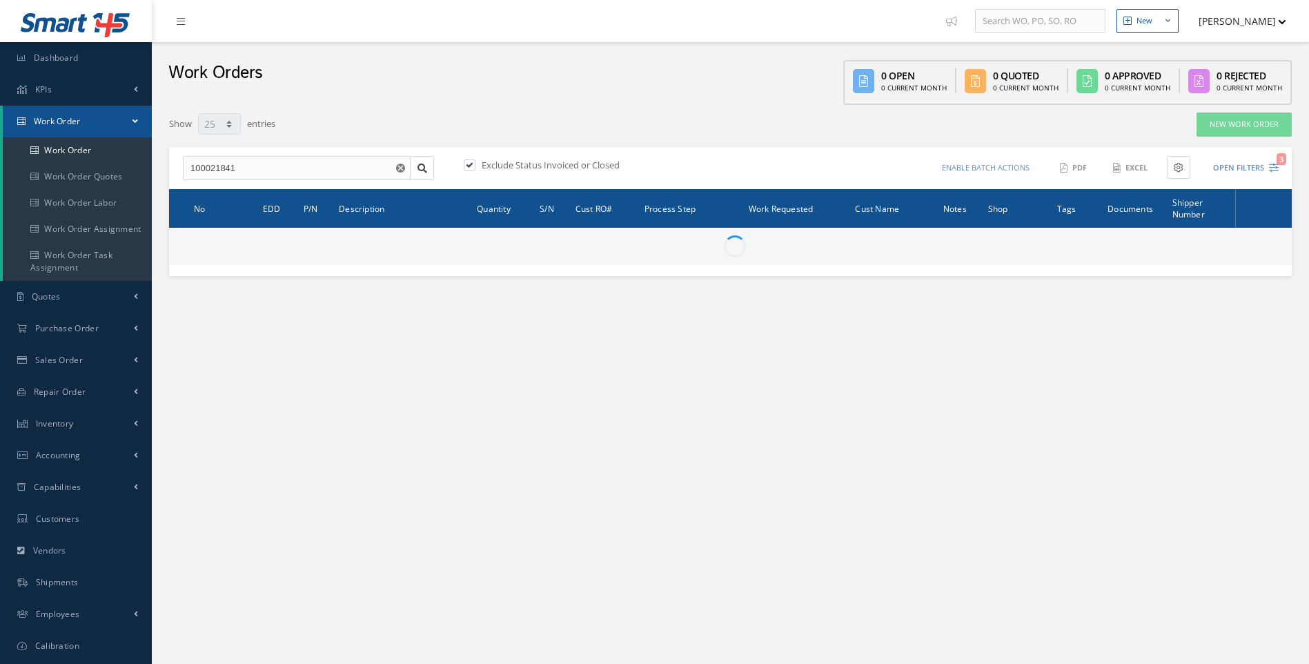
select select "25"
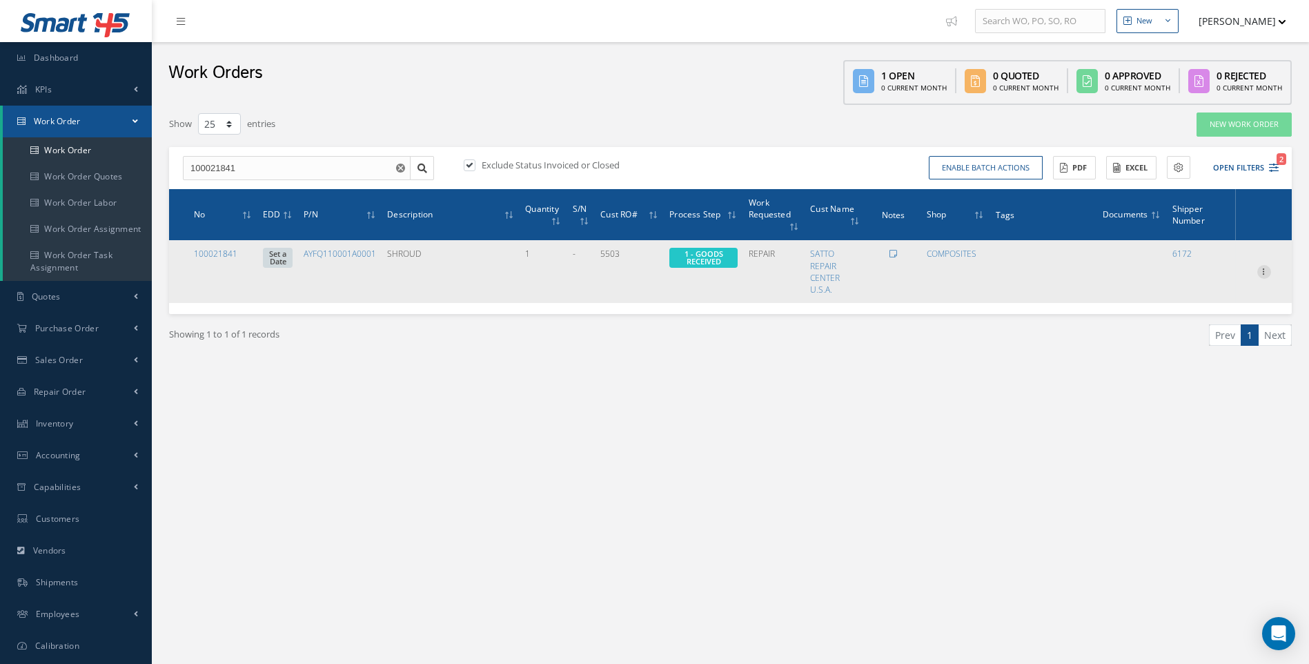
click at [1262, 269] on icon at bounding box center [1264, 270] width 14 height 11
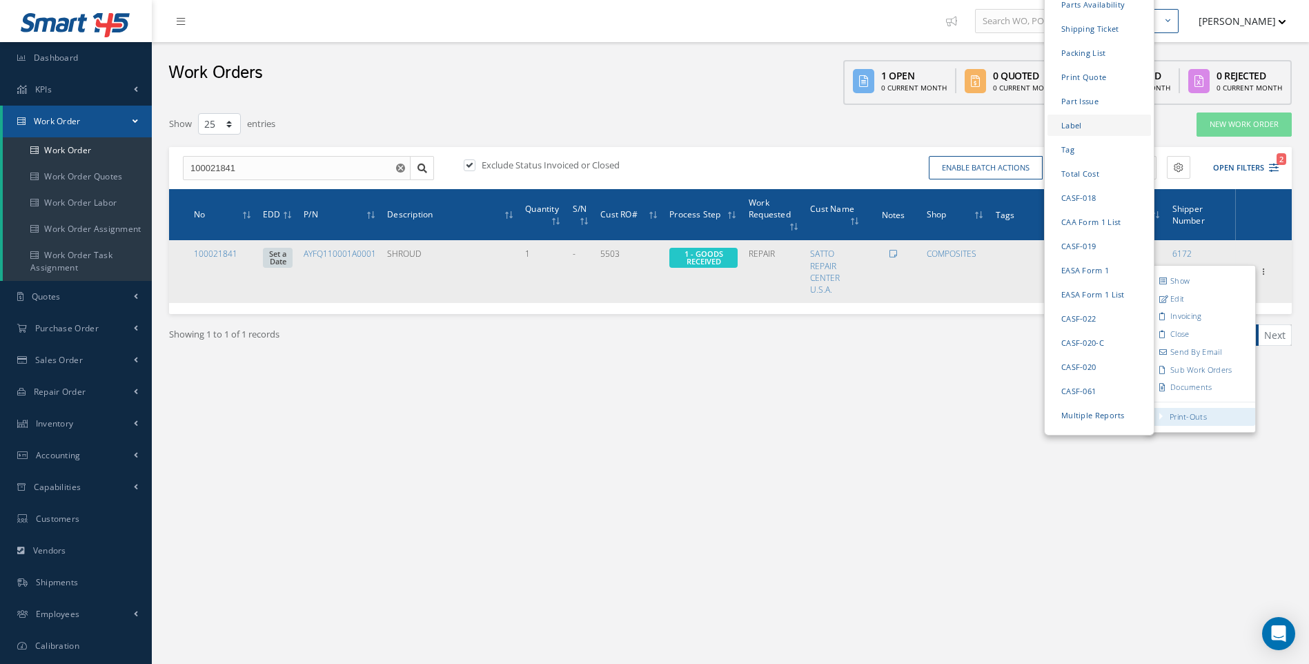
click at [1070, 115] on link "Label" at bounding box center [1100, 125] width 104 height 21
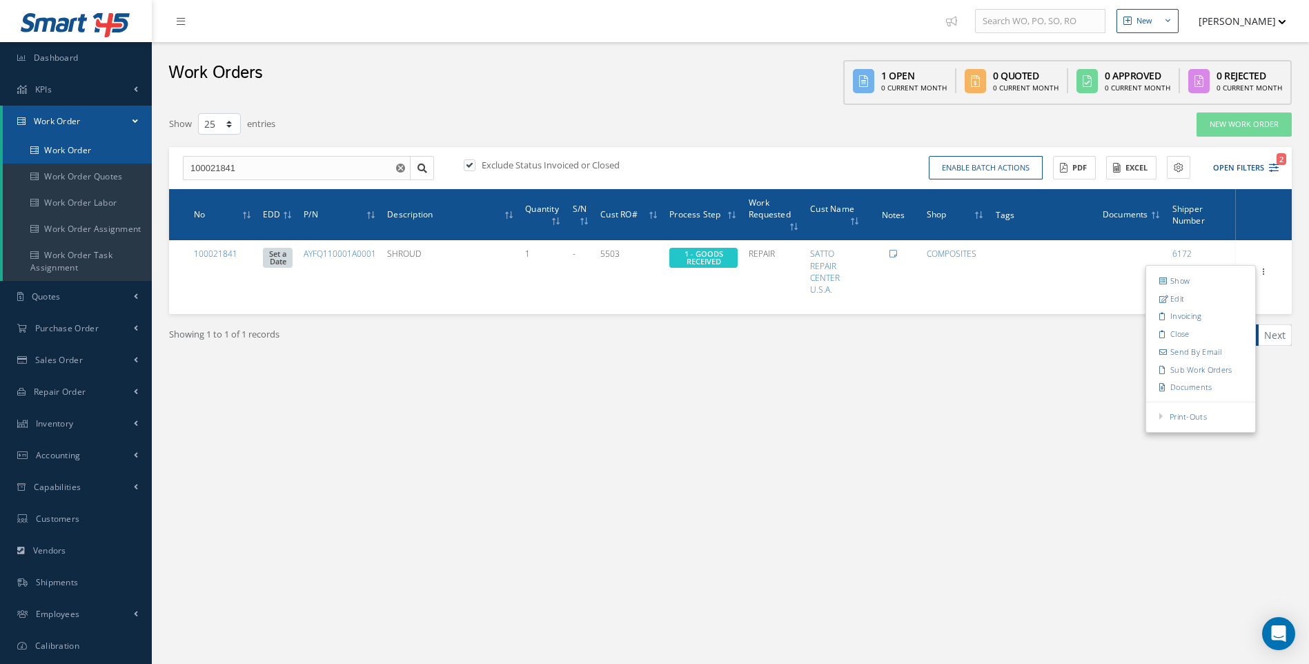
click at [69, 144] on link "Work Order" at bounding box center [77, 150] width 149 height 26
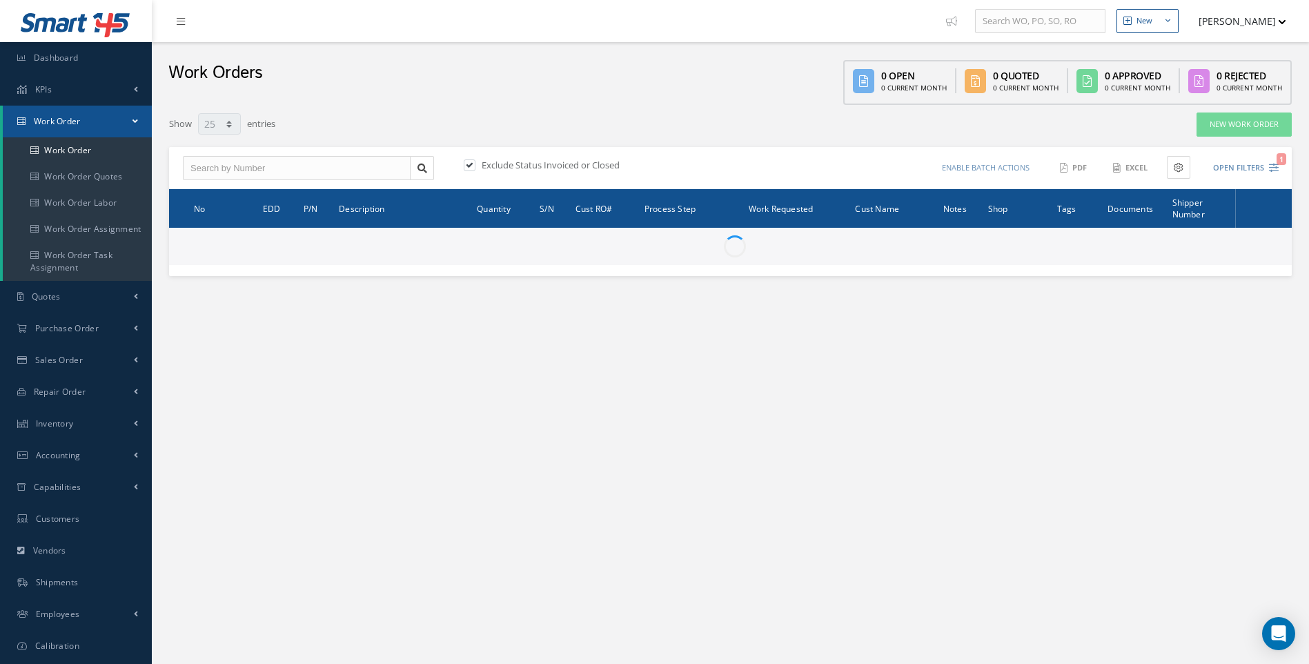
select select "25"
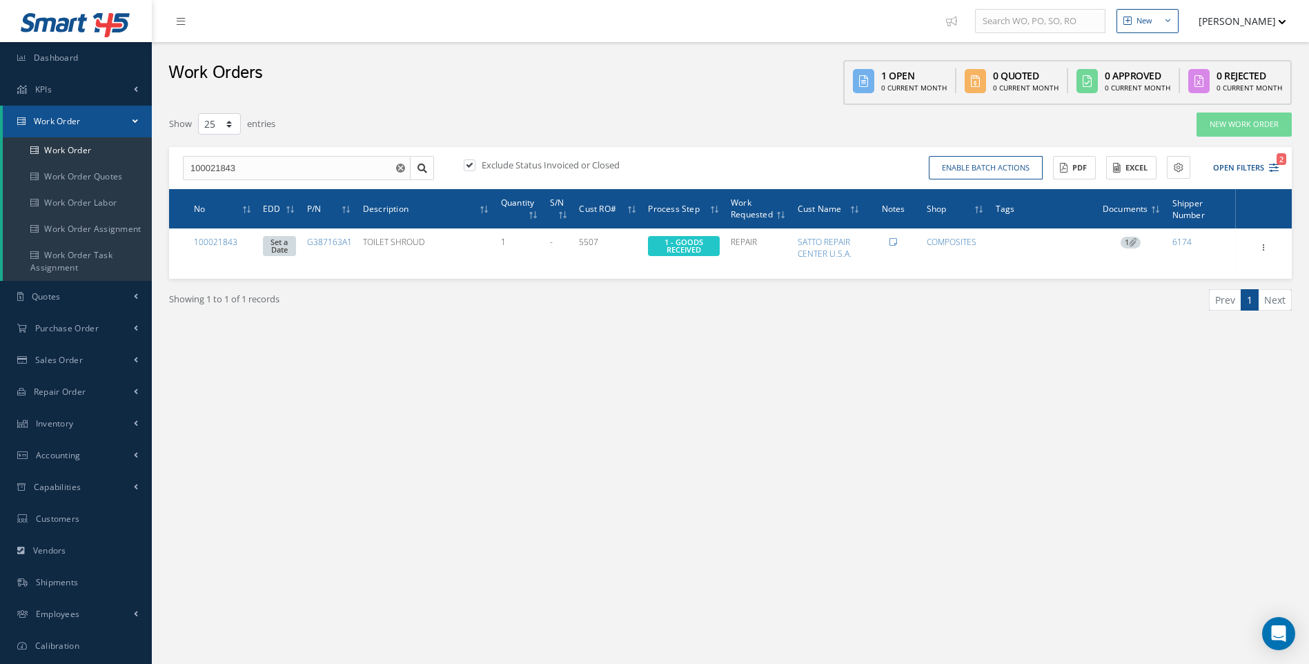
select select "25"
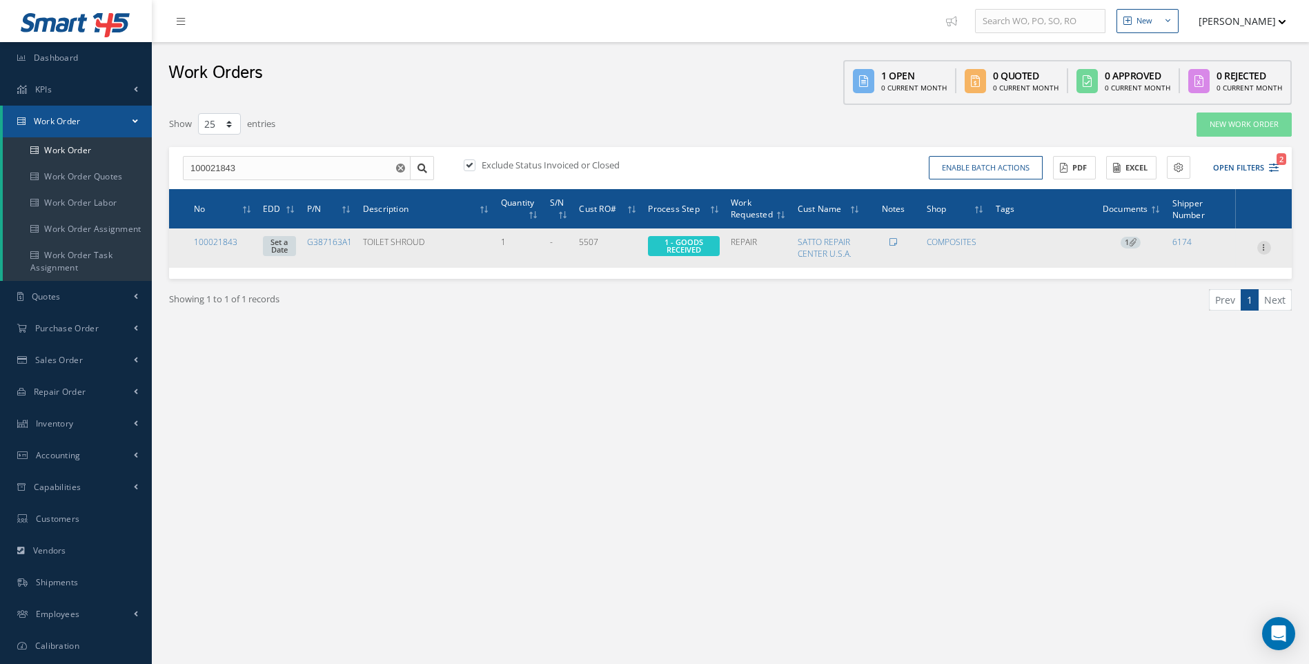
click at [1266, 248] on icon at bounding box center [1264, 246] width 14 height 11
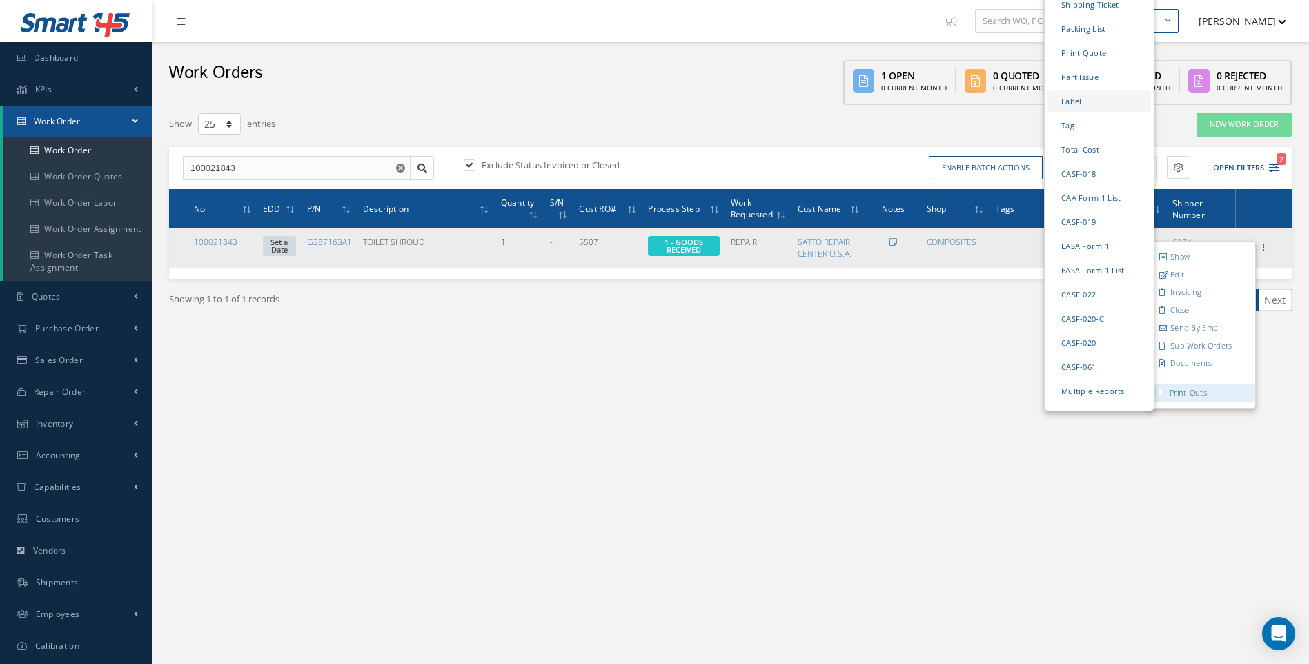
click at [1070, 90] on link "Label" at bounding box center [1100, 100] width 104 height 21
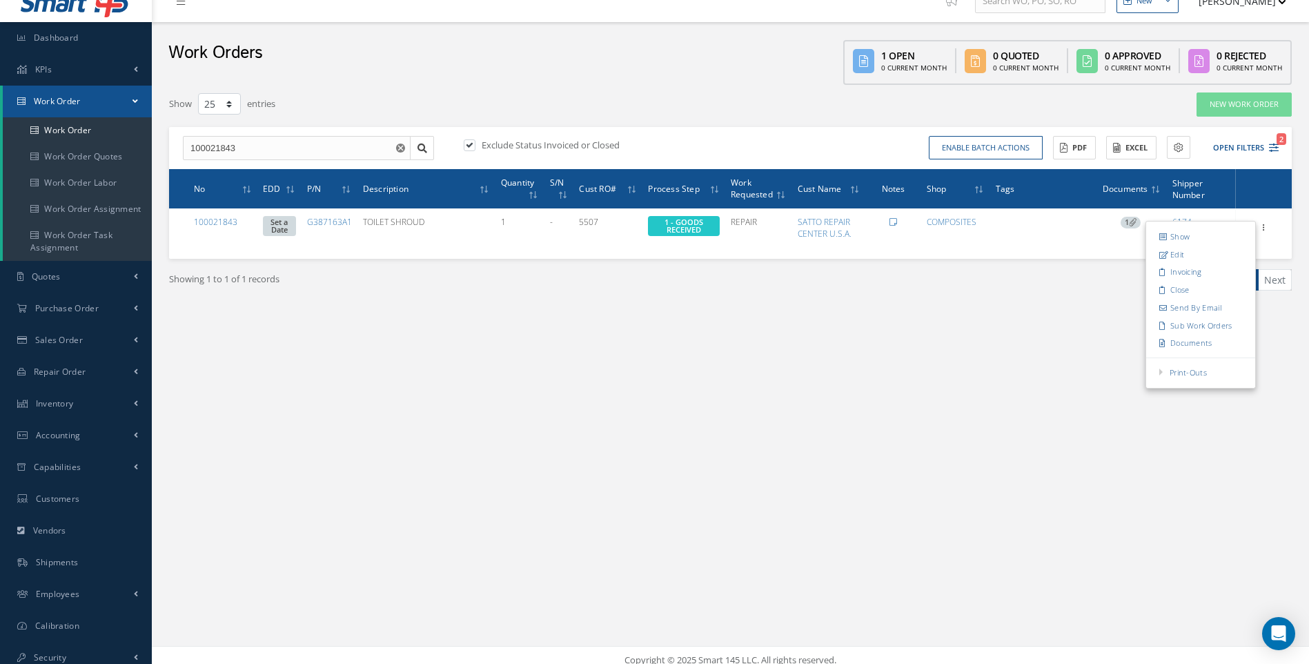
scroll to position [30, 0]
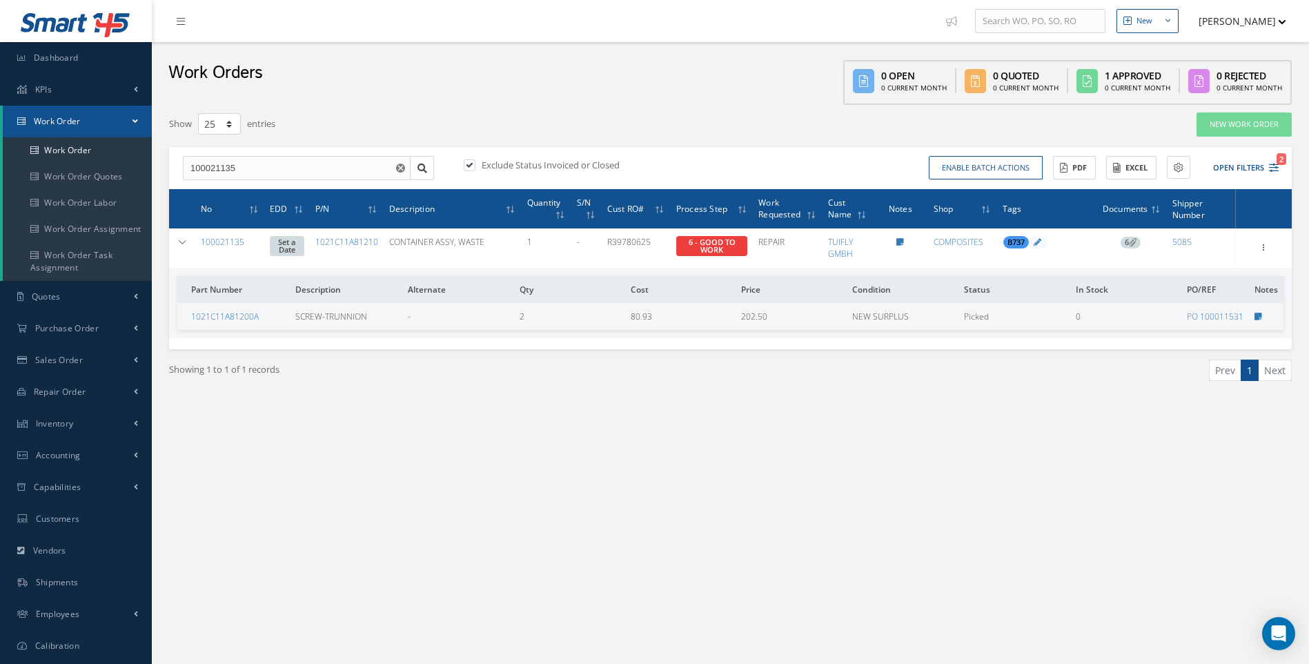
select select "25"
click at [88, 141] on link "Work Order" at bounding box center [77, 150] width 149 height 26
click at [81, 152] on link "Work Order" at bounding box center [77, 150] width 149 height 26
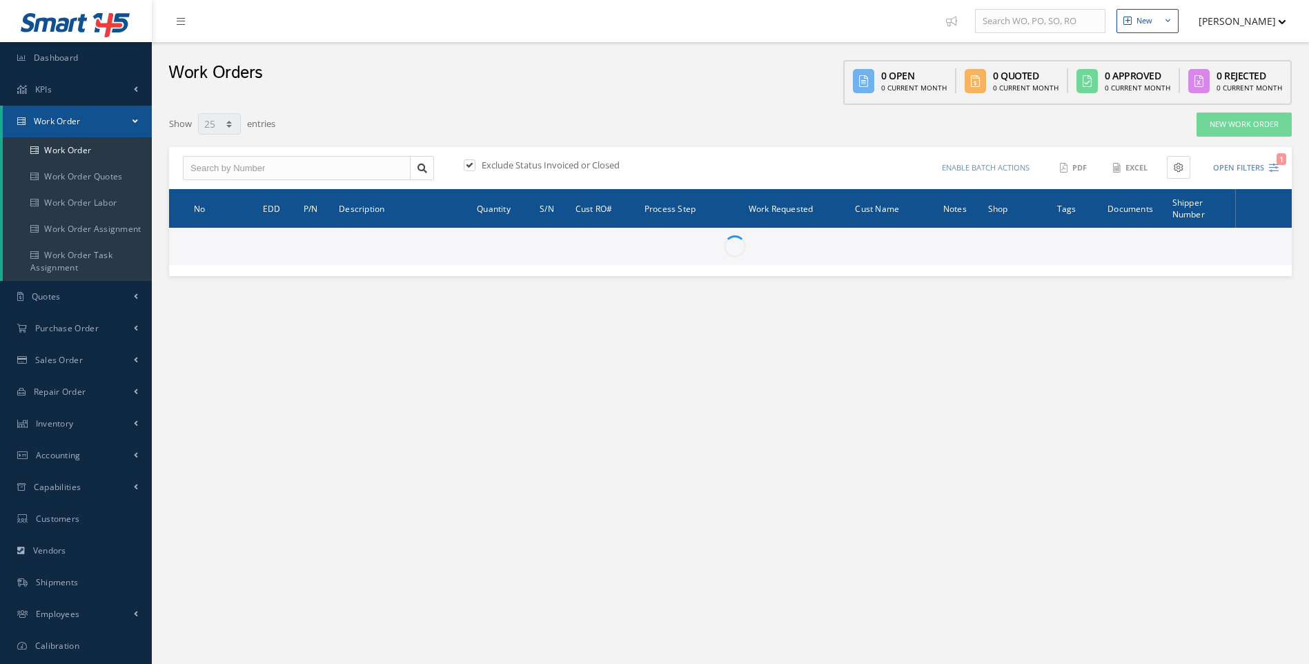
select select "25"
